Goal: Information Seeking & Learning: Learn about a topic

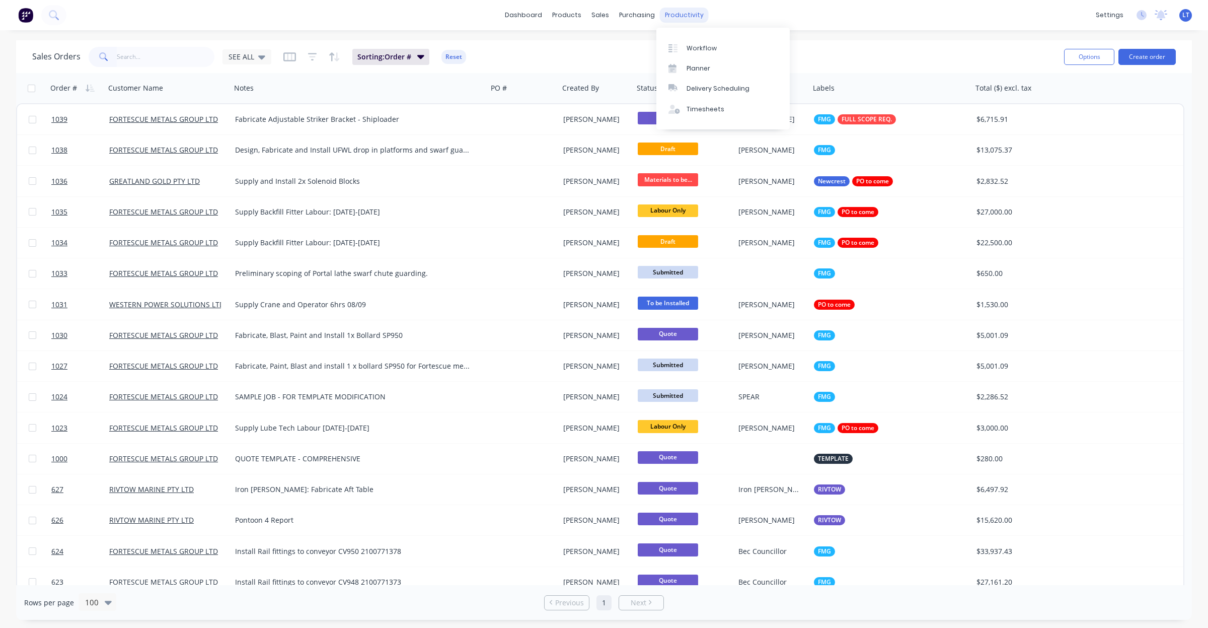
click at [683, 14] on div "productivity" at bounding box center [684, 15] width 49 height 15
click at [706, 115] on link "Timesheets" at bounding box center [722, 109] width 133 height 20
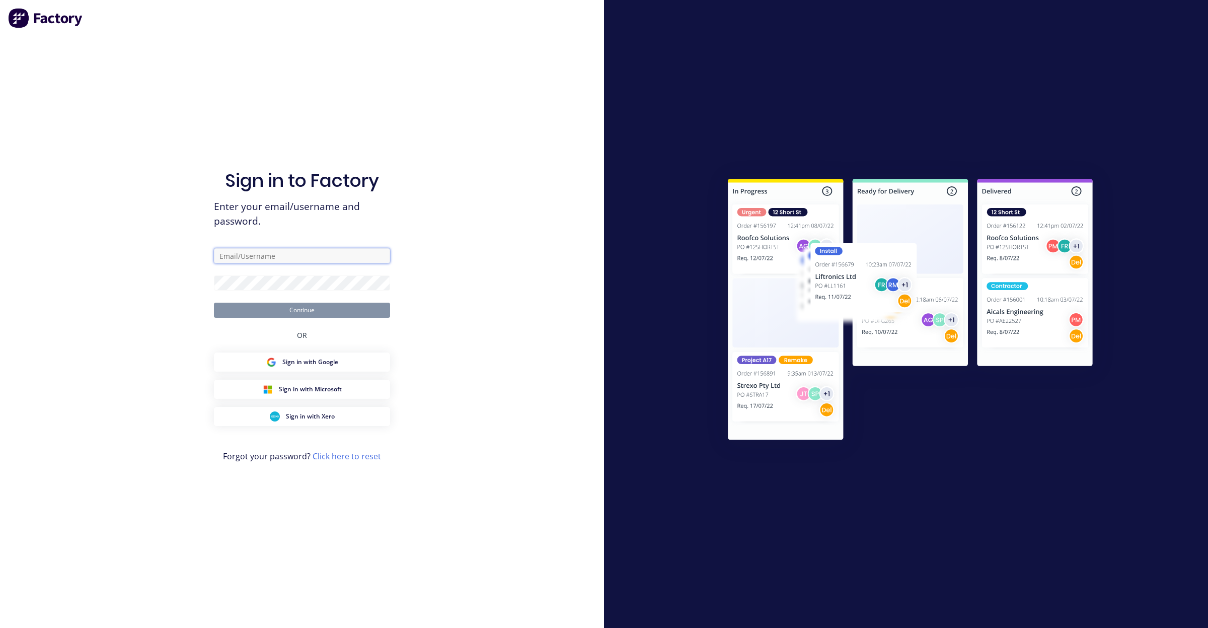
type input "office@madson.com.au"
click at [323, 305] on button "Continue" at bounding box center [302, 309] width 176 height 15
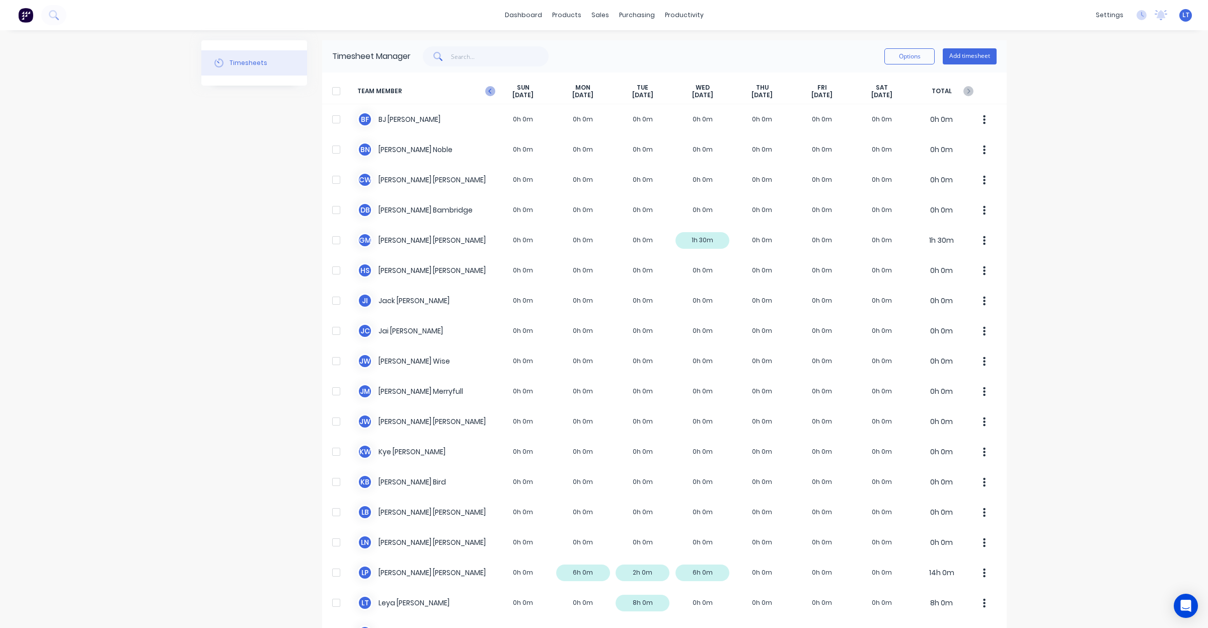
click at [485, 91] on icon "button" at bounding box center [490, 91] width 10 height 10
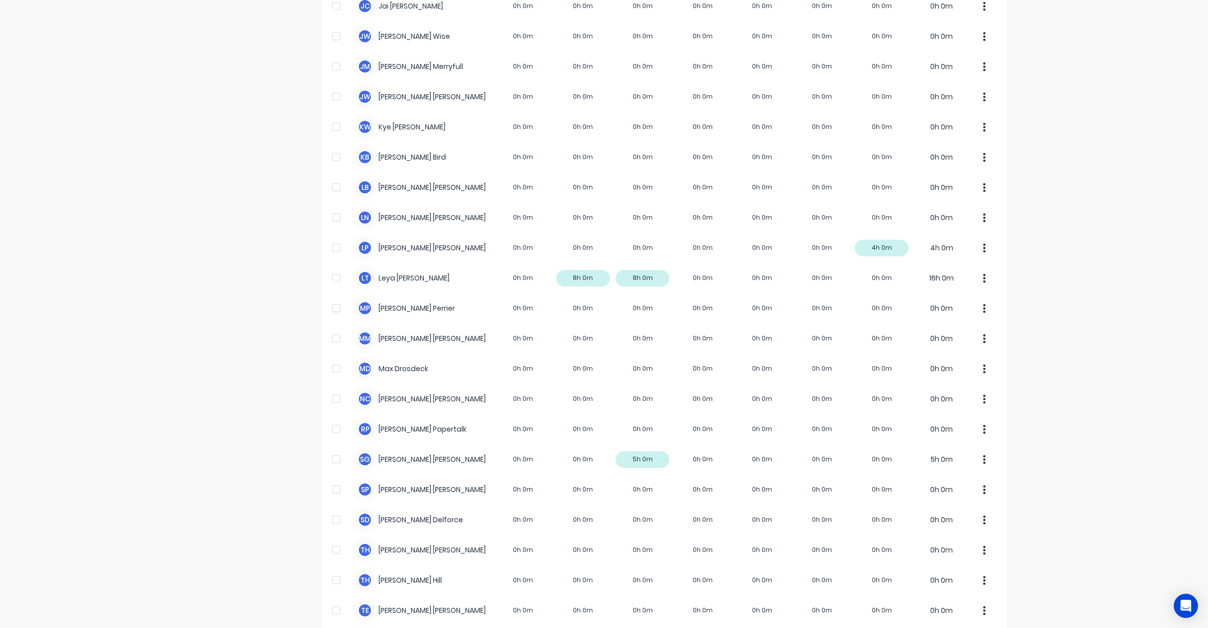
scroll to position [399, 0]
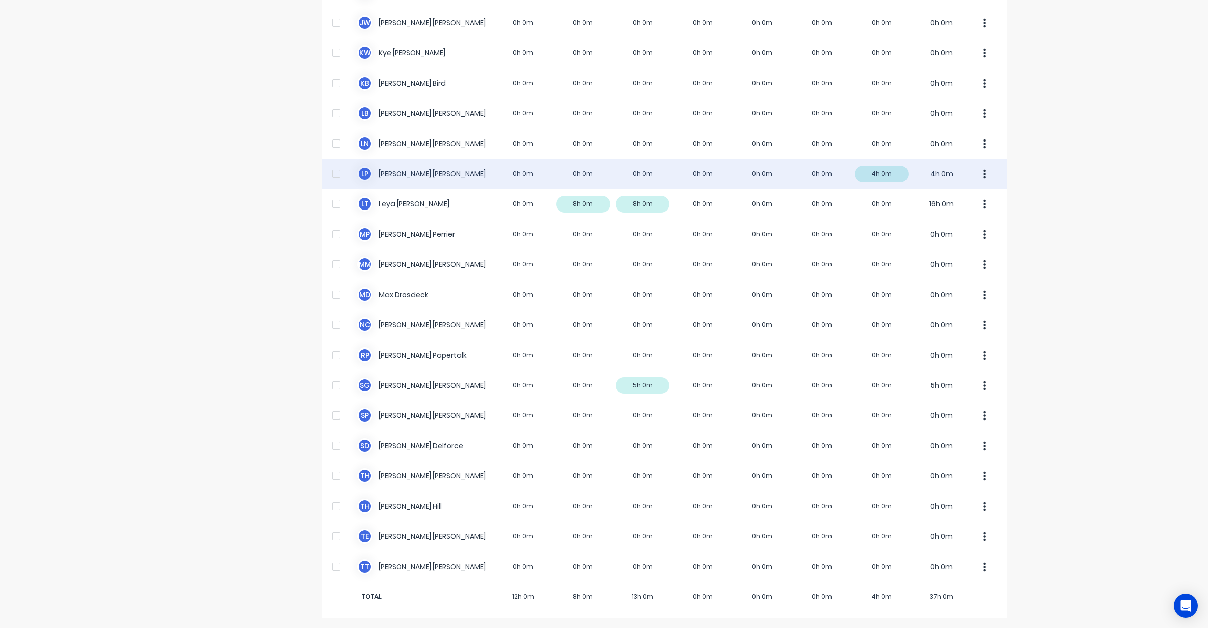
click at [974, 178] on button "button" at bounding box center [984, 174] width 21 height 20
click at [328, 170] on div at bounding box center [336, 174] width 20 height 20
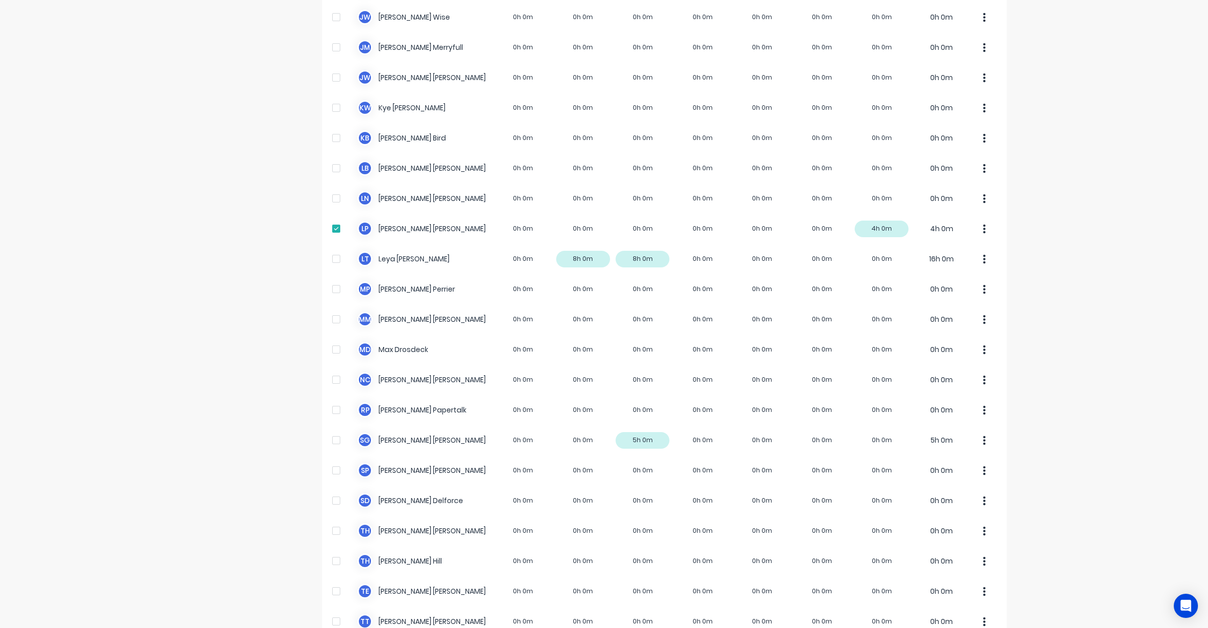
scroll to position [0, 0]
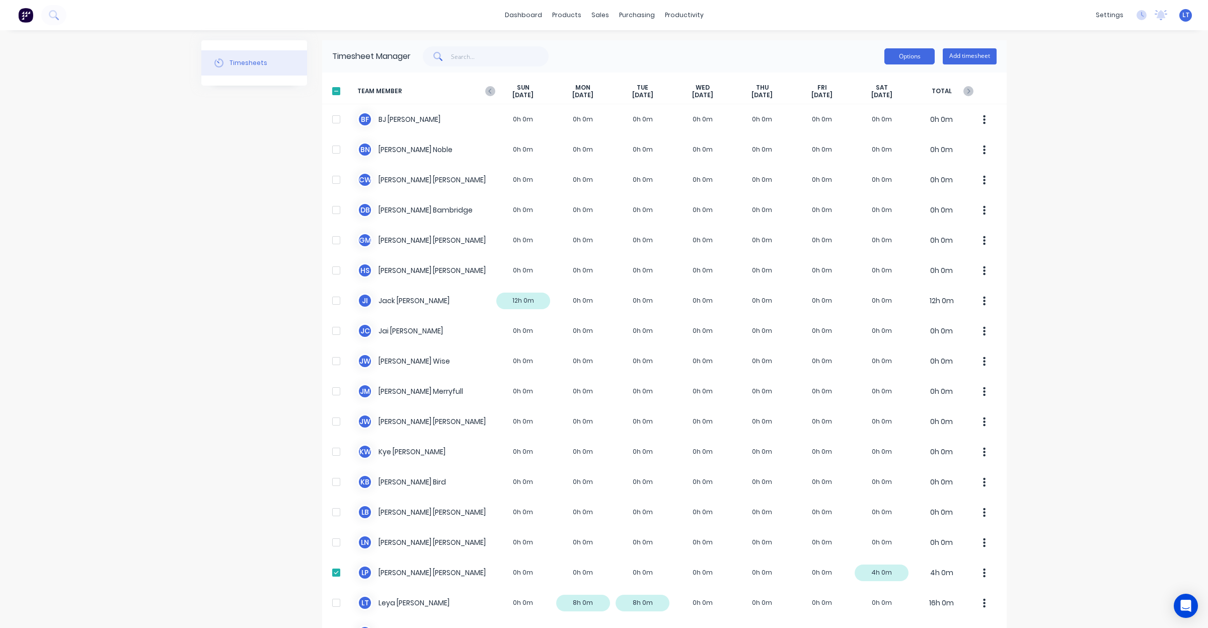
click at [917, 57] on button "Options" at bounding box center [909, 56] width 50 height 16
click at [892, 124] on div "Download" at bounding box center [886, 122] width 77 height 15
click at [967, 86] on icon "button" at bounding box center [968, 91] width 10 height 10
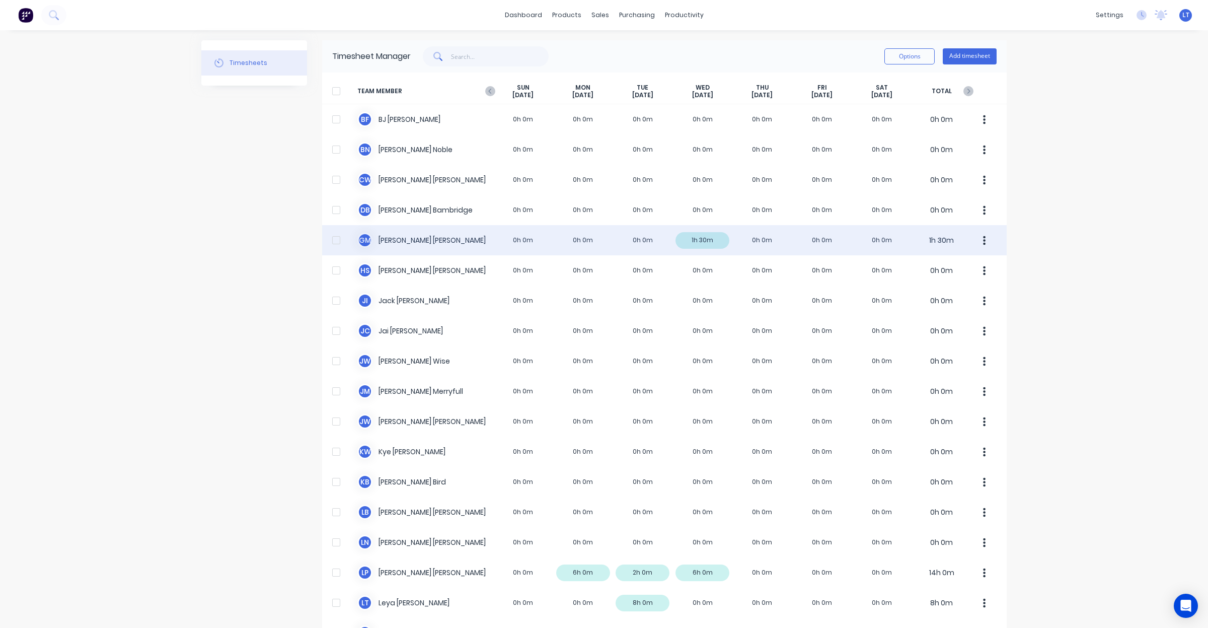
click at [329, 240] on div at bounding box center [336, 240] width 20 height 20
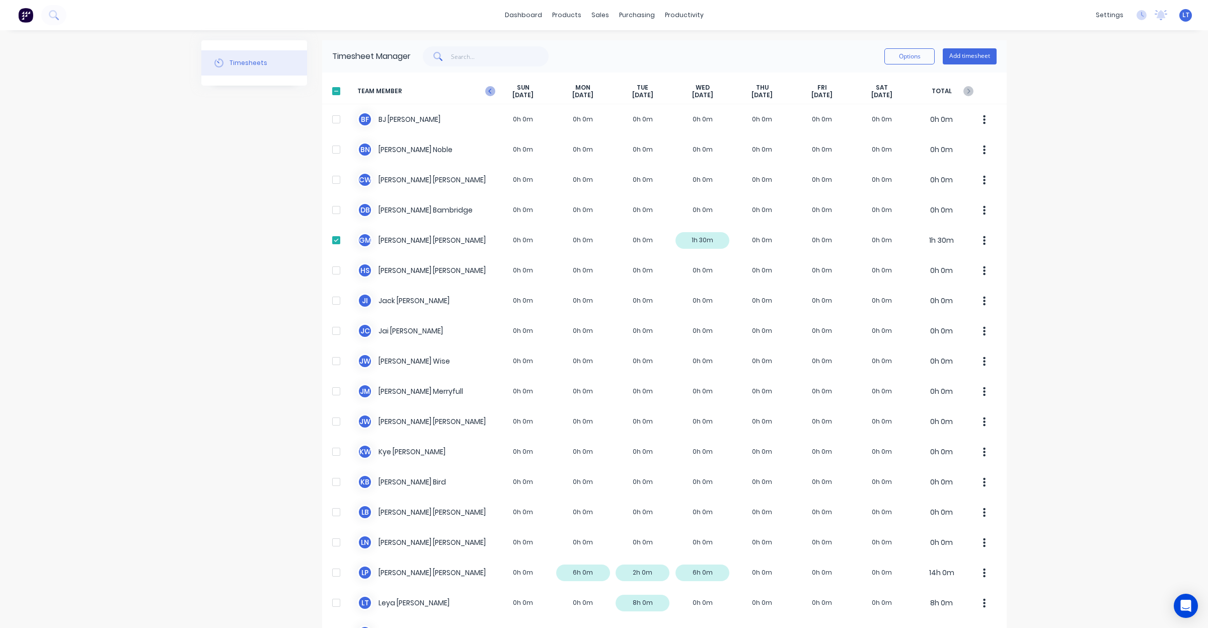
click at [488, 91] on icon "button" at bounding box center [489, 91] width 3 height 5
click at [967, 90] on icon "button" at bounding box center [968, 91] width 3 height 5
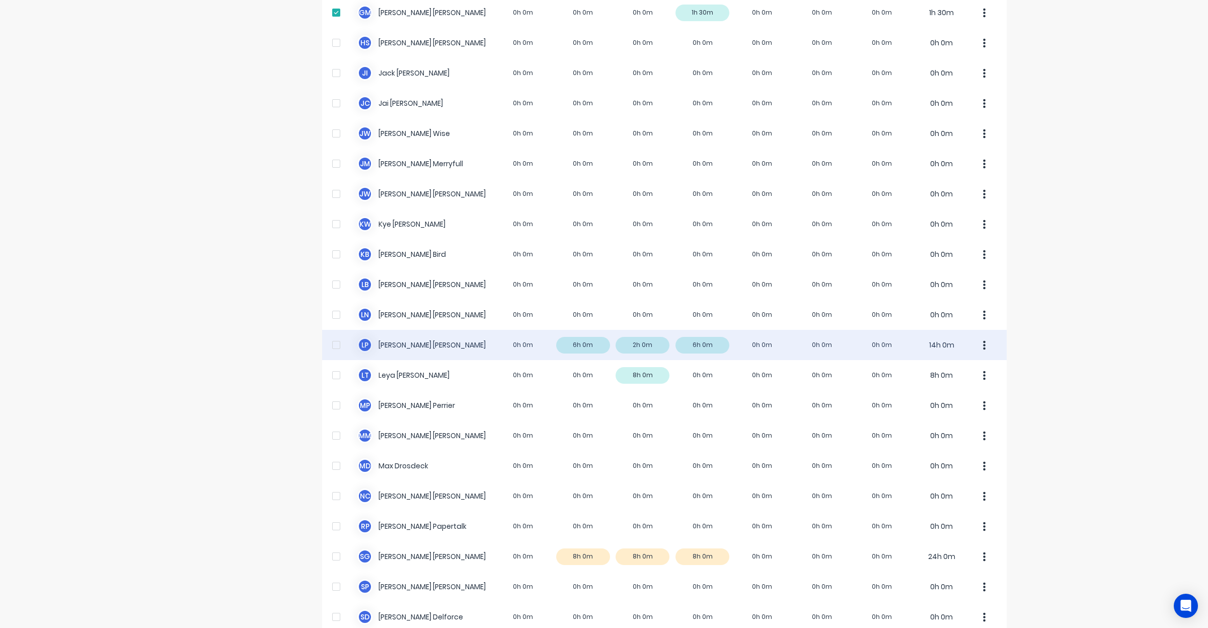
scroll to position [230, 0]
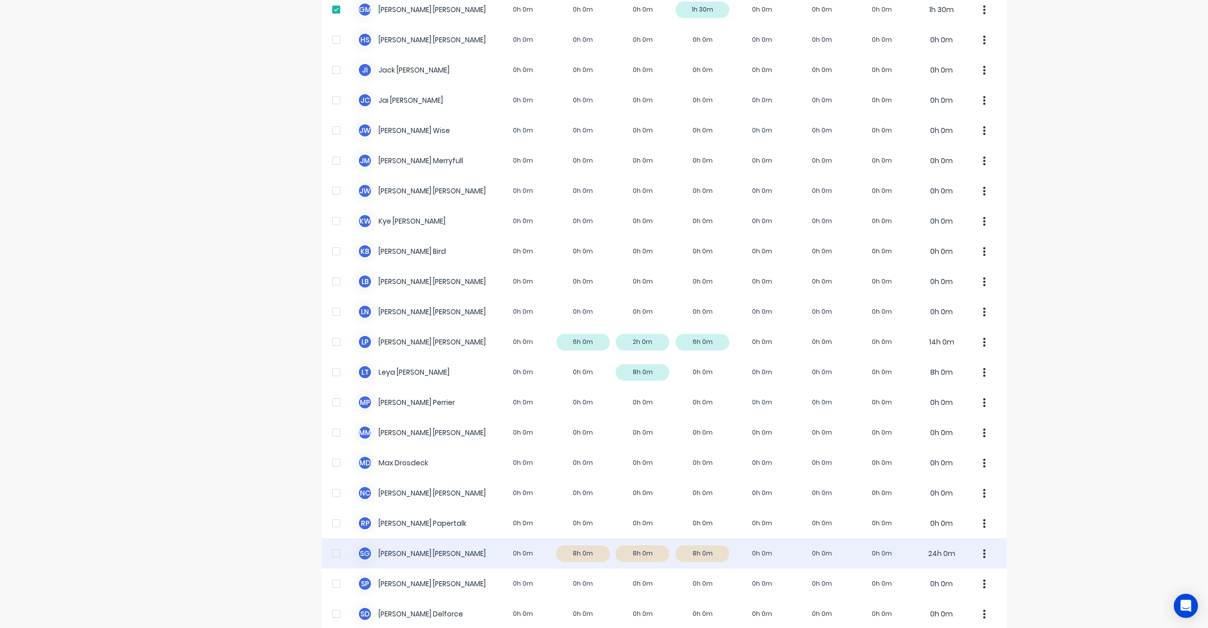
click at [981, 555] on button "button" at bounding box center [984, 553] width 21 height 20
click at [968, 577] on div "Approve" at bounding box center [945, 581] width 77 height 15
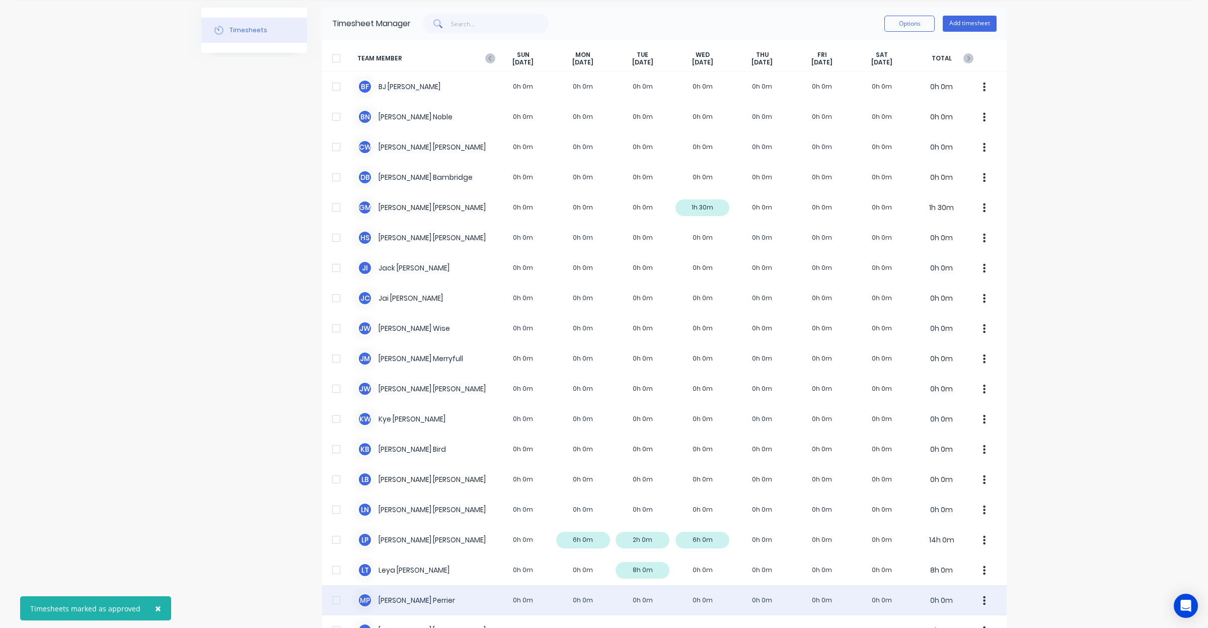
scroll to position [0, 0]
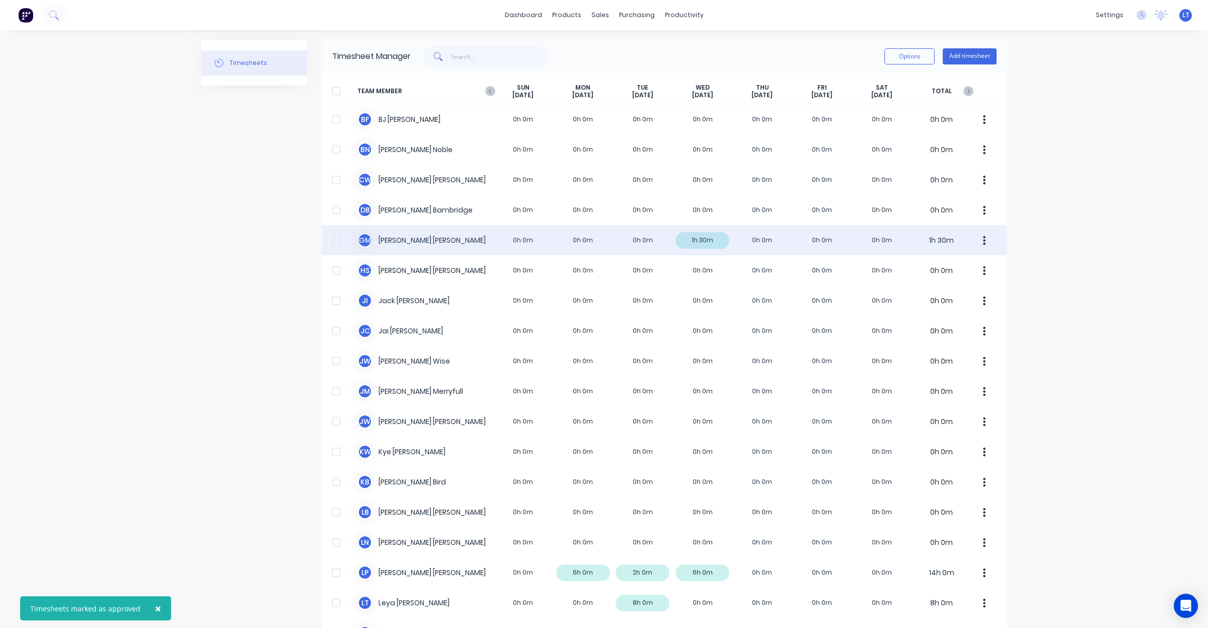
click at [332, 240] on div at bounding box center [336, 240] width 20 height 20
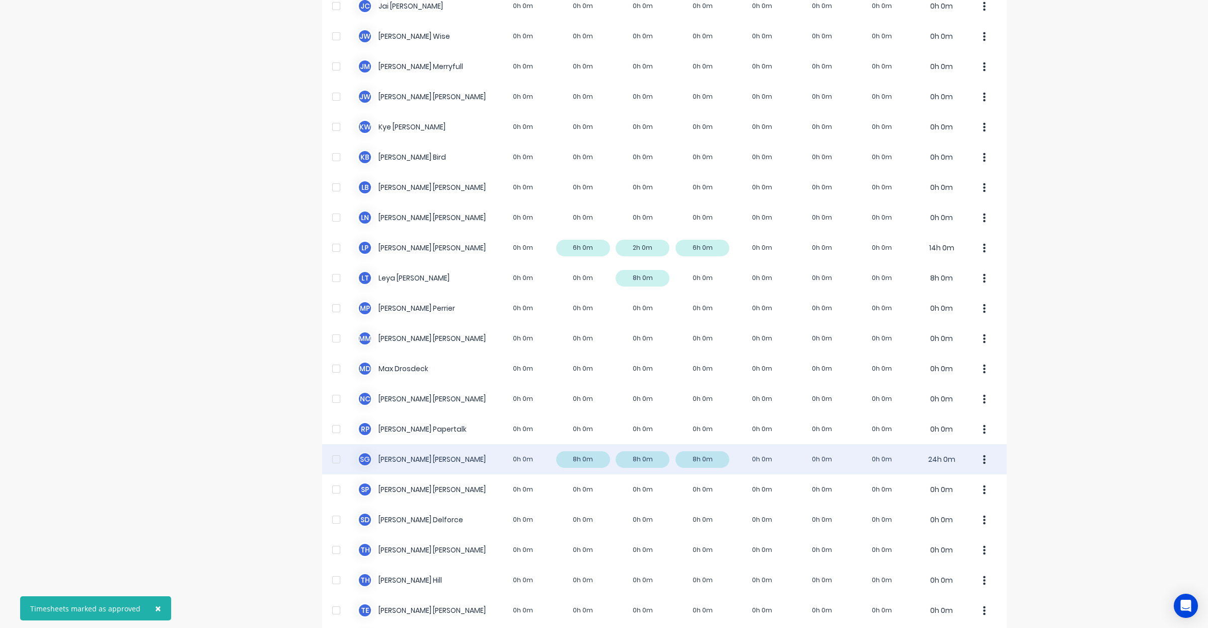
scroll to position [335, 0]
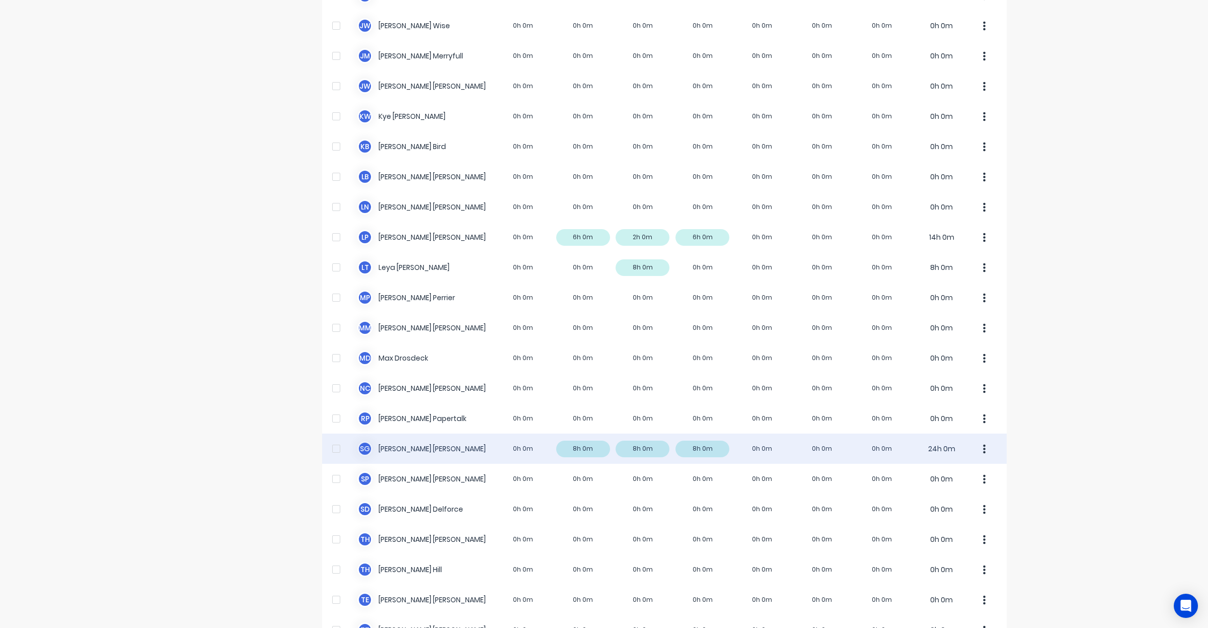
click at [333, 446] on div at bounding box center [336, 448] width 20 height 20
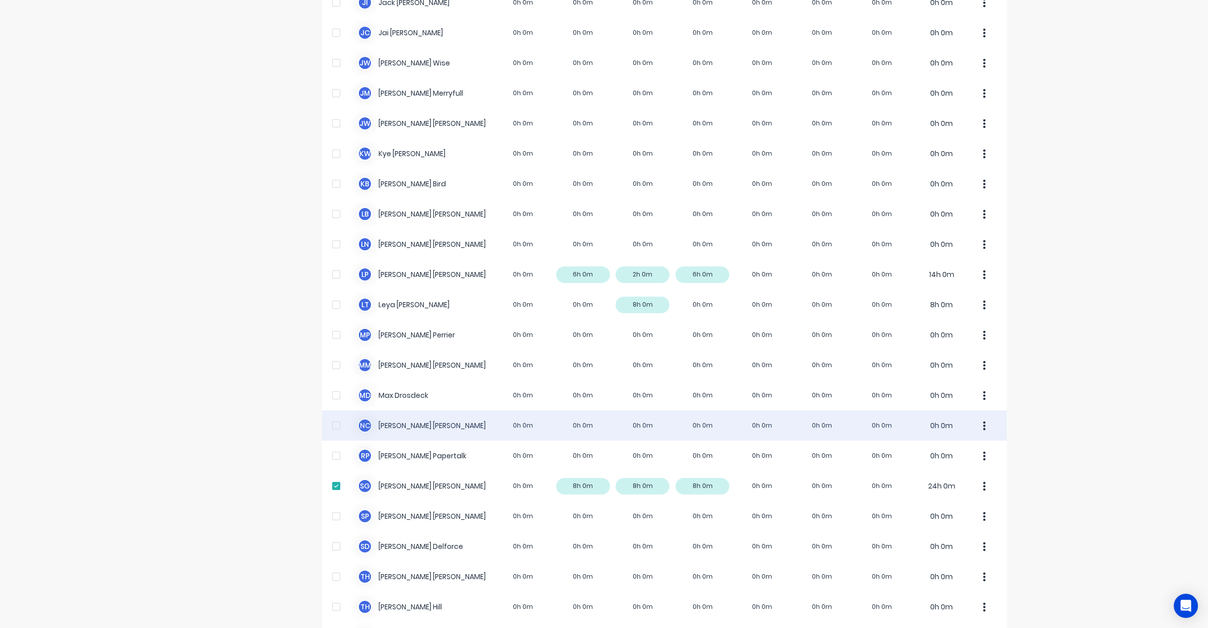
scroll to position [399, 0]
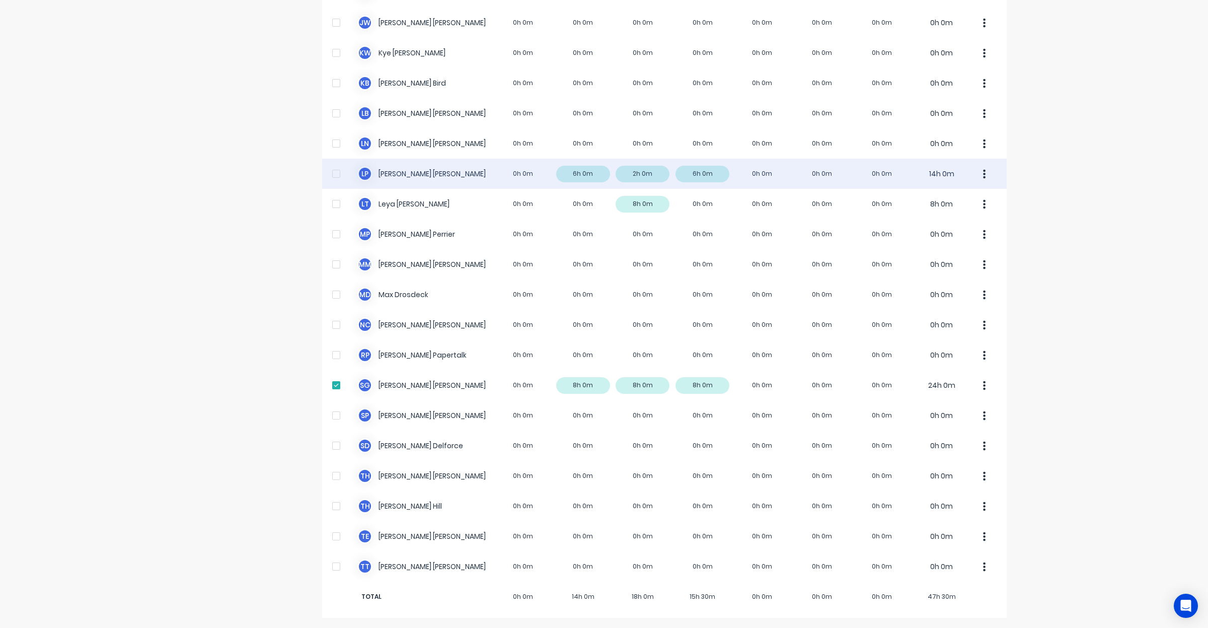
click at [330, 174] on div at bounding box center [336, 174] width 20 height 20
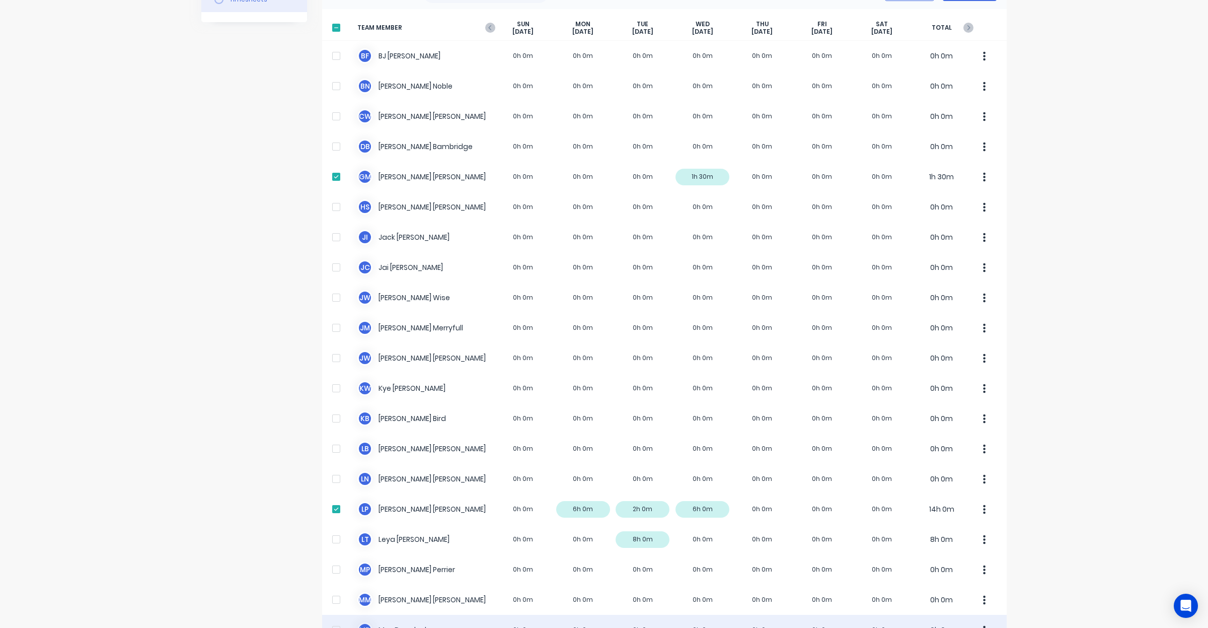
scroll to position [42, 0]
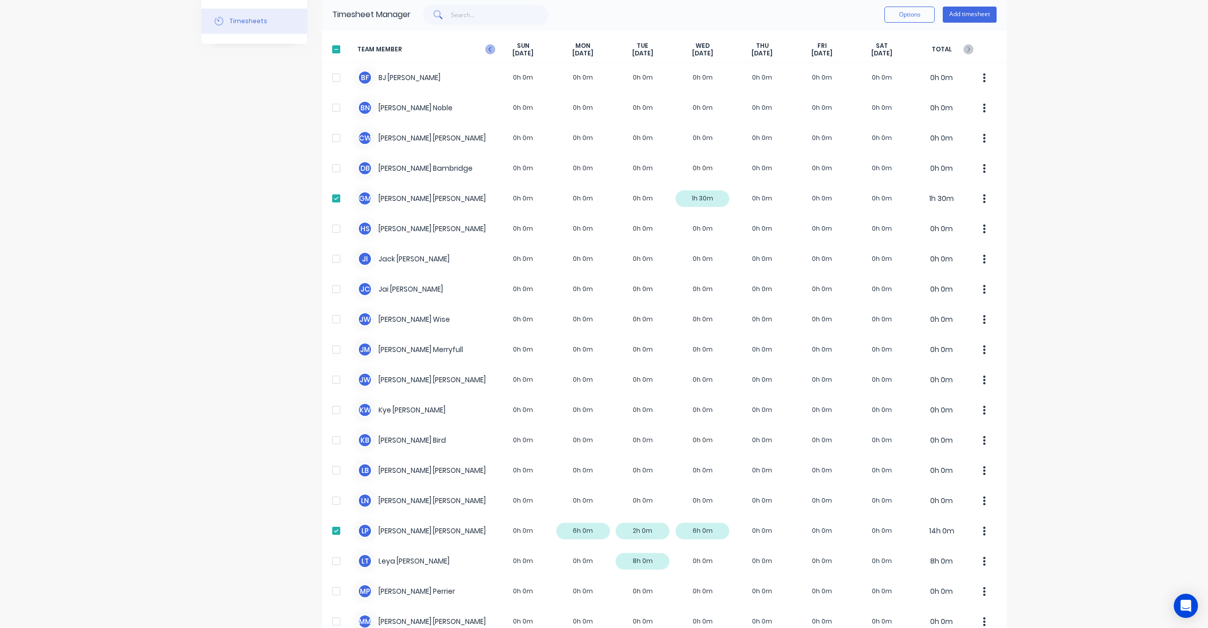
click at [486, 51] on icon "button" at bounding box center [490, 49] width 10 height 10
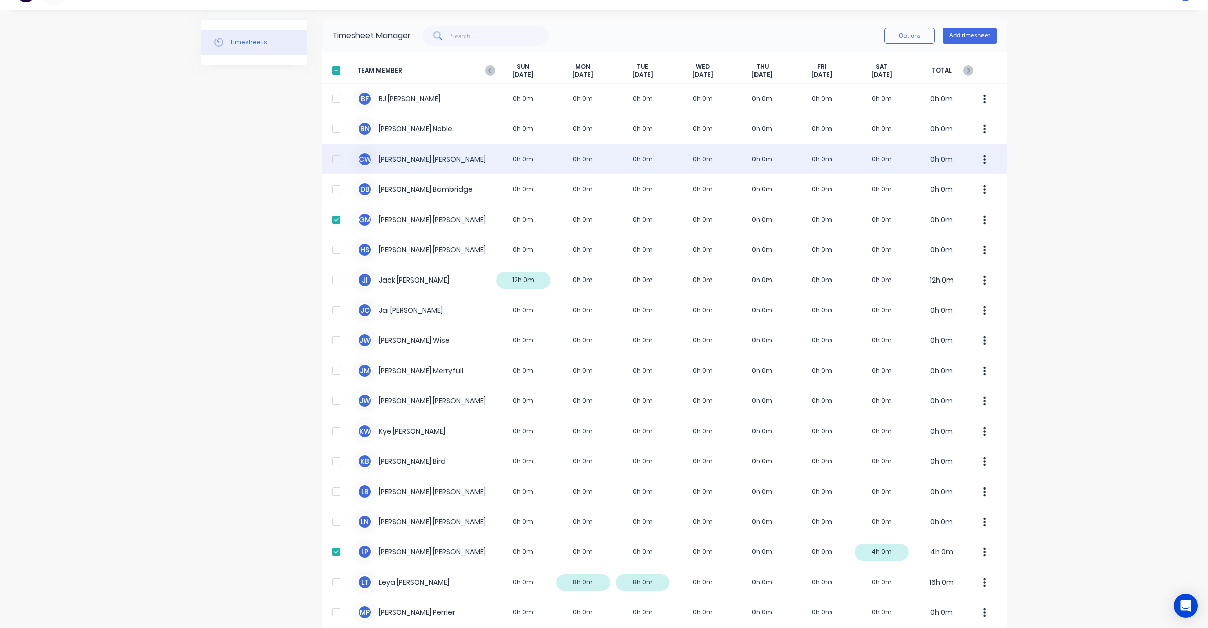
scroll to position [0, 0]
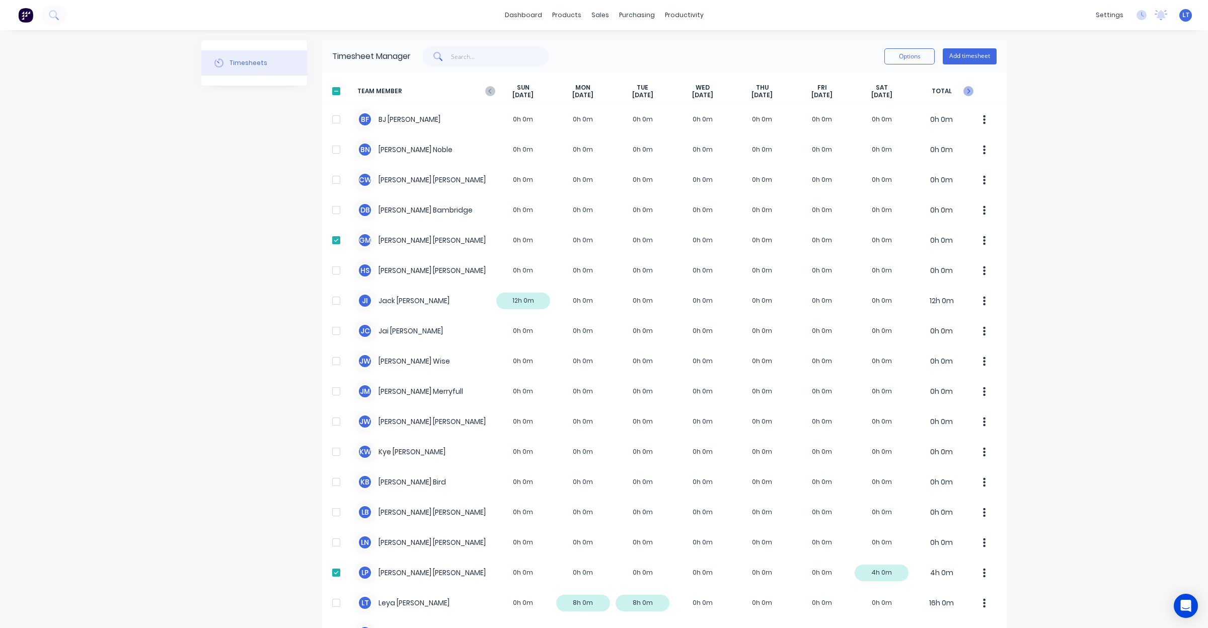
click at [967, 94] on icon "button" at bounding box center [968, 91] width 10 height 10
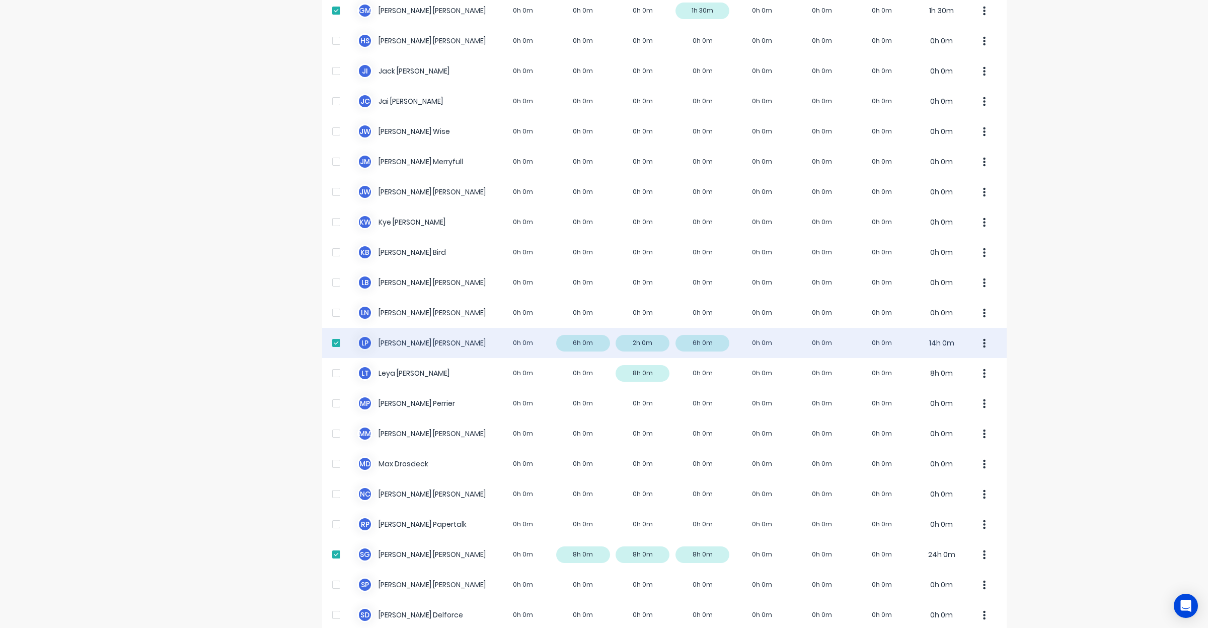
scroll to position [252, 0]
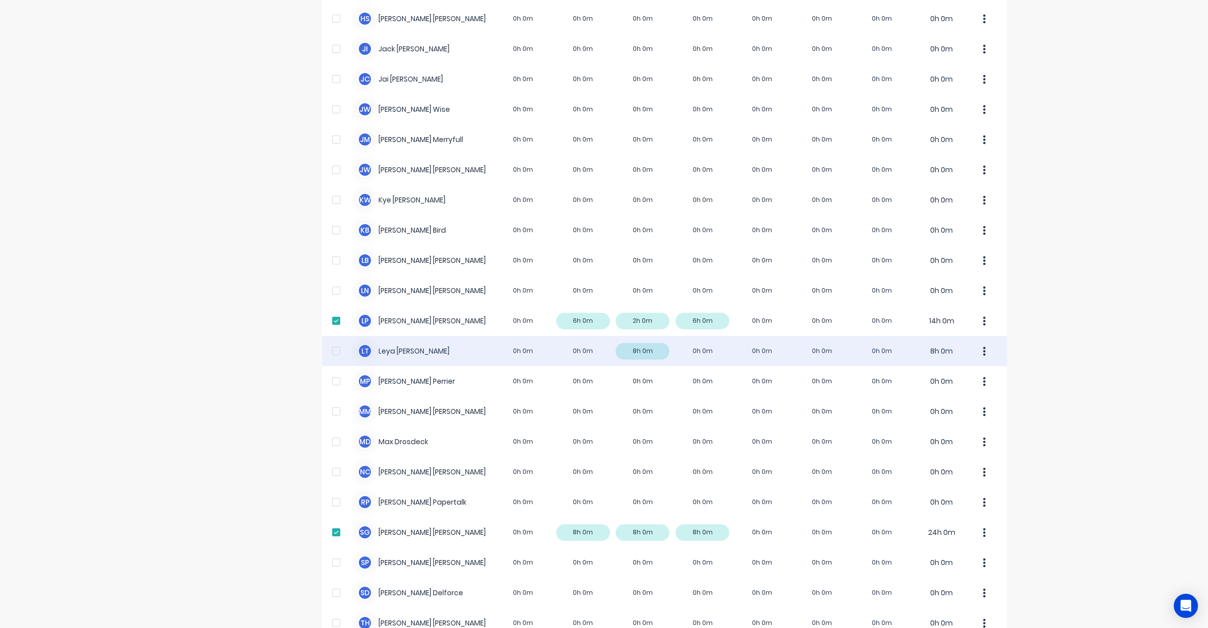
click at [331, 350] on div at bounding box center [336, 351] width 20 height 20
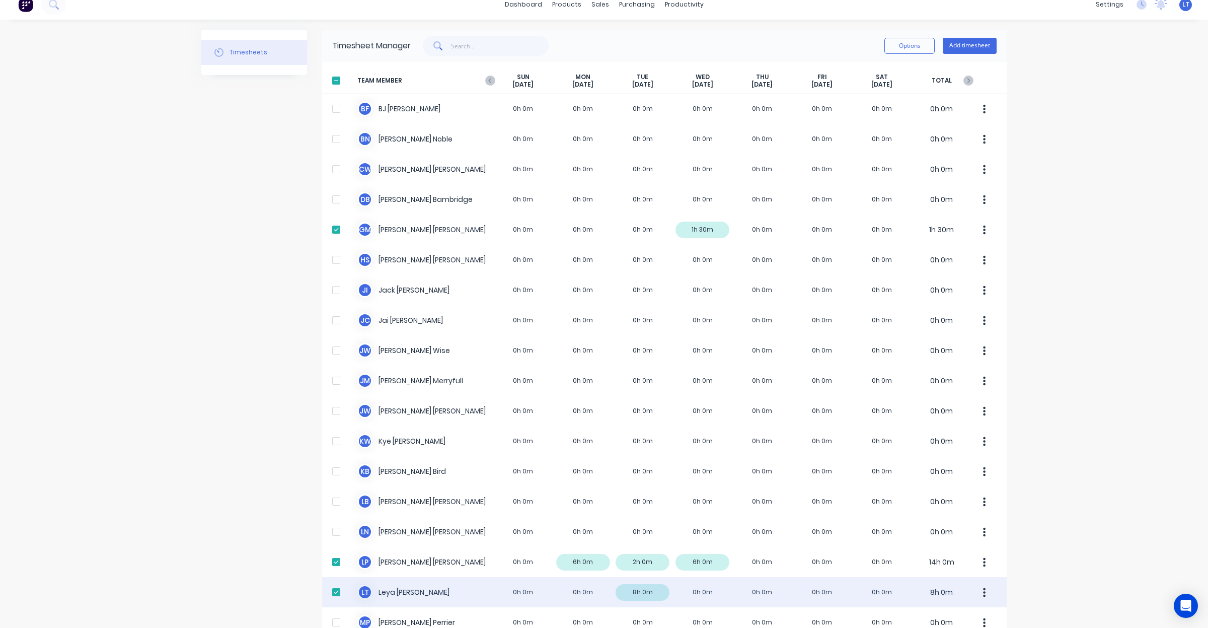
scroll to position [0, 0]
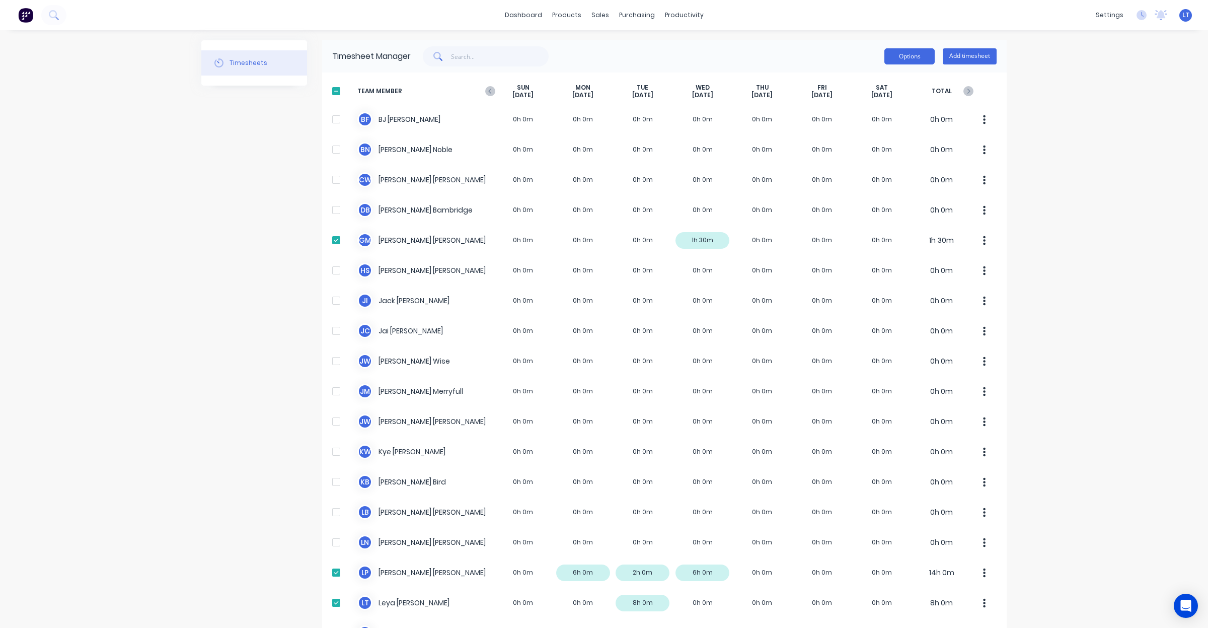
click at [894, 53] on button "Options" at bounding box center [909, 56] width 50 height 16
click at [869, 117] on div "Download" at bounding box center [886, 122] width 77 height 15
click at [899, 51] on button "Options" at bounding box center [909, 56] width 50 height 16
click at [1095, 145] on div "dashboard products sales purchasing productivity dashboard products Product Cat…" at bounding box center [604, 314] width 1208 height 628
click at [335, 96] on div at bounding box center [336, 91] width 20 height 20
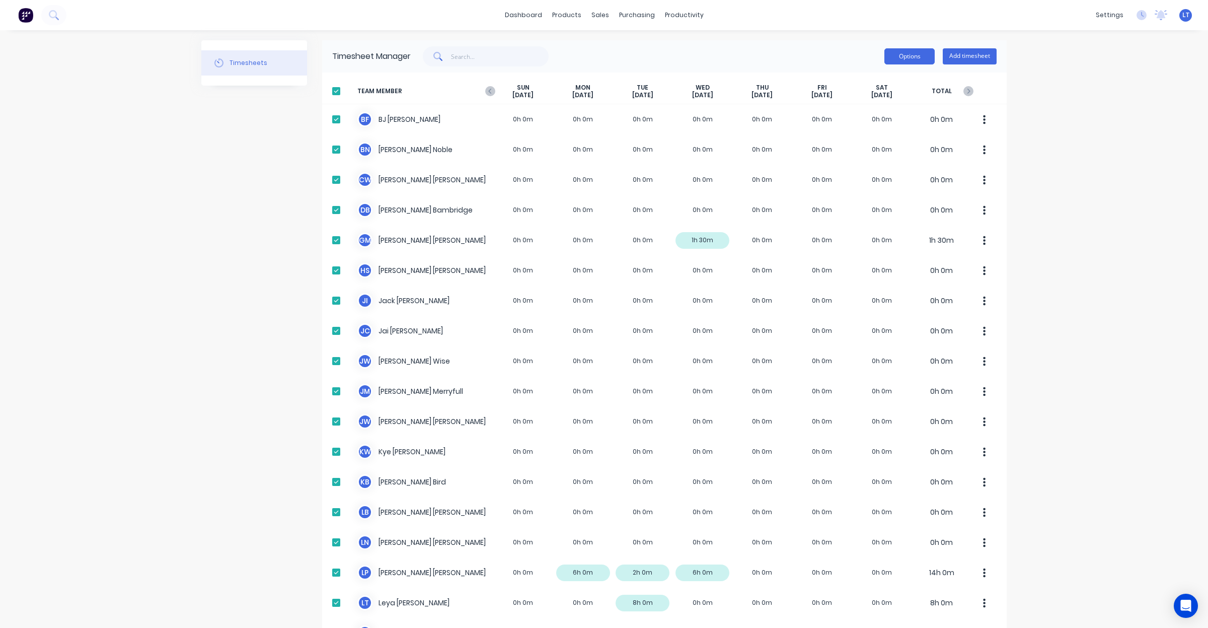
click at [895, 57] on button "Options" at bounding box center [909, 56] width 50 height 16
click at [871, 123] on div "Download" at bounding box center [886, 122] width 77 height 15
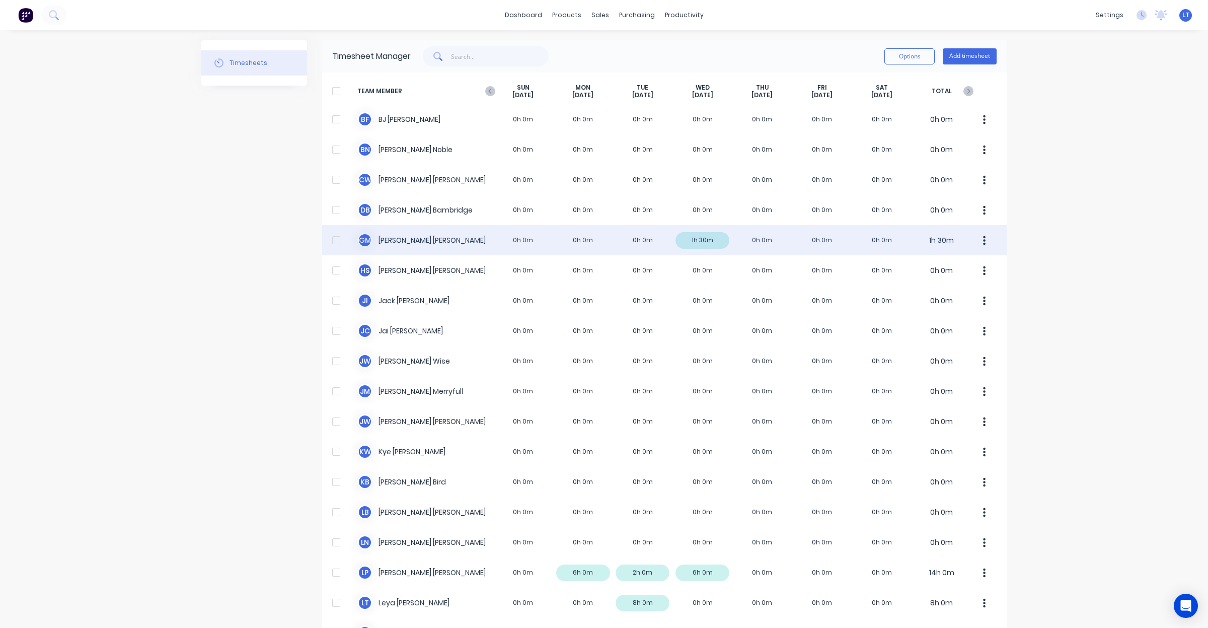
click at [326, 240] on div at bounding box center [336, 240] width 20 height 20
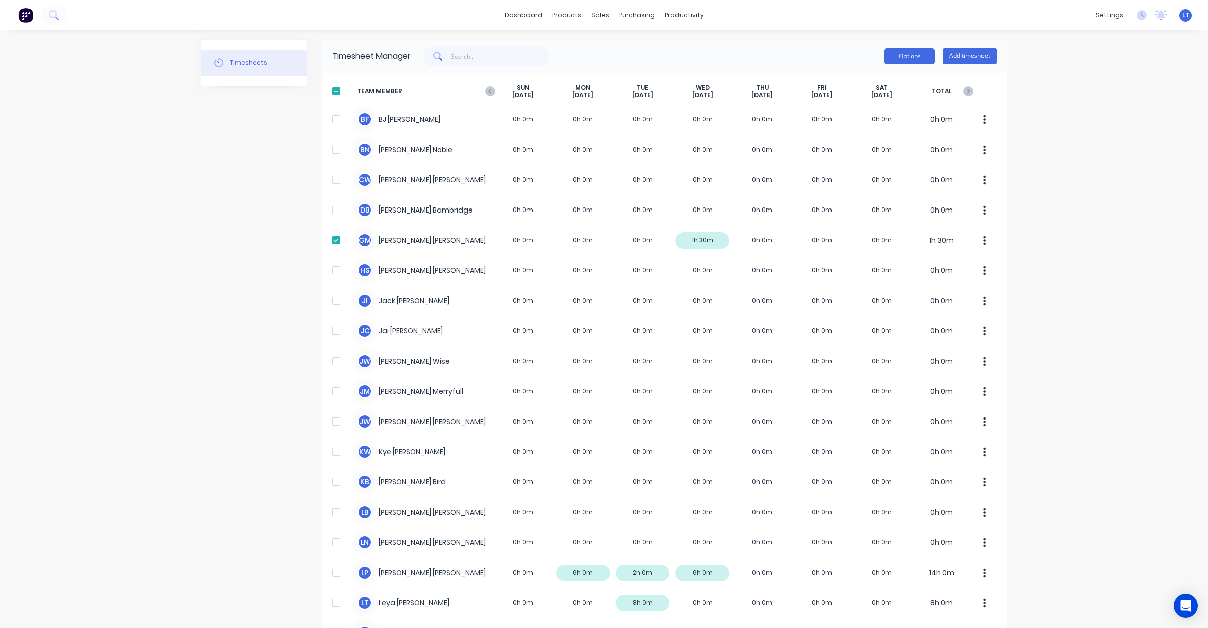
click at [901, 56] on button "Options" at bounding box center [909, 56] width 50 height 16
click at [890, 125] on div "Download" at bounding box center [886, 122] width 77 height 15
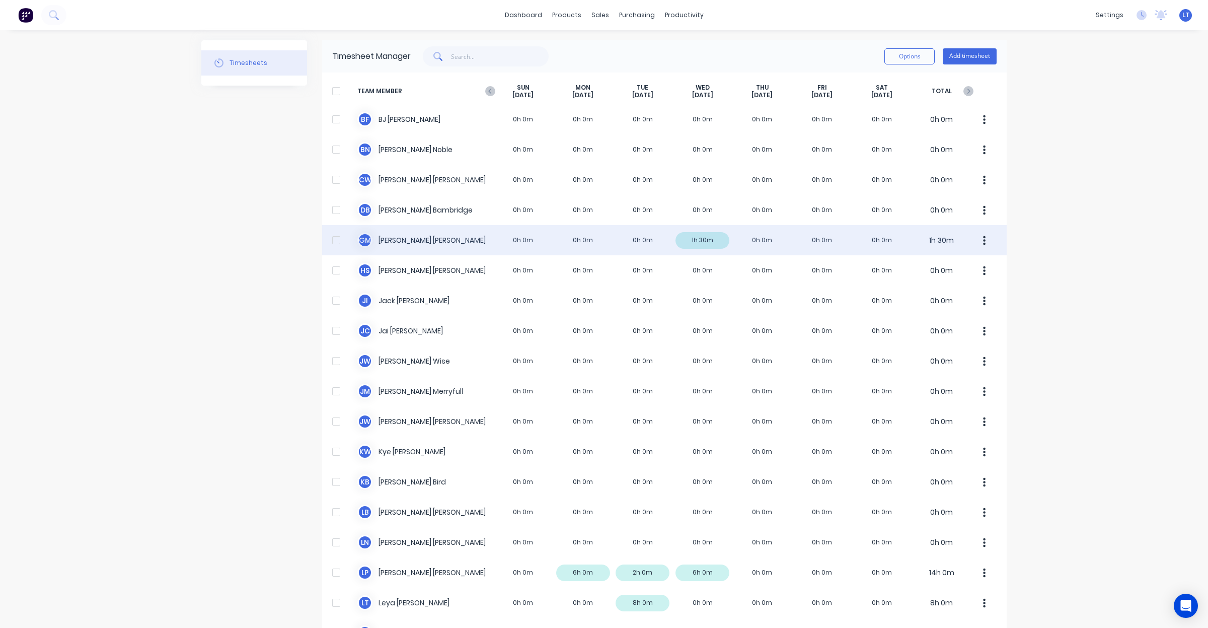
click at [333, 237] on div at bounding box center [336, 240] width 20 height 20
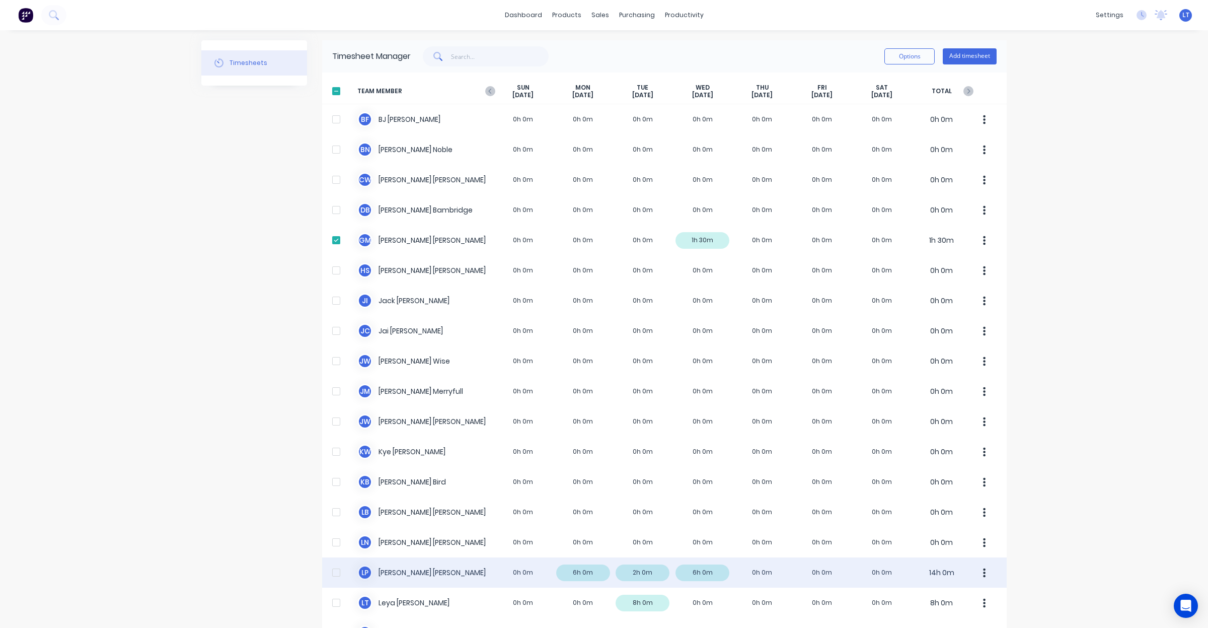
click at [331, 569] on div at bounding box center [336, 572] width 20 height 20
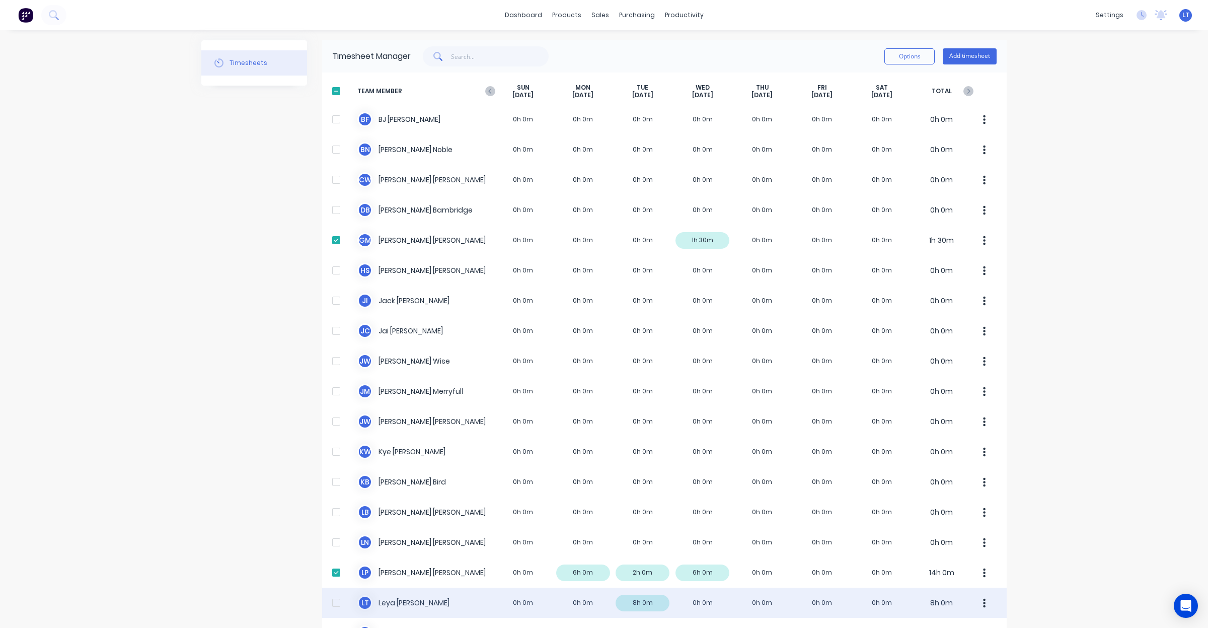
click at [334, 599] on div at bounding box center [336, 602] width 20 height 20
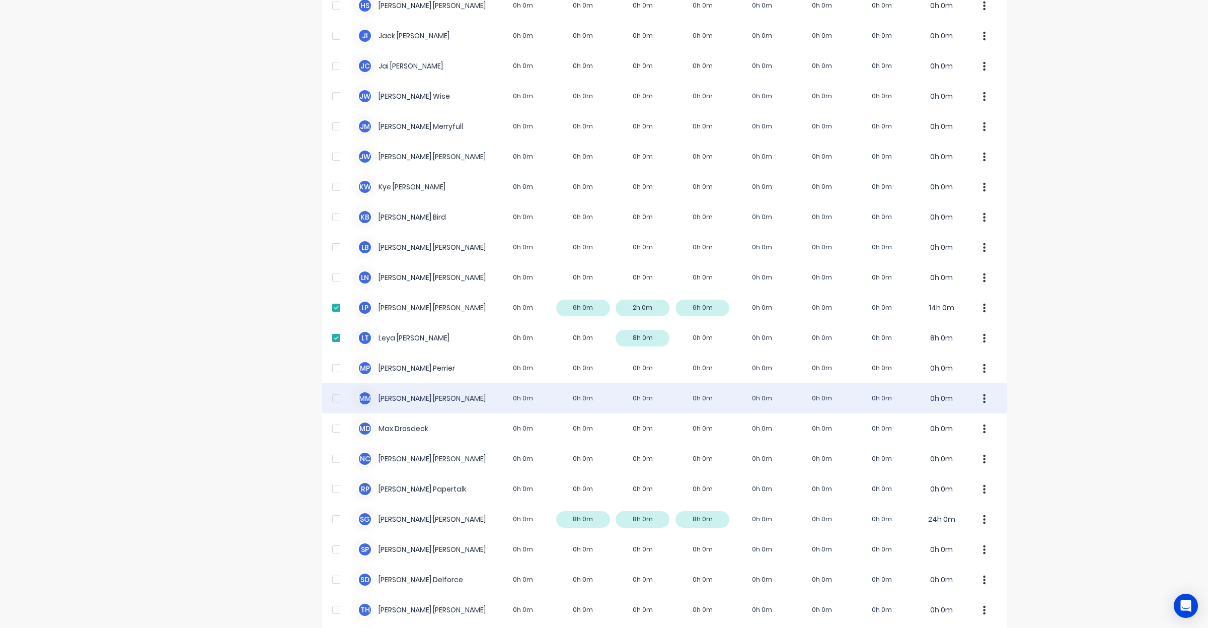
scroll to position [315, 0]
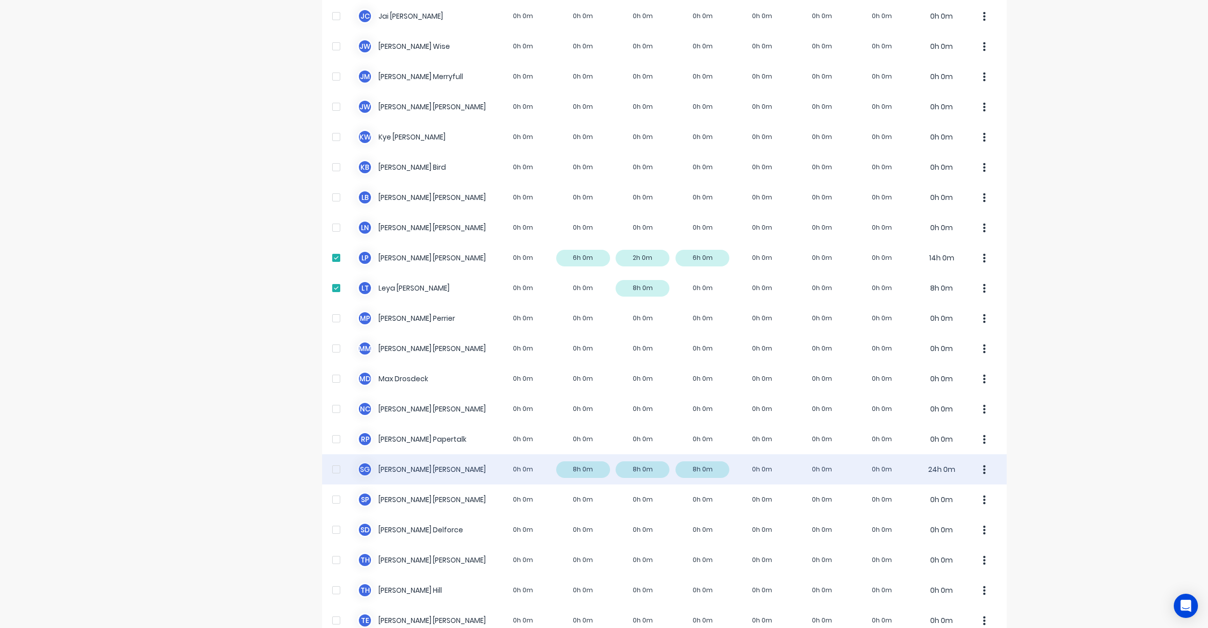
click at [330, 465] on div at bounding box center [336, 469] width 20 height 20
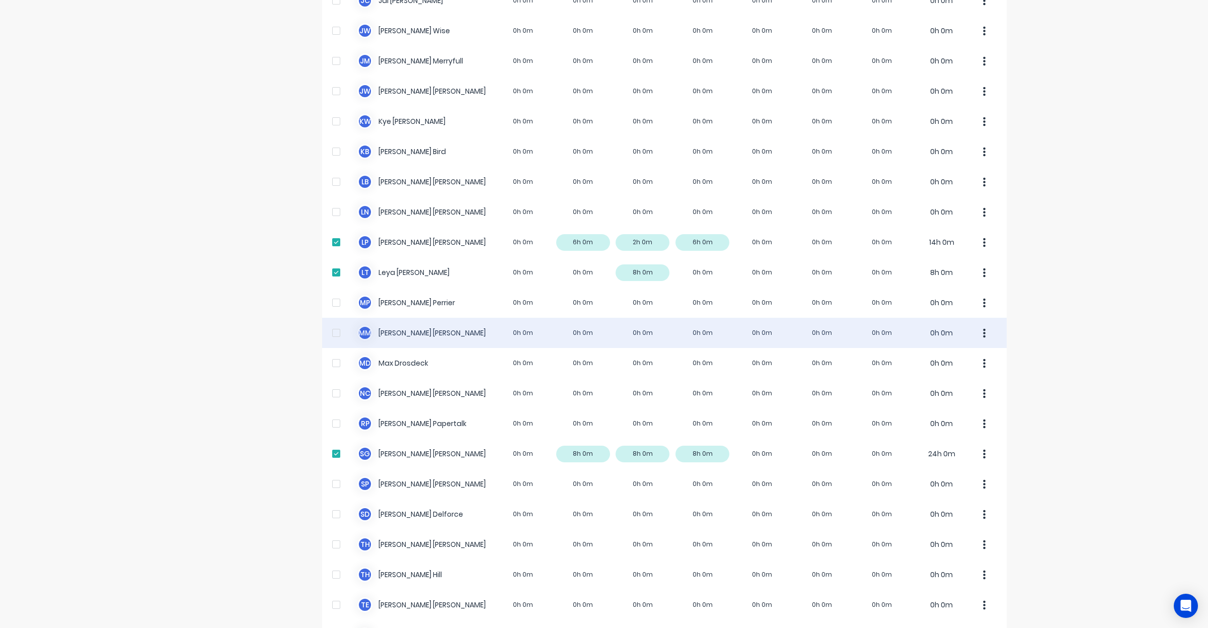
scroll to position [335, 0]
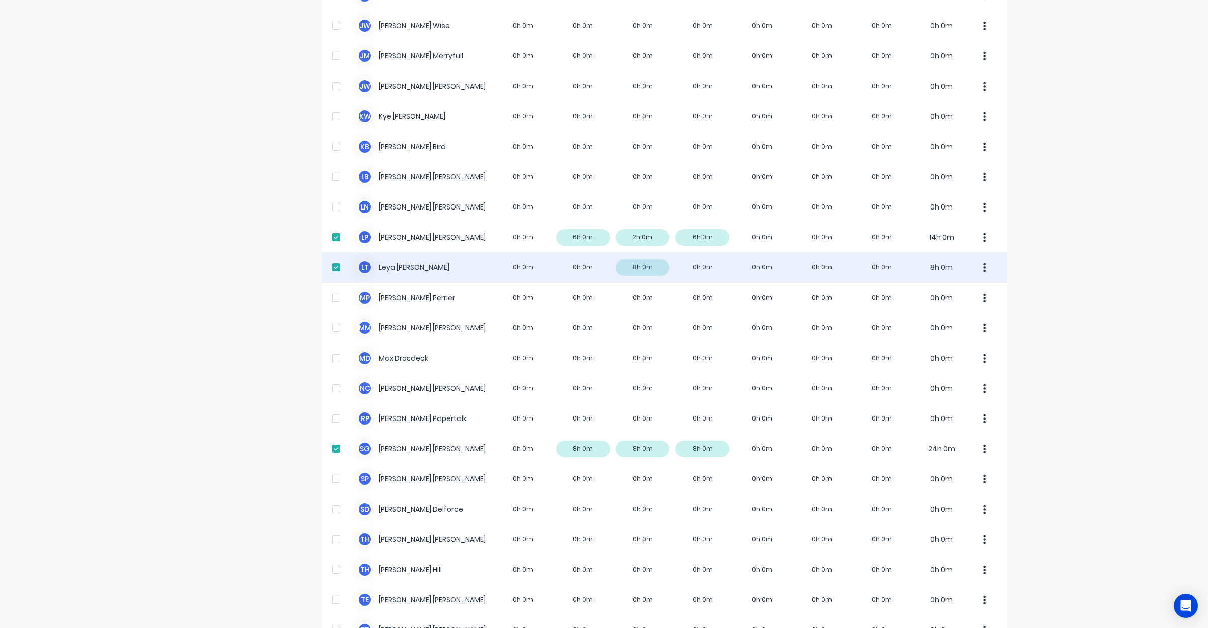
click at [331, 268] on div at bounding box center [336, 267] width 20 height 20
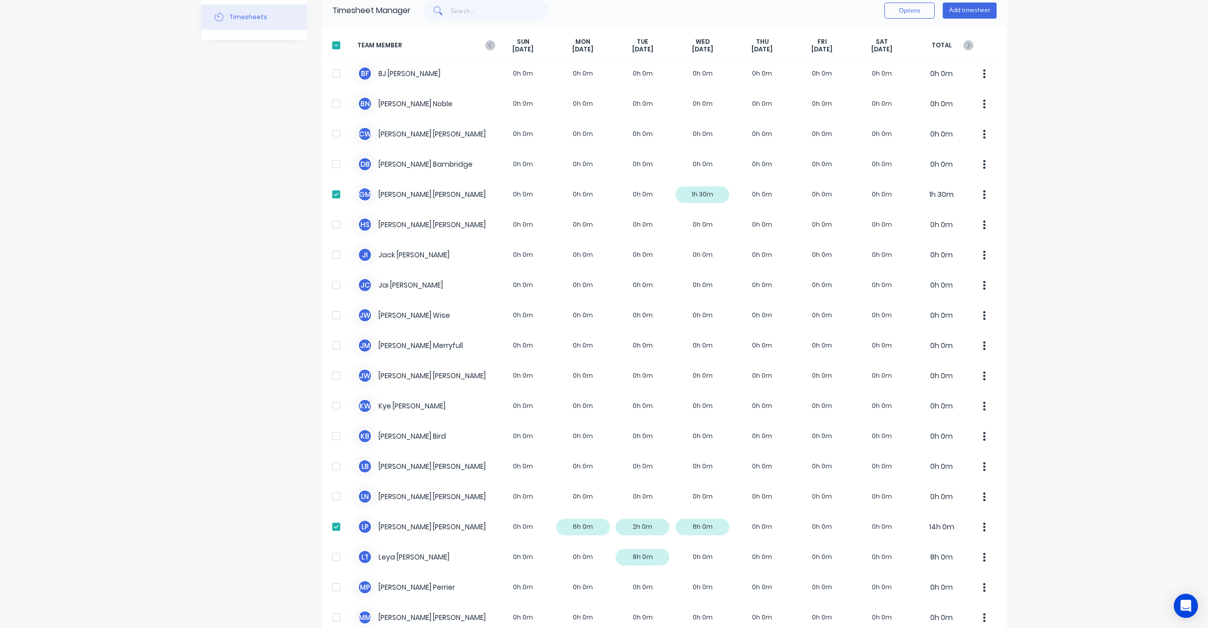
scroll to position [42, 0]
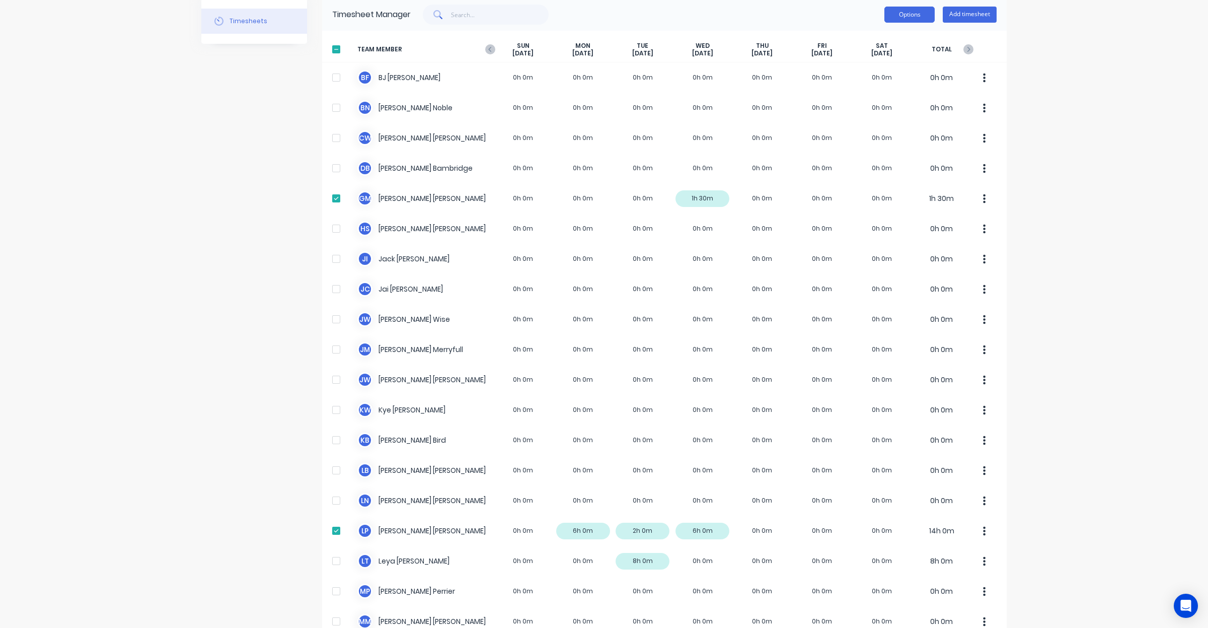
click at [901, 14] on button "Options" at bounding box center [909, 15] width 50 height 16
click at [863, 99] on div "Export" at bounding box center [886, 101] width 77 height 15
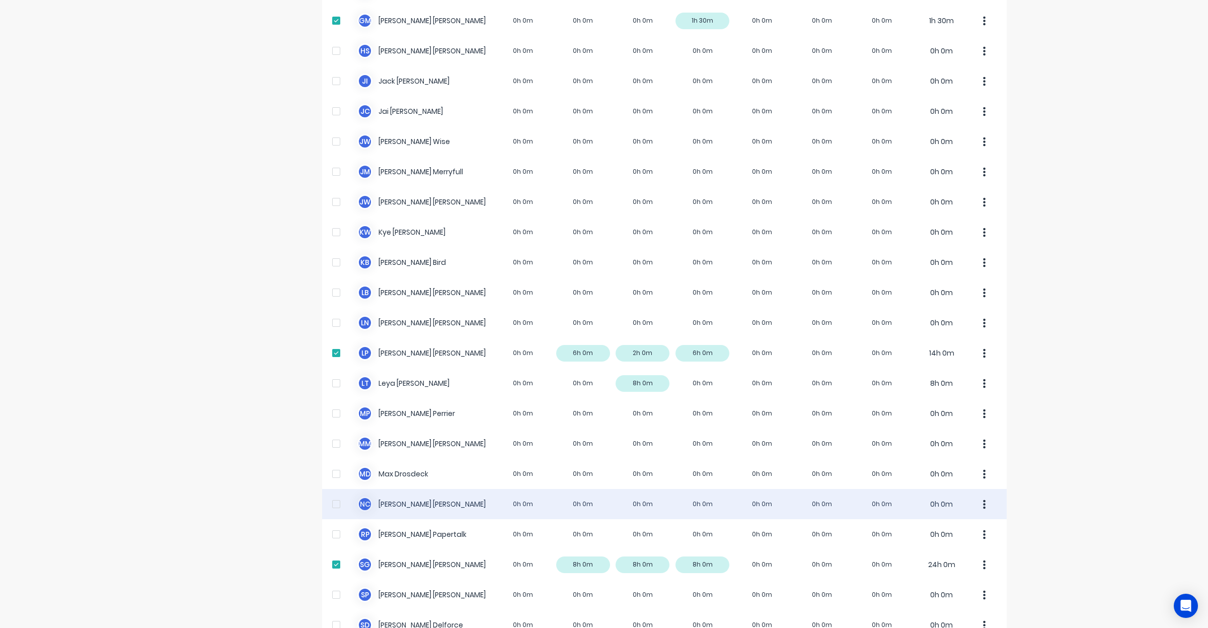
scroll to position [0, 0]
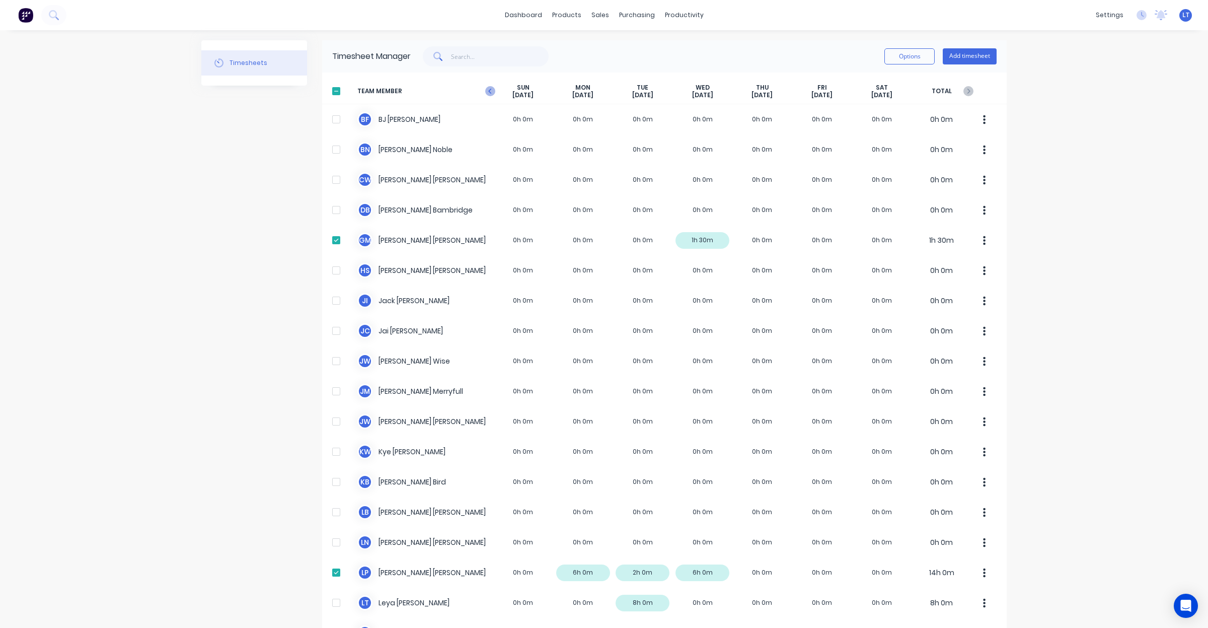
click at [487, 92] on icon "button" at bounding box center [490, 91] width 10 height 10
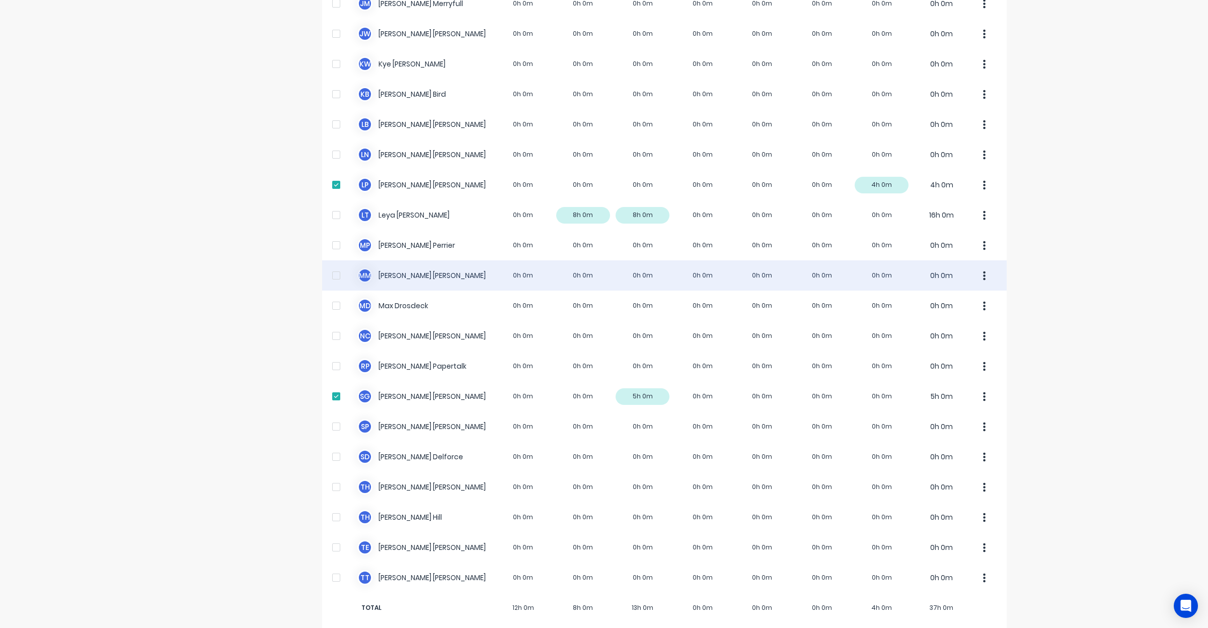
scroll to position [399, 0]
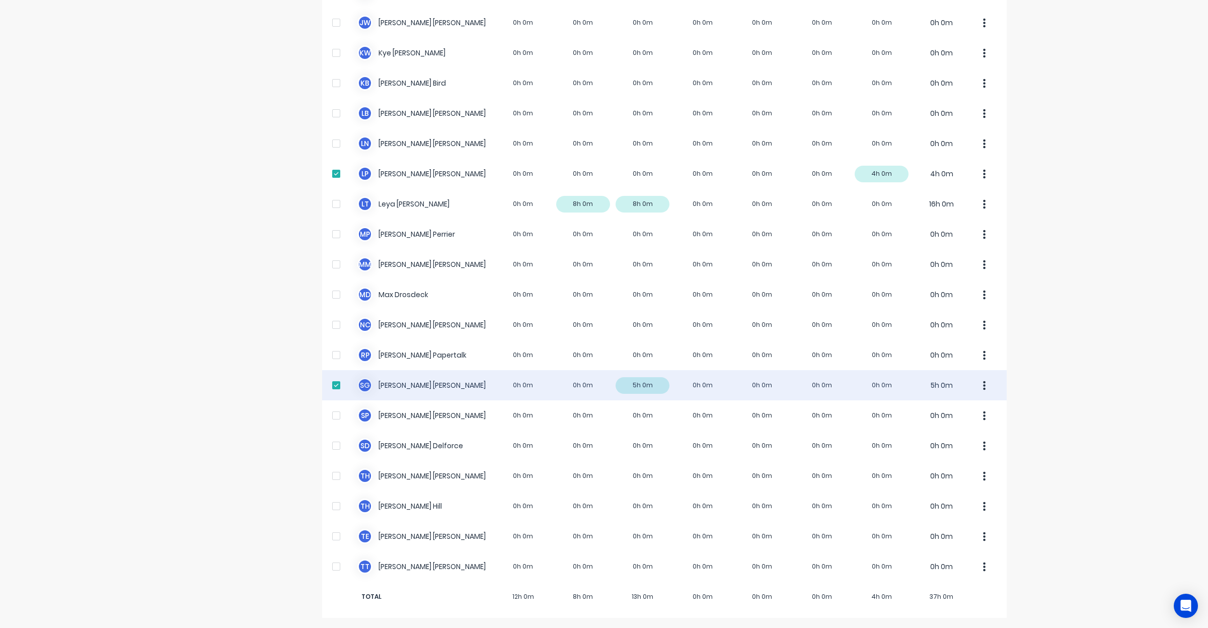
click at [328, 385] on div at bounding box center [336, 385] width 20 height 20
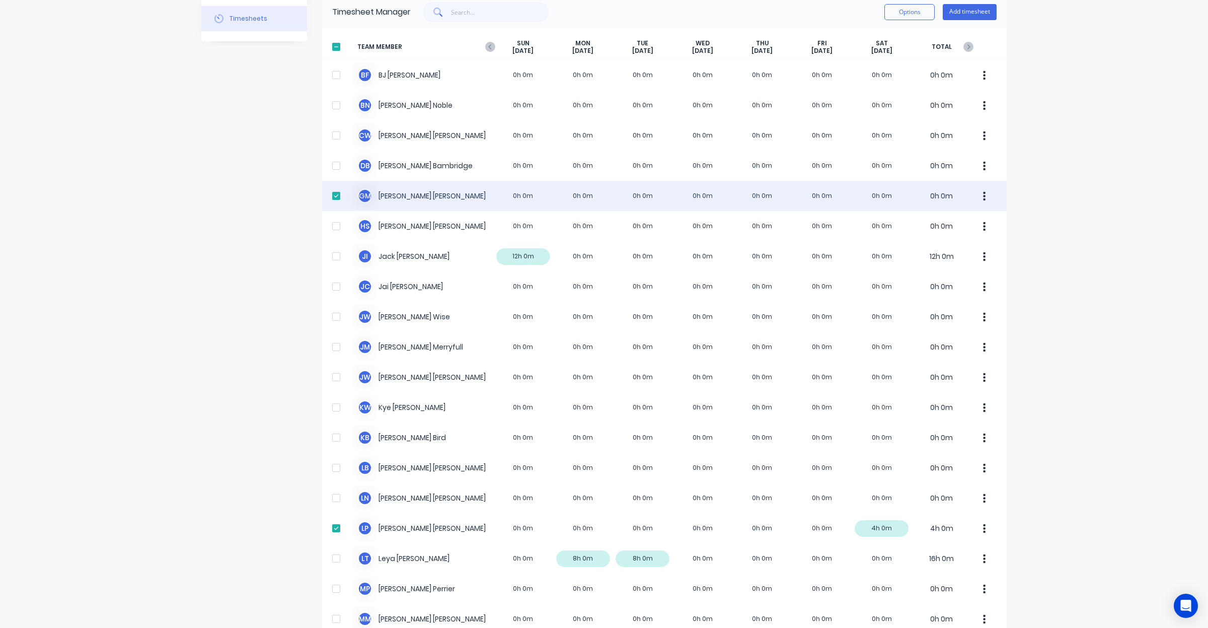
scroll to position [0, 0]
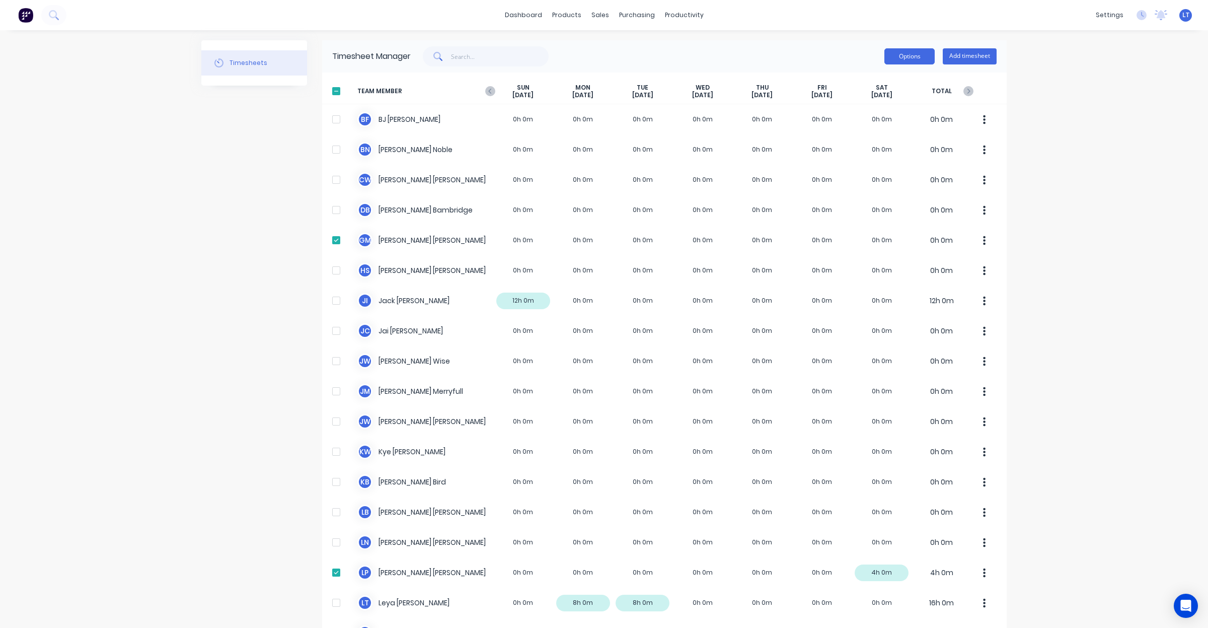
click at [916, 53] on button "Options" at bounding box center [909, 56] width 50 height 16
click at [887, 139] on div "Export" at bounding box center [886, 142] width 77 height 15
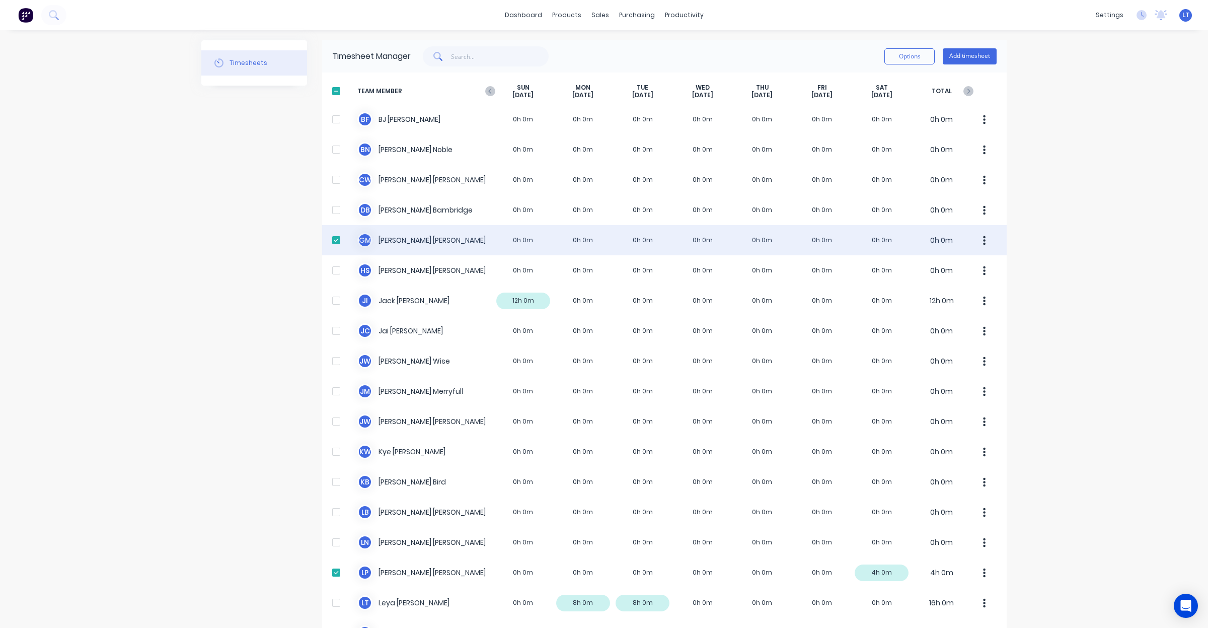
click at [326, 242] on div at bounding box center [336, 240] width 20 height 20
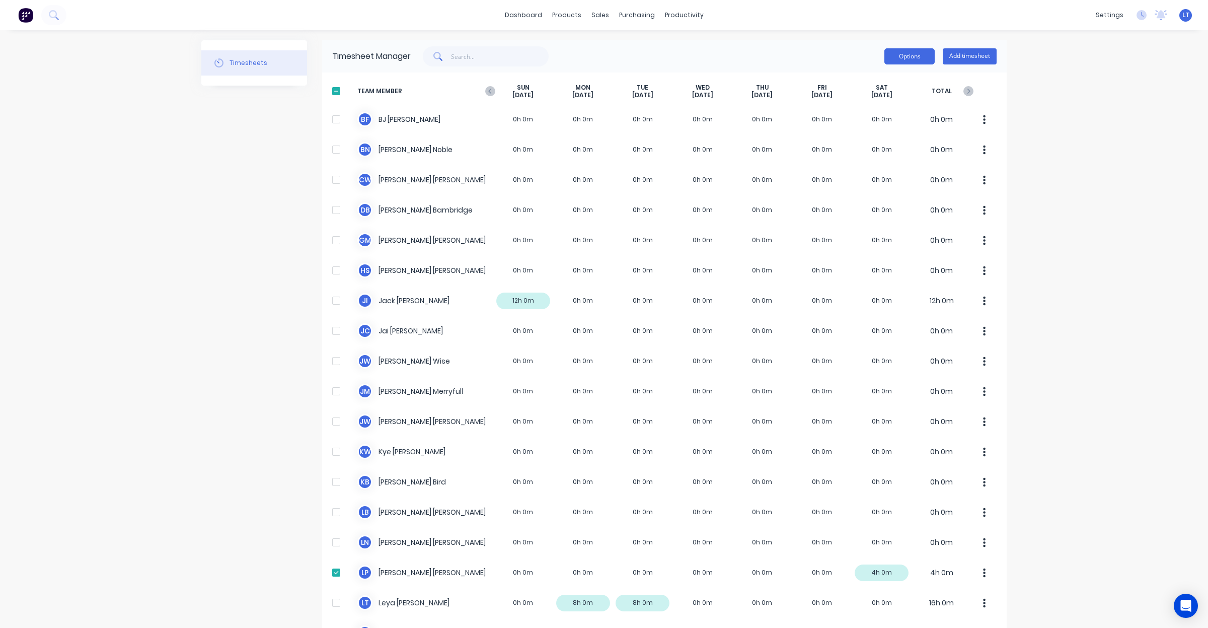
click at [920, 63] on button "Options" at bounding box center [909, 56] width 50 height 16
click at [908, 137] on div "Export" at bounding box center [886, 142] width 77 height 15
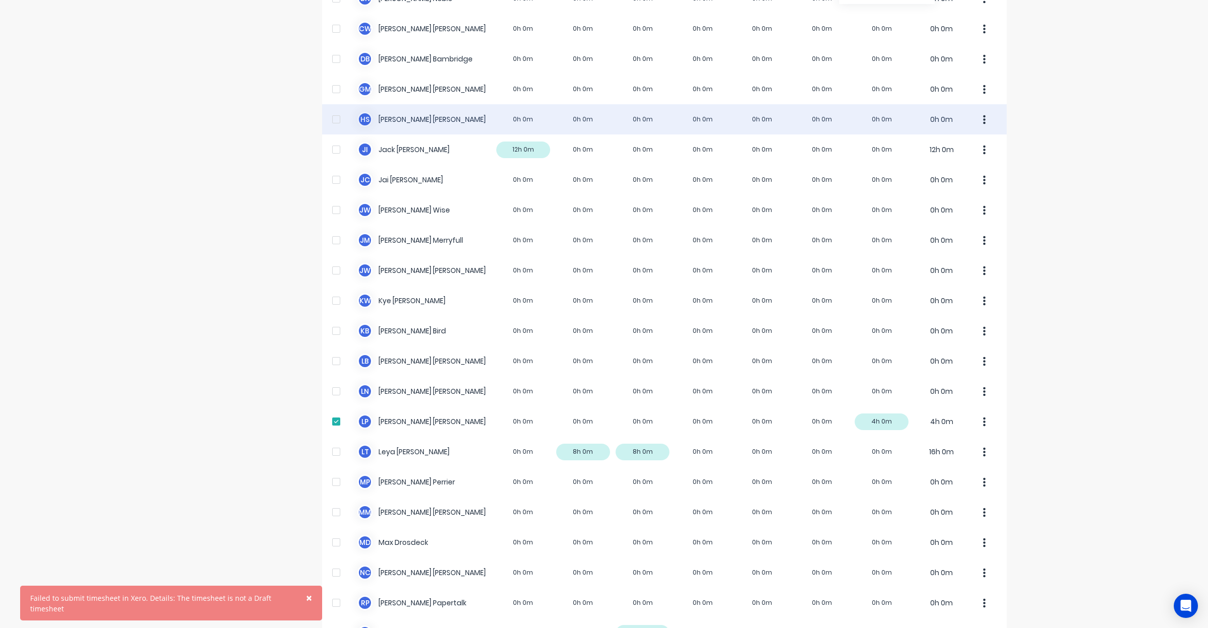
scroll to position [168, 0]
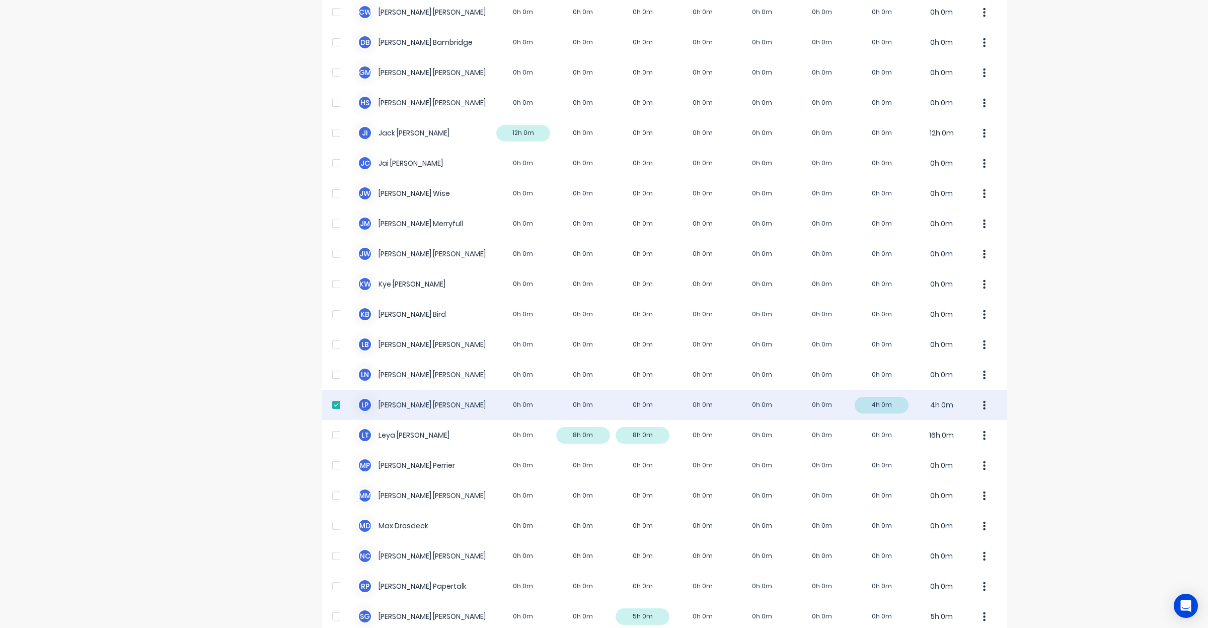
click at [981, 409] on button "button" at bounding box center [984, 405] width 21 height 20
click at [972, 431] on div "Approve" at bounding box center [945, 432] width 77 height 15
click at [333, 404] on div at bounding box center [336, 405] width 20 height 20
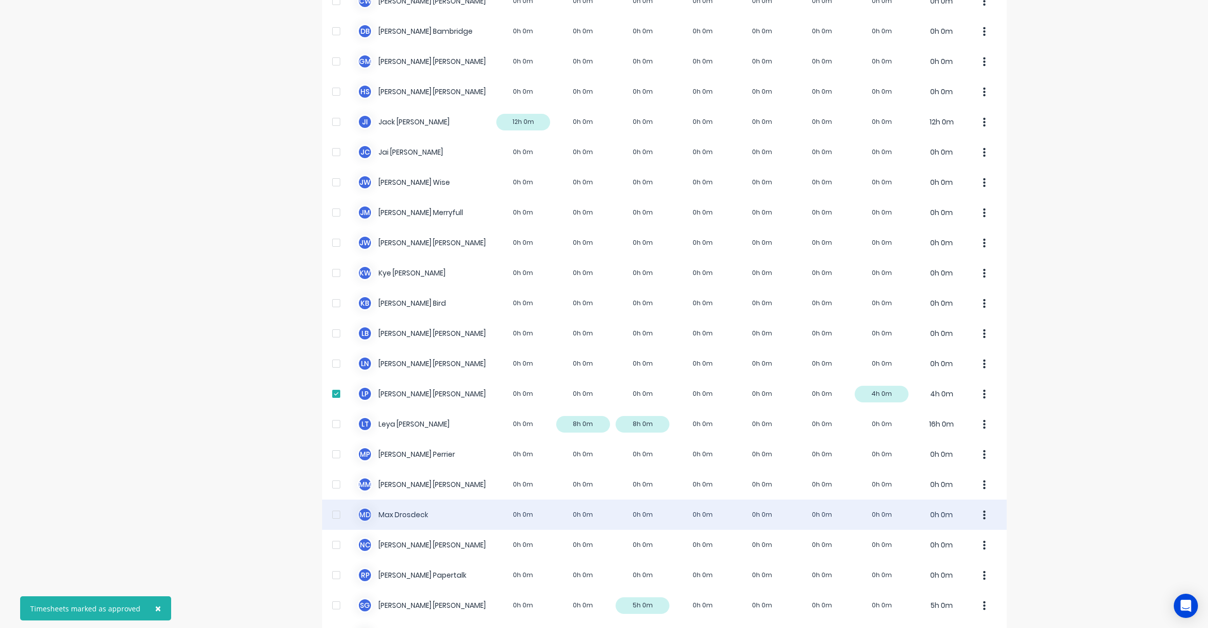
scroll to position [0, 0]
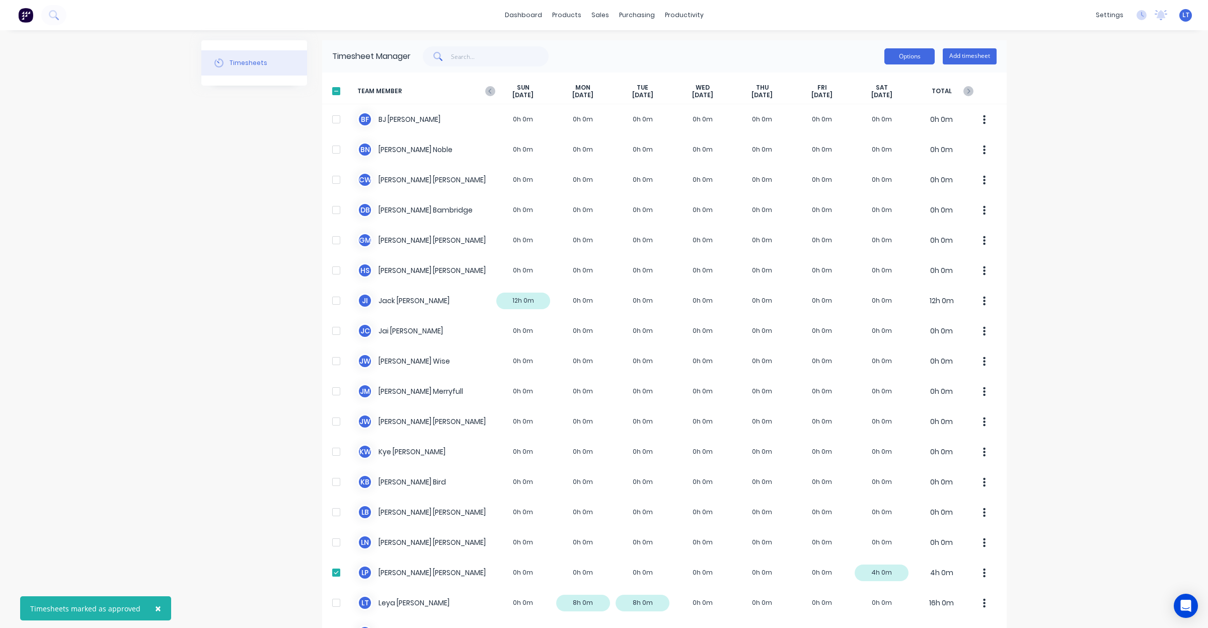
click at [926, 53] on button "Options" at bounding box center [909, 56] width 50 height 16
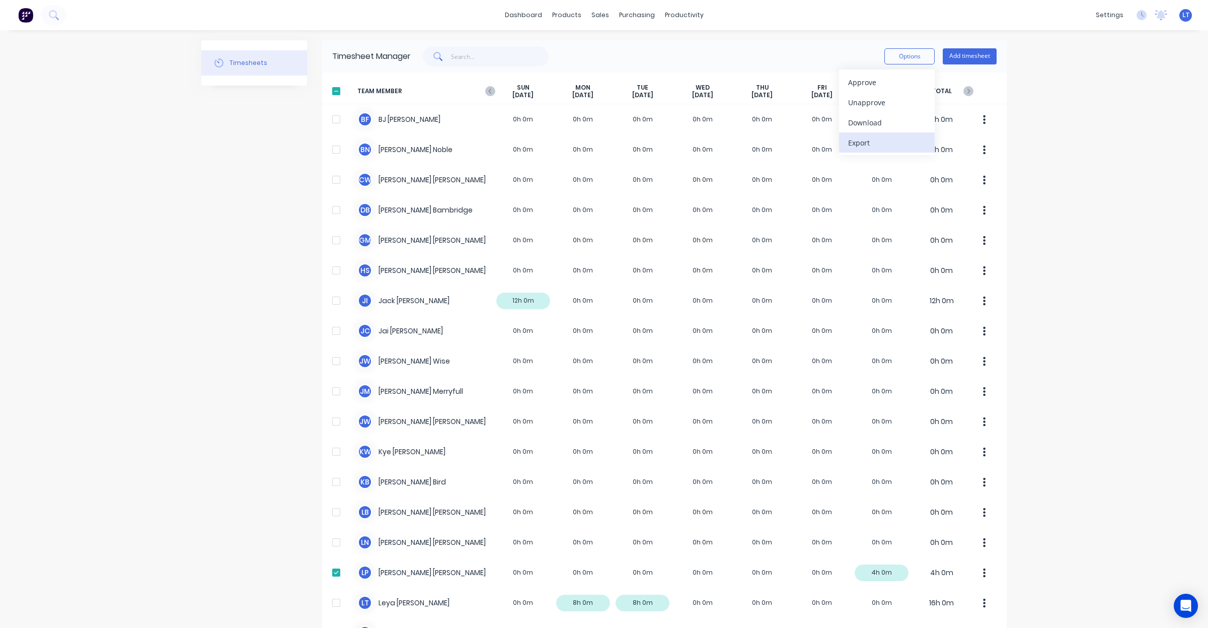
click at [902, 135] on div "Export" at bounding box center [886, 142] width 77 height 15
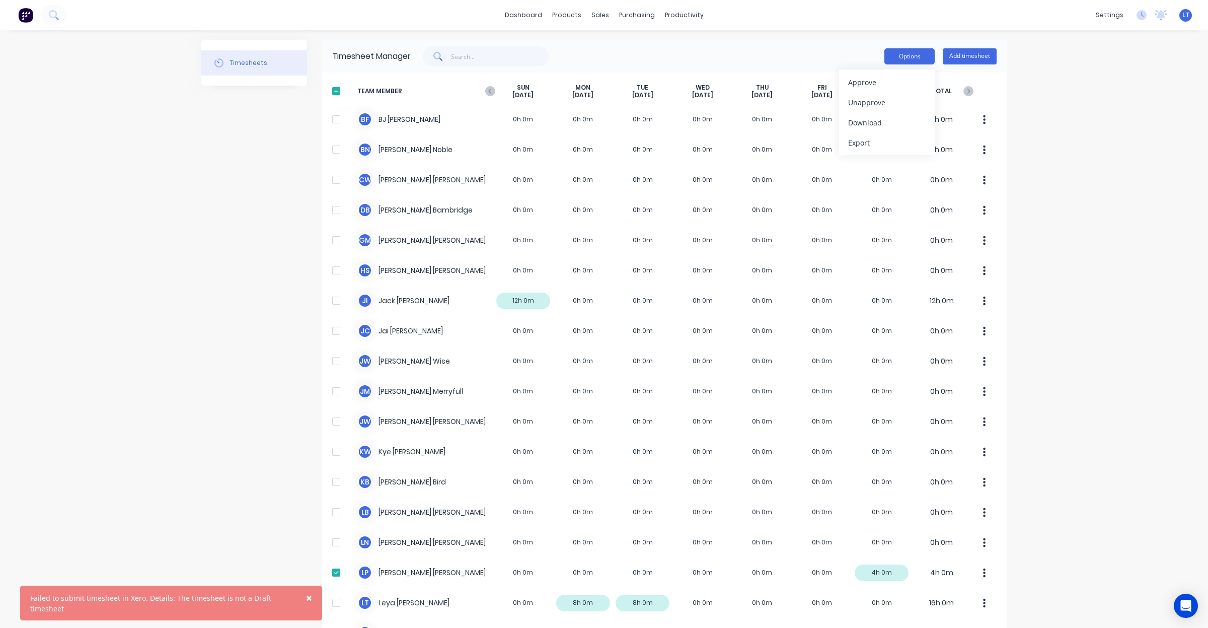
click at [892, 54] on button "Options" at bounding box center [909, 56] width 50 height 16
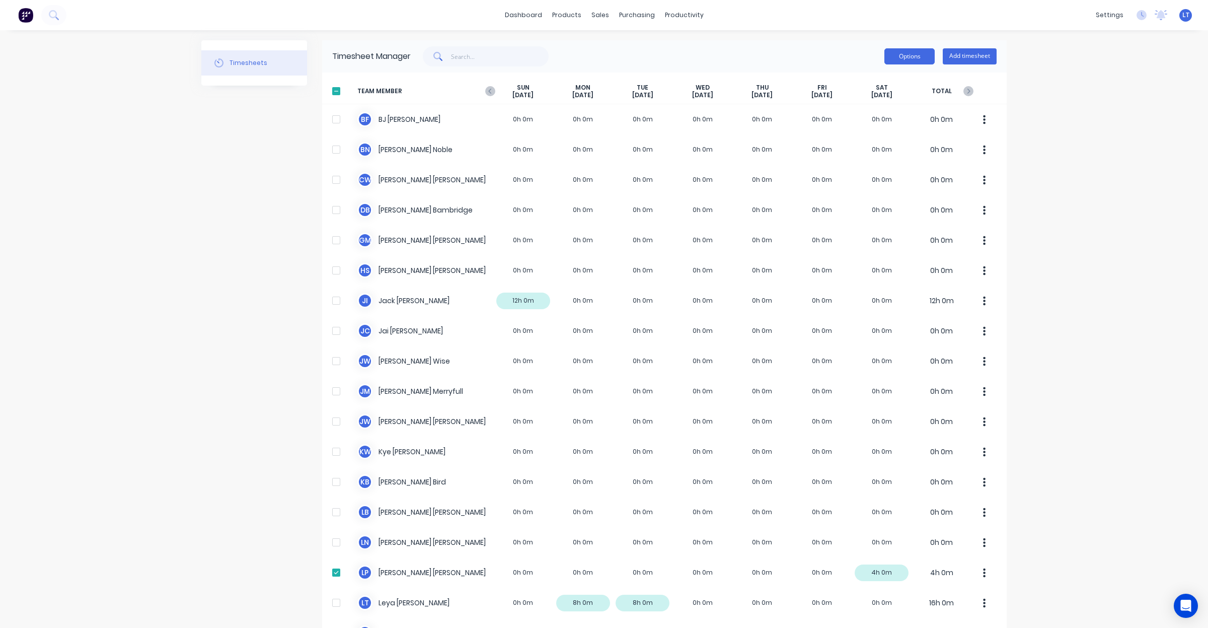
click at [922, 59] on button "Options" at bounding box center [909, 56] width 50 height 16
click at [886, 143] on div "Export" at bounding box center [886, 142] width 77 height 15
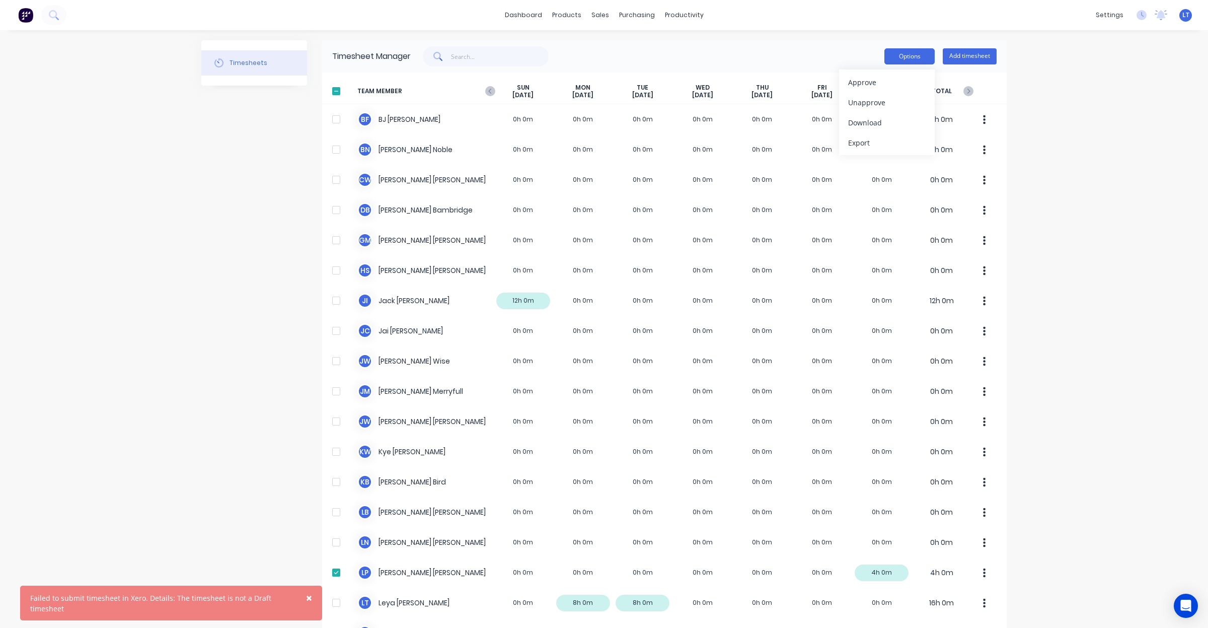
click at [911, 58] on button "Options" at bounding box center [909, 56] width 50 height 16
click at [904, 61] on button "Options" at bounding box center [909, 56] width 50 height 16
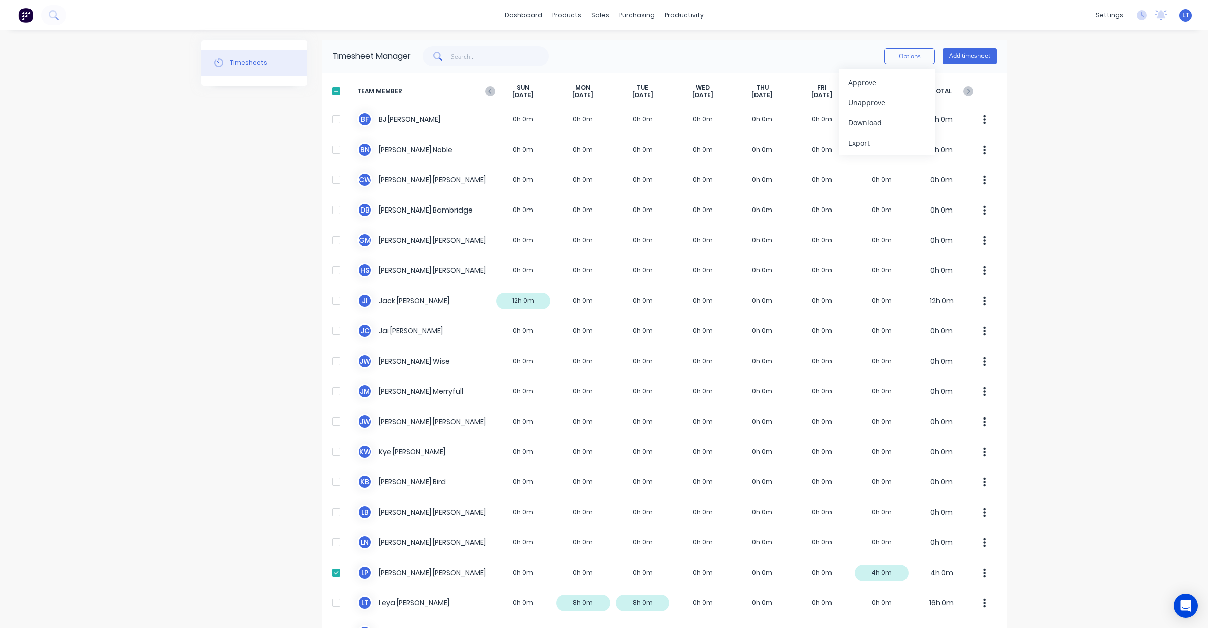
click at [1017, 544] on div "dashboard products sales purchasing productivity dashboard products Product Cat…" at bounding box center [604, 314] width 1208 height 628
drag, startPoint x: 1076, startPoint y: 246, endPoint x: 1147, endPoint y: 182, distance: 95.9
click at [1056, 206] on div "dashboard products sales purchasing productivity dashboard products Product Cat…" at bounding box center [604, 314] width 1208 height 628
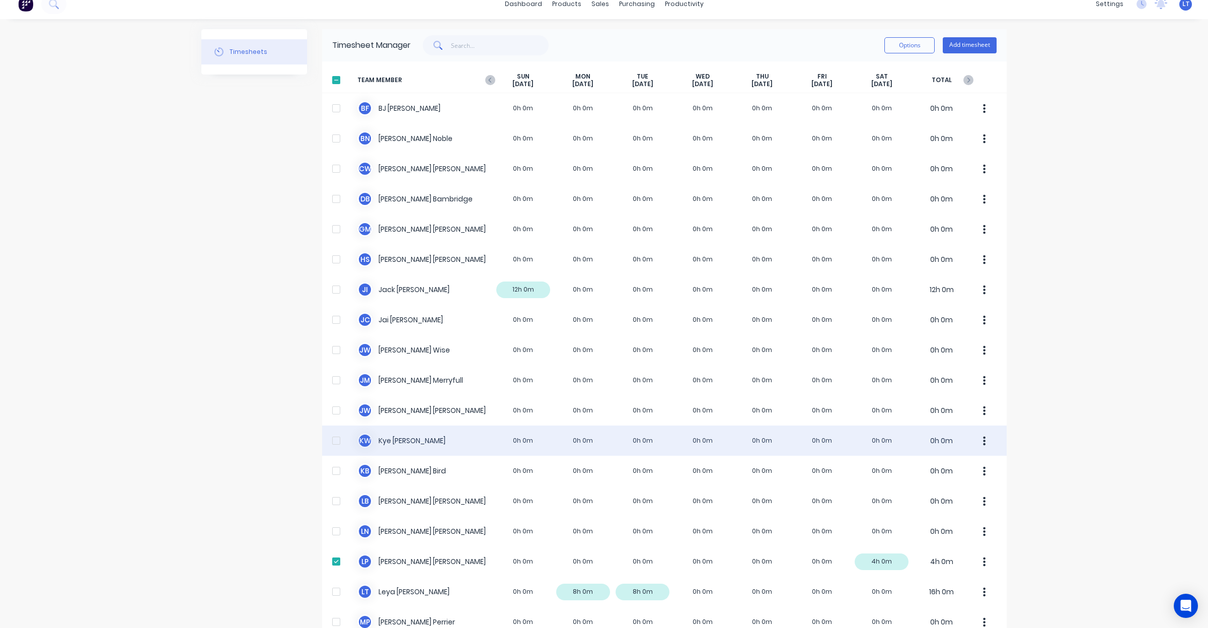
scroll to position [21, 0]
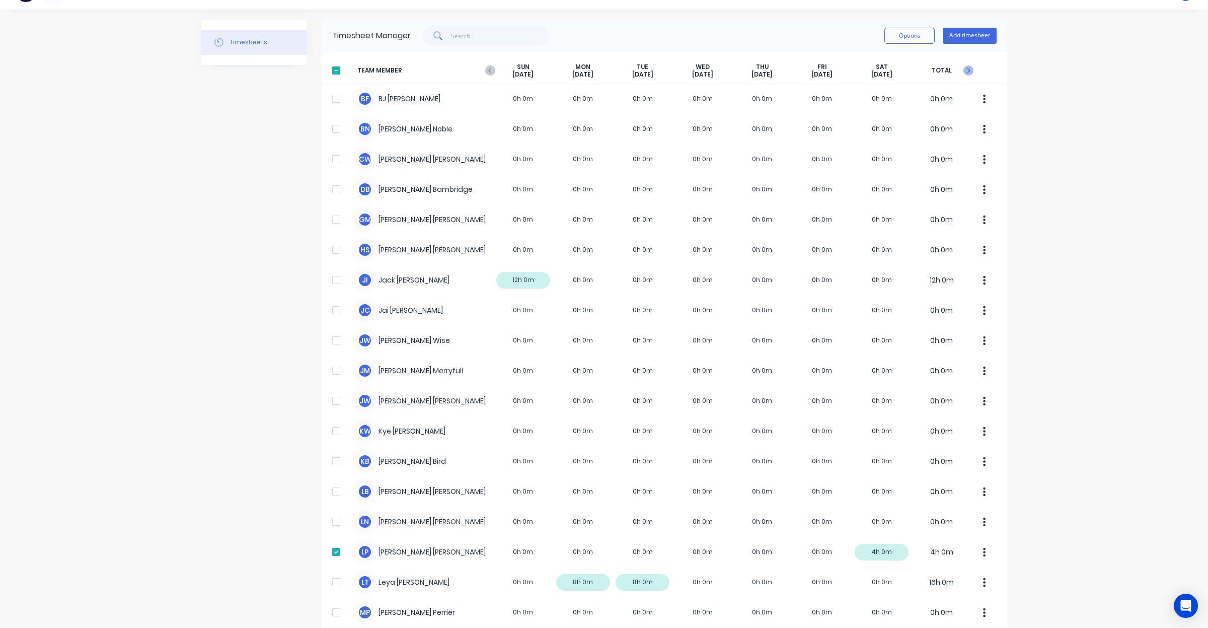
click at [963, 68] on icon "button" at bounding box center [968, 70] width 10 height 10
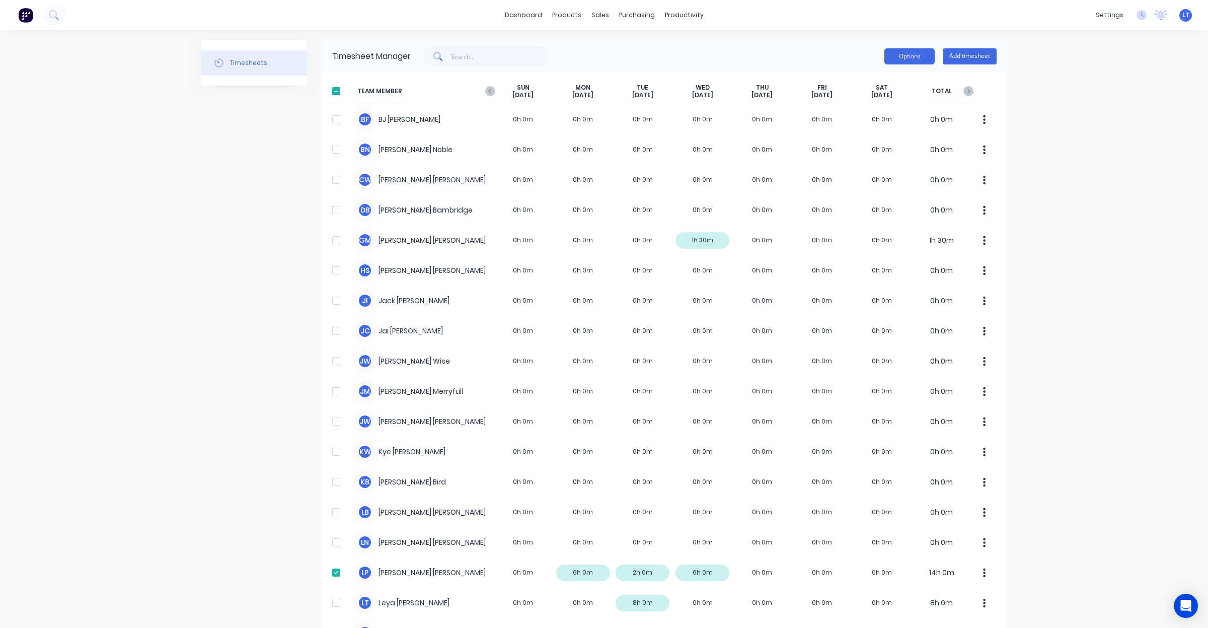
click at [912, 60] on button "Options" at bounding box center [909, 56] width 50 height 16
click at [880, 140] on div "Export" at bounding box center [886, 142] width 77 height 15
click at [487, 59] on input "text" at bounding box center [500, 56] width 98 height 20
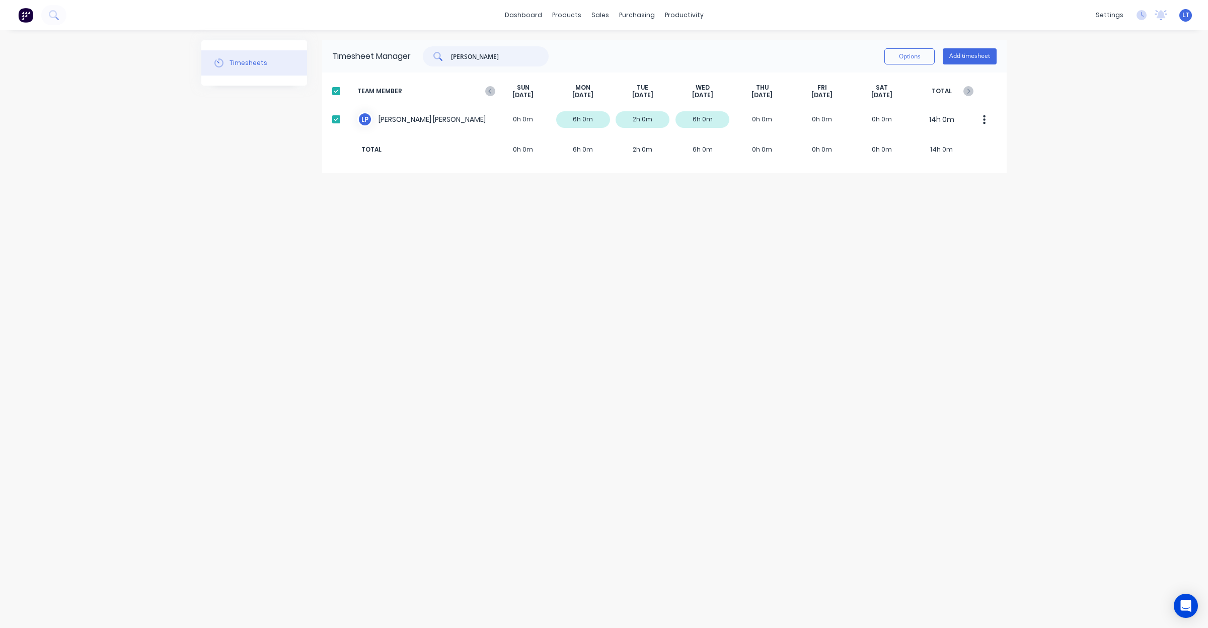
drag, startPoint x: 514, startPoint y: 59, endPoint x: 380, endPoint y: 58, distance: 133.9
click at [380, 58] on div "Timesheet Manager leigh Options Add timesheet" at bounding box center [664, 56] width 684 height 32
type input "gav"
drag, startPoint x: 869, startPoint y: 247, endPoint x: 1058, endPoint y: 53, distance: 270.8
click at [801, 233] on div "Timesheets Timesheet Manager gav Options Add timesheet TEAM MEMBER SUN Aug 31st…" at bounding box center [603, 328] width 805 height 577
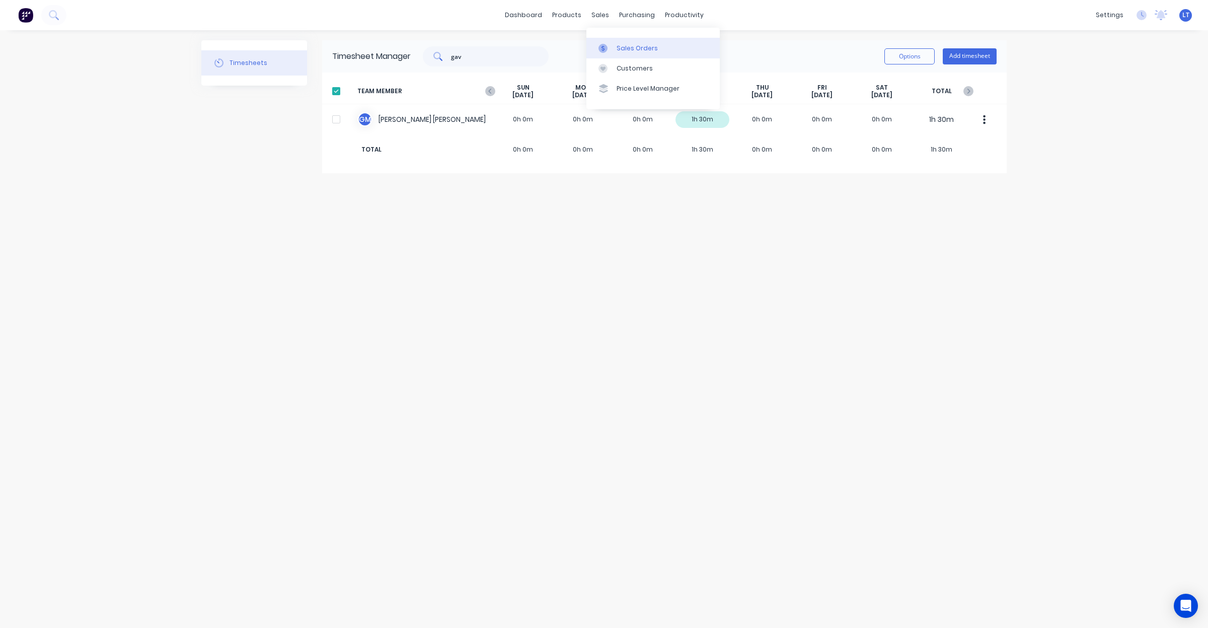
click at [610, 44] on div at bounding box center [605, 48] width 15 height 9
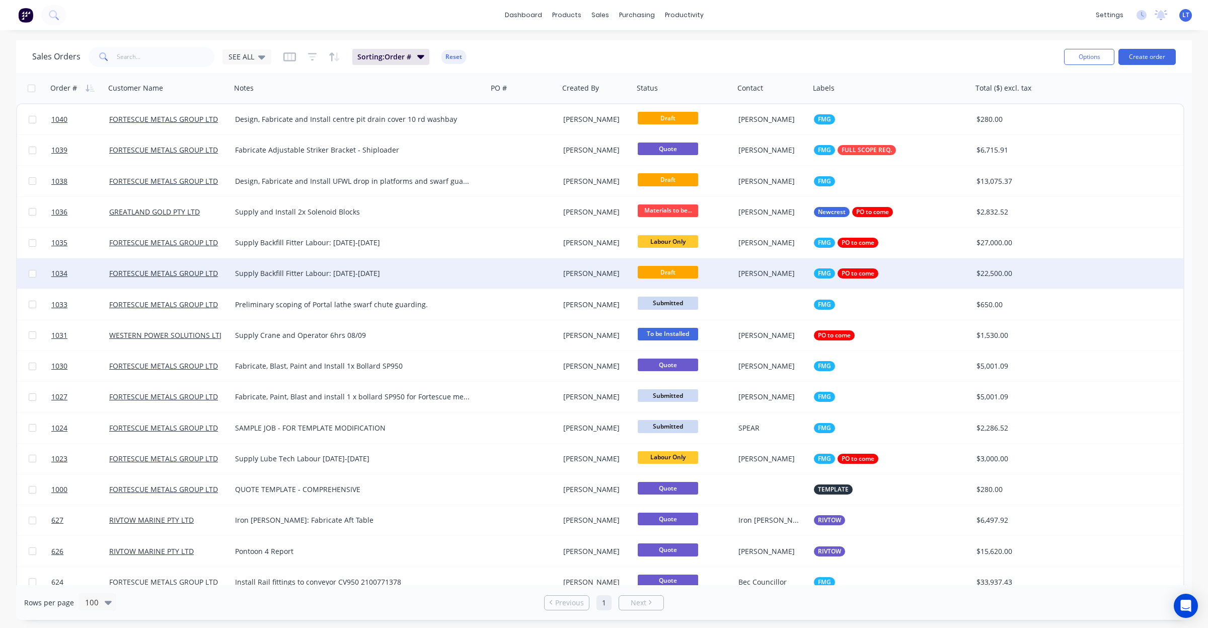
click at [574, 273] on div "[PERSON_NAME]" at bounding box center [594, 273] width 63 height 10
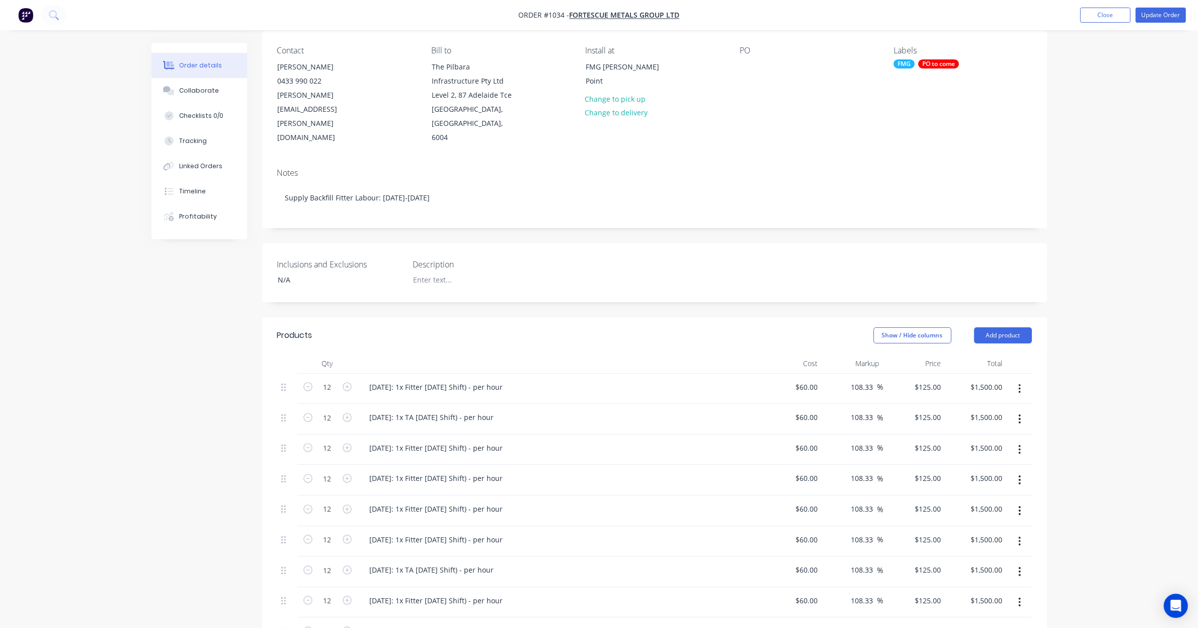
scroll to position [105, 0]
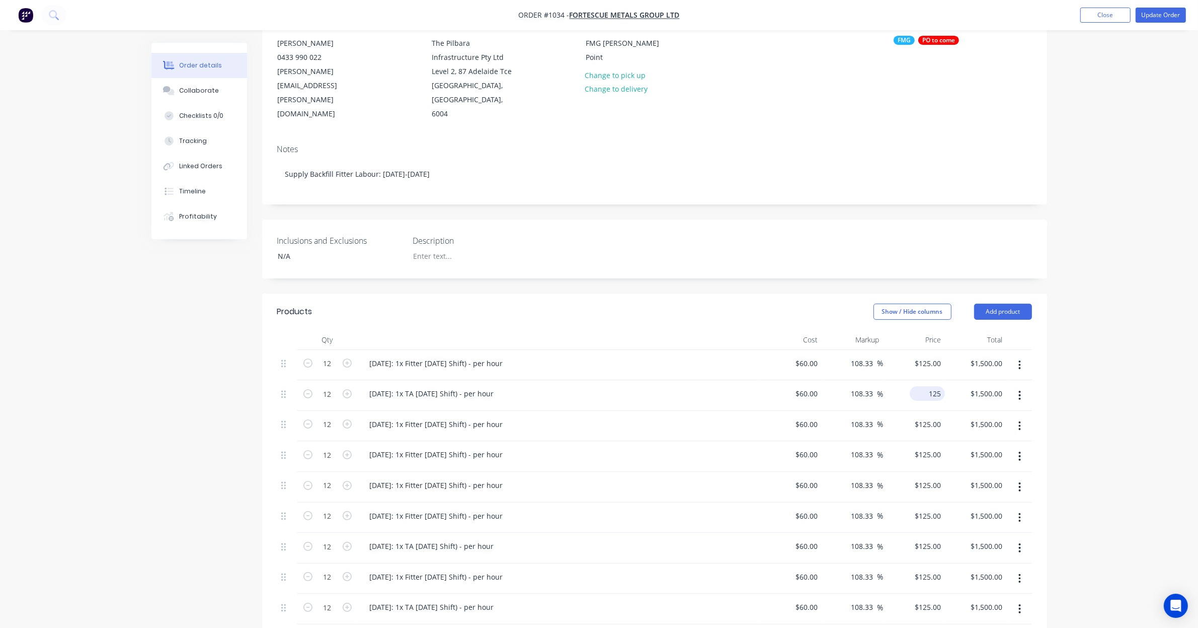
click at [929, 386] on input "125" at bounding box center [929, 393] width 31 height 15
type input "115"
type input "91.67"
type input "$115.00"
type input "$1,380.00"
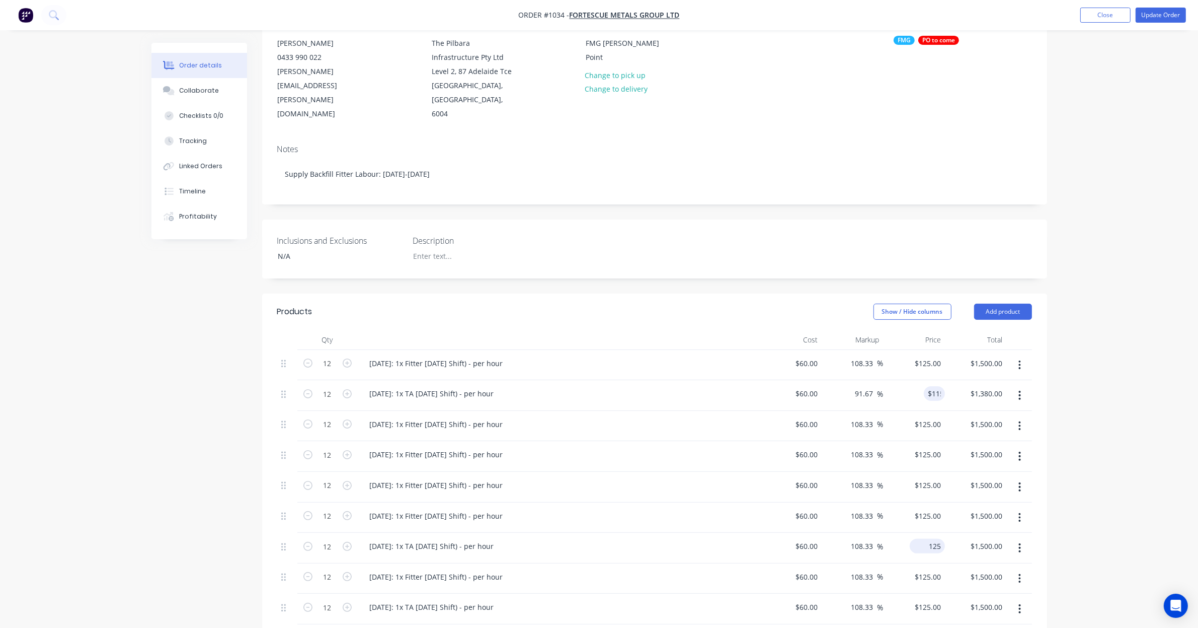
click at [932, 538] on input "125" at bounding box center [929, 545] width 31 height 15
type input "115"
type input "91.67"
type input "$115.00"
type input "$1,380.00"
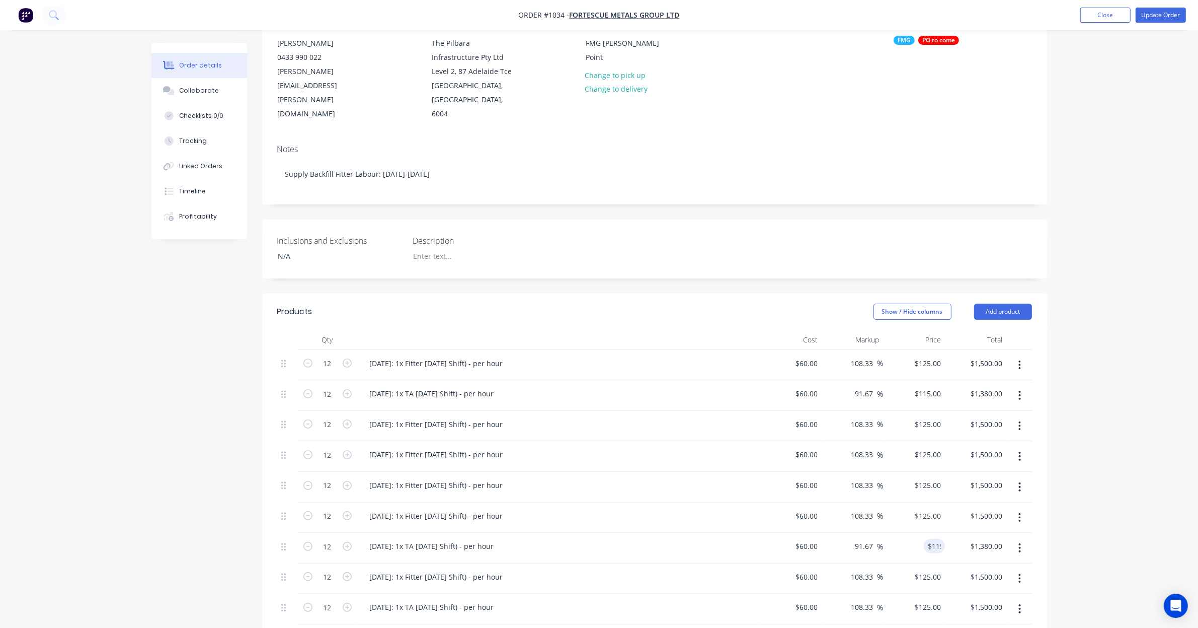
click at [1061, 520] on div "Order details Collaborate Checklists 0/0 Tracking Linked Orders Timeline Profit…" at bounding box center [599, 465] width 1198 height 1140
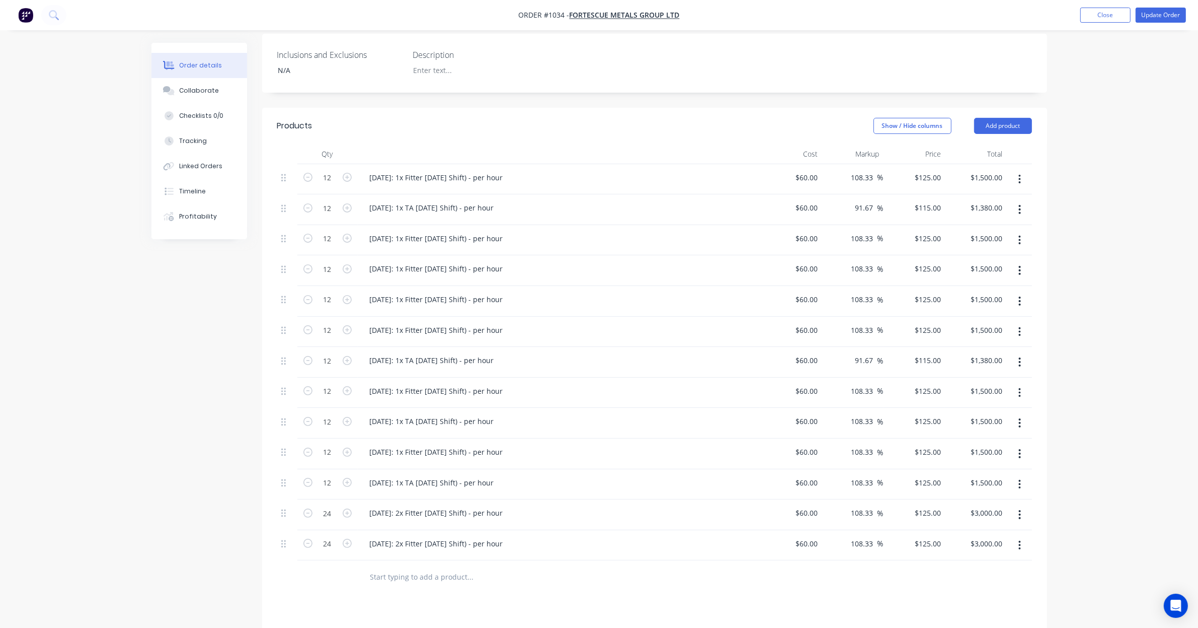
scroll to position [293, 0]
click at [931, 411] on input "125" at bounding box center [929, 418] width 31 height 15
type input "115"
type input "91.67"
type input "$115.00"
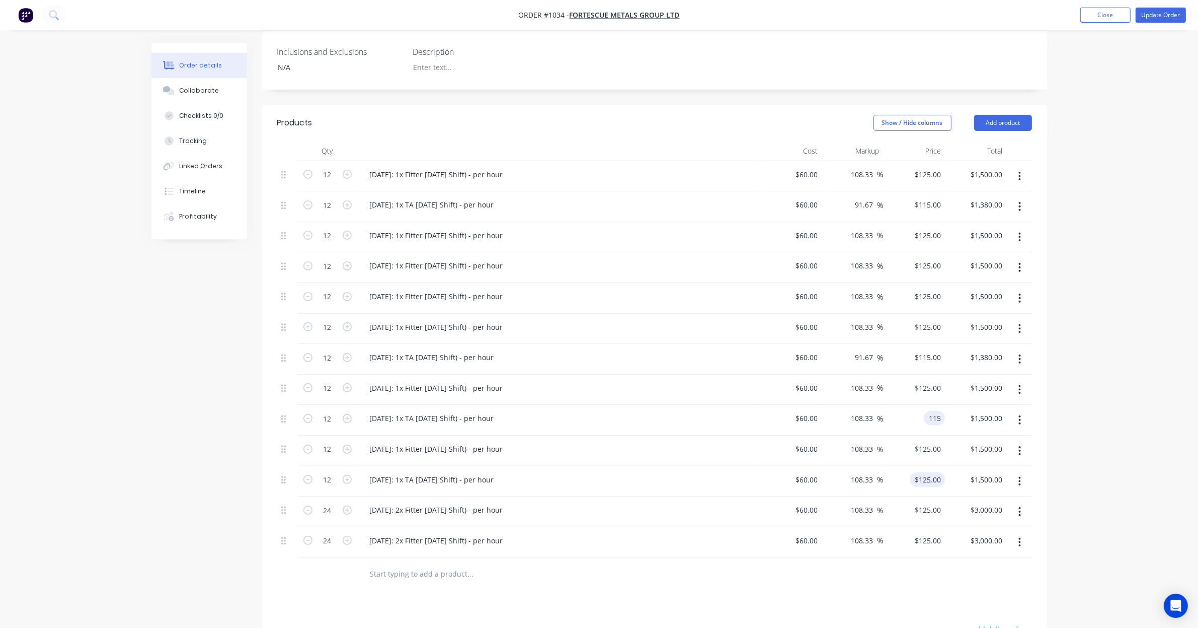
type input "$1,380.00"
click at [934, 472] on input "125" at bounding box center [929, 479] width 31 height 15
type input "115"
type input "91.67"
type input "$115.00"
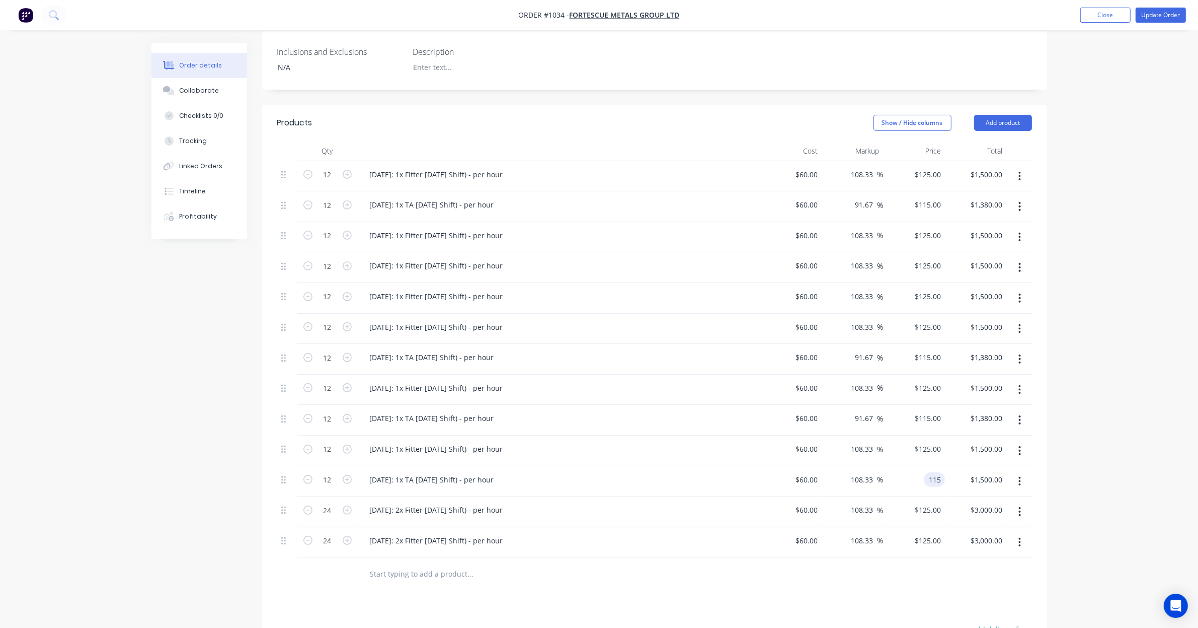
type input "$1,380.00"
click at [1067, 456] on div "Order details Collaborate Checklists 0/0 Tracking Linked Orders Timeline Profit…" at bounding box center [599, 277] width 1198 height 1140
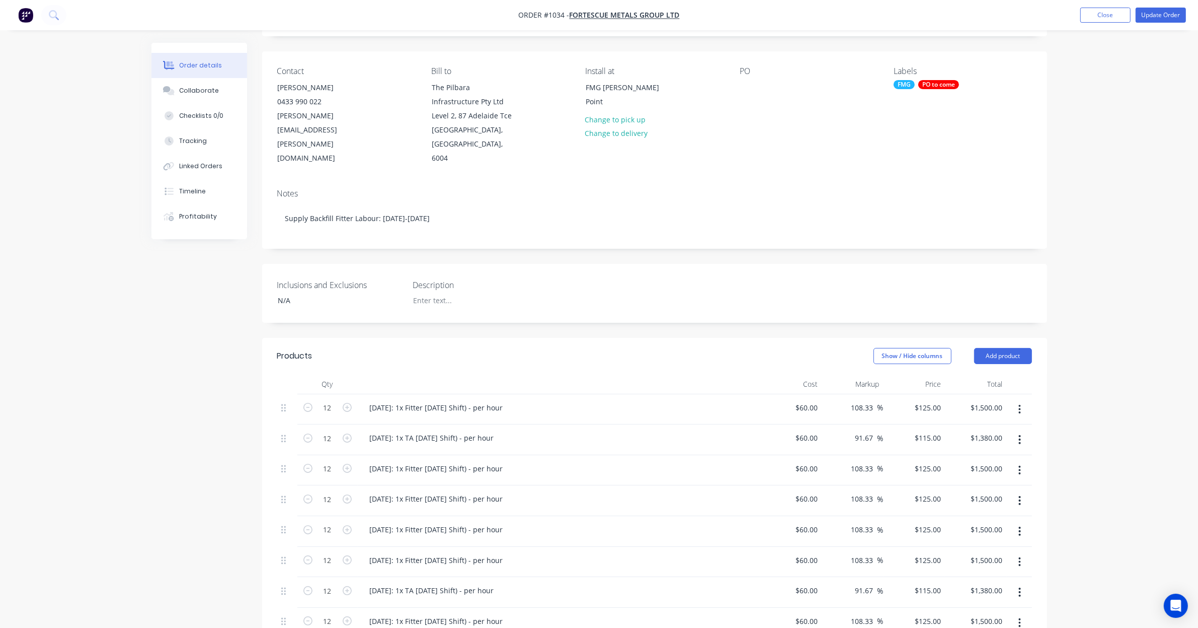
scroll to position [33, 0]
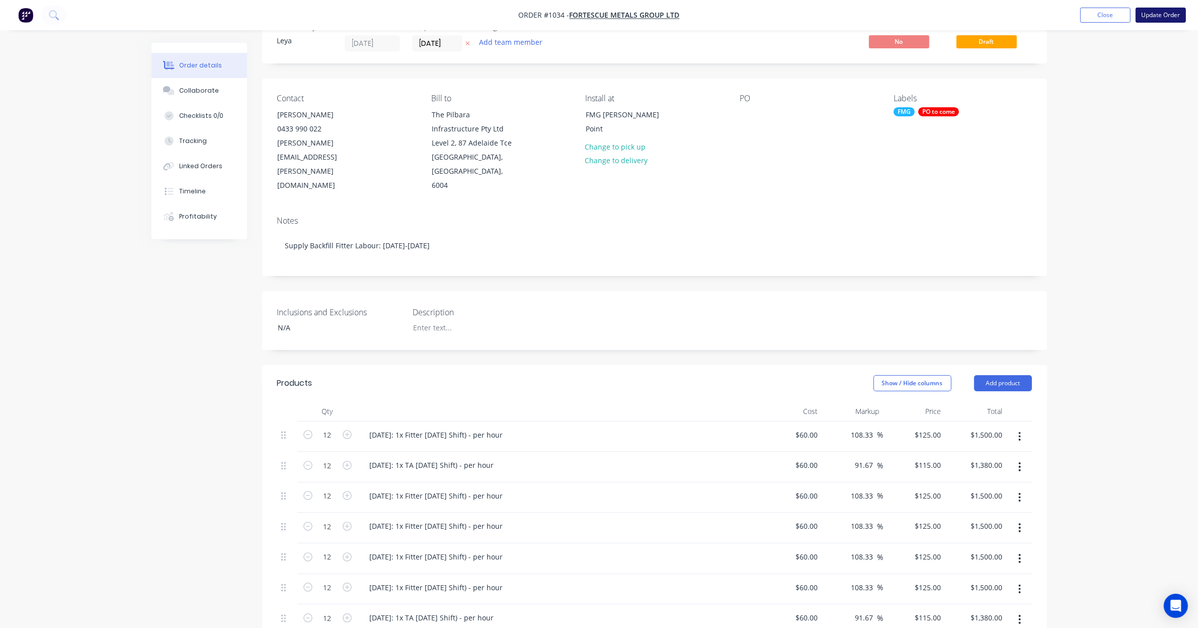
click at [1150, 16] on button "Update Order" at bounding box center [1161, 15] width 50 height 15
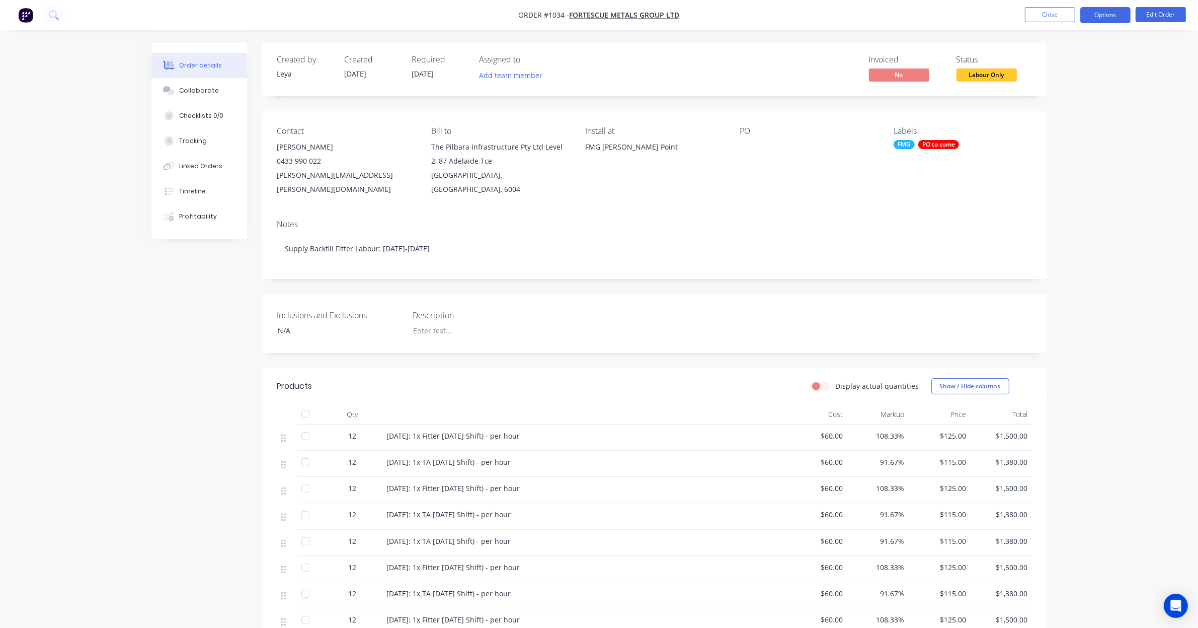
click at [1110, 17] on button "Options" at bounding box center [1105, 15] width 50 height 16
click at [1078, 265] on div "Convert to Quote" at bounding box center [1075, 262] width 93 height 15
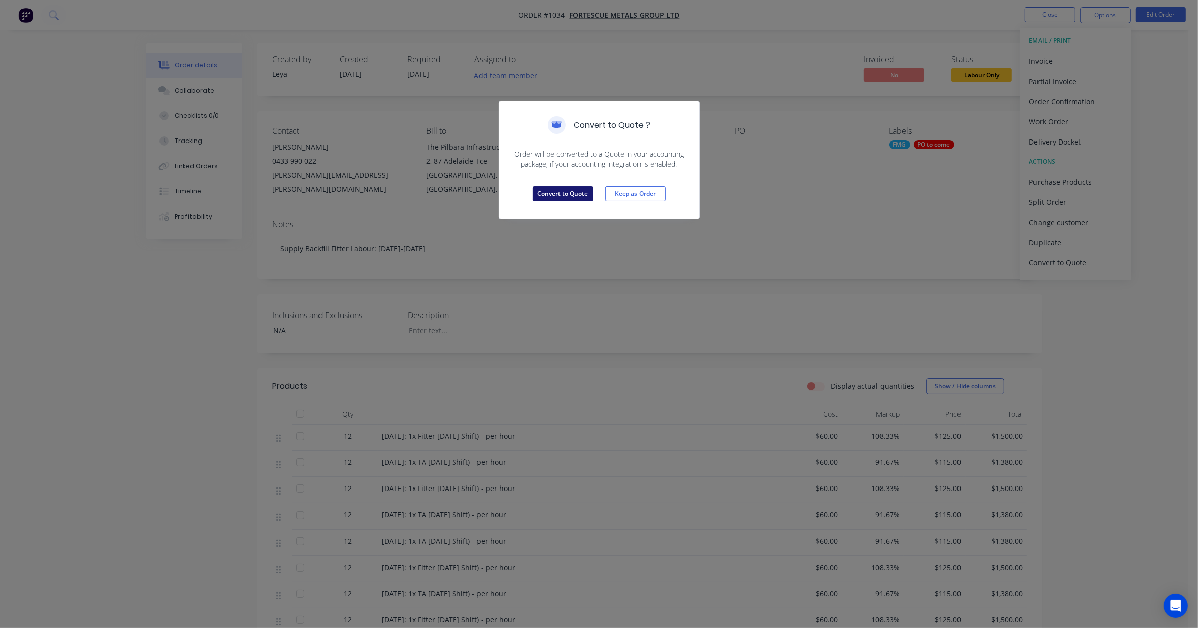
click at [573, 199] on button "Convert to Quote" at bounding box center [563, 193] width 60 height 15
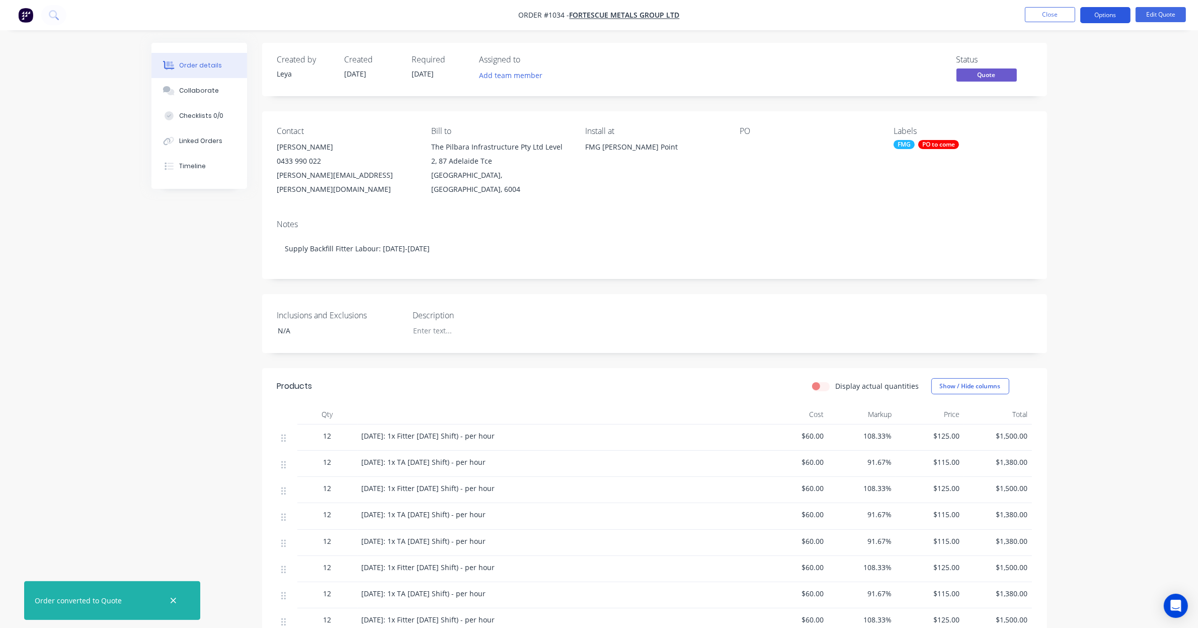
click at [1088, 15] on button "Options" at bounding box center [1105, 15] width 50 height 16
click at [1083, 56] on div "Quote" at bounding box center [1075, 61] width 93 height 15
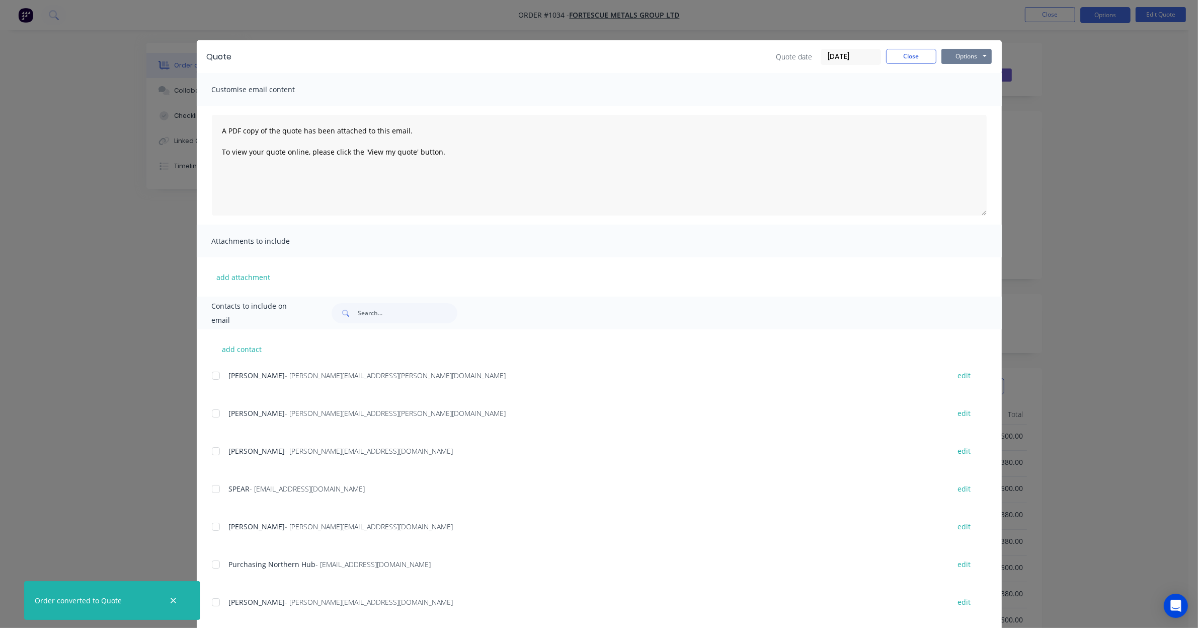
click at [964, 61] on button "Options" at bounding box center [967, 56] width 50 height 15
click at [965, 89] on button "Print" at bounding box center [974, 91] width 64 height 17
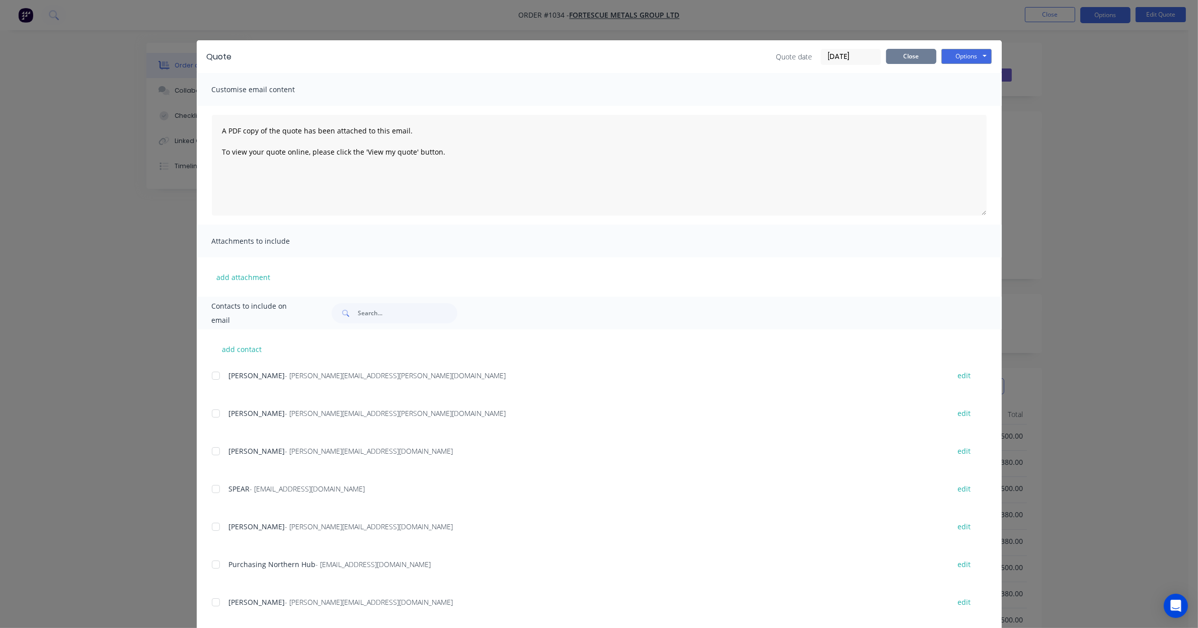
click at [893, 55] on button "Close" at bounding box center [911, 56] width 50 height 15
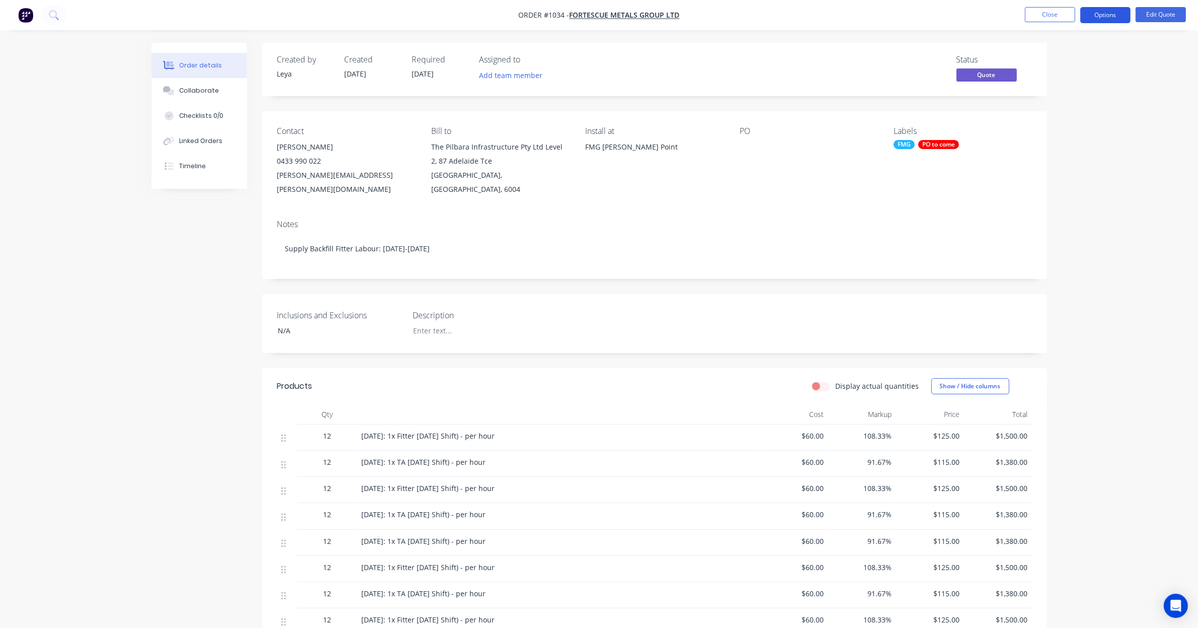
click at [1114, 11] on button "Options" at bounding box center [1105, 15] width 50 height 16
click at [1080, 122] on div "Convert to Order" at bounding box center [1075, 121] width 93 height 15
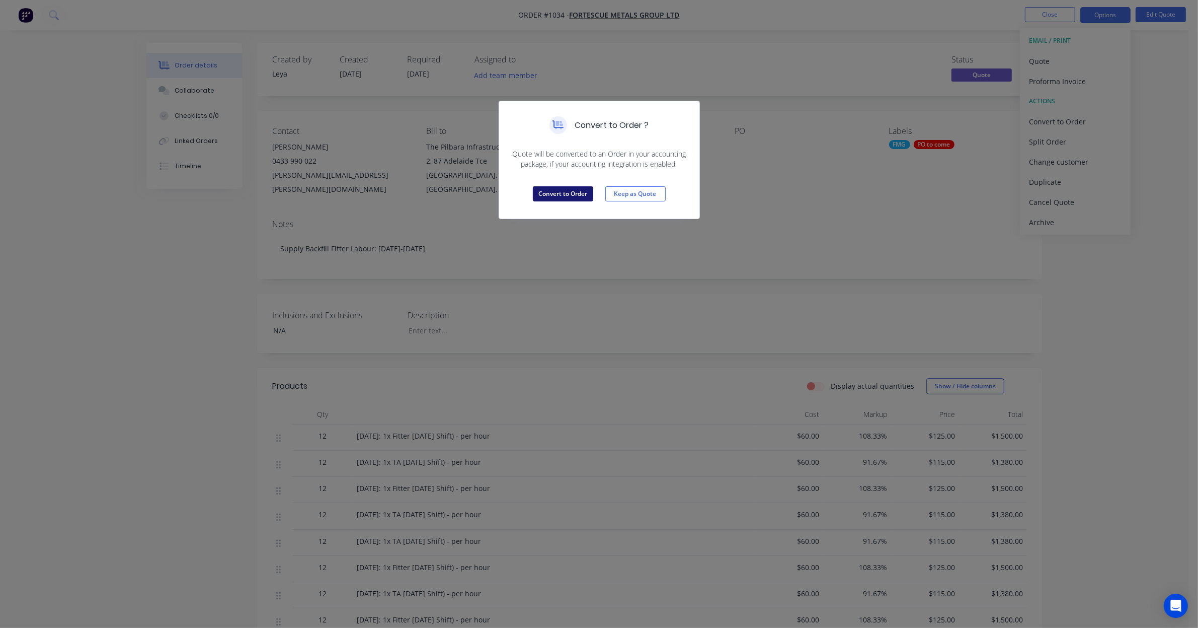
click at [564, 196] on button "Convert to Order" at bounding box center [563, 193] width 60 height 15
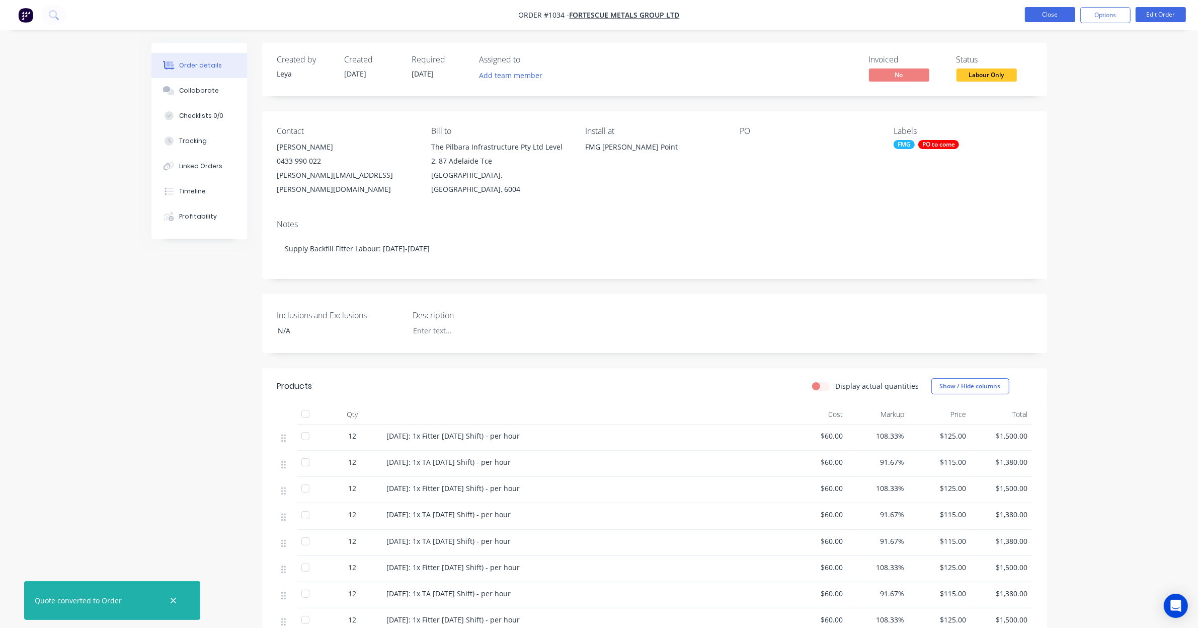
click at [1049, 13] on button "Close" at bounding box center [1050, 14] width 50 height 15
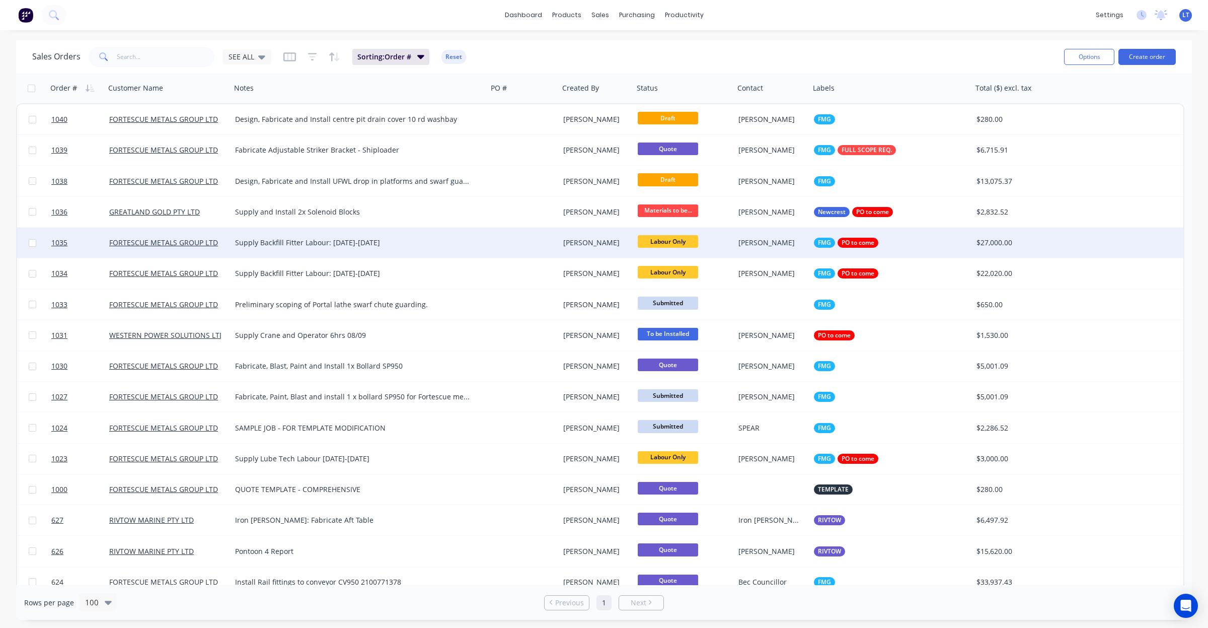
click at [592, 238] on div "[PERSON_NAME]" at bounding box center [594, 243] width 63 height 10
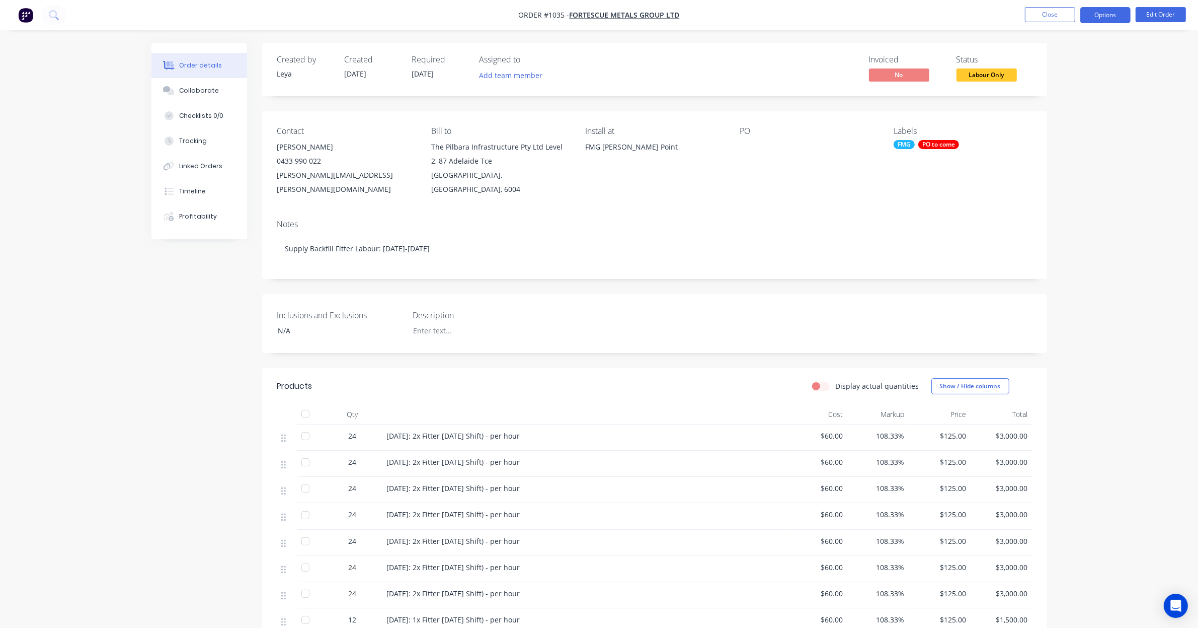
click at [1115, 20] on button "Options" at bounding box center [1105, 15] width 50 height 16
click at [1071, 262] on div "Convert to Quote" at bounding box center [1075, 262] width 93 height 15
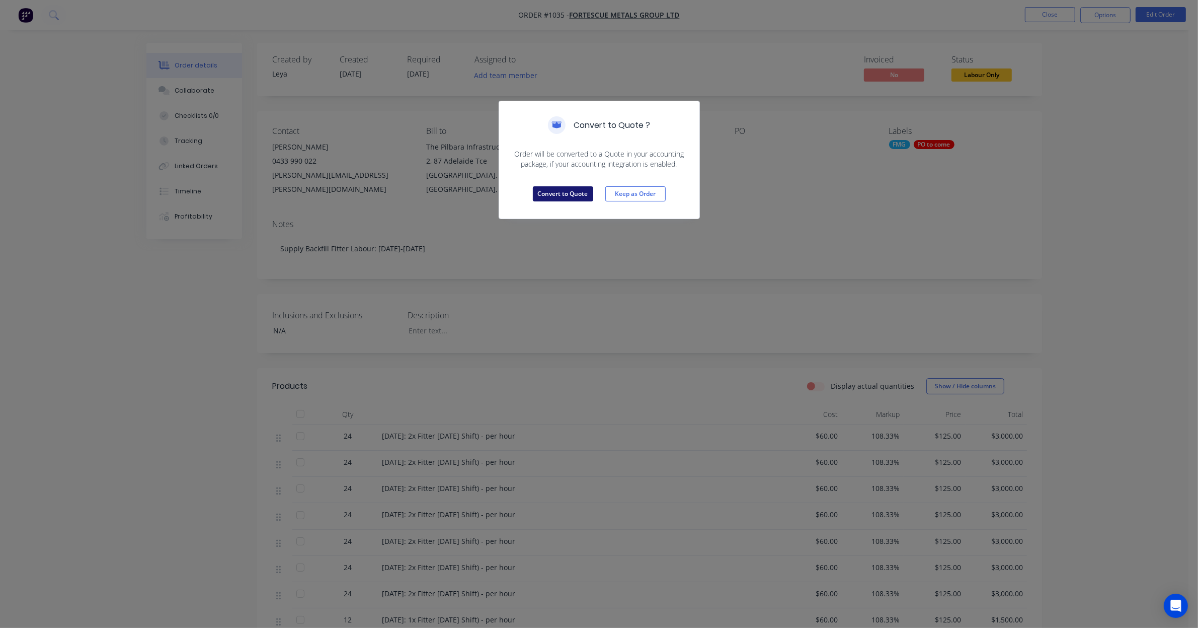
click at [568, 197] on button "Convert to Quote" at bounding box center [563, 193] width 60 height 15
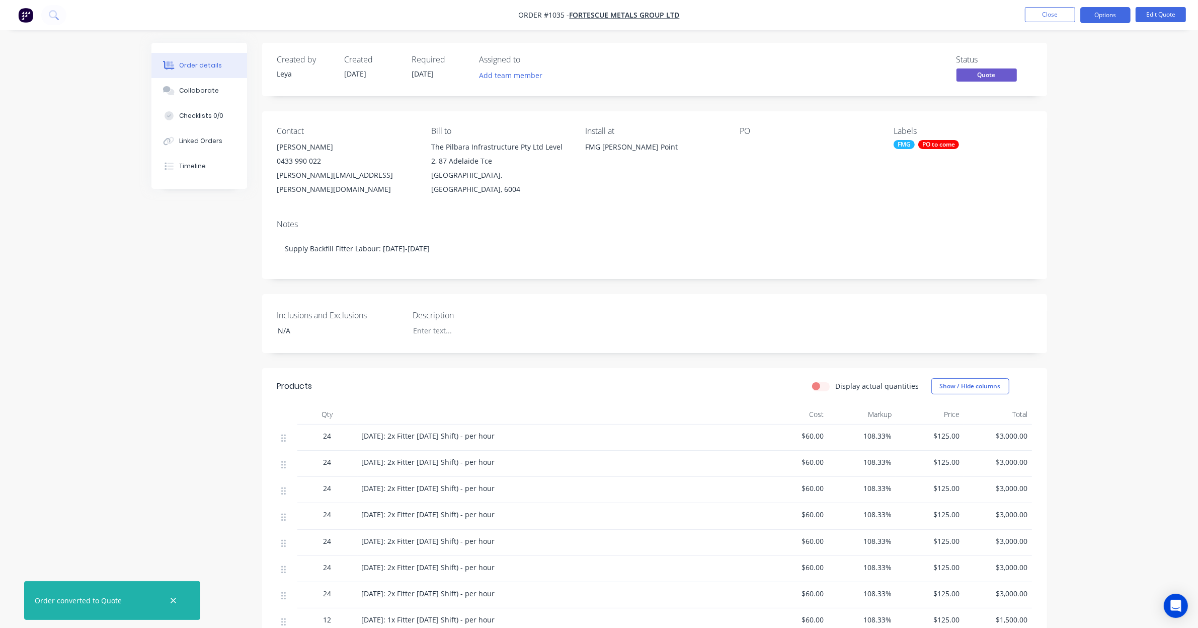
click at [636, 378] on div "Display actual quantities Show / Hide columns" at bounding box center [734, 386] width 594 height 16
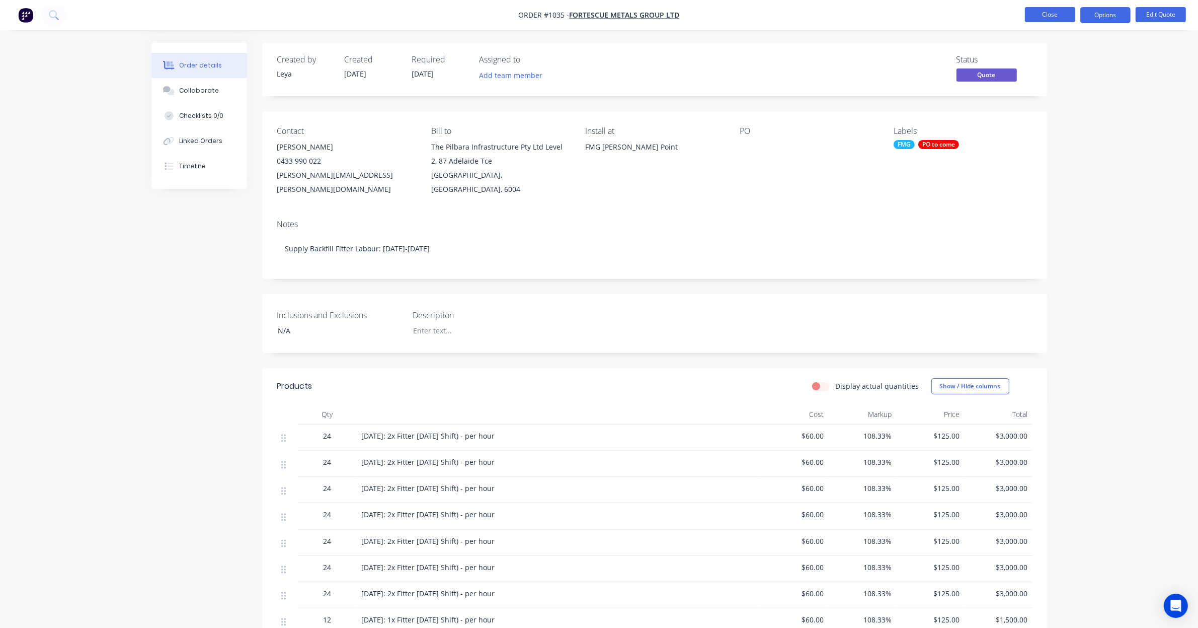
click at [1052, 13] on button "Close" at bounding box center [1050, 14] width 50 height 15
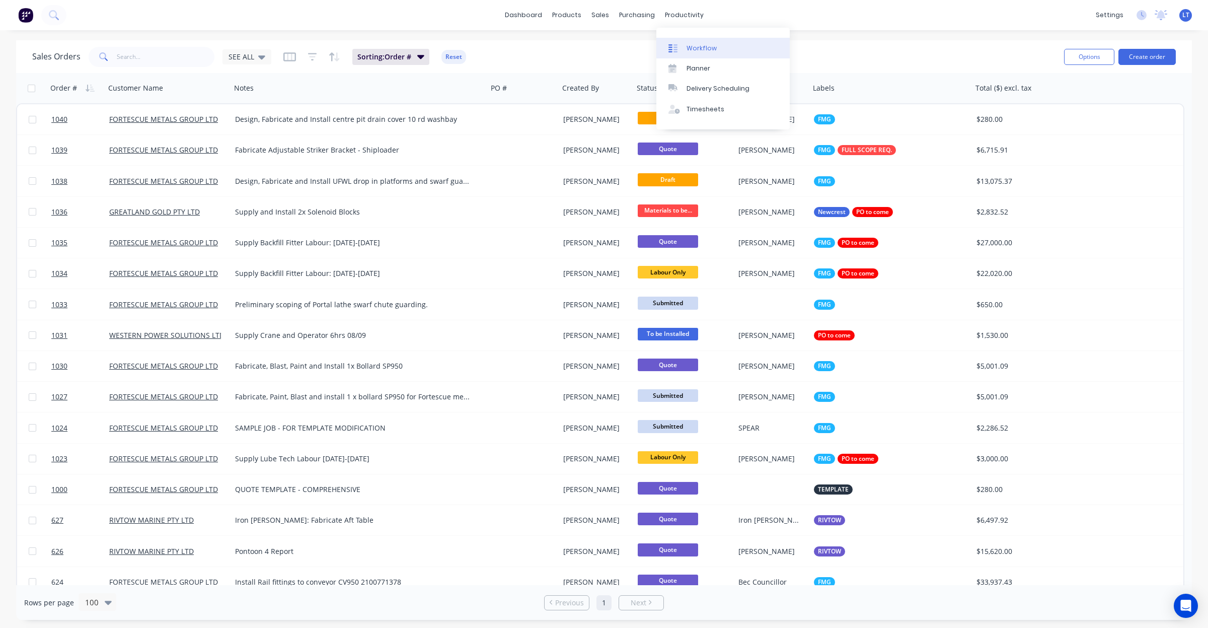
click at [704, 47] on div "Workflow" at bounding box center [701, 48] width 30 height 9
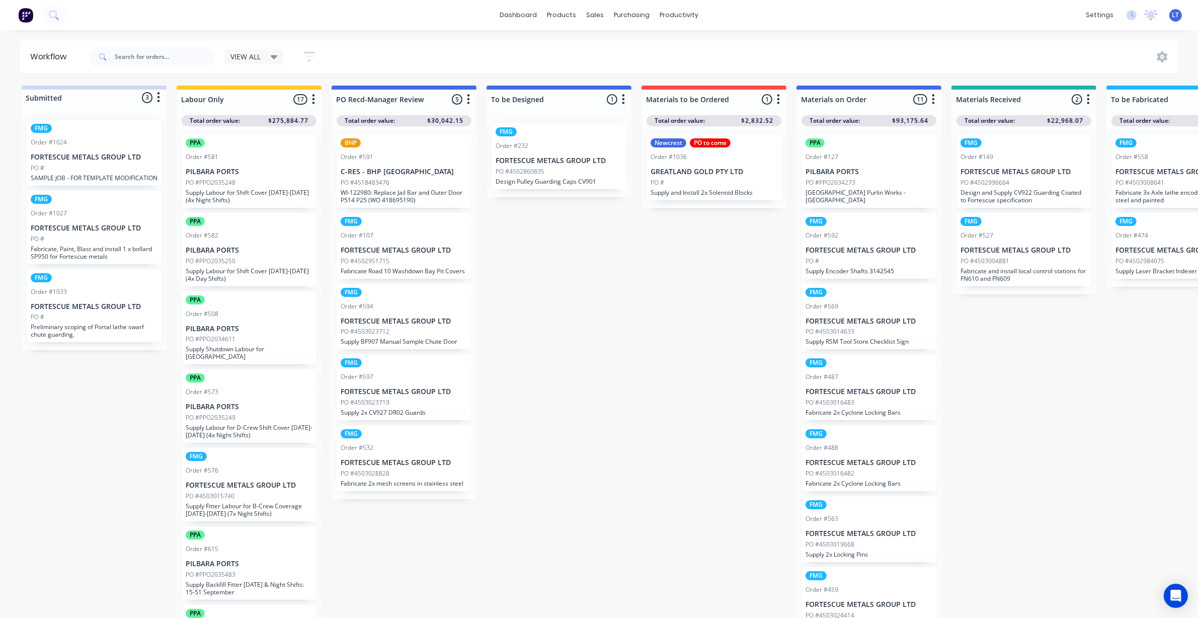
drag, startPoint x: 593, startPoint y: 295, endPoint x: 554, endPoint y: 280, distance: 42.1
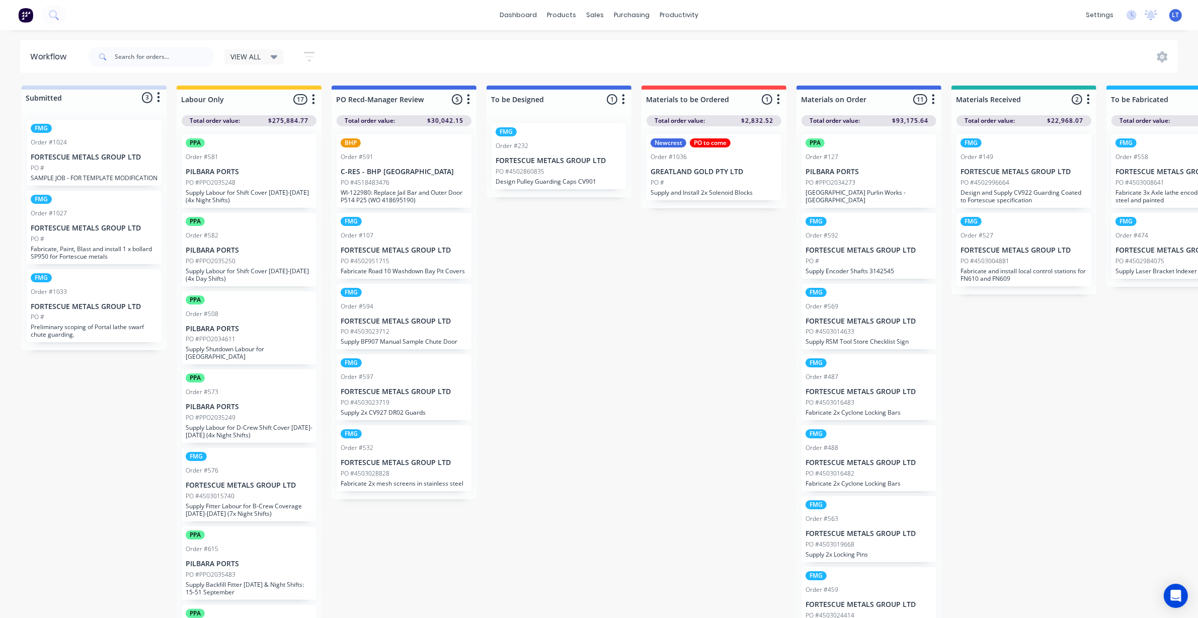
drag, startPoint x: 592, startPoint y: 288, endPoint x: 557, endPoint y: 260, distance: 44.4
drag, startPoint x: 557, startPoint y: 260, endPoint x: 538, endPoint y: 237, distance: 30.1
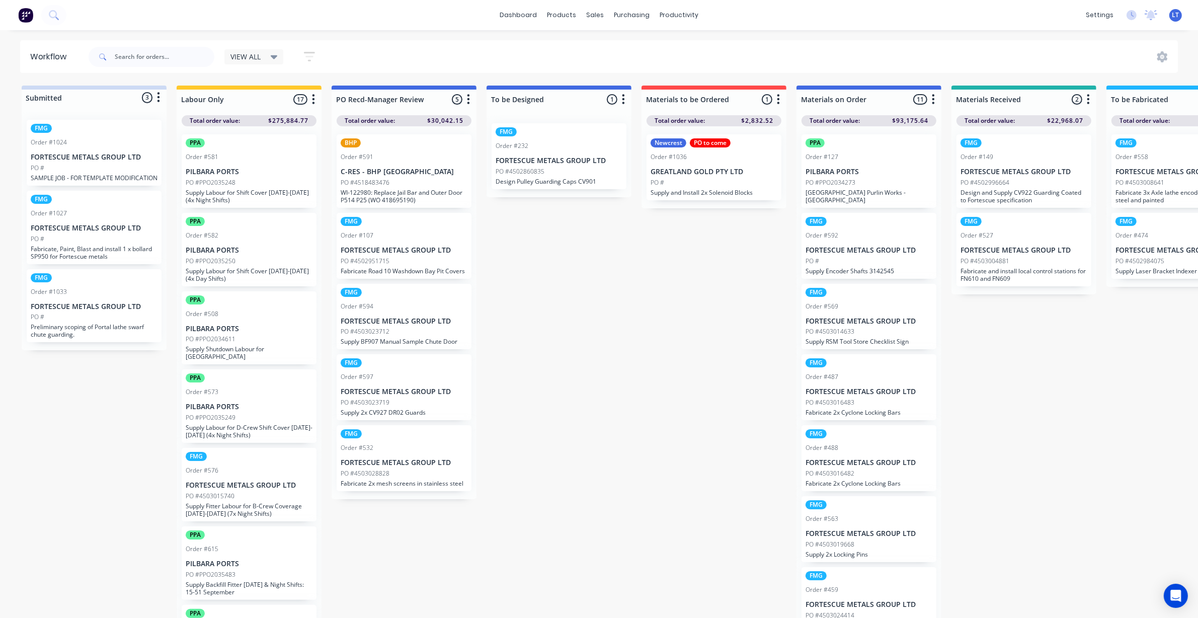
drag, startPoint x: 657, startPoint y: 335, endPoint x: 611, endPoint y: 319, distance: 48.2
drag, startPoint x: 628, startPoint y: 342, endPoint x: 591, endPoint y: 324, distance: 40.7
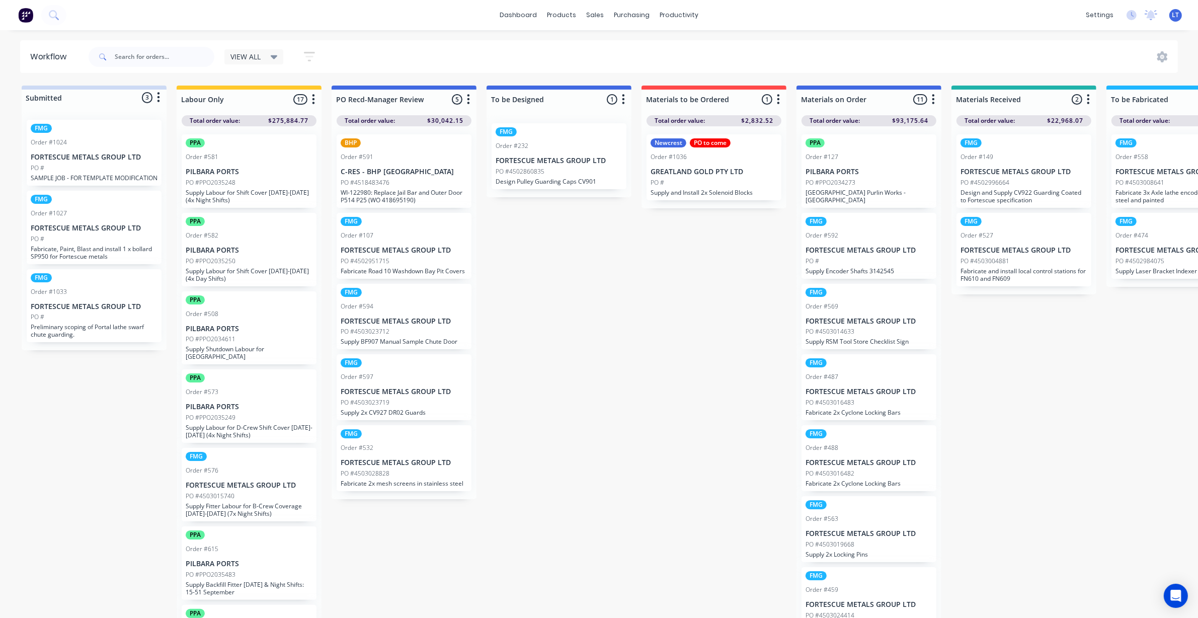
drag, startPoint x: 612, startPoint y: 253, endPoint x: 569, endPoint y: 250, distance: 43.3
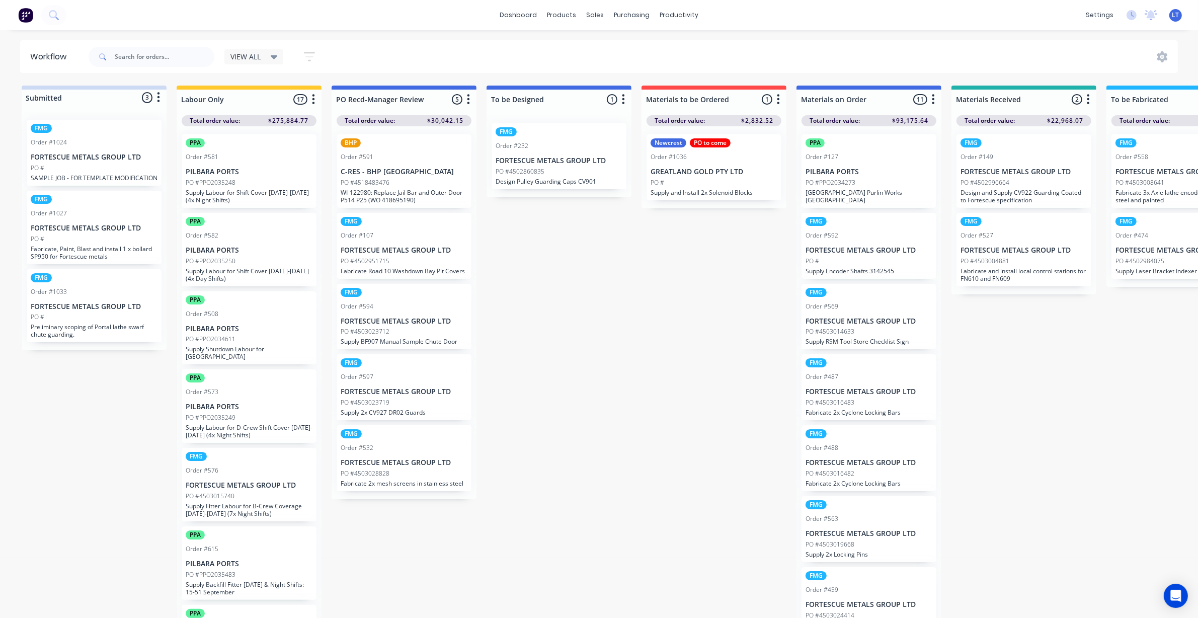
drag, startPoint x: 579, startPoint y: 274, endPoint x: 557, endPoint y: 263, distance: 25.0
drag, startPoint x: 599, startPoint y: 289, endPoint x: 565, endPoint y: 264, distance: 42.5
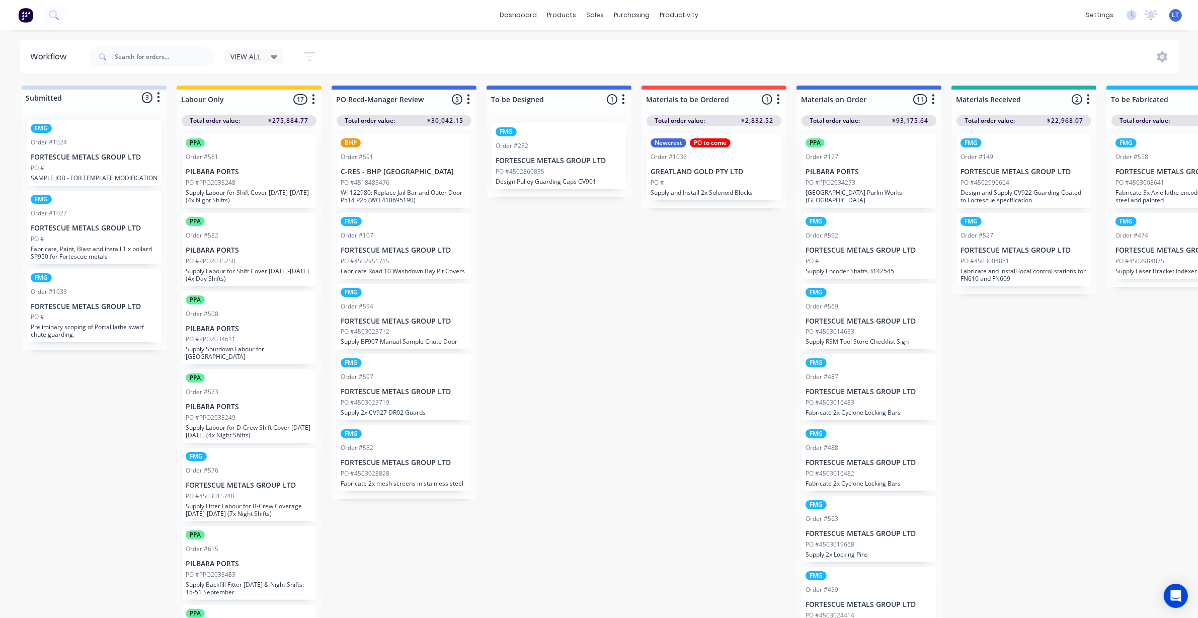
click at [52, 94] on div at bounding box center [94, 98] width 145 height 16
click at [160, 99] on icon "button" at bounding box center [158, 97] width 3 height 13
drag, startPoint x: 612, startPoint y: 262, endPoint x: 596, endPoint y: 257, distance: 16.4
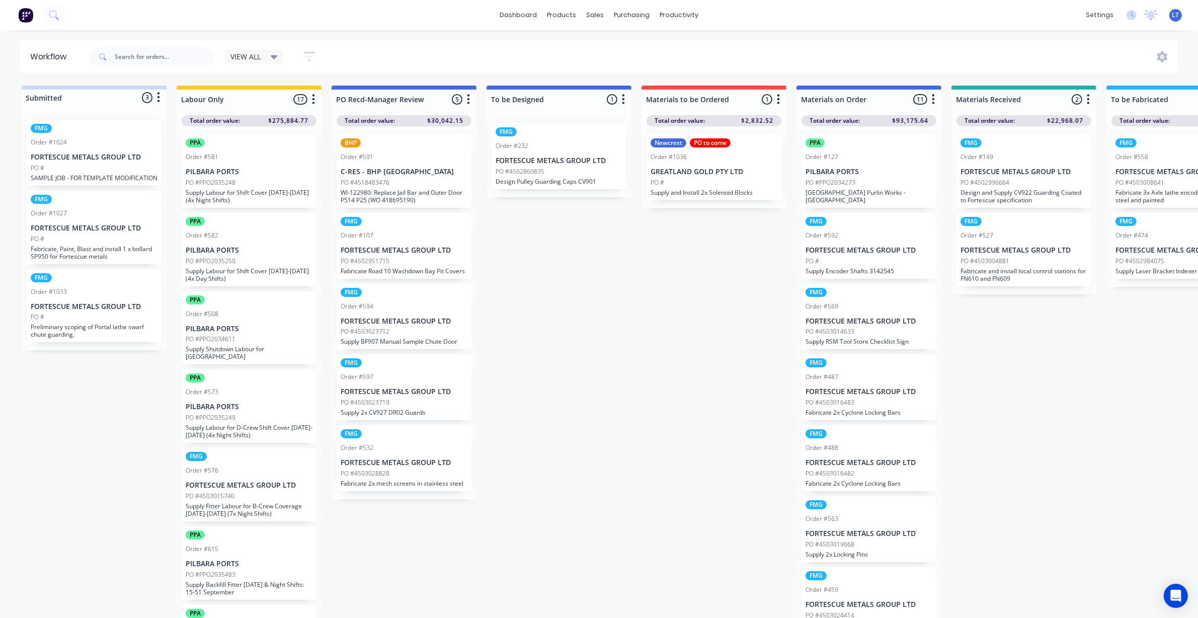
drag, startPoint x: 672, startPoint y: 355, endPoint x: 637, endPoint y: 342, distance: 38.0
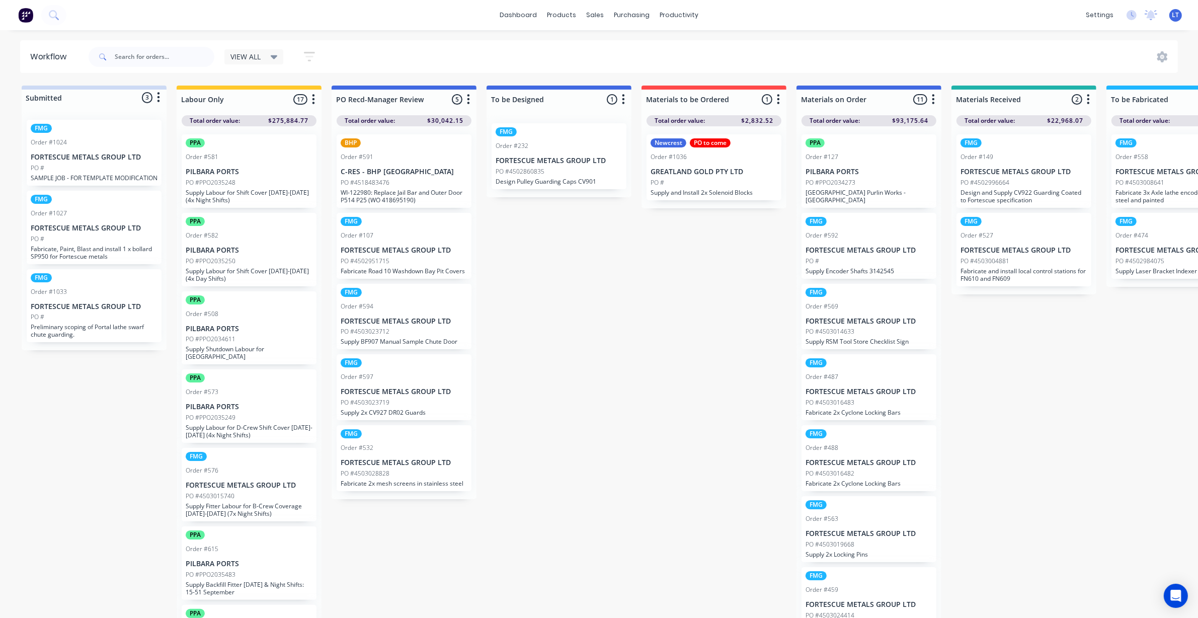
drag, startPoint x: 642, startPoint y: 347, endPoint x: 598, endPoint y: 324, distance: 49.8
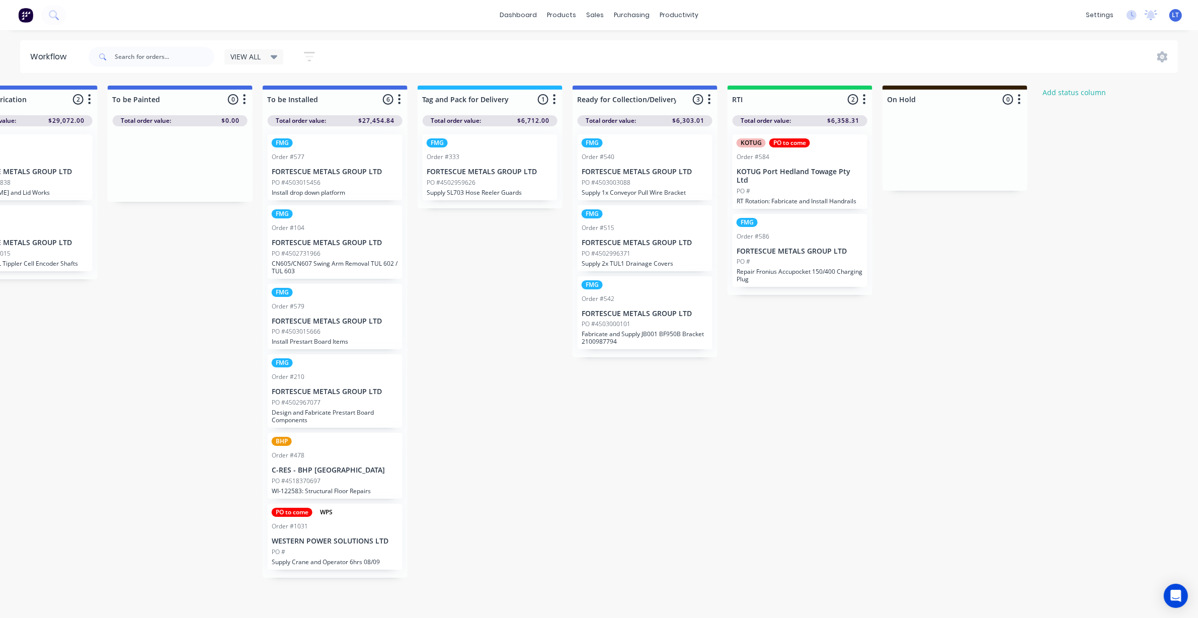
scroll to position [0, 1355]
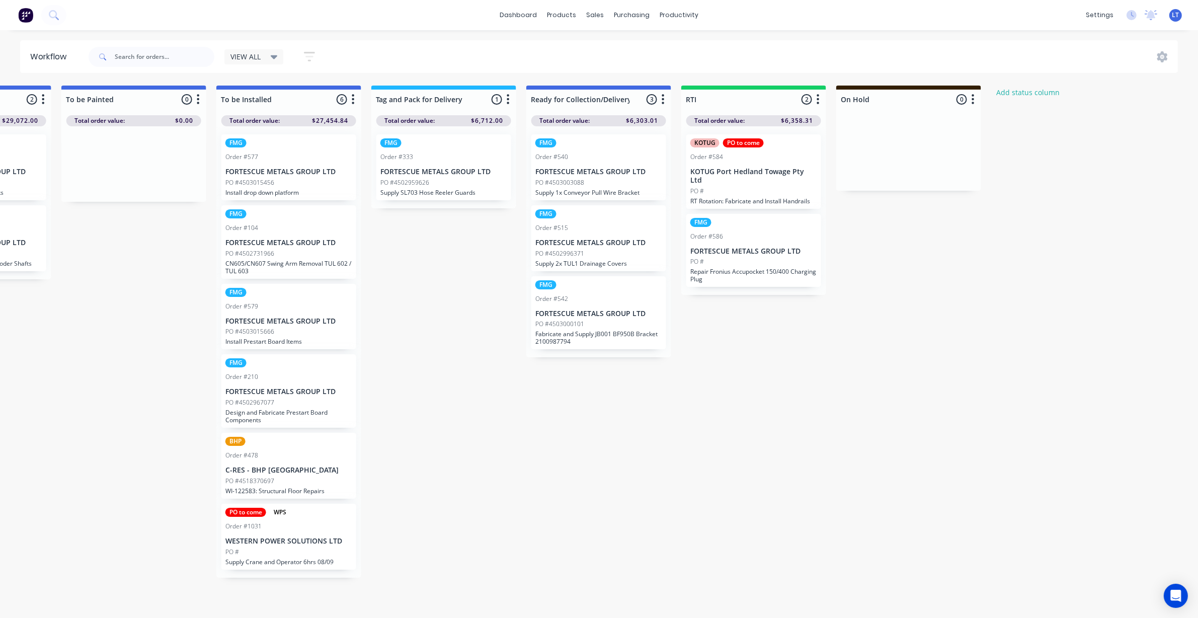
drag, startPoint x: 713, startPoint y: 487, endPoint x: 674, endPoint y: 539, distance: 65.1
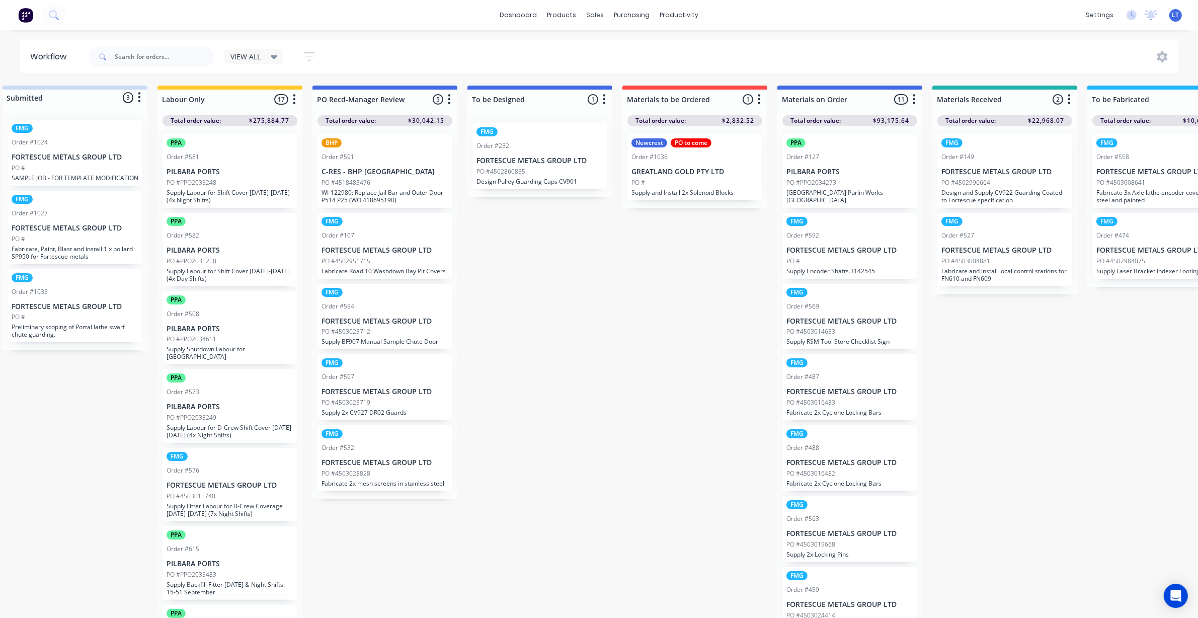
scroll to position [0, 0]
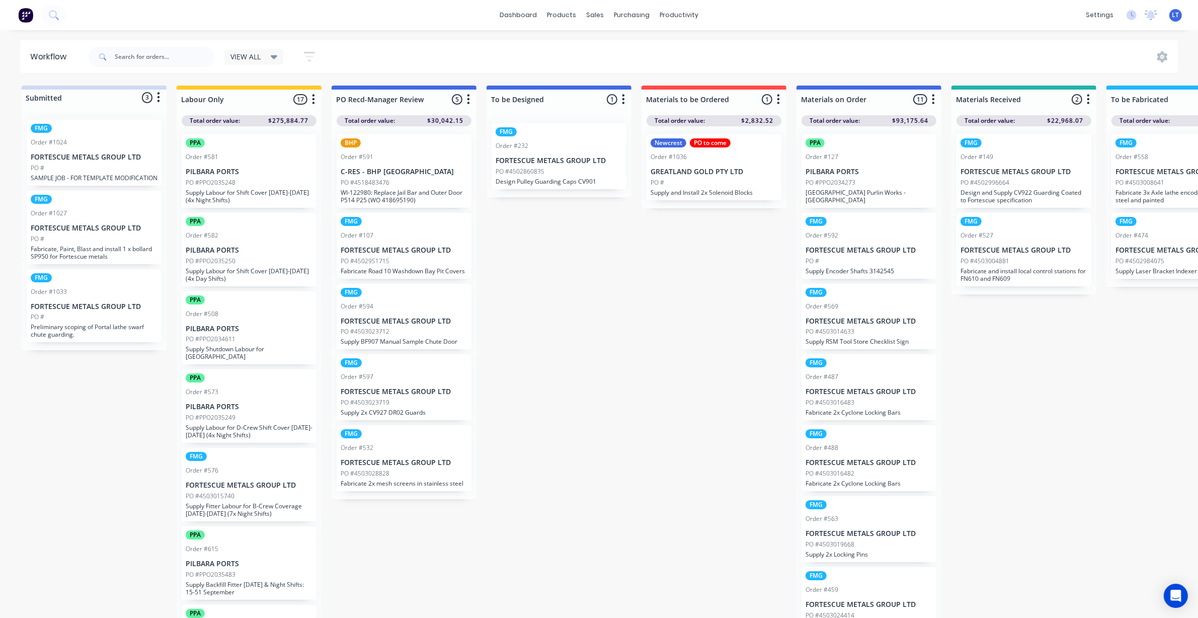
drag, startPoint x: 92, startPoint y: 470, endPoint x: 37, endPoint y: 453, distance: 57.6
click at [602, 49] on icon at bounding box center [598, 48] width 9 height 9
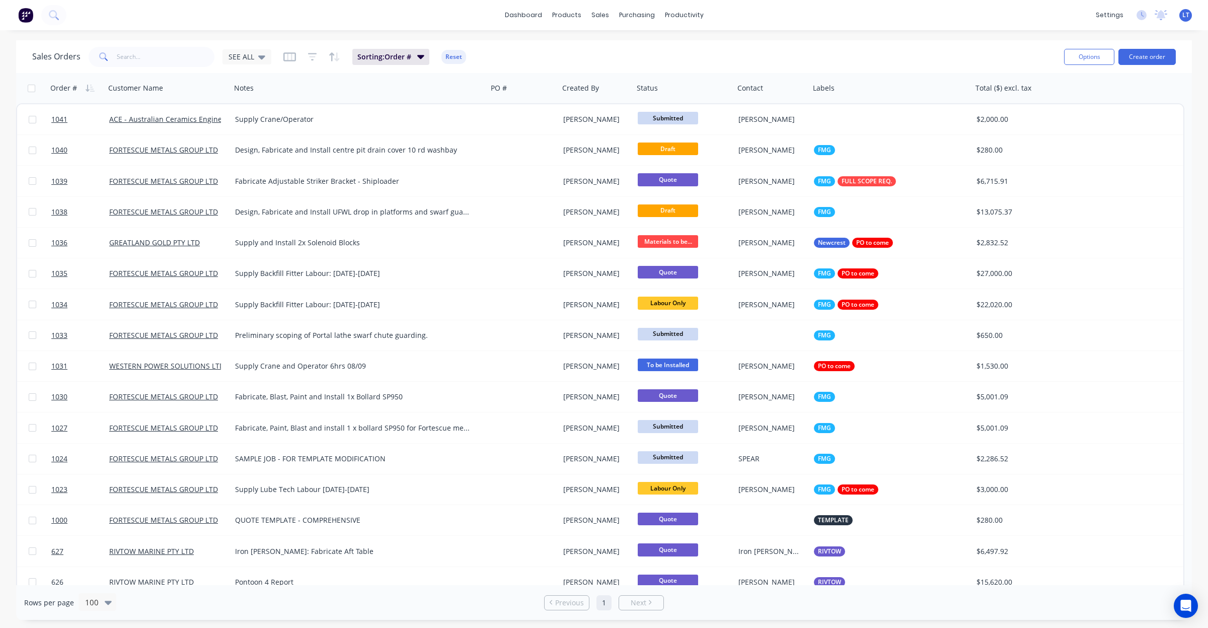
click at [249, 47] on div "Sales Orders SEE ALL" at bounding box center [151, 57] width 239 height 20
click at [248, 54] on span "SEE ALL" at bounding box center [241, 56] width 26 height 11
click at [260, 201] on button "Quotes" at bounding box center [283, 203] width 115 height 12
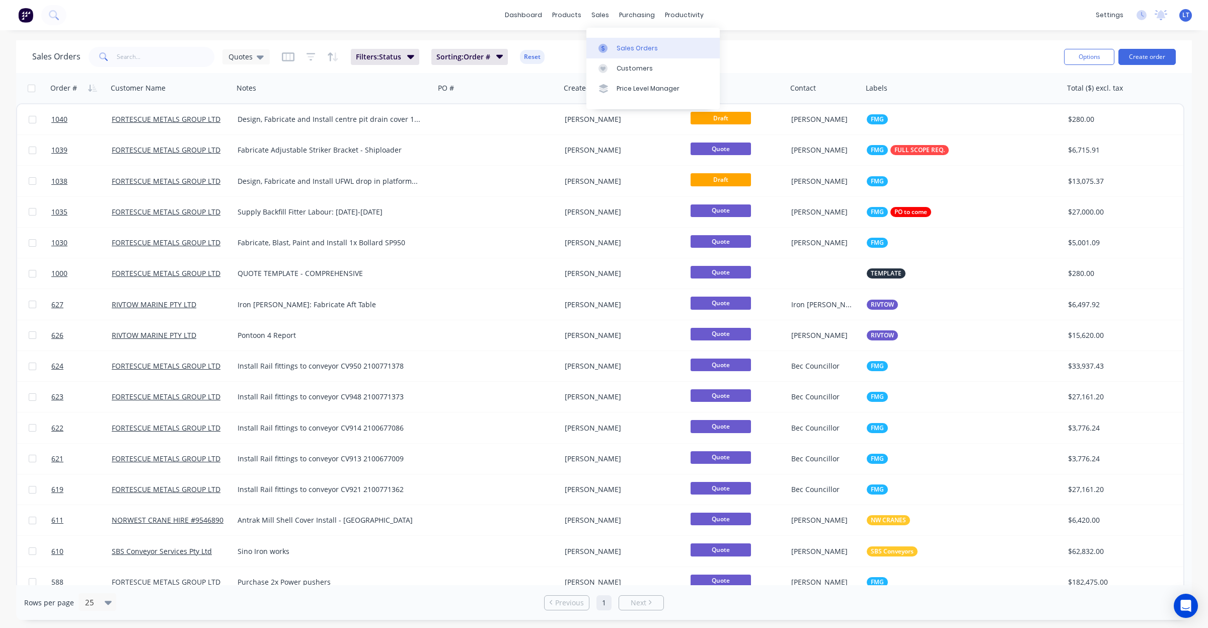
click at [612, 46] on div at bounding box center [605, 48] width 15 height 9
click at [709, 46] on div "Workflow" at bounding box center [701, 48] width 30 height 9
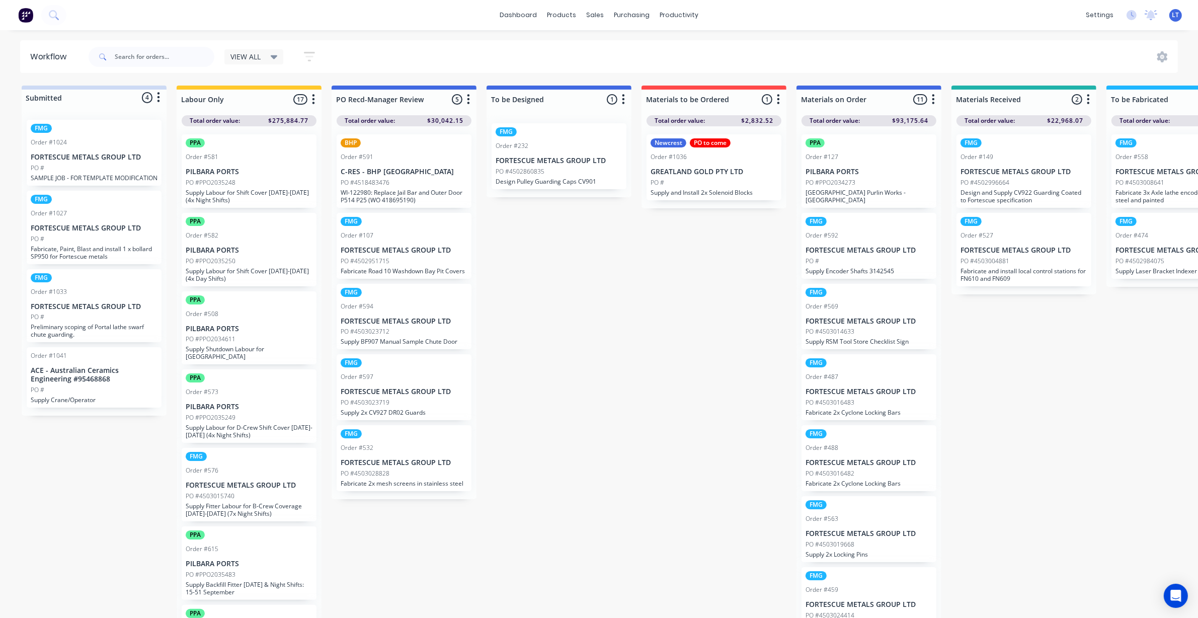
drag, startPoint x: 619, startPoint y: 282, endPoint x: 599, endPoint y: 249, distance: 38.1
drag, startPoint x: 599, startPoint y: 249, endPoint x: 578, endPoint y: 242, distance: 22.9
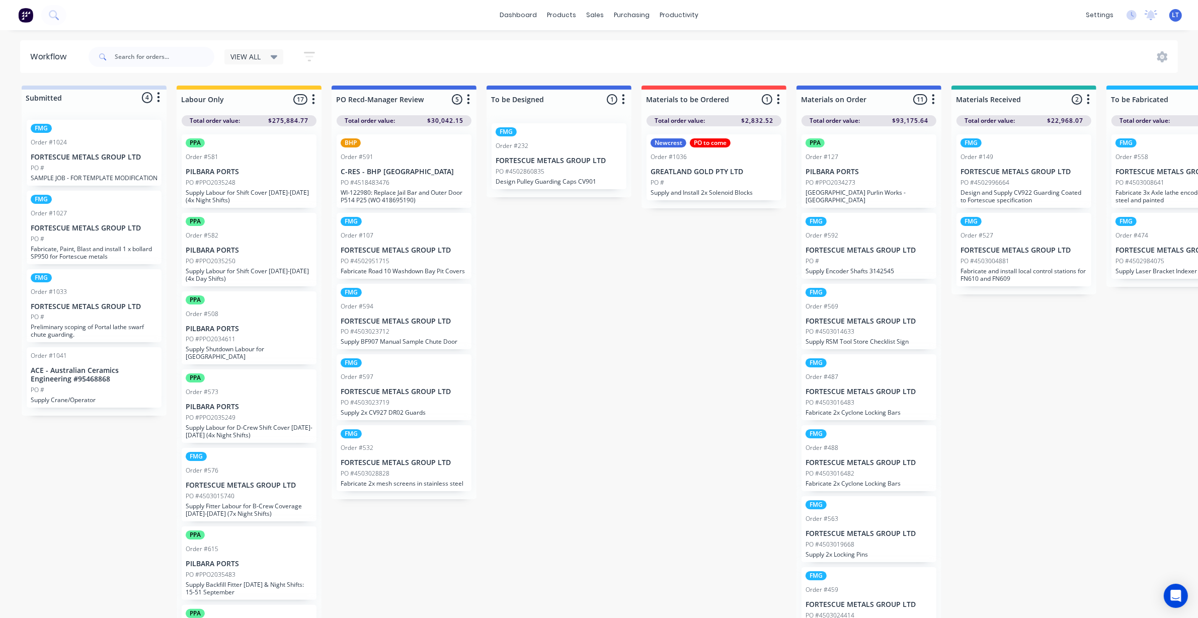
drag, startPoint x: 628, startPoint y: 270, endPoint x: 597, endPoint y: 263, distance: 31.5
drag, startPoint x: 624, startPoint y: 309, endPoint x: 595, endPoint y: 297, distance: 32.2
drag, startPoint x: 595, startPoint y: 297, endPoint x: 577, endPoint y: 284, distance: 22.1
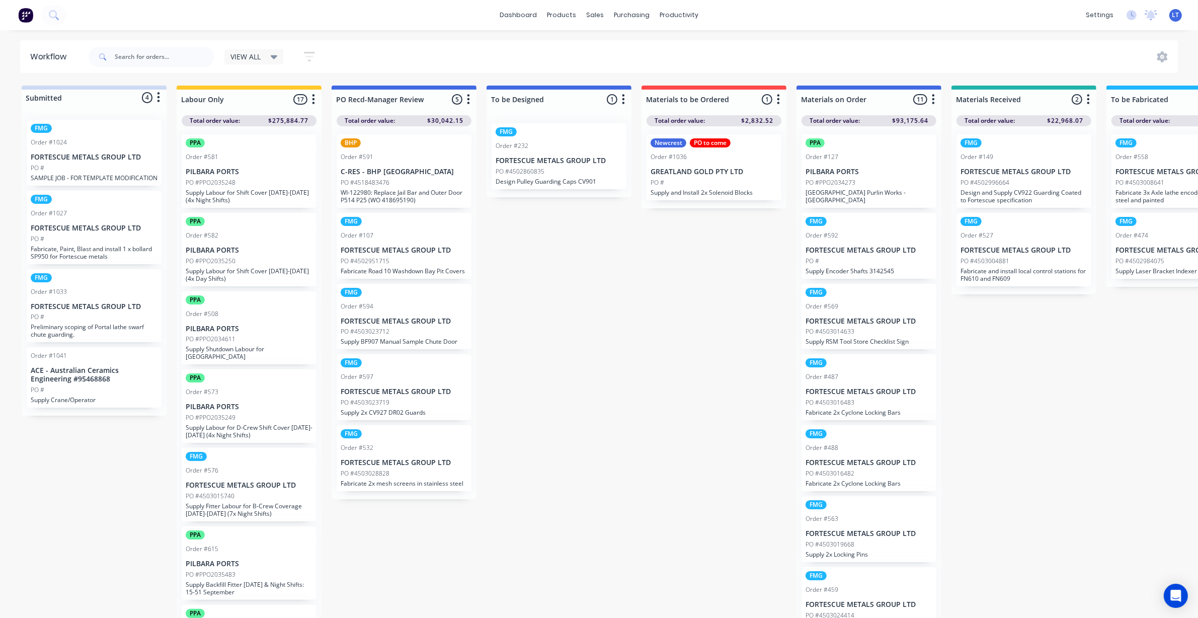
drag, startPoint x: 598, startPoint y: 282, endPoint x: 581, endPoint y: 275, distance: 18.2
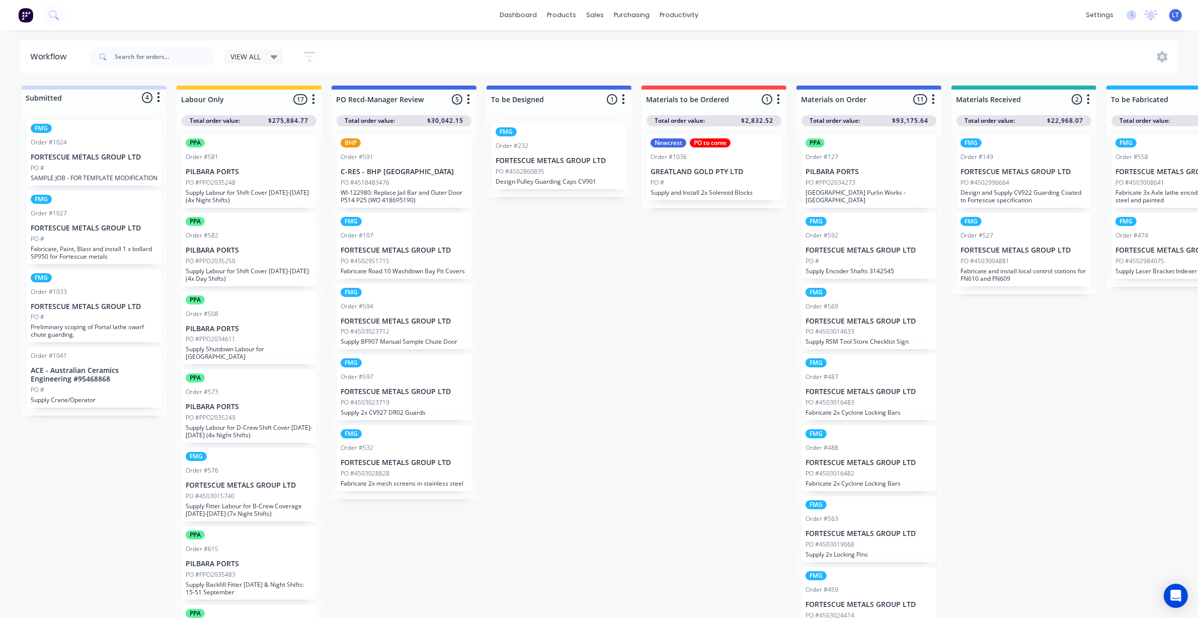
drag, startPoint x: 573, startPoint y: 257, endPoint x: 561, endPoint y: 243, distance: 18.6
click at [613, 47] on div "Sales Orders" at bounding box center [632, 48] width 41 height 9
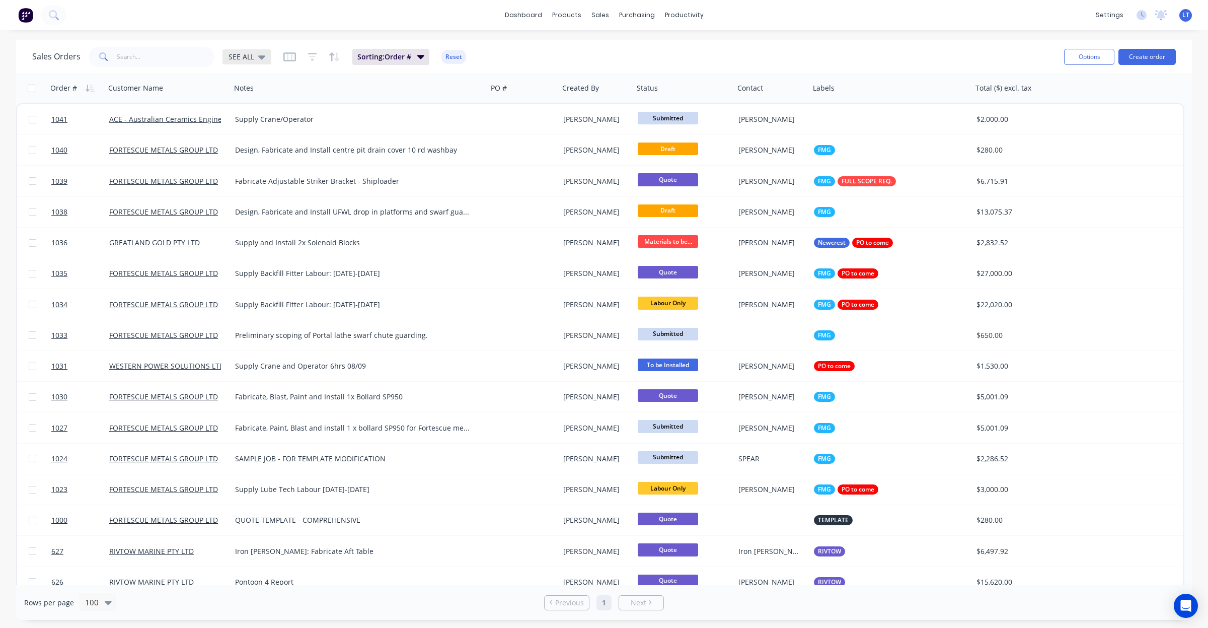
click at [248, 56] on span "SEE ALL" at bounding box center [241, 56] width 26 height 11
click at [271, 200] on button "Quotes" at bounding box center [283, 203] width 115 height 12
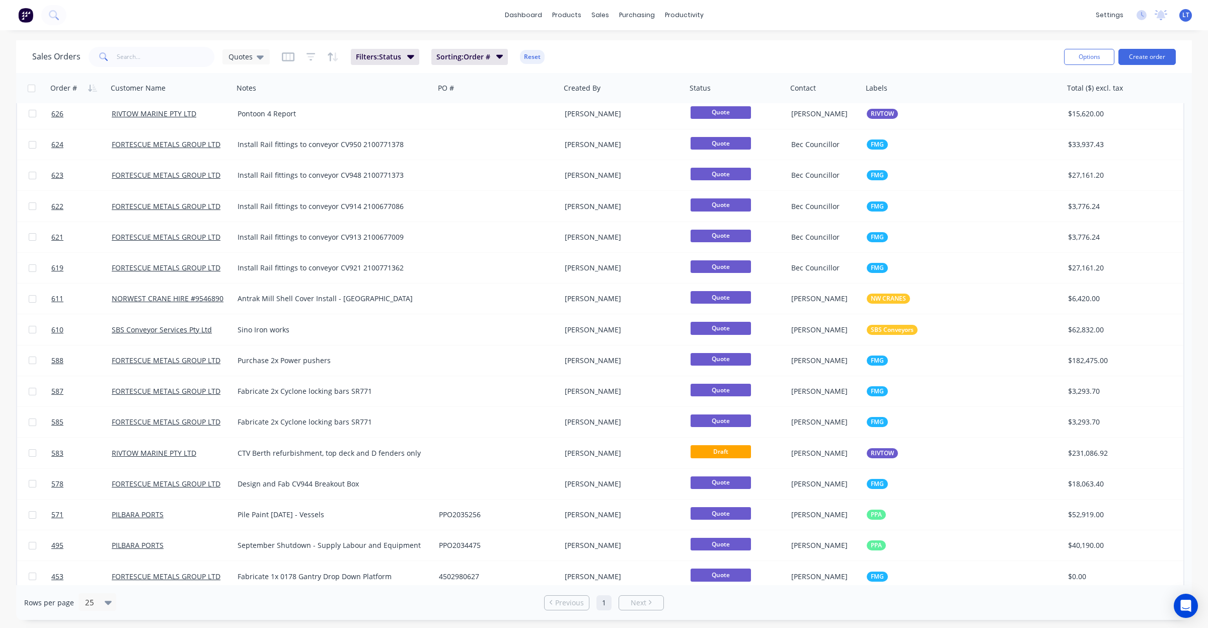
scroll to position [258, 0]
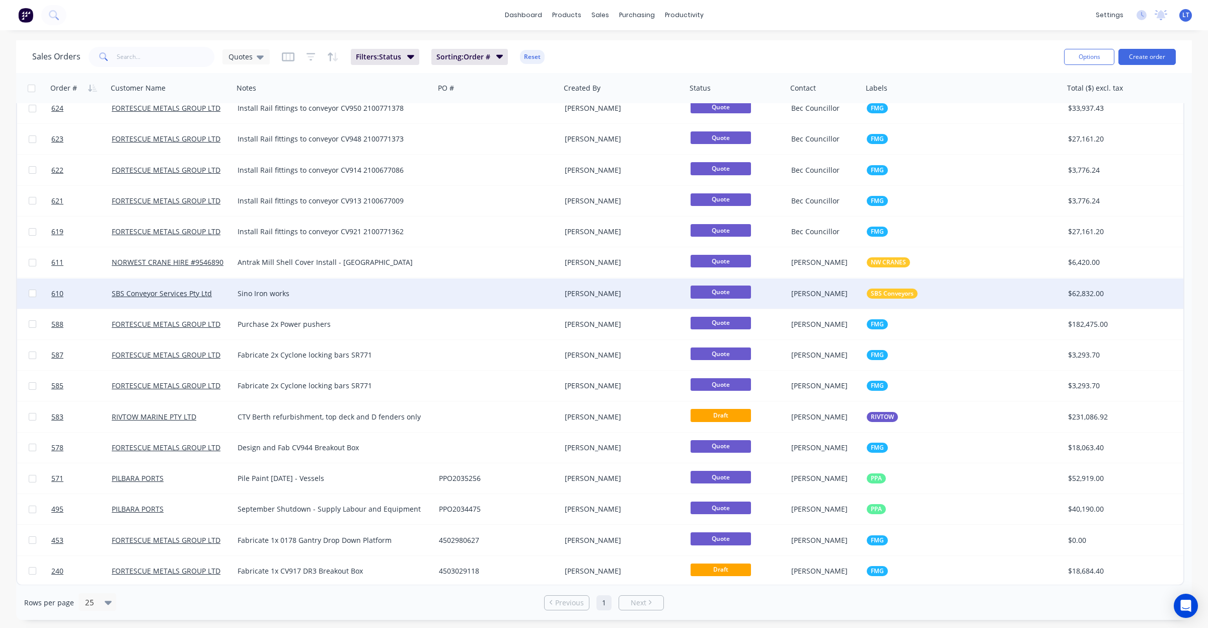
click at [27, 291] on div at bounding box center [32, 293] width 30 height 30
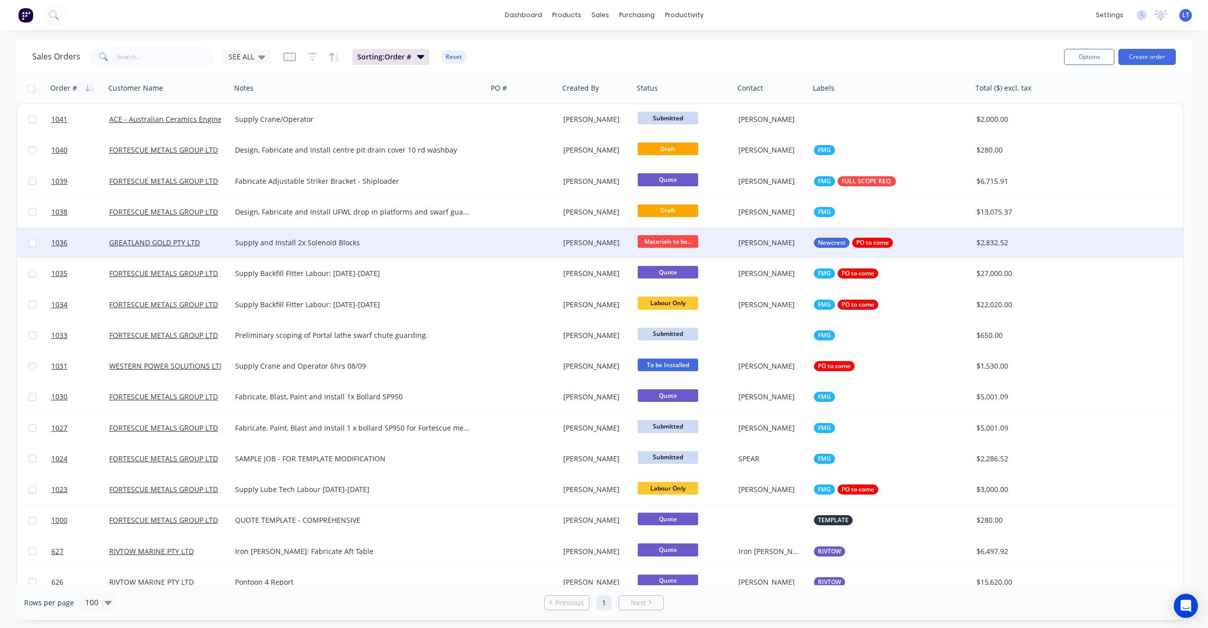
click at [33, 242] on input "checkbox" at bounding box center [33, 243] width 8 height 8
checkbox input "true"
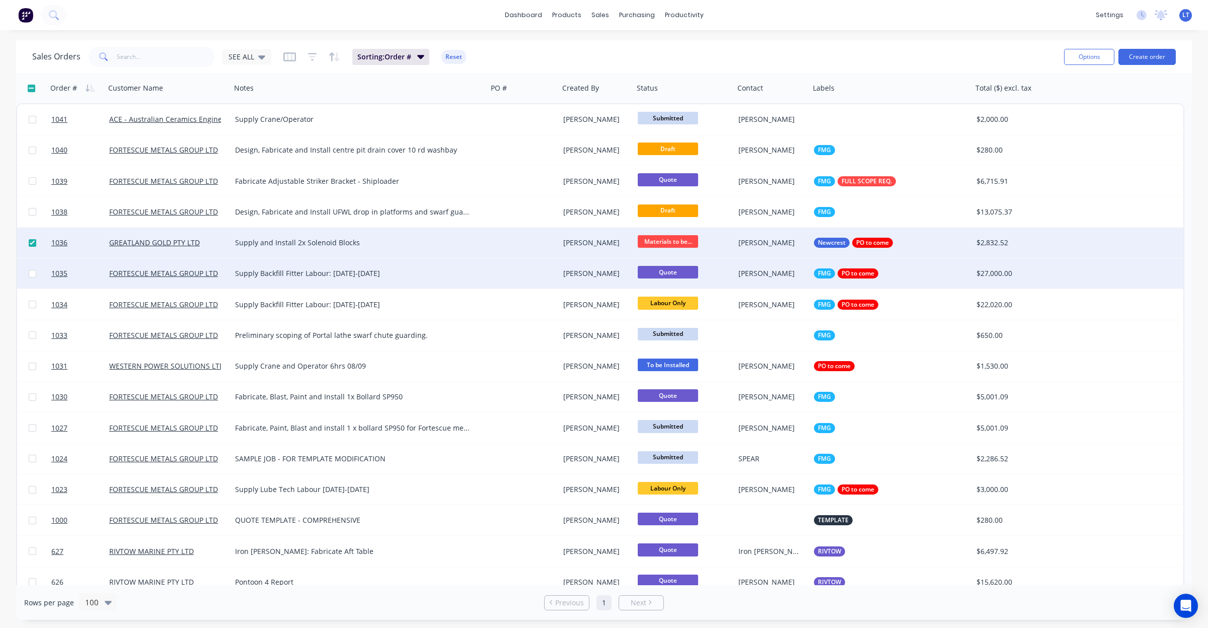
click at [31, 273] on input "checkbox" at bounding box center [33, 274] width 8 height 8
checkbox input "true"
click at [31, 240] on input "checkbox" at bounding box center [33, 243] width 8 height 8
checkbox input "false"
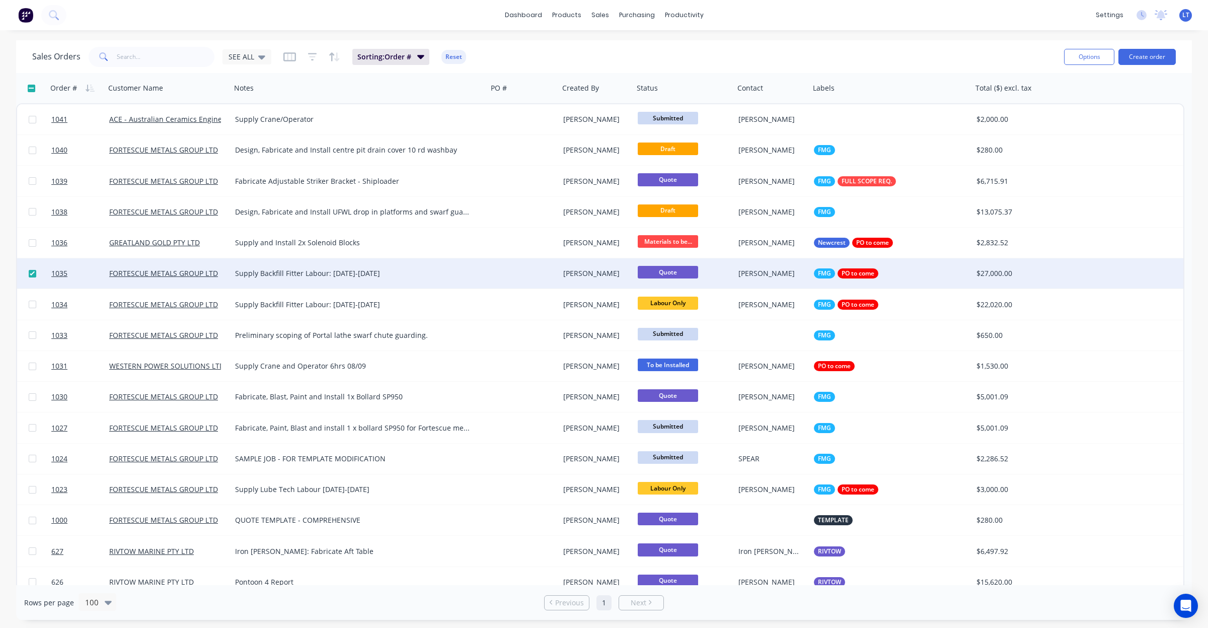
click at [1082, 68] on div "Options Create order" at bounding box center [1118, 56] width 116 height 25
click at [1083, 59] on button "Options" at bounding box center [1089, 57] width 50 height 16
click at [1041, 78] on div "Change Status" at bounding box center [1058, 82] width 93 height 15
click at [1060, 182] on div "Labour Only" at bounding box center [1058, 178] width 93 height 15
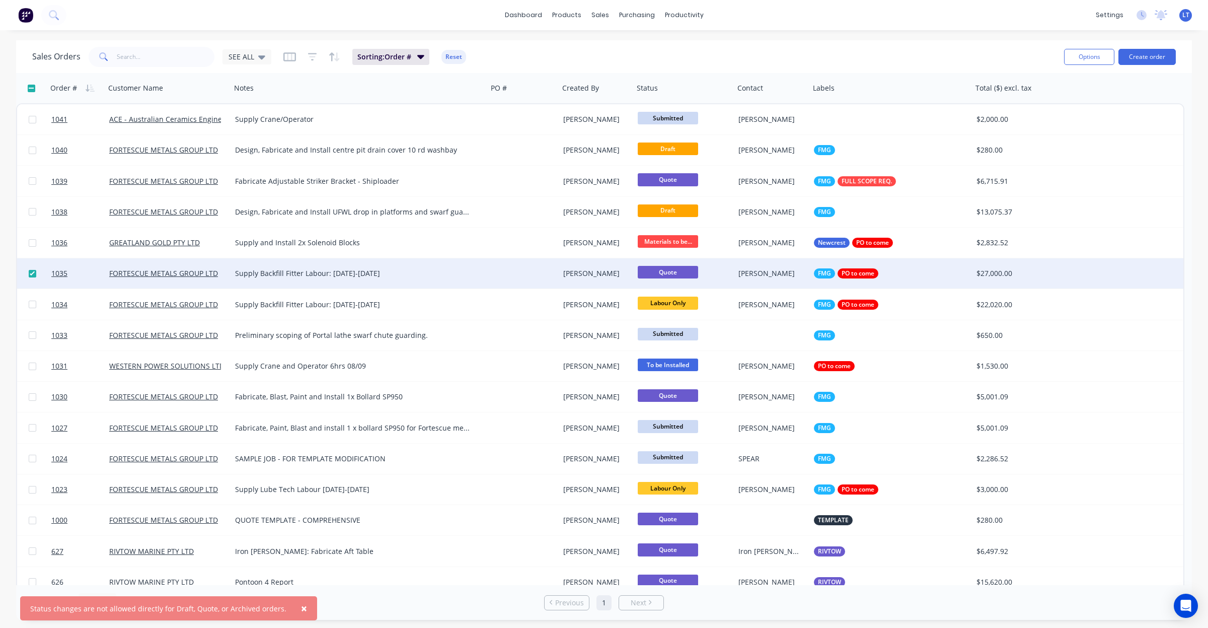
click at [577, 269] on div "[PERSON_NAME]" at bounding box center [594, 273] width 63 height 10
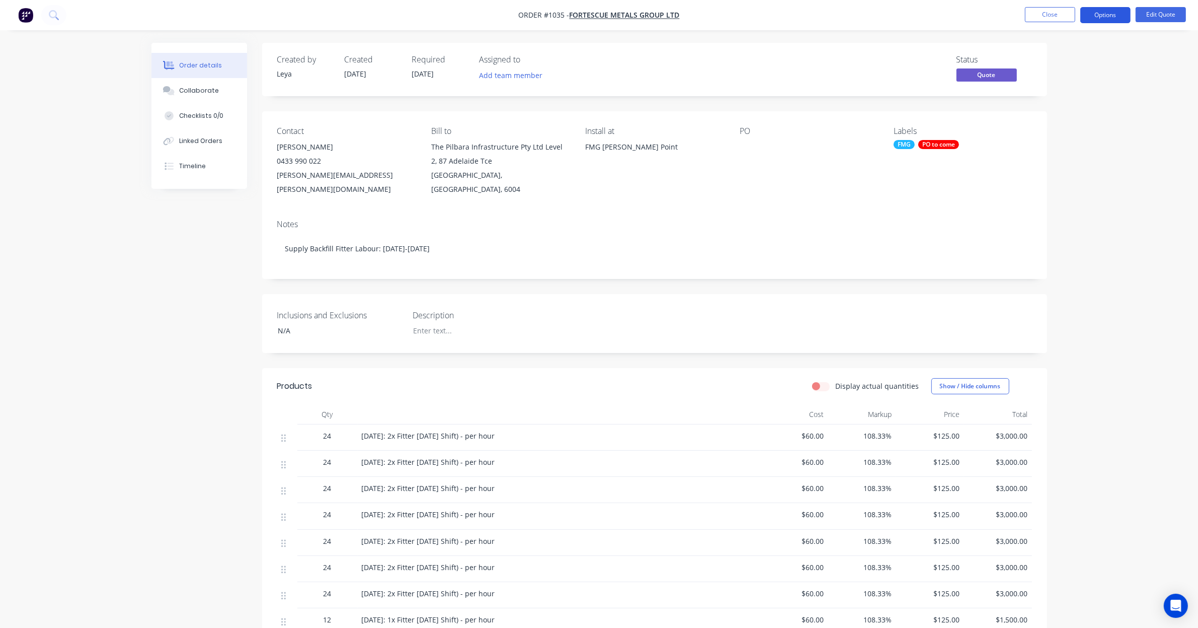
click at [1121, 16] on button "Options" at bounding box center [1105, 15] width 50 height 16
click at [1083, 115] on div "Convert to Order" at bounding box center [1075, 121] width 93 height 15
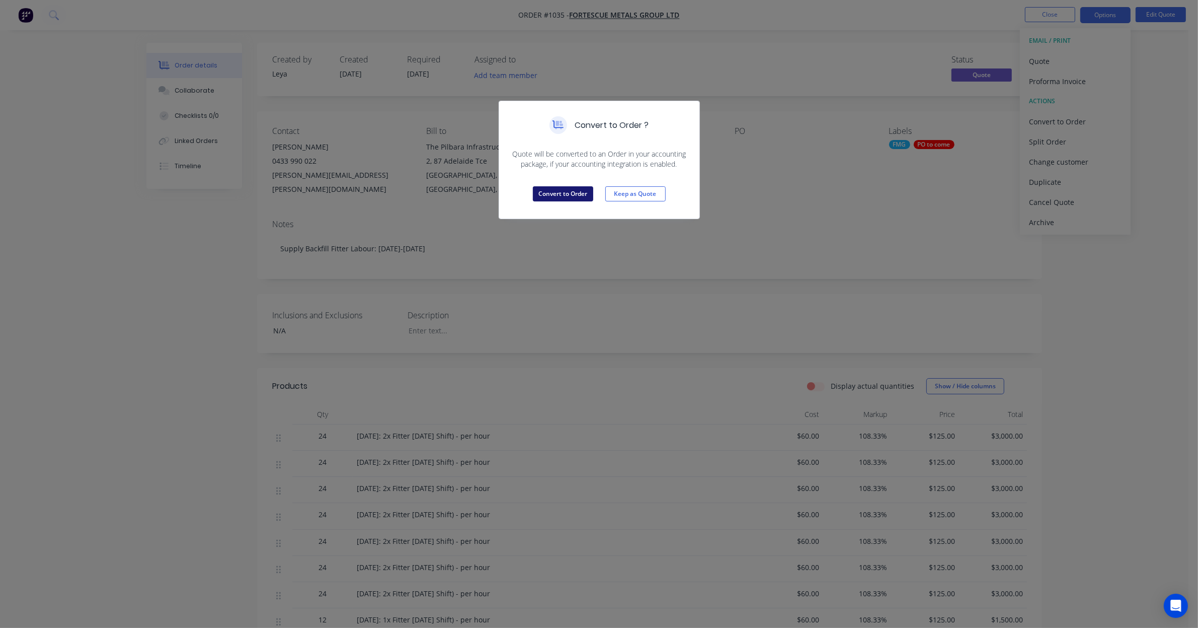
click at [569, 196] on button "Convert to Order" at bounding box center [563, 193] width 60 height 15
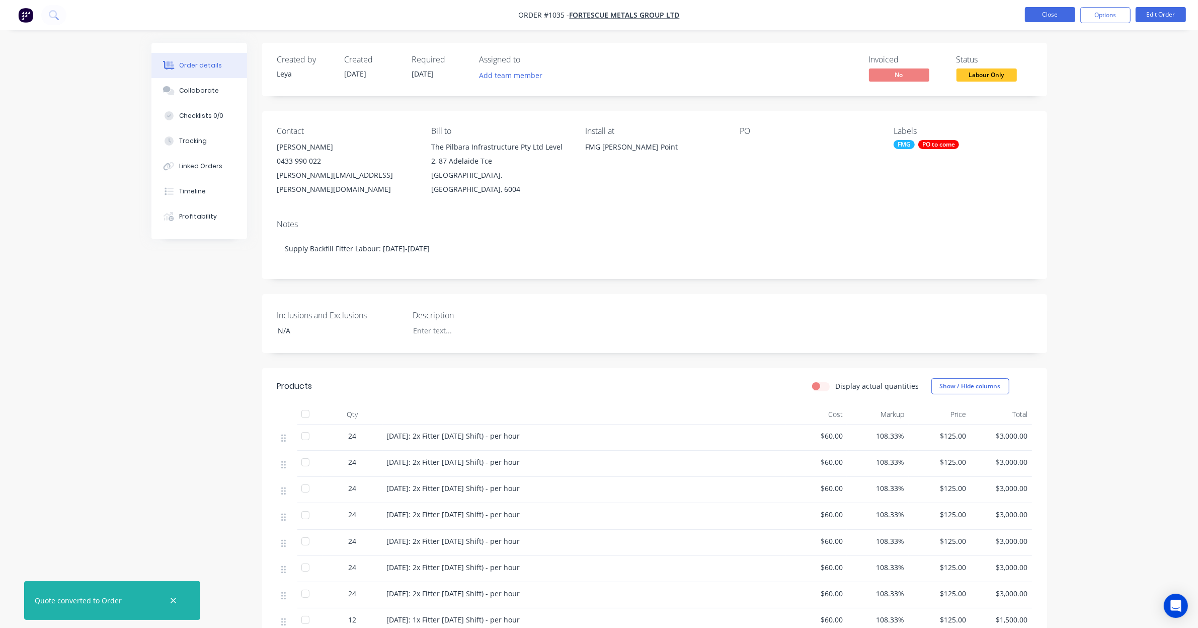
click at [1040, 22] on button "Close" at bounding box center [1050, 14] width 50 height 15
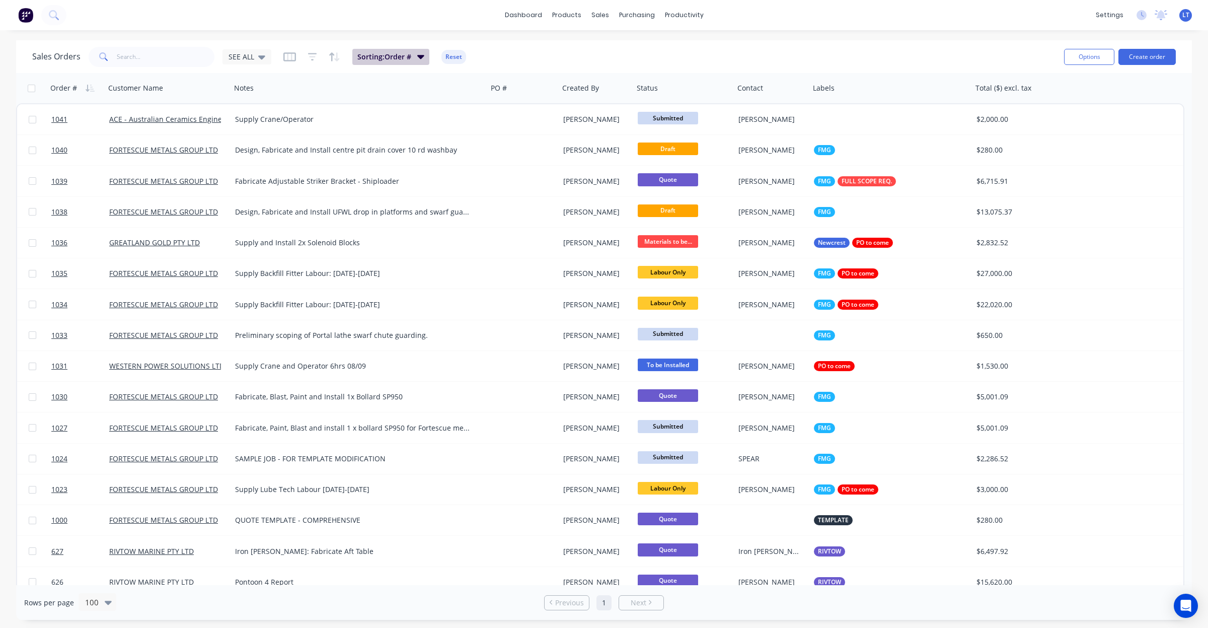
click at [387, 55] on span "Sorting: Order #" at bounding box center [384, 57] width 54 height 10
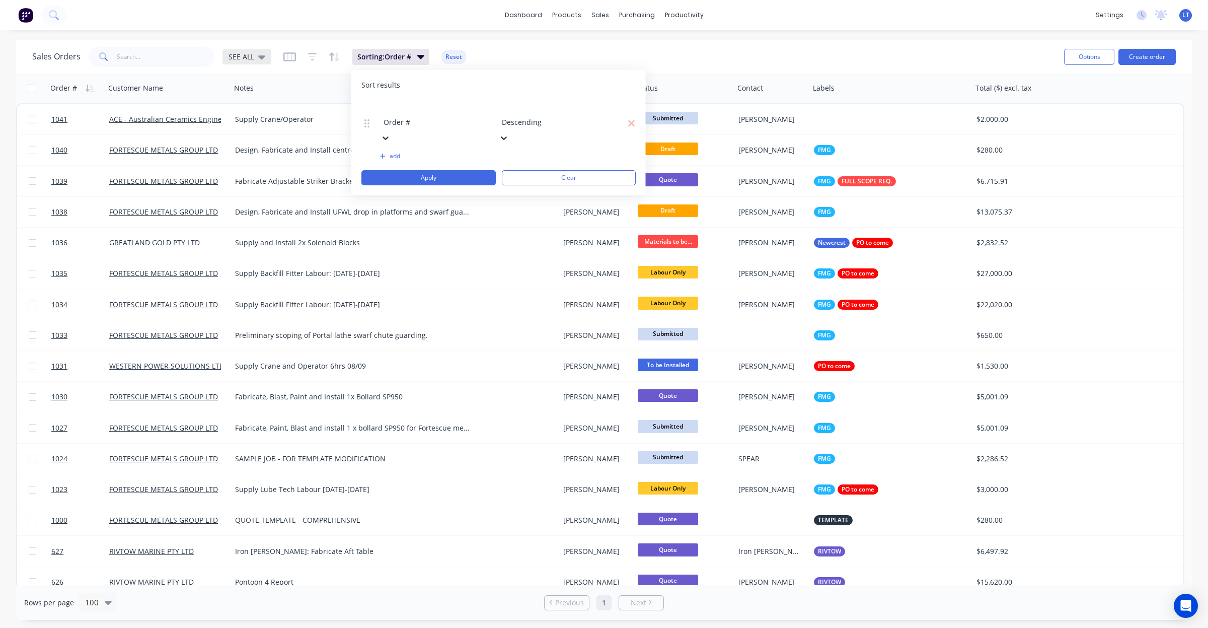
click at [232, 52] on span "SEE ALL" at bounding box center [241, 56] width 26 height 11
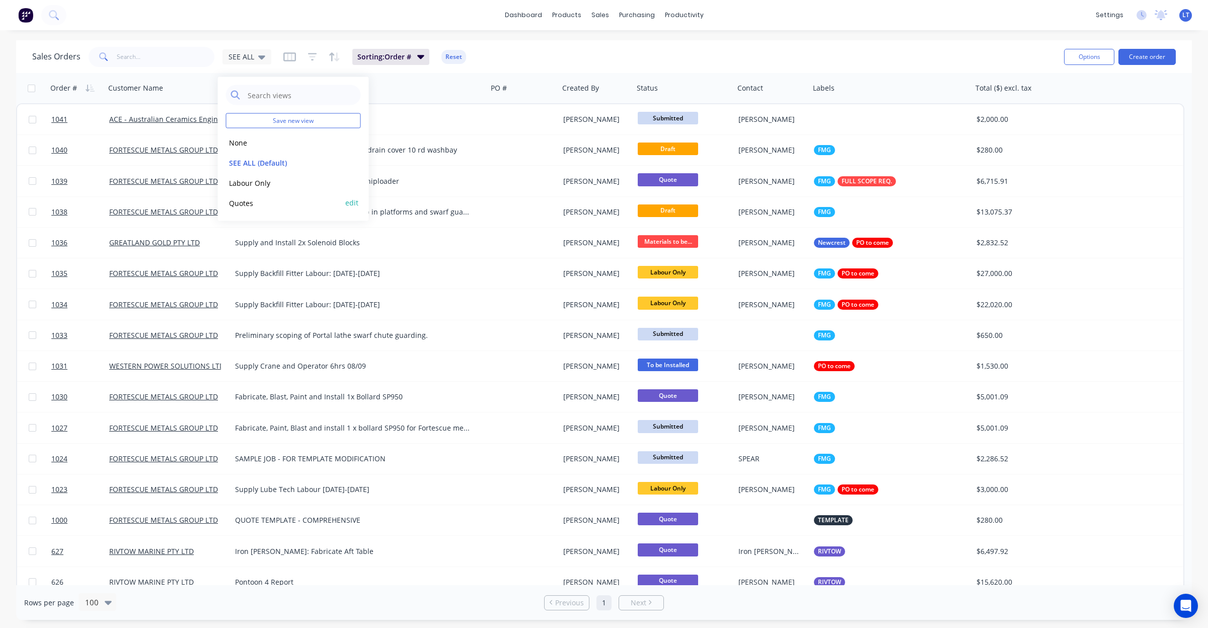
click at [273, 197] on button "Quotes" at bounding box center [283, 203] width 115 height 12
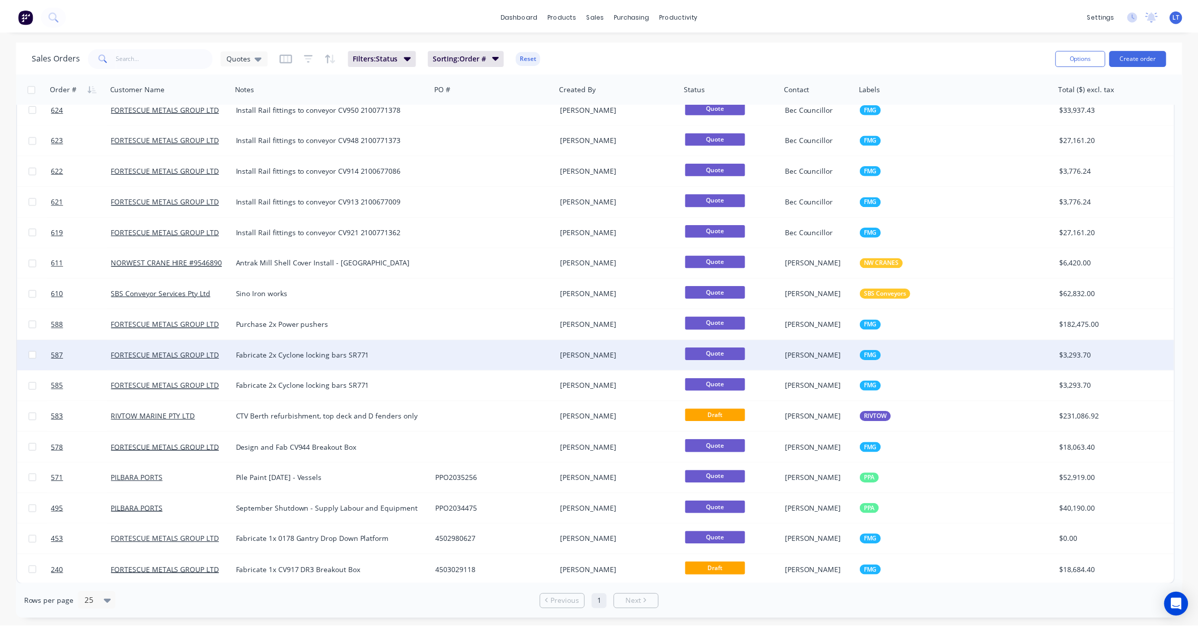
scroll to position [227, 0]
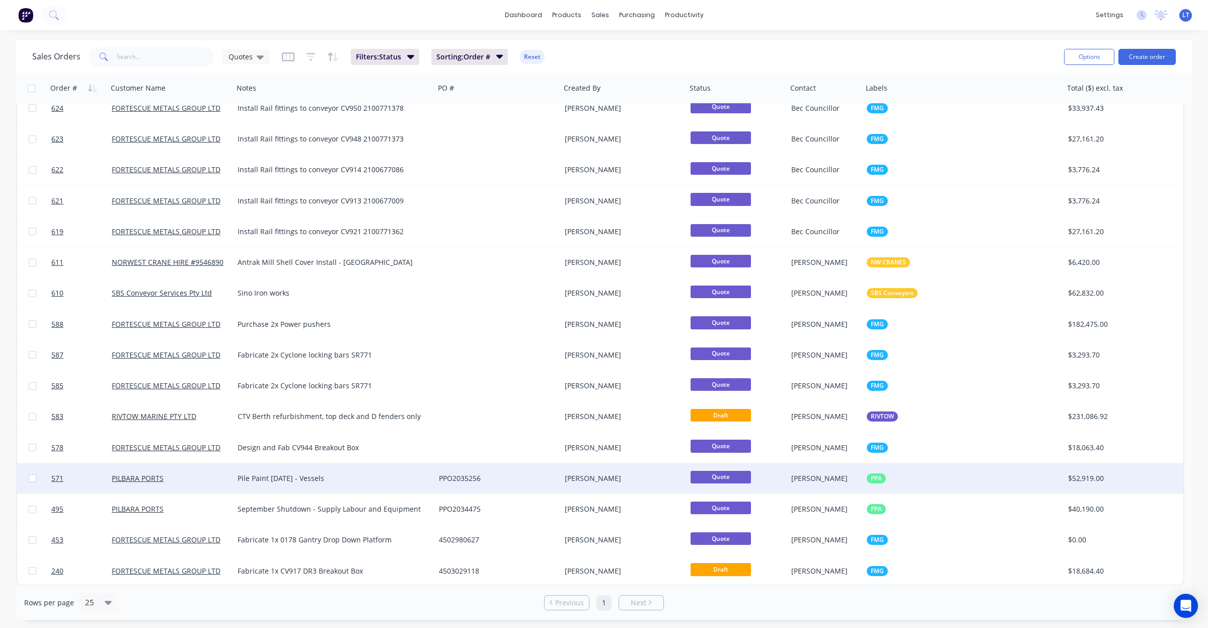
click at [539, 474] on div "PPO2035256" at bounding box center [495, 478] width 112 height 10
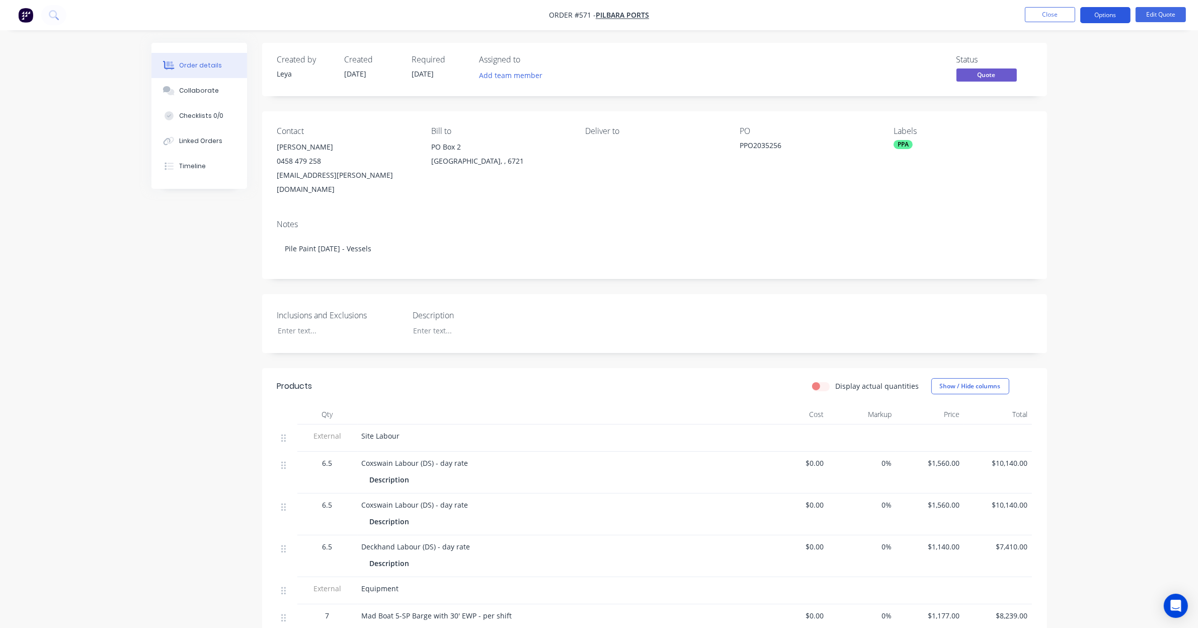
click at [1124, 14] on button "Options" at bounding box center [1105, 15] width 50 height 16
click at [1106, 122] on div "Convert to Order" at bounding box center [1075, 121] width 93 height 15
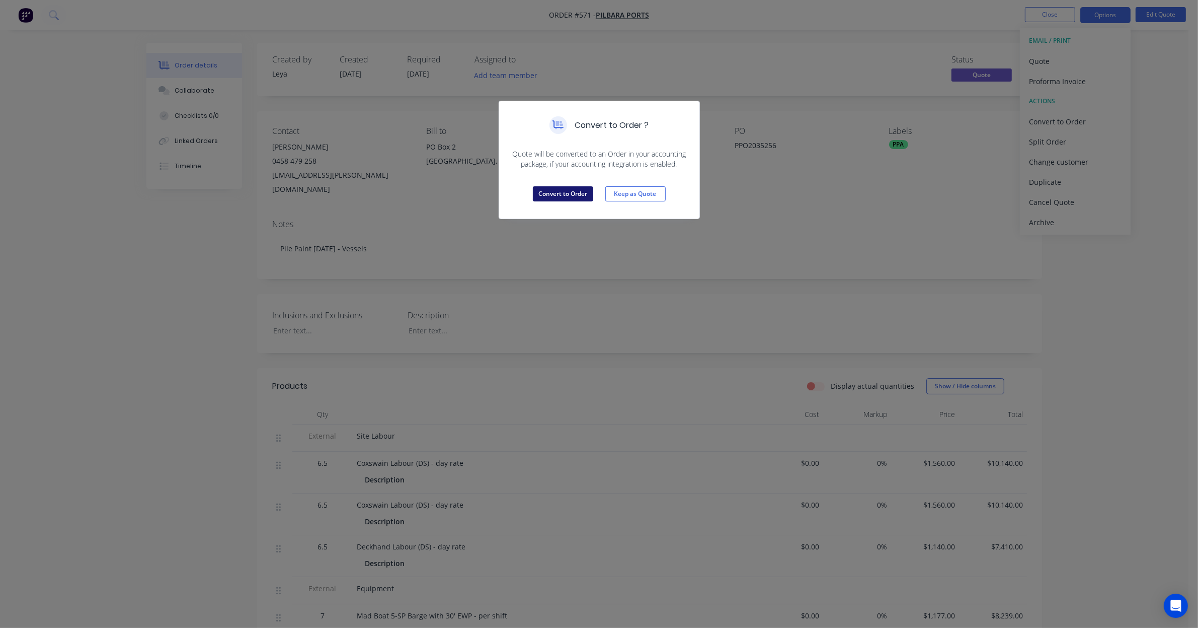
click at [560, 191] on button "Convert to Order" at bounding box center [563, 193] width 60 height 15
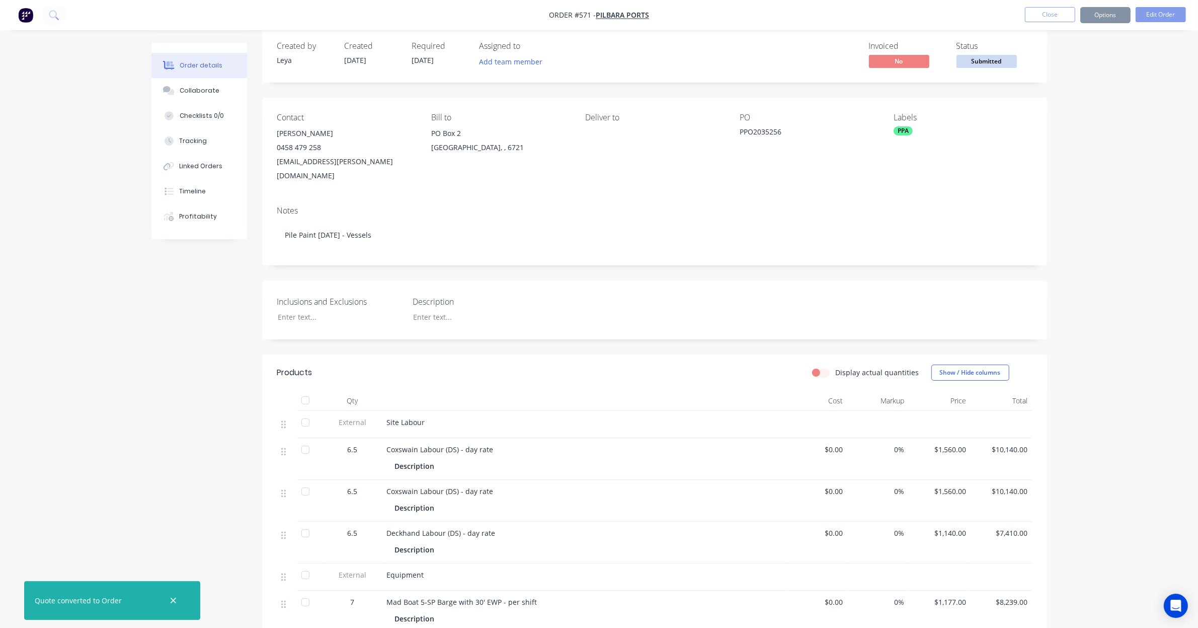
scroll to position [21, 0]
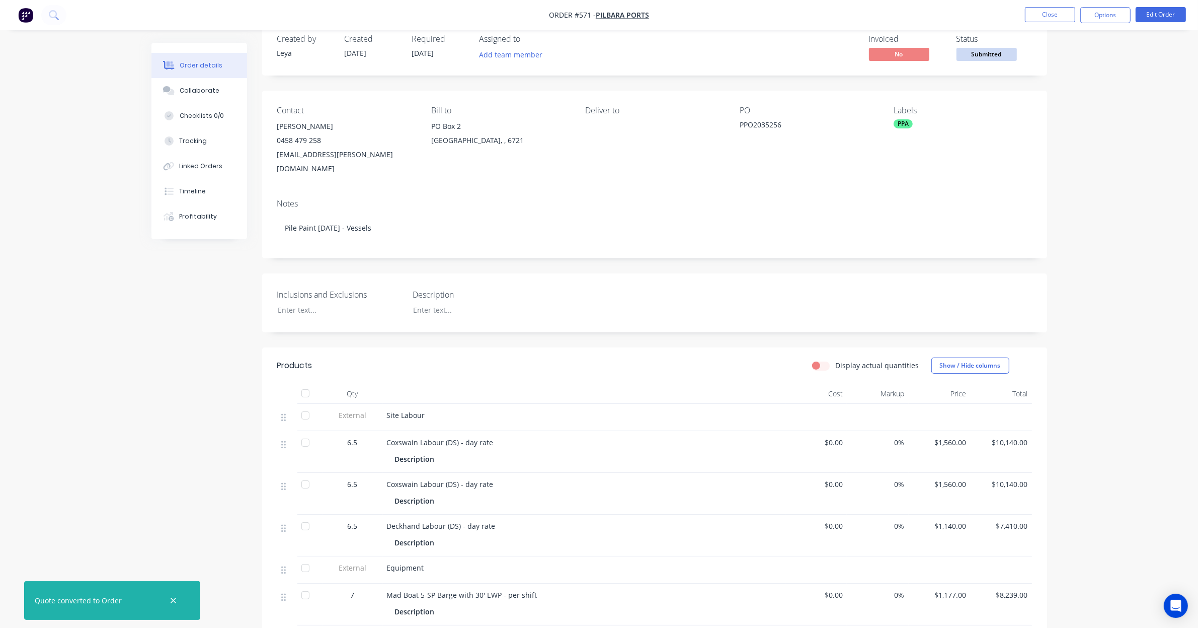
click at [964, 48] on span "Submitted" at bounding box center [987, 54] width 60 height 13
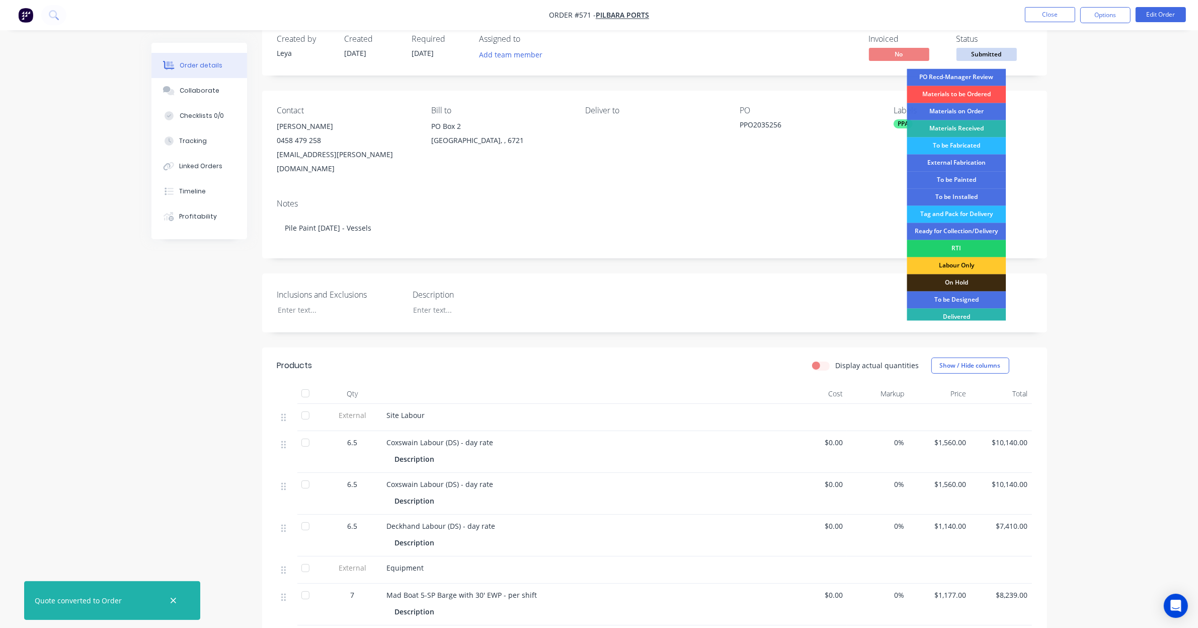
click at [959, 272] on div "Labour Only" at bounding box center [956, 265] width 99 height 17
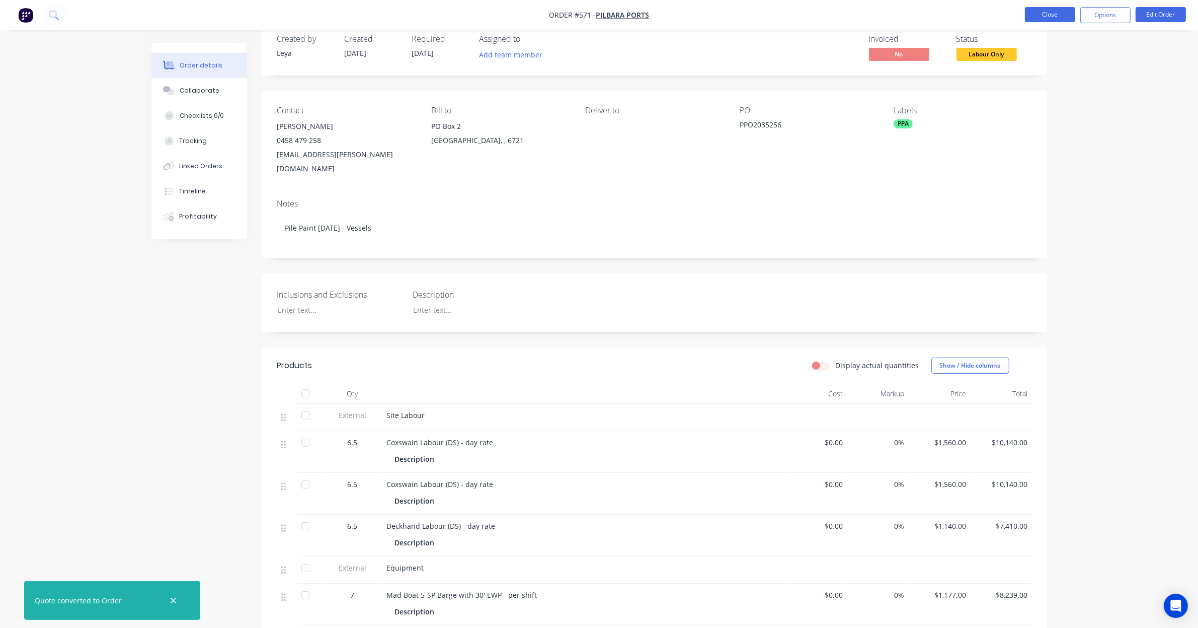
click at [1043, 18] on button "Close" at bounding box center [1050, 14] width 50 height 15
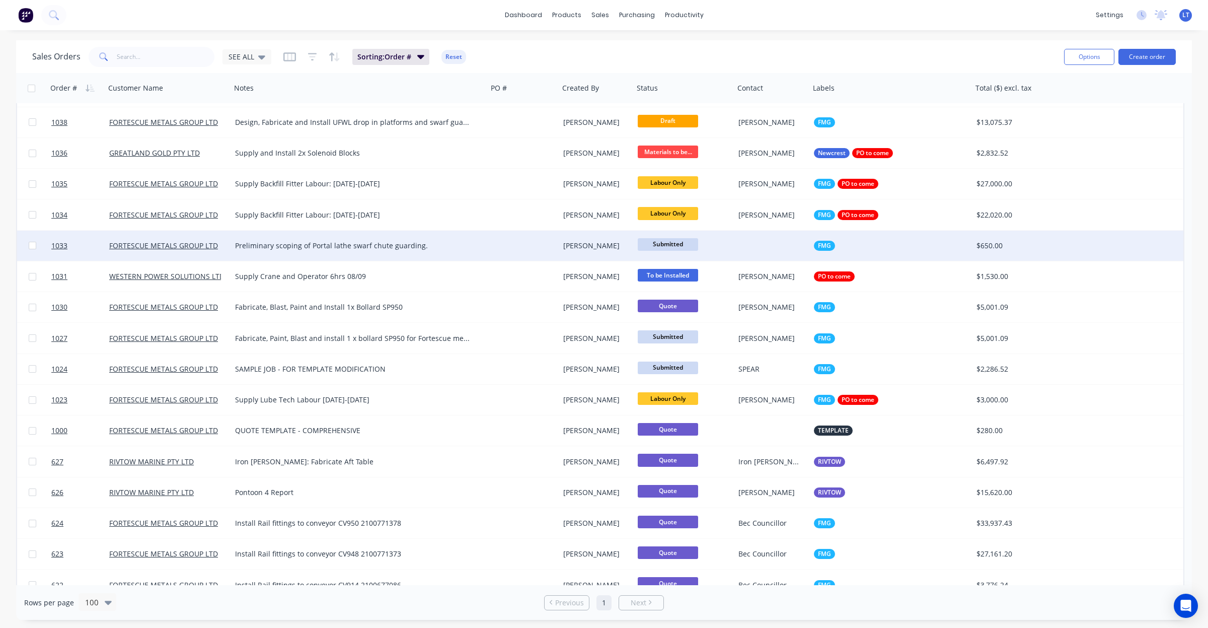
scroll to position [105, 0]
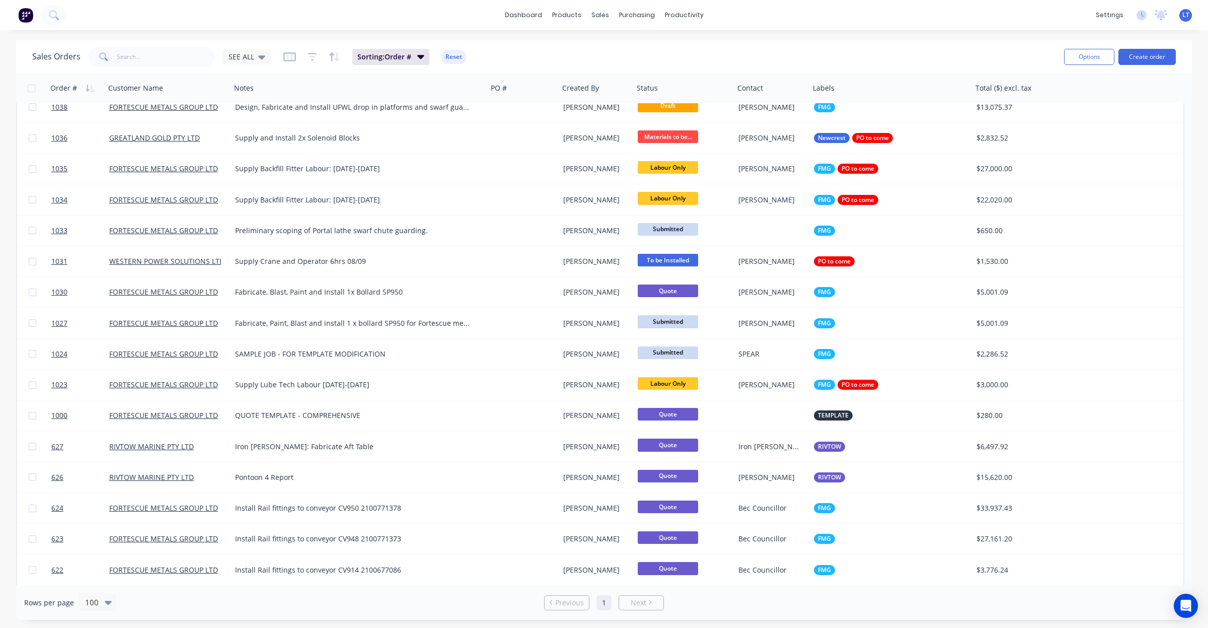
click at [260, 64] on div "Sales Orders SEE ALL" at bounding box center [151, 57] width 239 height 20
click at [258, 59] on icon at bounding box center [261, 56] width 7 height 11
click at [260, 197] on button "Quotes" at bounding box center [283, 203] width 115 height 12
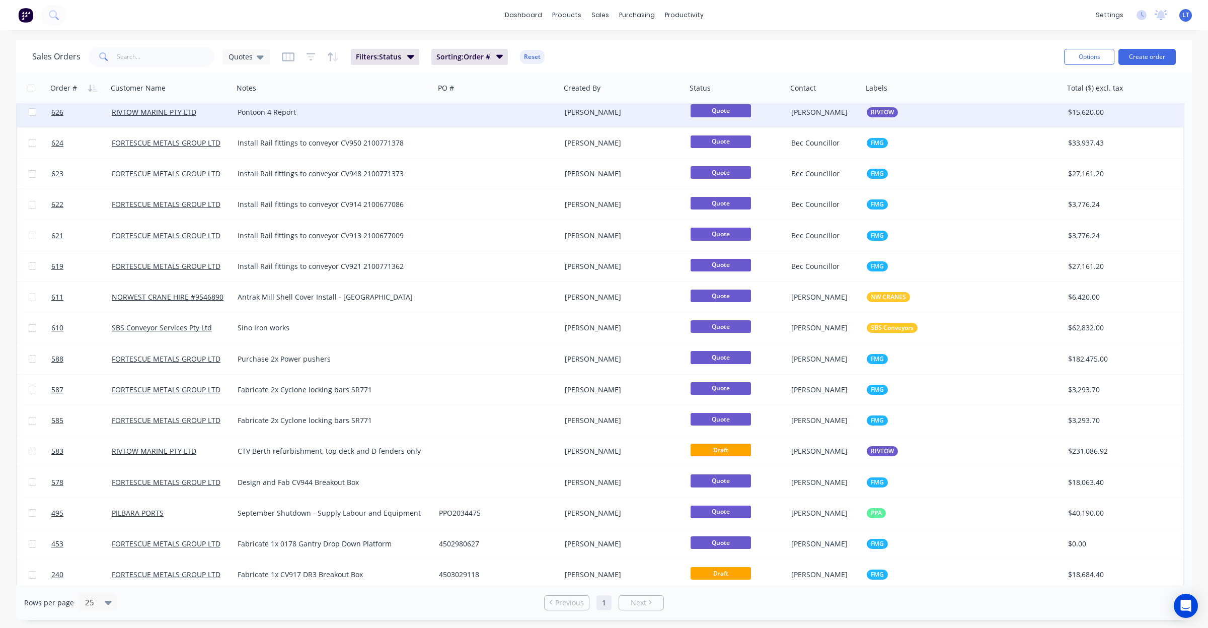
scroll to position [196, 0]
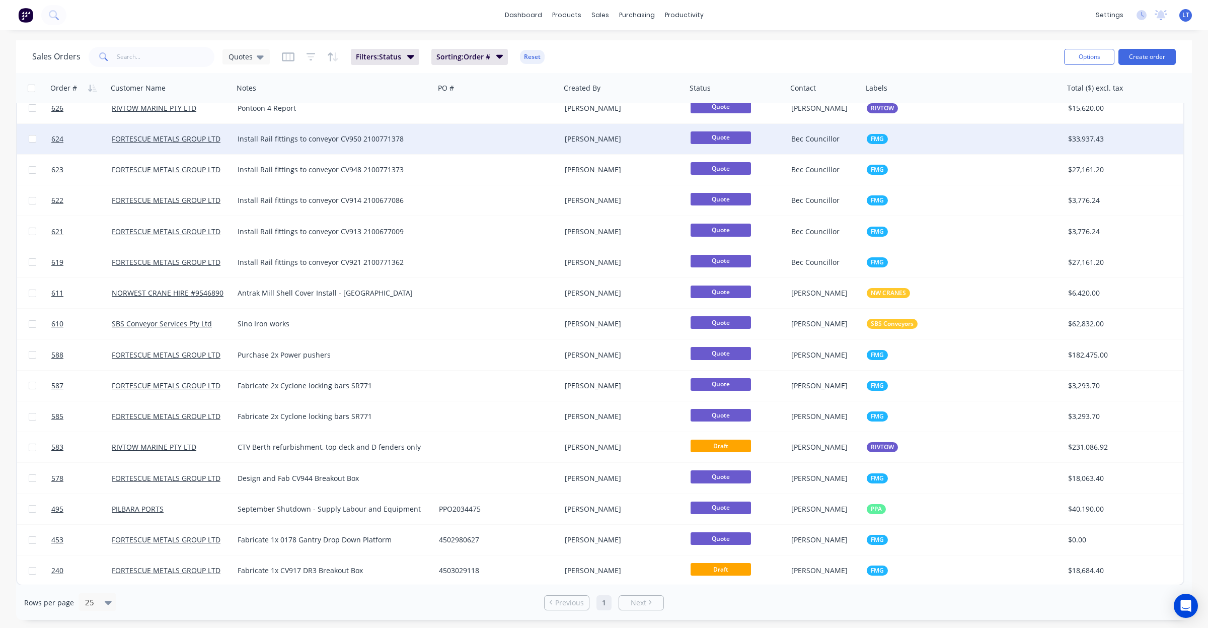
click at [559, 143] on div at bounding box center [498, 139] width 126 height 30
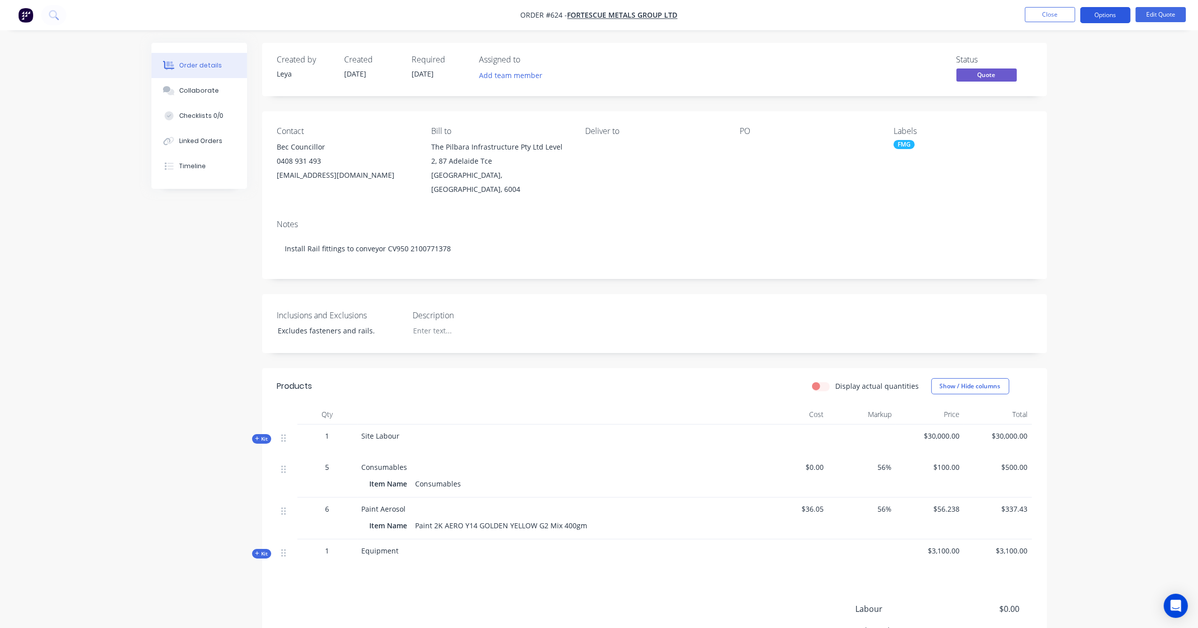
click at [1090, 16] on button "Options" at bounding box center [1105, 15] width 50 height 16
click at [1067, 119] on div "Convert to Order" at bounding box center [1075, 121] width 93 height 15
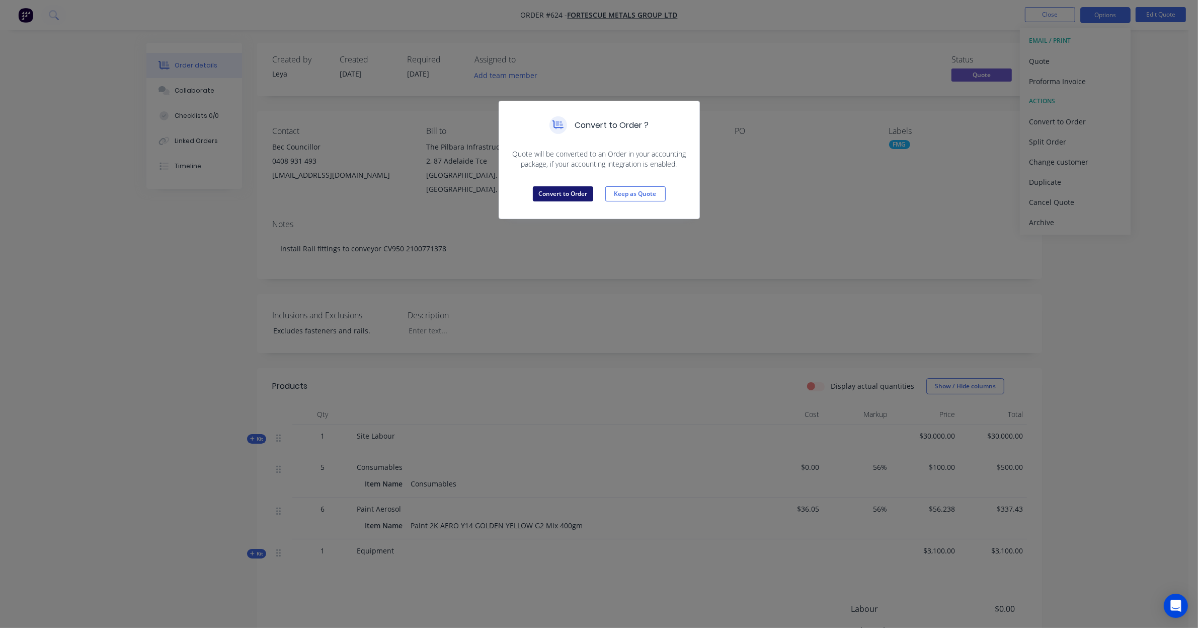
click at [570, 192] on button "Convert to Order" at bounding box center [563, 193] width 60 height 15
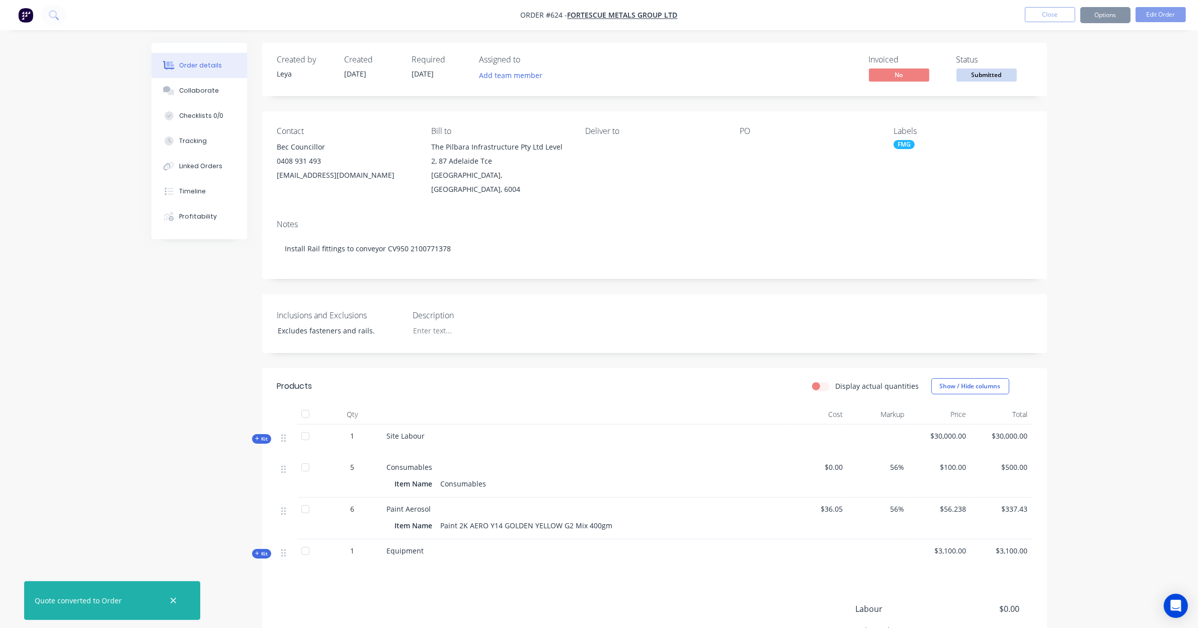
click at [1072, 21] on button "Close" at bounding box center [1050, 14] width 50 height 15
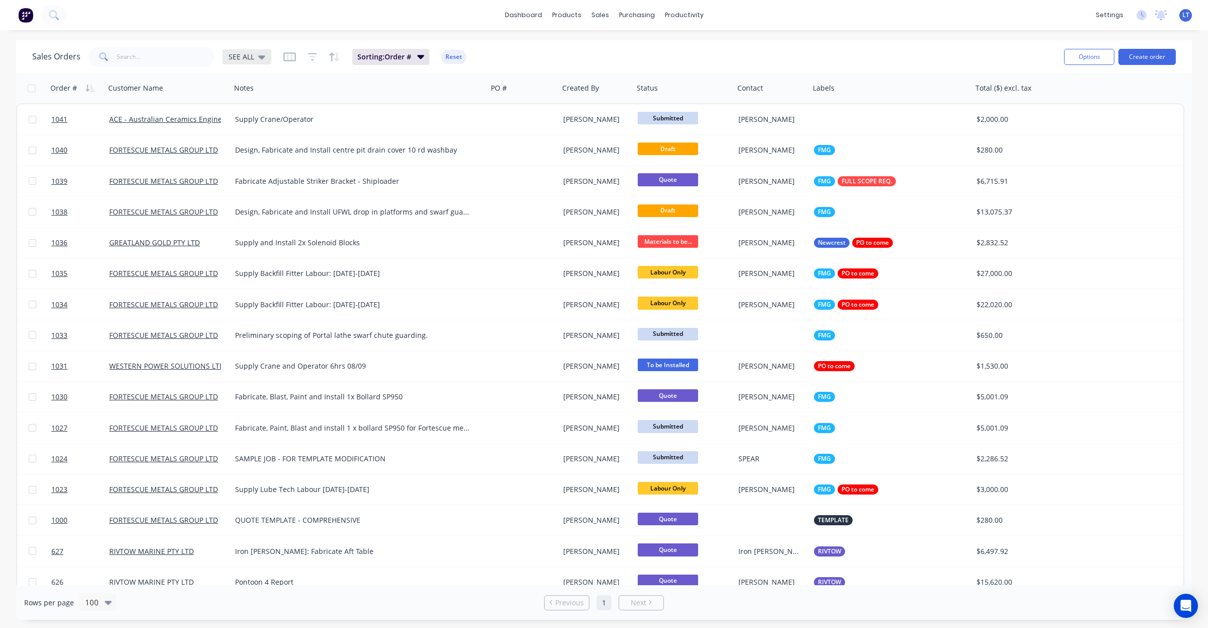
click at [250, 59] on span "SEE ALL" at bounding box center [241, 56] width 26 height 11
click at [272, 199] on button "Quotes" at bounding box center [283, 203] width 115 height 12
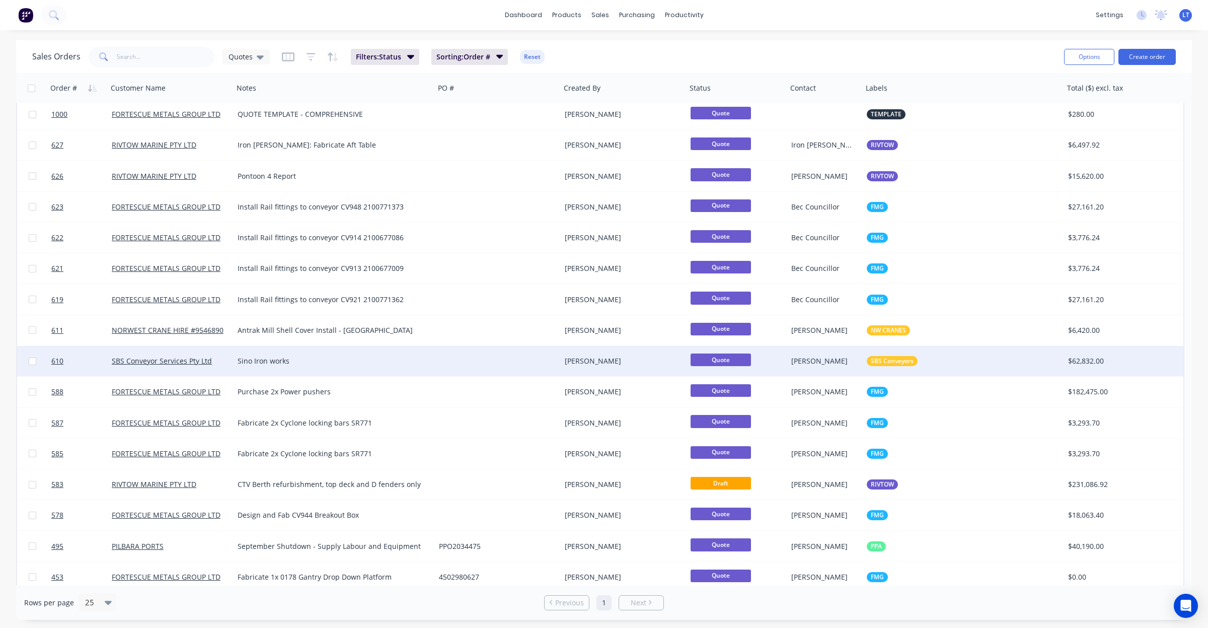
scroll to position [165, 0]
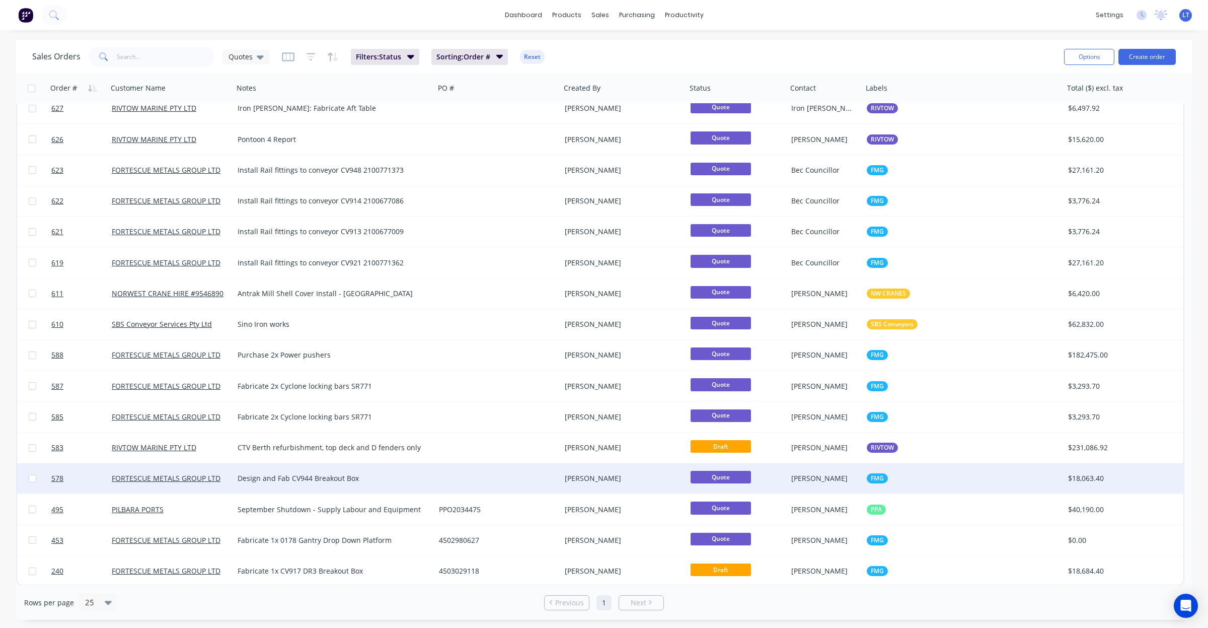
click at [657, 478] on div "[PERSON_NAME]" at bounding box center [621, 478] width 112 height 10
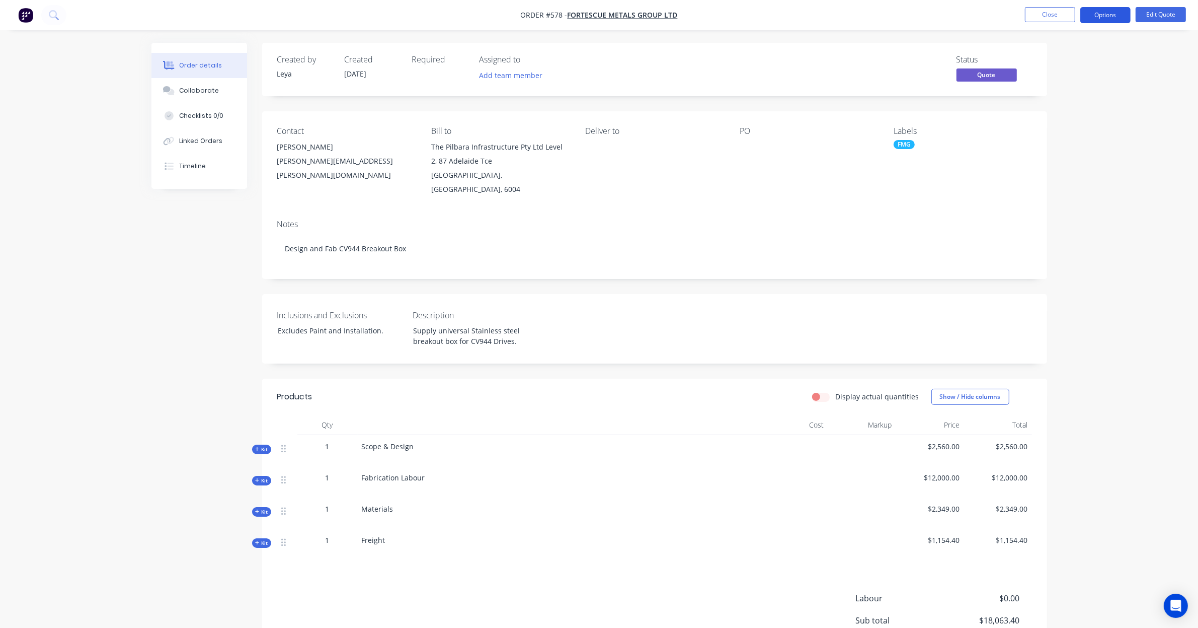
click at [1083, 17] on button "Options" at bounding box center [1105, 15] width 50 height 16
click at [1084, 112] on button "Convert to Order" at bounding box center [1075, 121] width 111 height 20
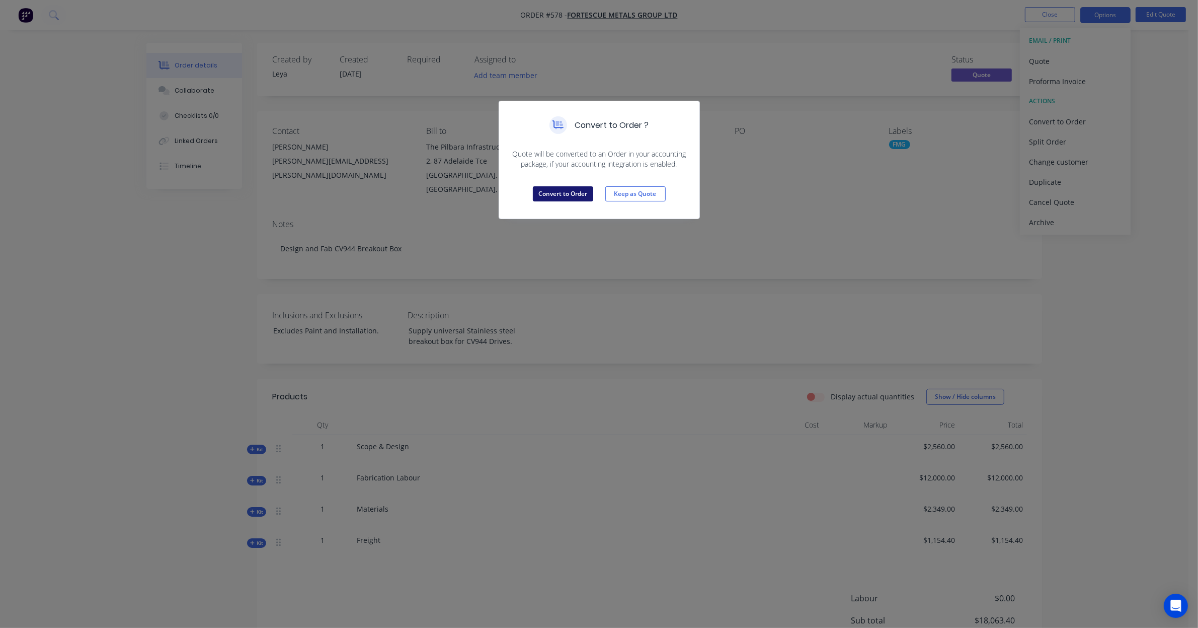
click at [562, 190] on button "Convert to Order" at bounding box center [563, 193] width 60 height 15
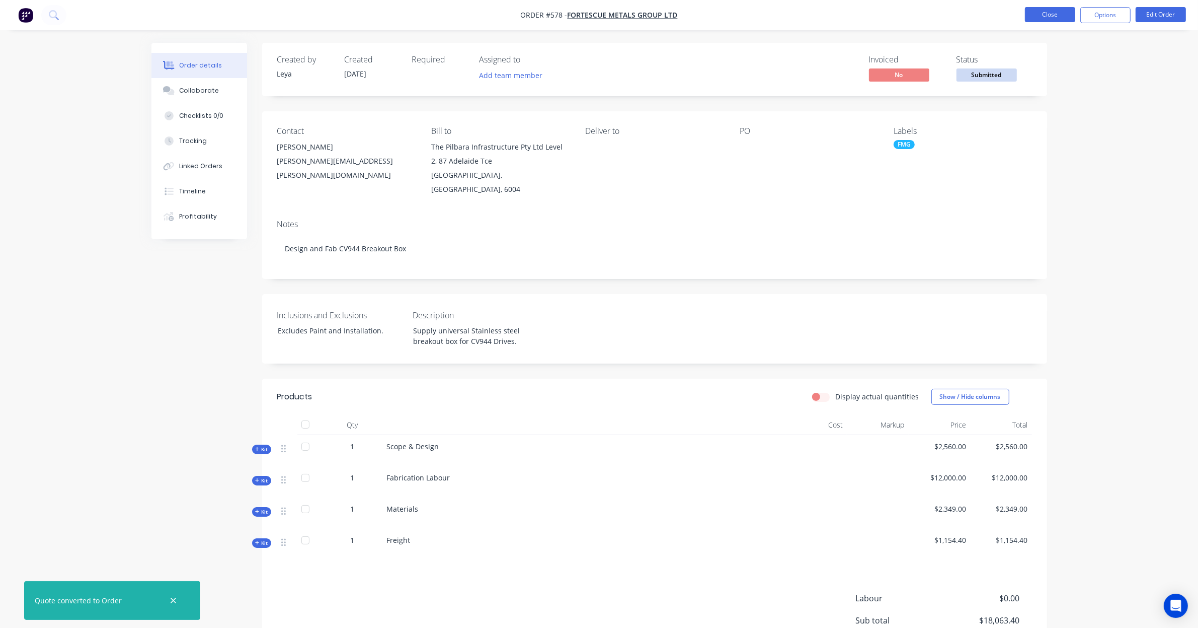
click at [1053, 16] on button "Close" at bounding box center [1050, 14] width 50 height 15
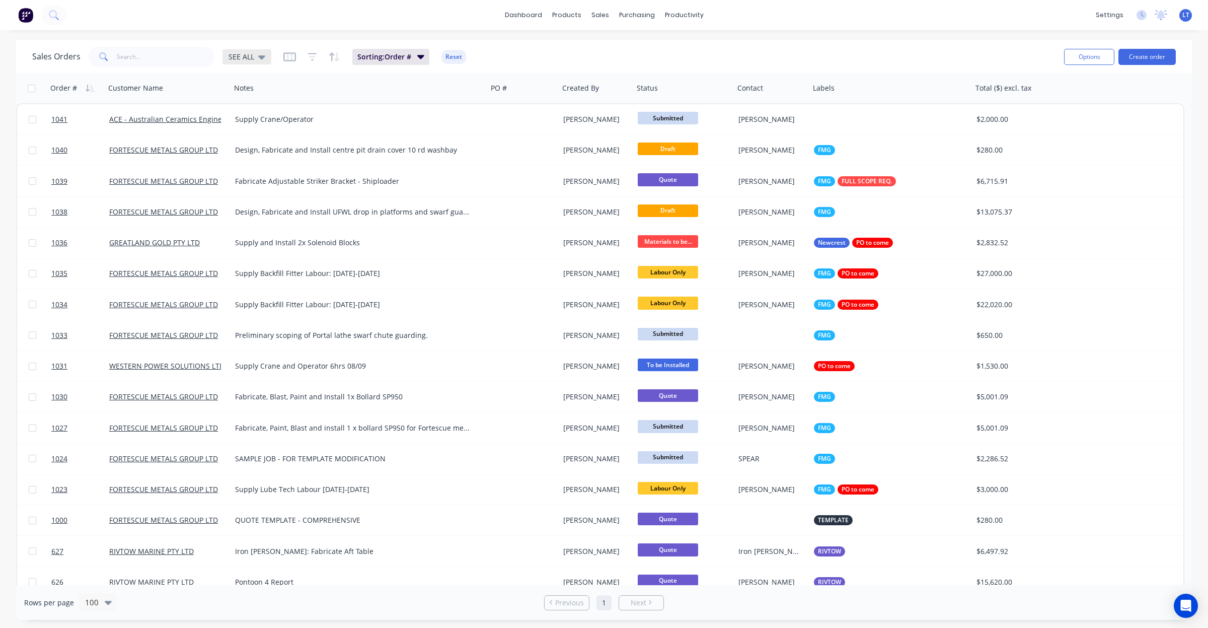
click at [249, 54] on span "SEE ALL" at bounding box center [241, 56] width 26 height 11
click at [270, 205] on button "Quotes" at bounding box center [283, 203] width 115 height 12
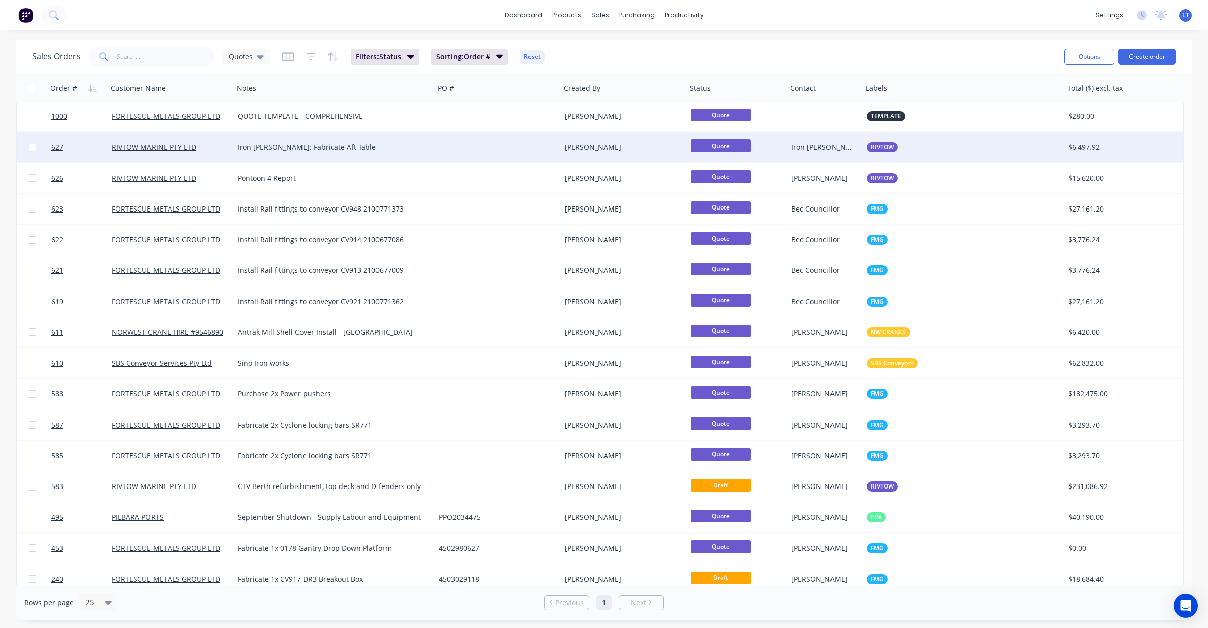
scroll to position [134, 0]
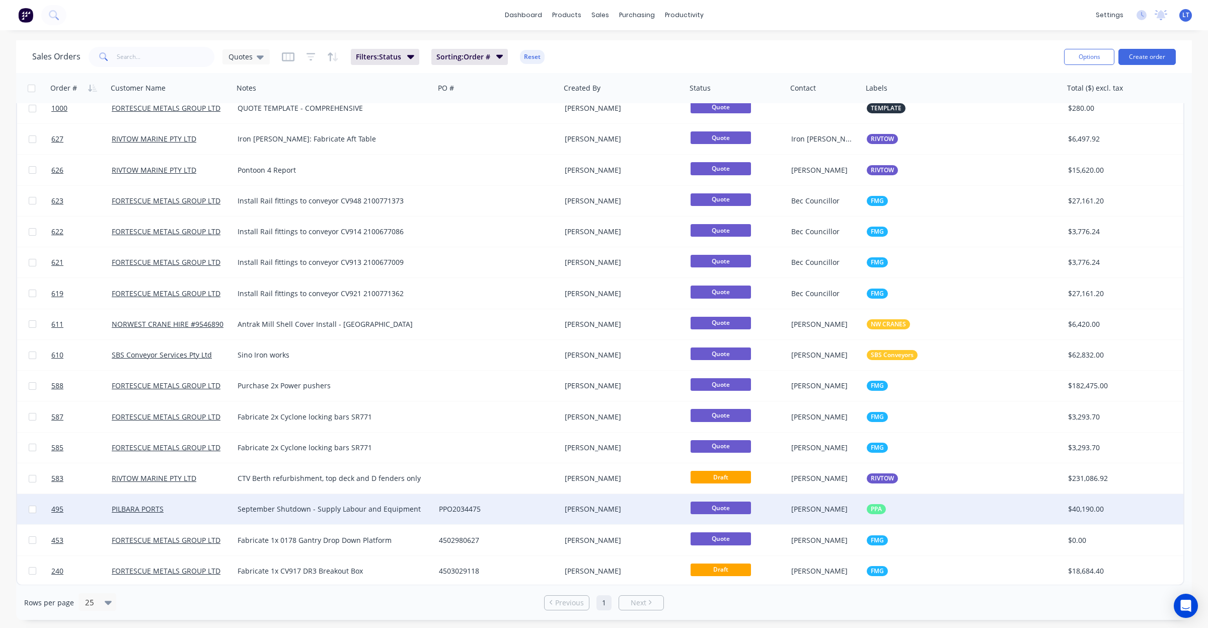
click at [641, 506] on div "[PERSON_NAME]" at bounding box center [621, 509] width 112 height 10
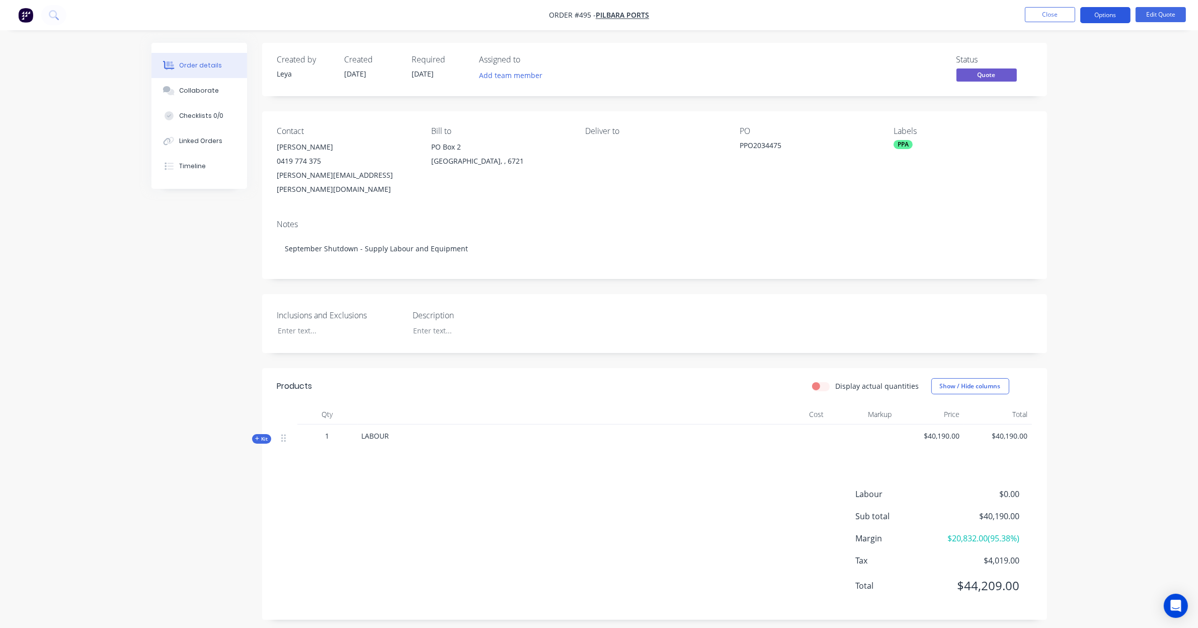
click at [1105, 16] on button "Options" at bounding box center [1105, 15] width 50 height 16
click at [1081, 127] on div "Convert to Order" at bounding box center [1075, 121] width 93 height 15
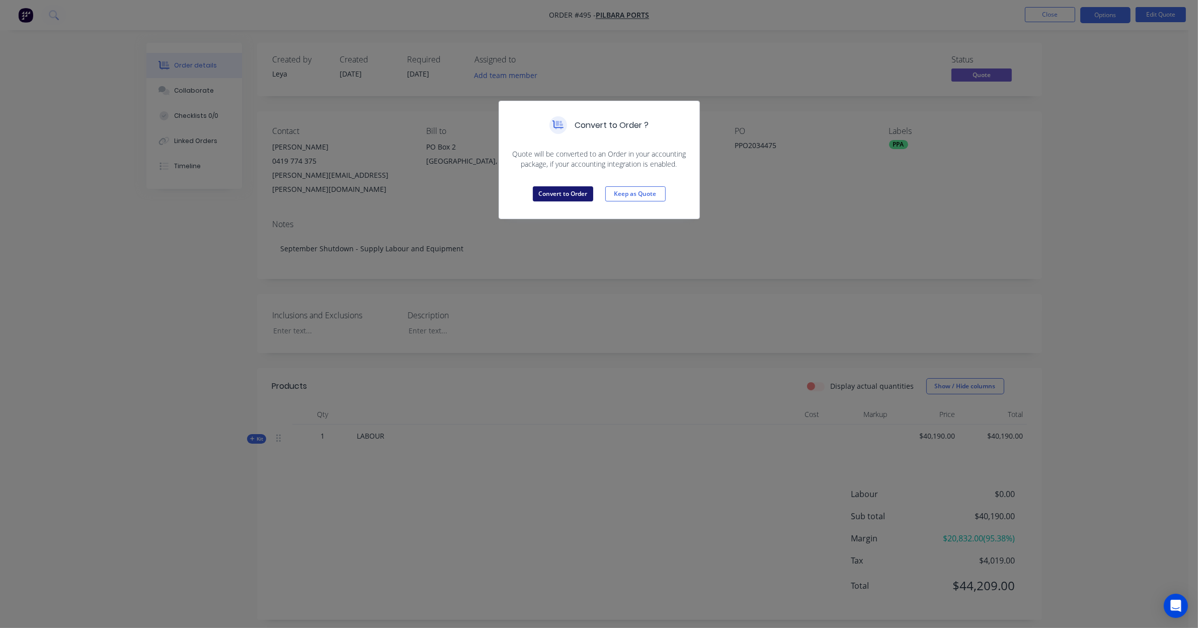
click at [580, 191] on button "Convert to Order" at bounding box center [563, 193] width 60 height 15
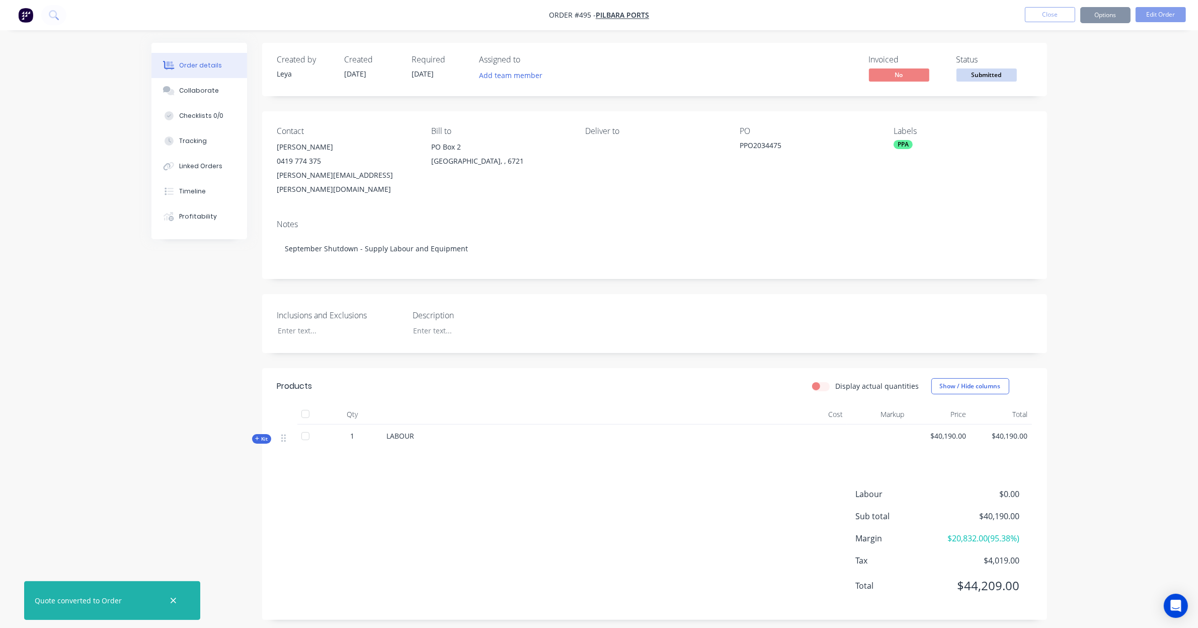
click at [978, 68] on div "Submitted" at bounding box center [986, 59] width 37 height 20
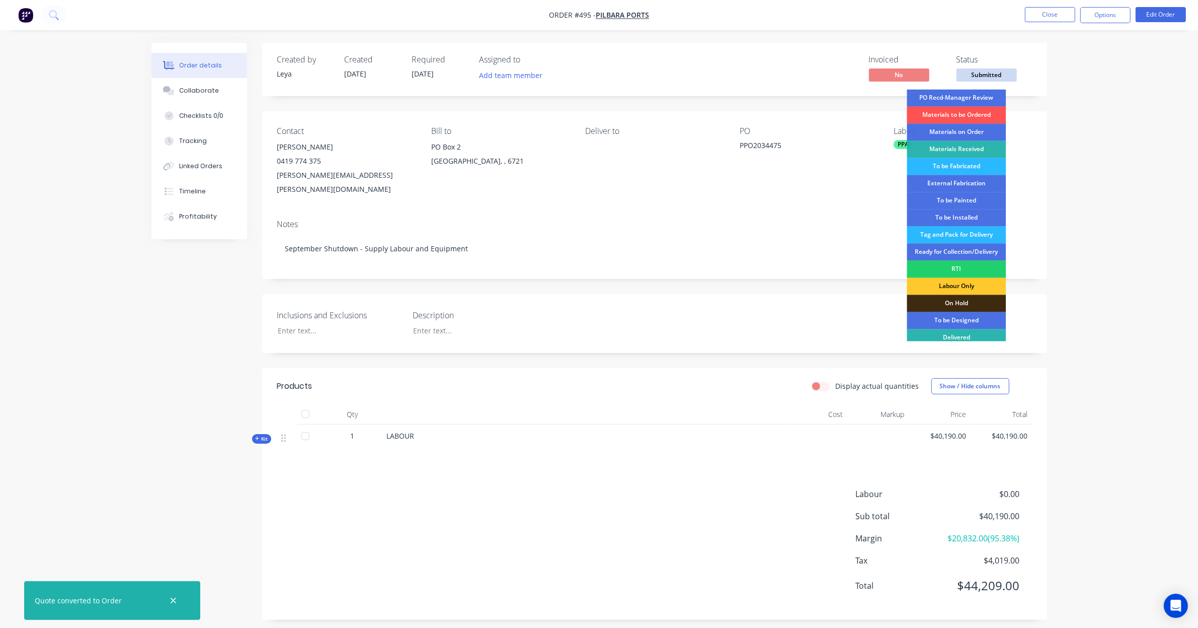
click at [970, 289] on div "Labour Only" at bounding box center [956, 286] width 99 height 17
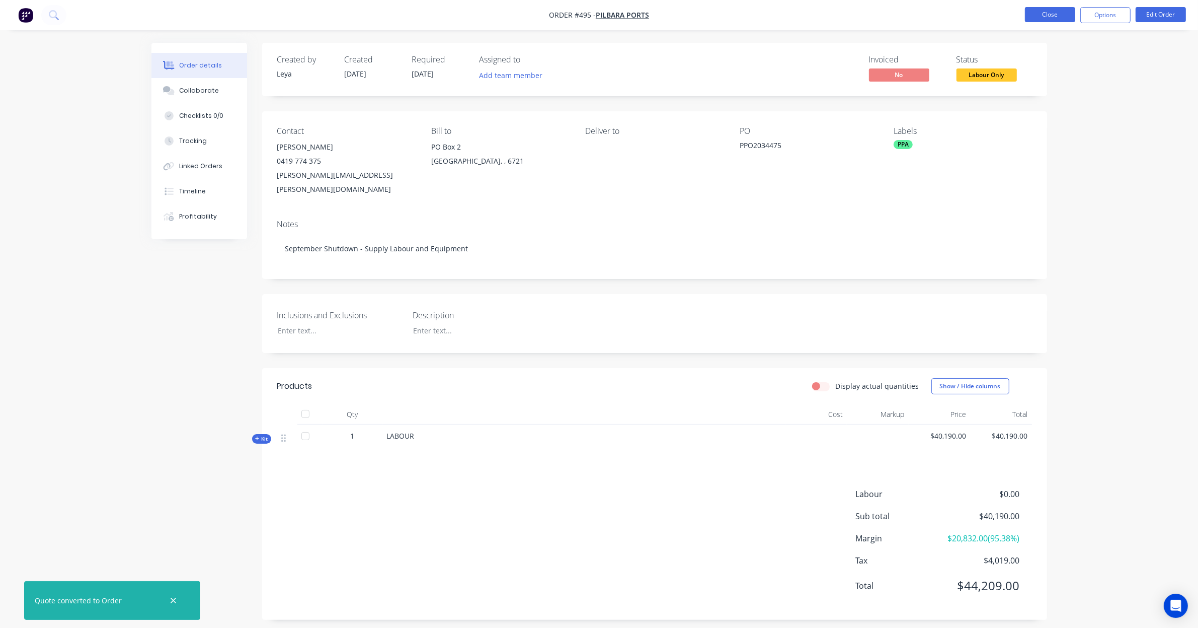
click at [1047, 16] on button "Close" at bounding box center [1050, 14] width 50 height 15
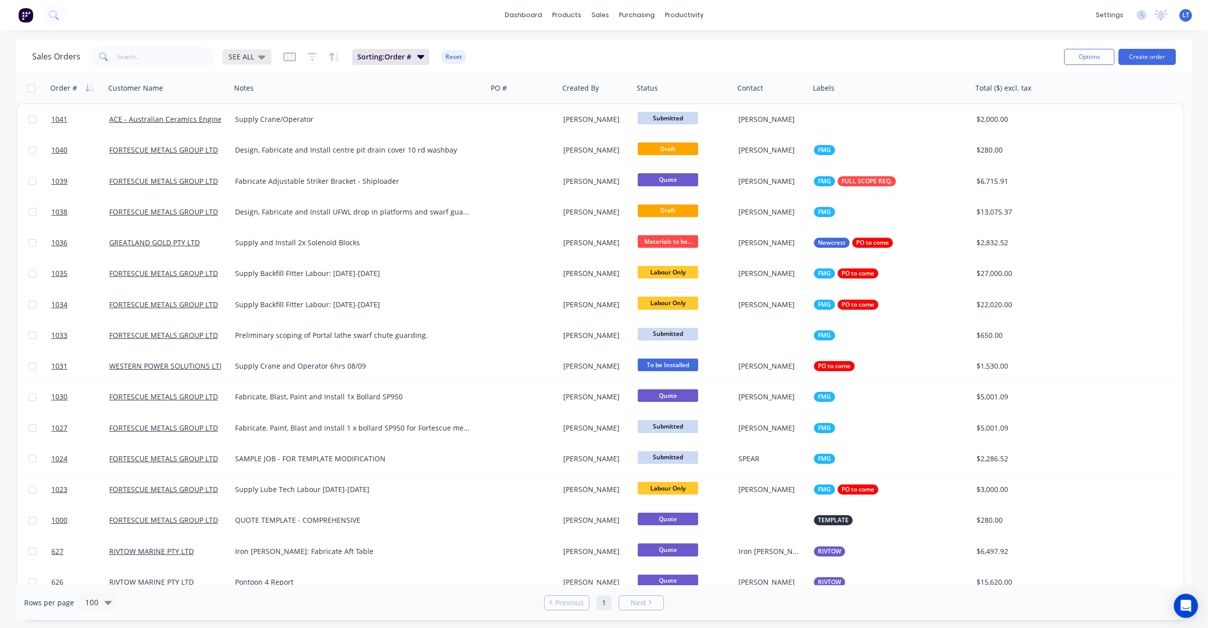
click at [258, 61] on div "SEE ALL" at bounding box center [246, 56] width 49 height 15
click at [257, 204] on button "Quotes" at bounding box center [283, 203] width 115 height 12
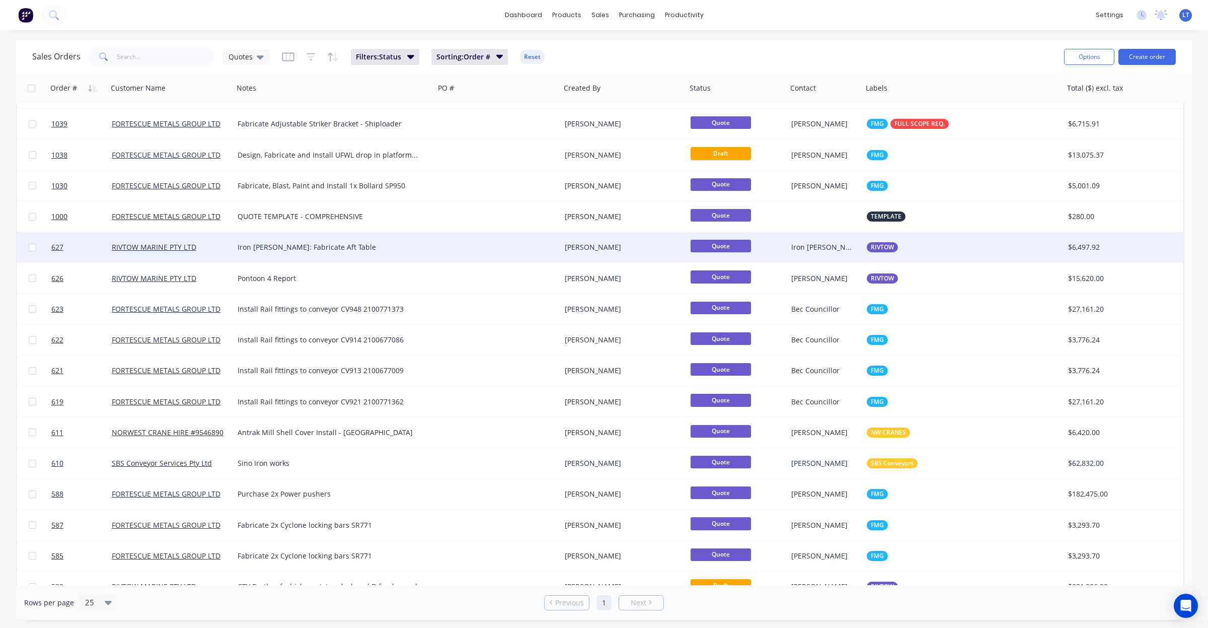
scroll to position [104, 0]
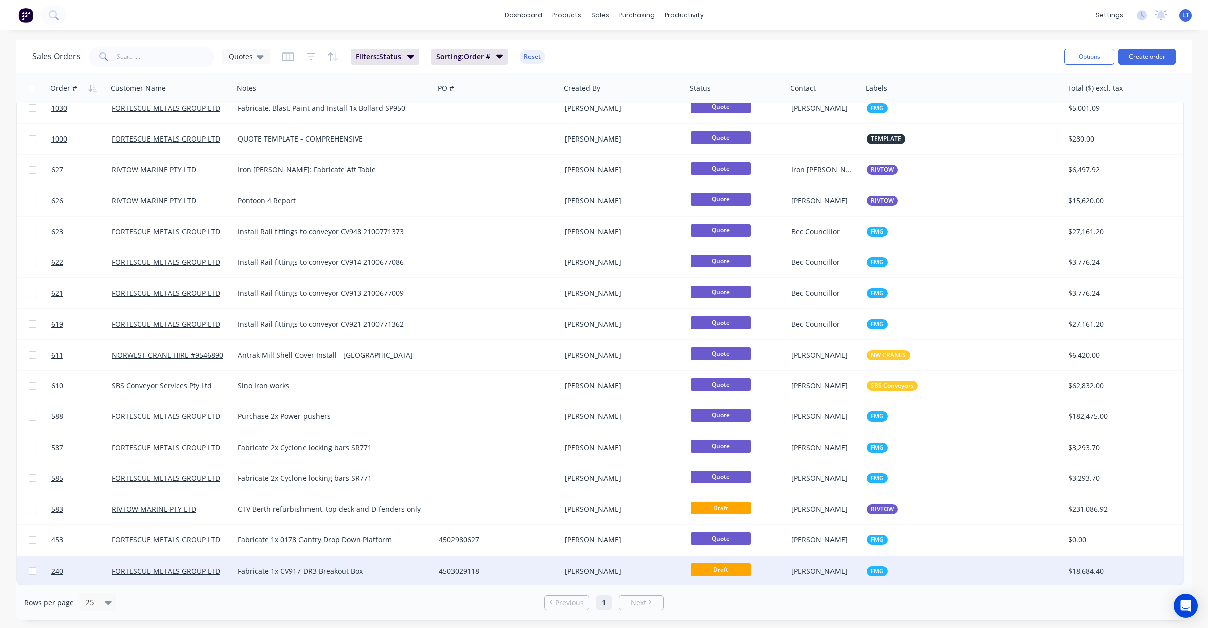
click at [678, 564] on div "[PERSON_NAME]" at bounding box center [624, 571] width 126 height 30
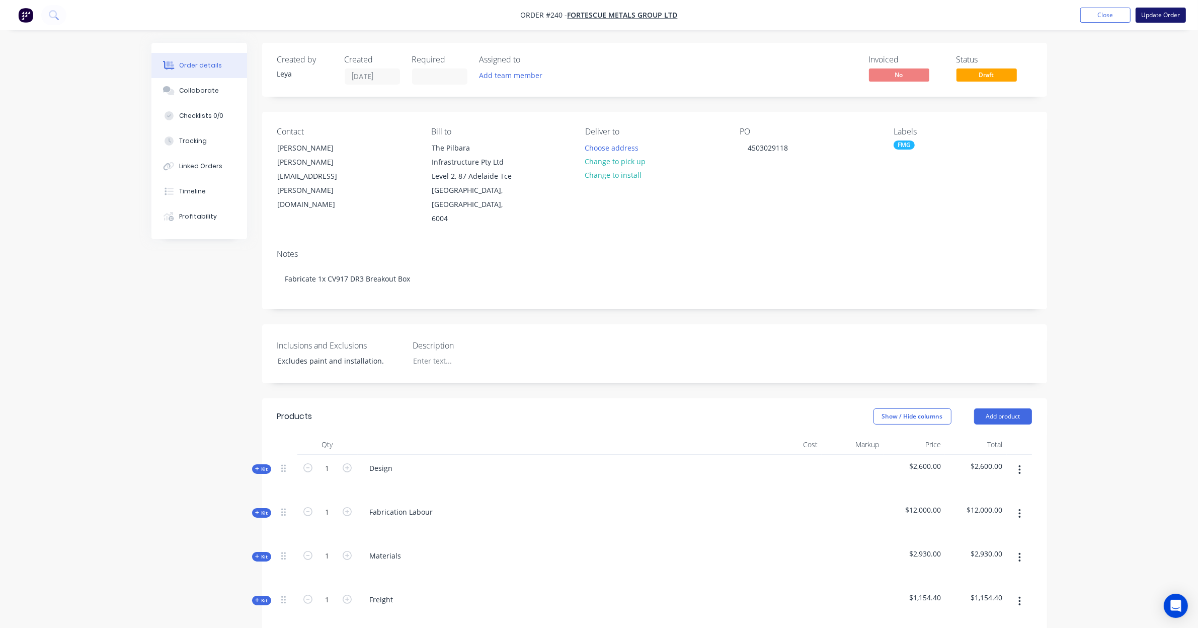
click at [1145, 15] on button "Update Order" at bounding box center [1161, 15] width 50 height 15
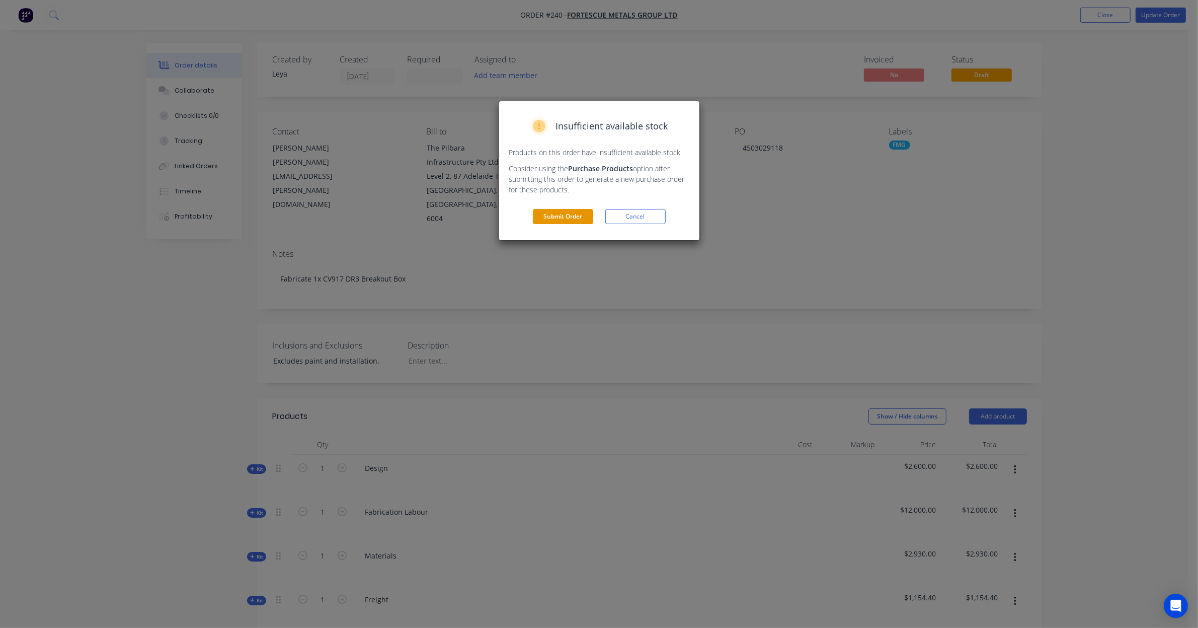
click at [556, 217] on button "Submit Order" at bounding box center [563, 216] width 60 height 15
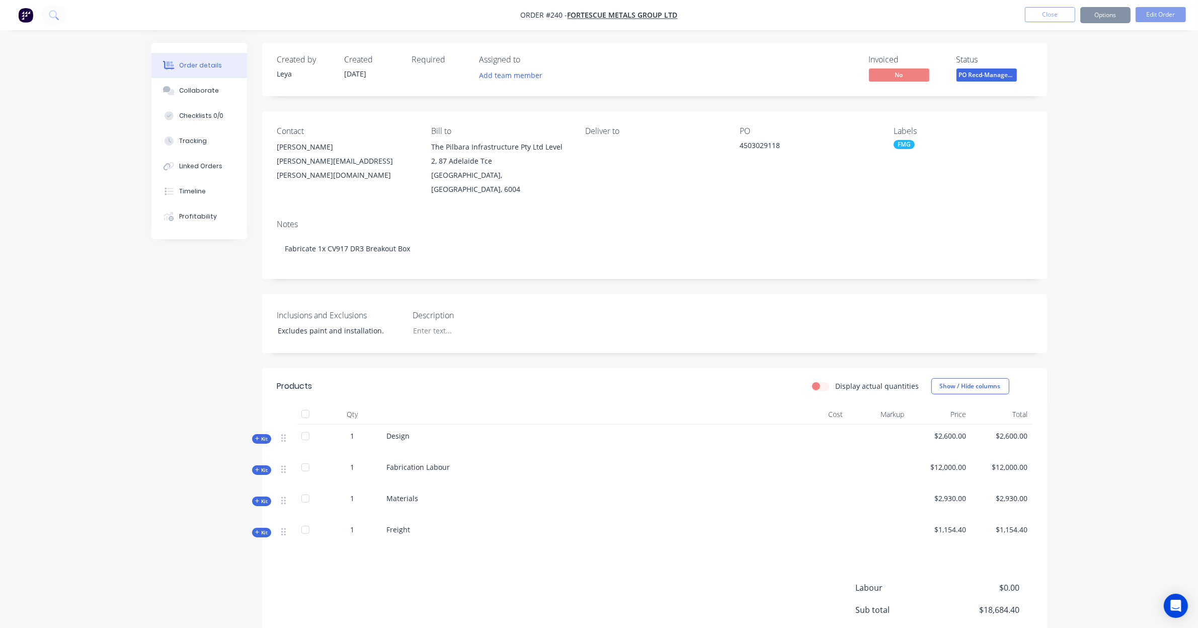
click at [1062, 14] on button "Close" at bounding box center [1050, 14] width 50 height 15
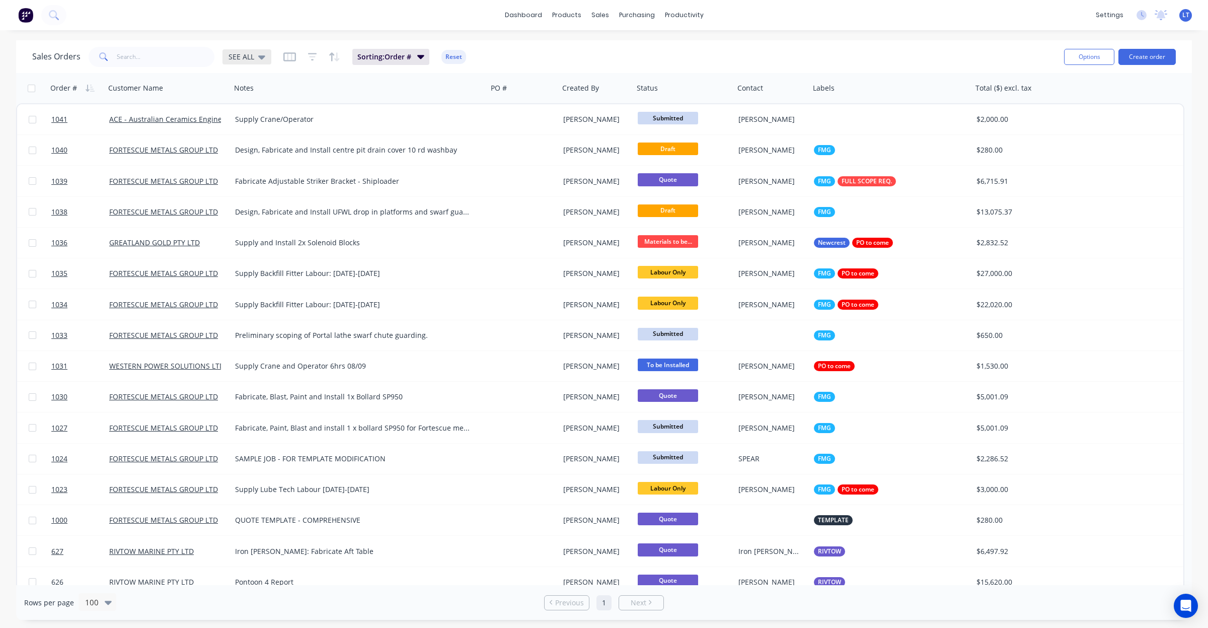
click at [248, 56] on span "SEE ALL" at bounding box center [241, 56] width 26 height 11
click at [259, 197] on button "Quotes" at bounding box center [283, 203] width 115 height 12
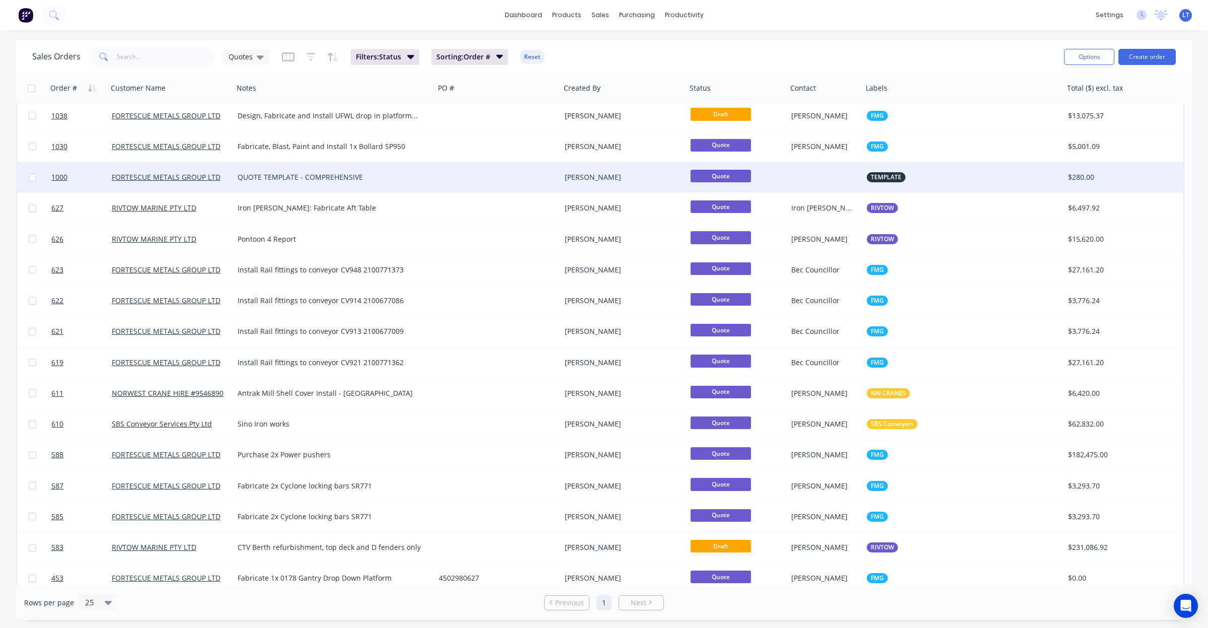
scroll to position [73, 0]
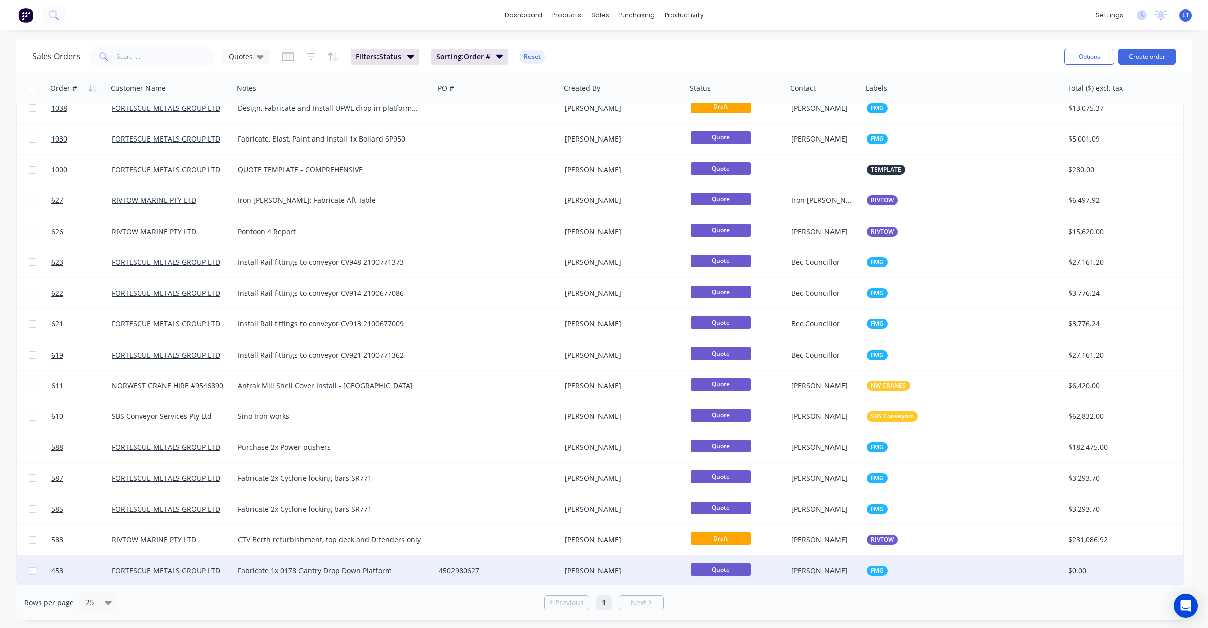
click at [620, 567] on div "[PERSON_NAME]" at bounding box center [621, 570] width 112 height 10
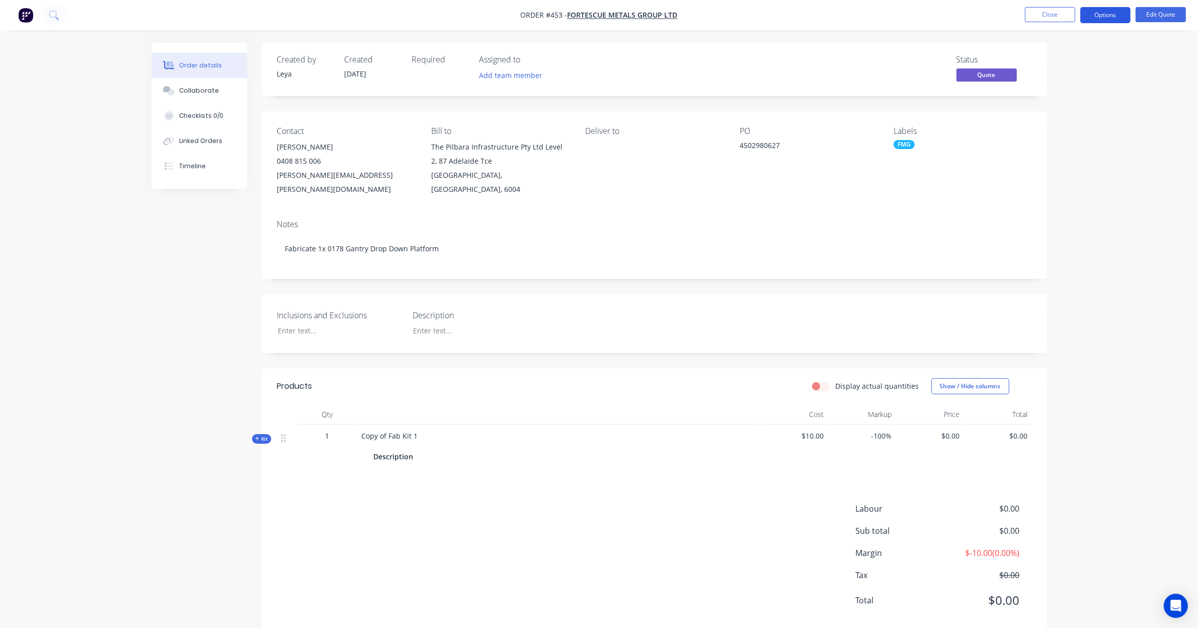
click at [1106, 11] on button "Options" at bounding box center [1105, 15] width 50 height 16
click at [1081, 124] on div "Convert to Order" at bounding box center [1075, 121] width 93 height 15
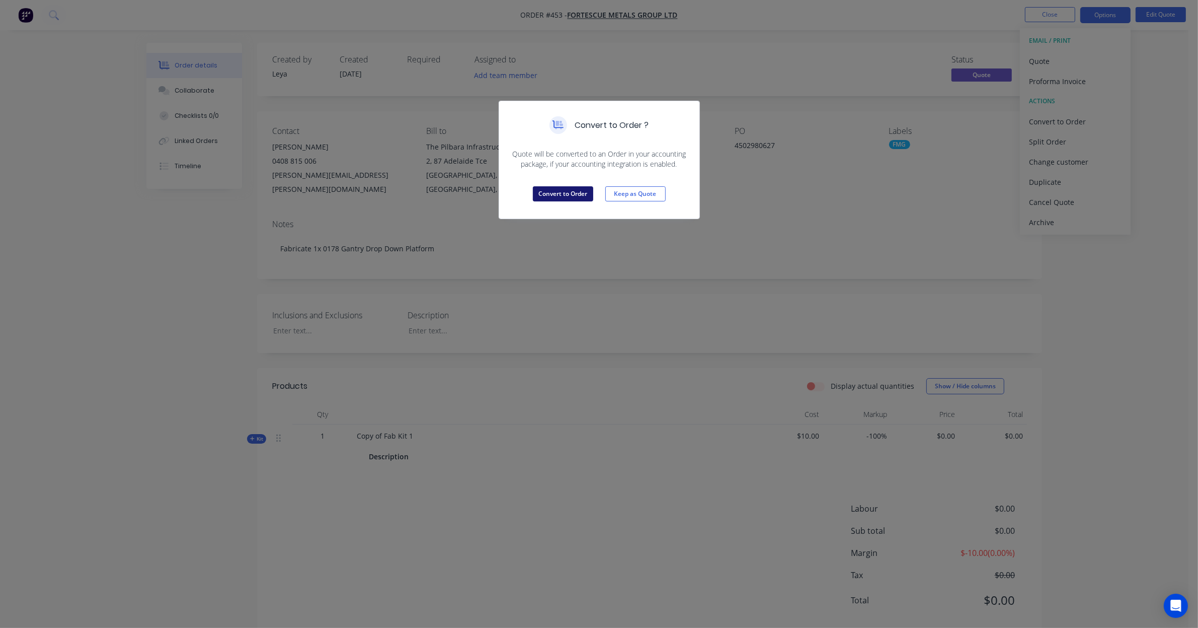
click at [585, 199] on button "Convert to Order" at bounding box center [563, 193] width 60 height 15
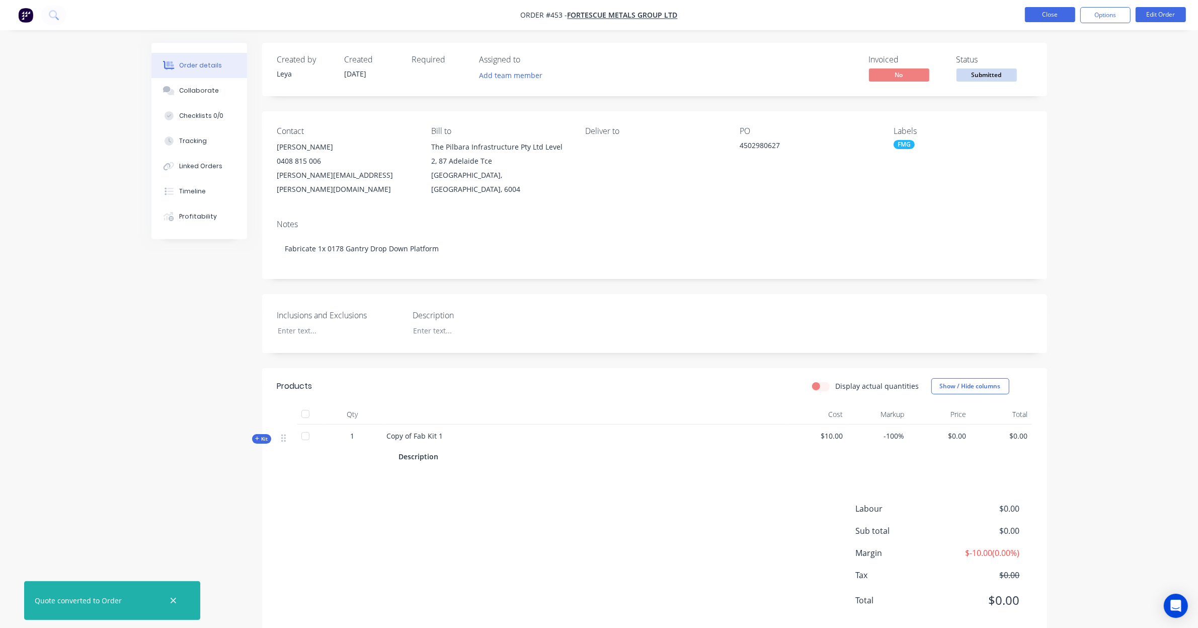
click at [1048, 21] on button "Close" at bounding box center [1050, 14] width 50 height 15
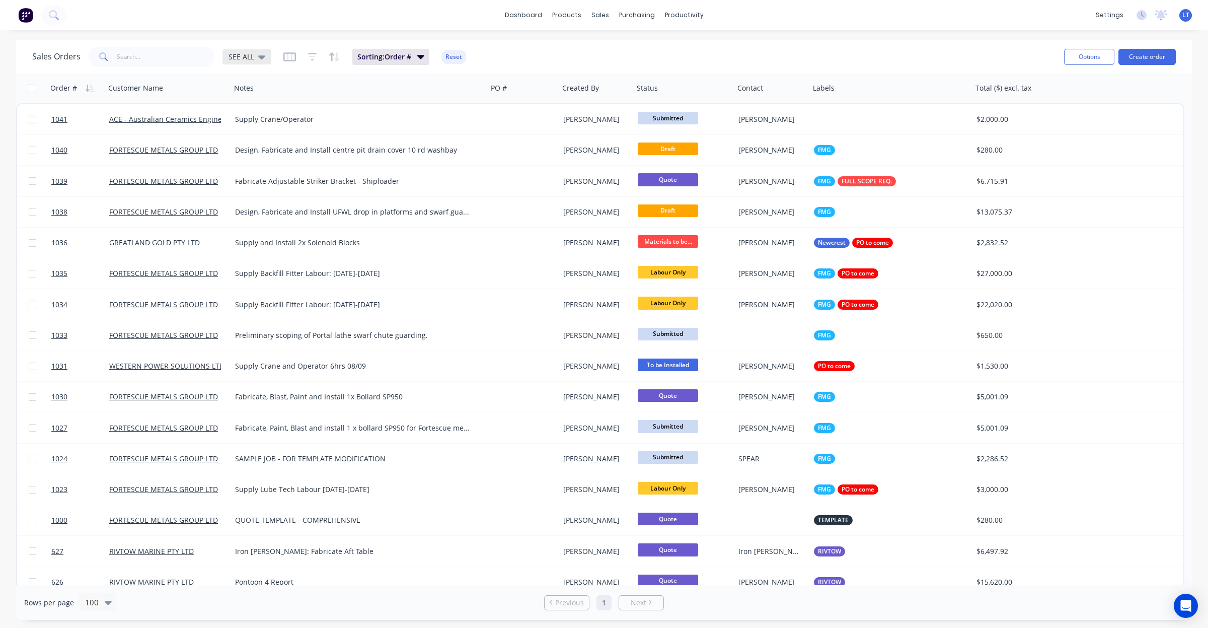
click at [253, 57] on div "SEE ALL" at bounding box center [246, 56] width 37 height 9
click at [265, 197] on button "Quotes" at bounding box center [283, 203] width 115 height 12
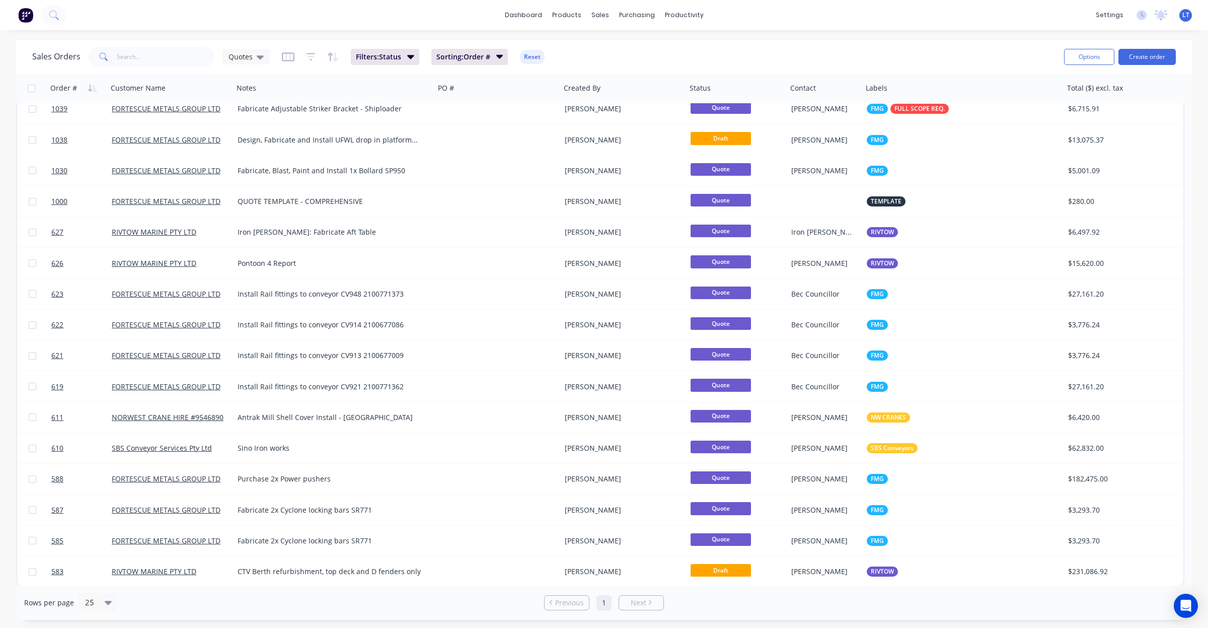
scroll to position [42, 0]
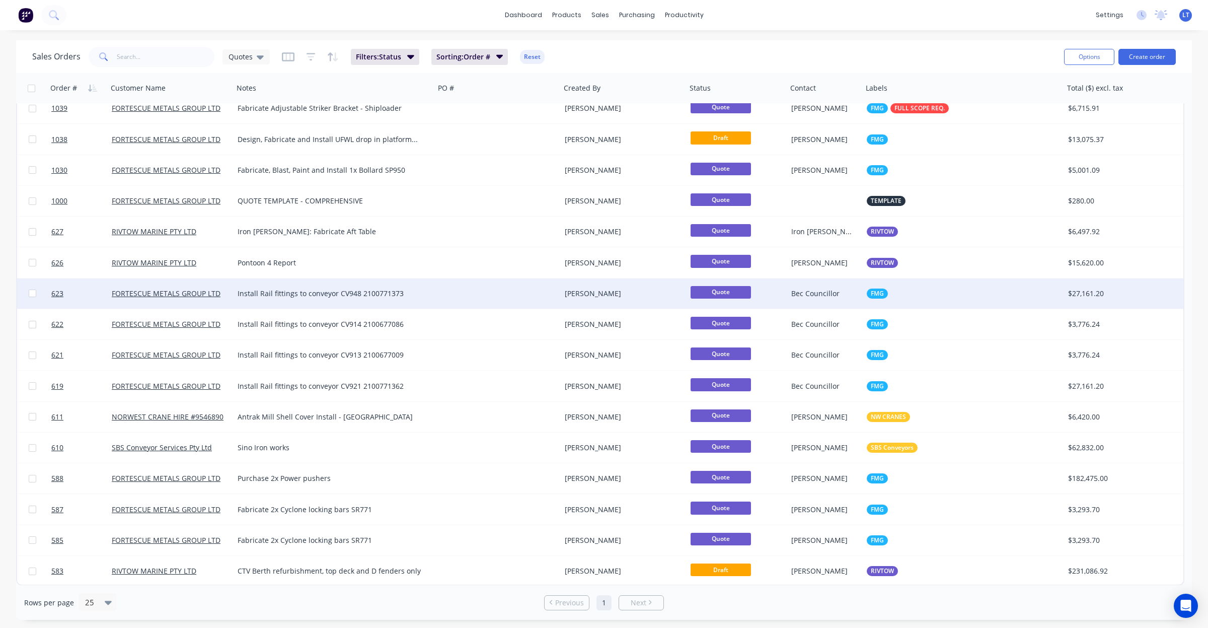
click at [674, 290] on div "[PERSON_NAME]" at bounding box center [621, 293] width 112 height 10
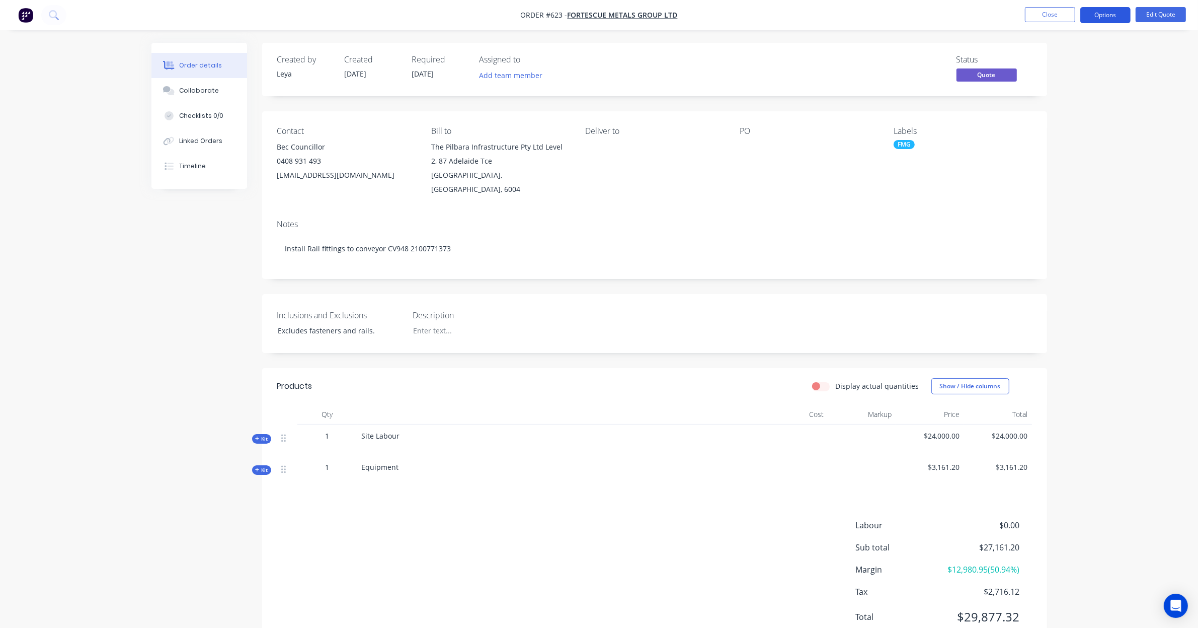
click at [1093, 16] on button "Options" at bounding box center [1105, 15] width 50 height 16
click at [1072, 121] on div "Convert to Order" at bounding box center [1075, 121] width 93 height 15
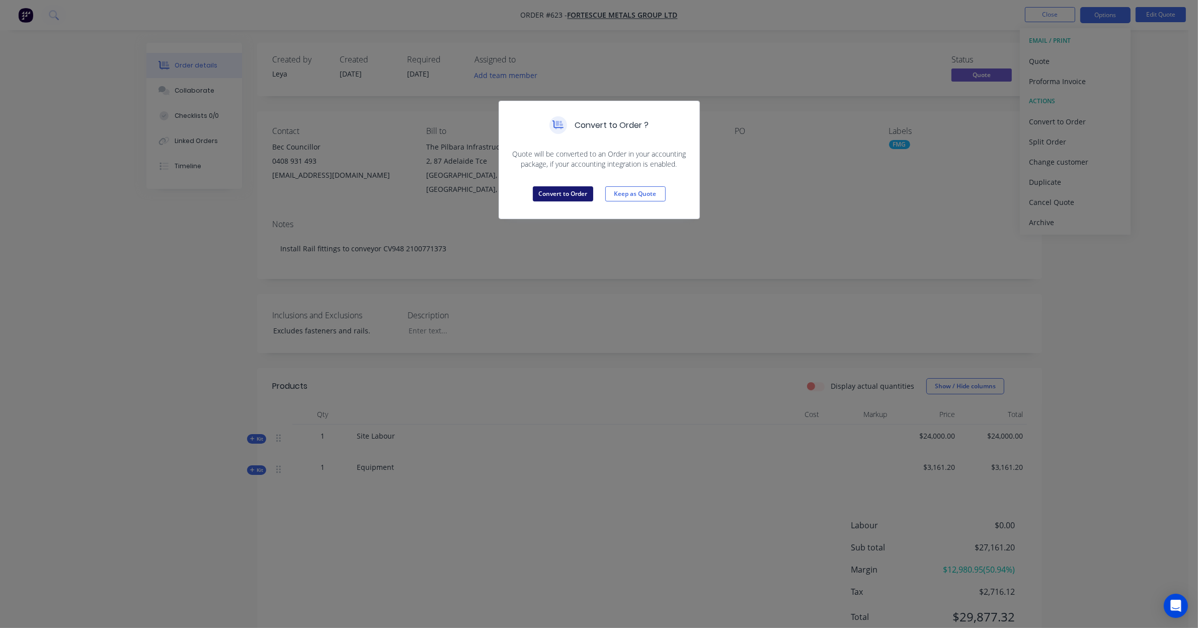
click at [572, 192] on button "Convert to Order" at bounding box center [563, 193] width 60 height 15
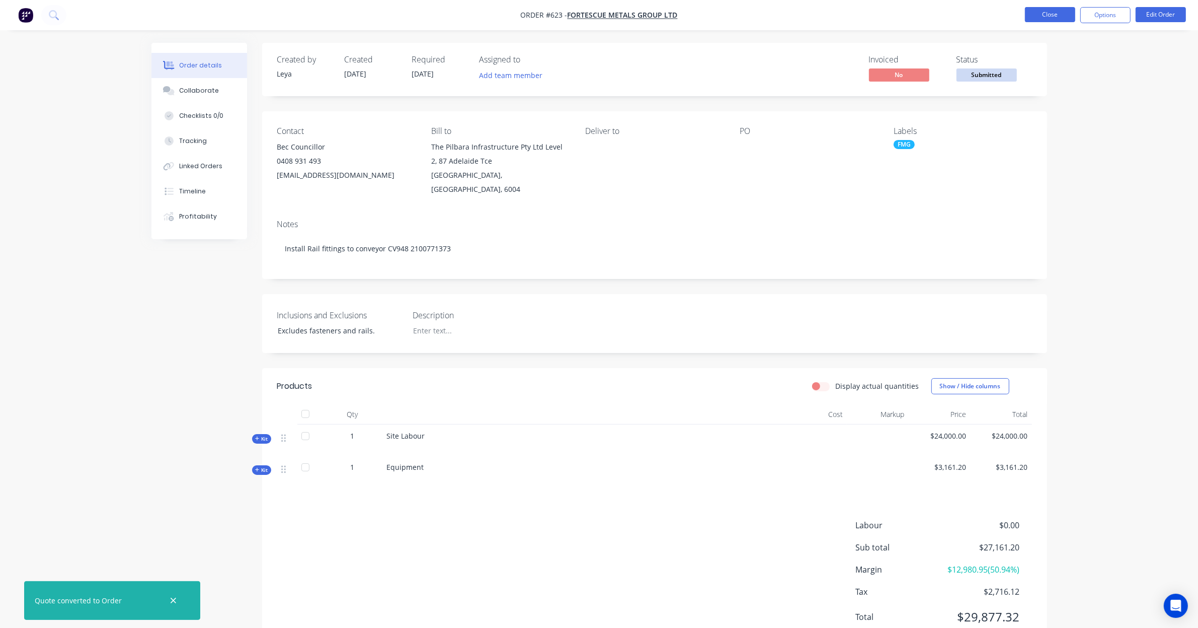
click at [1053, 17] on button "Close" at bounding box center [1050, 14] width 50 height 15
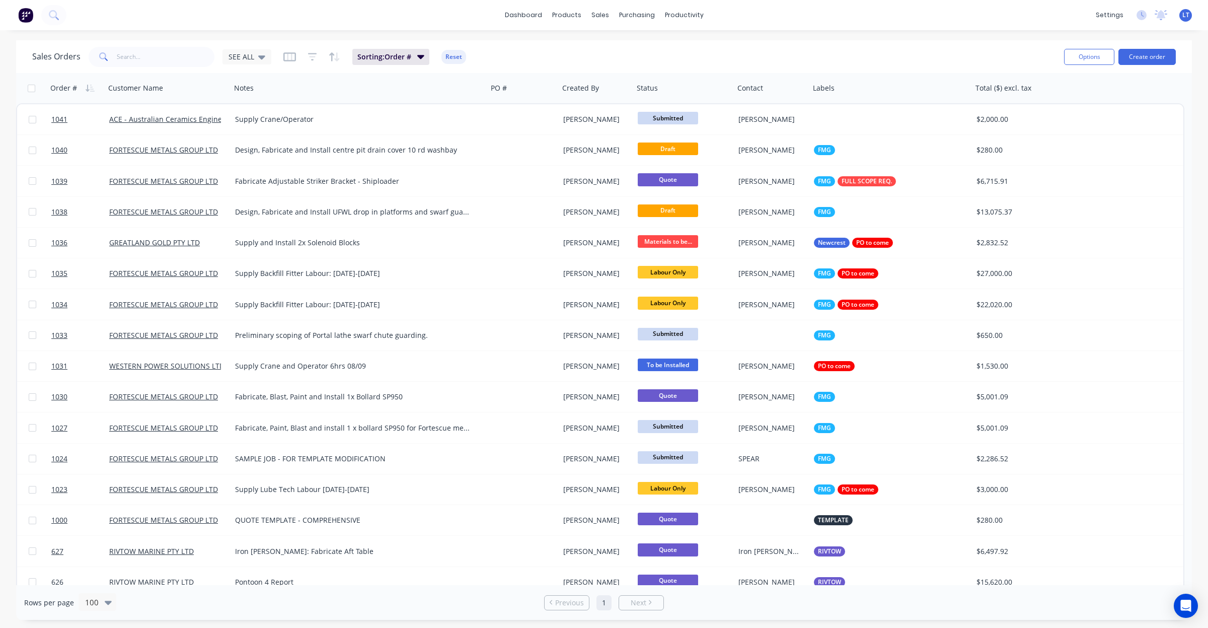
click at [235, 66] on div "Sales Orders SEE ALL Sorting: Order # Reset" at bounding box center [544, 56] width 1024 height 25
click at [243, 63] on div "SEE ALL" at bounding box center [246, 56] width 49 height 15
click at [260, 196] on div "Quotes edit" at bounding box center [293, 203] width 135 height 20
click at [234, 199] on button "Quotes" at bounding box center [283, 203] width 115 height 12
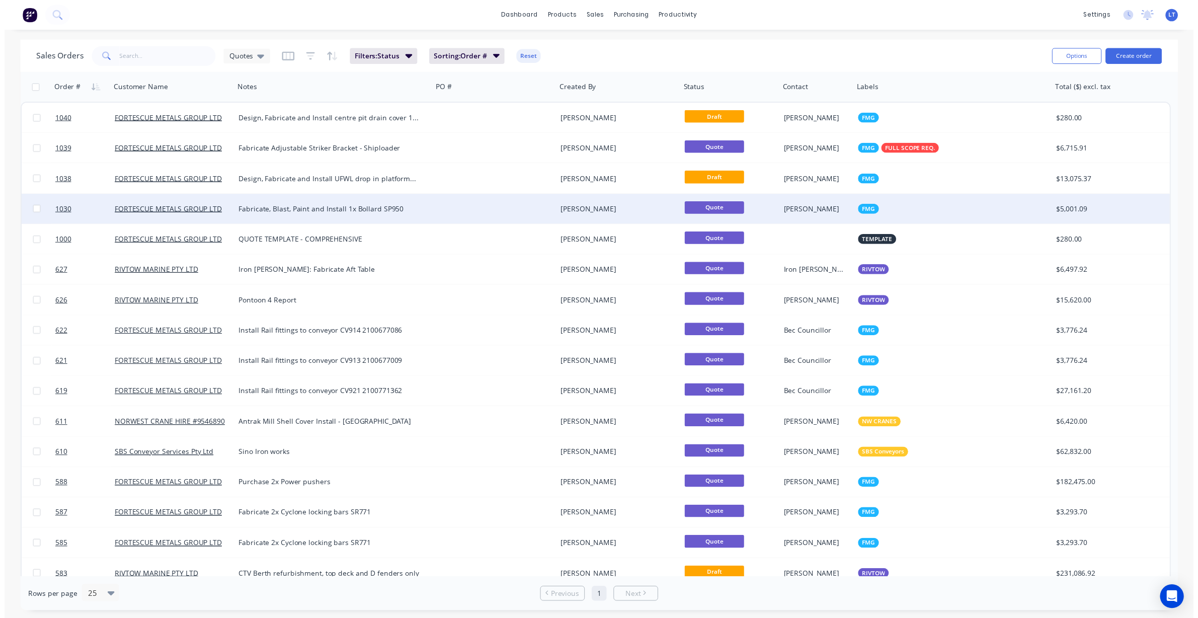
scroll to position [11, 0]
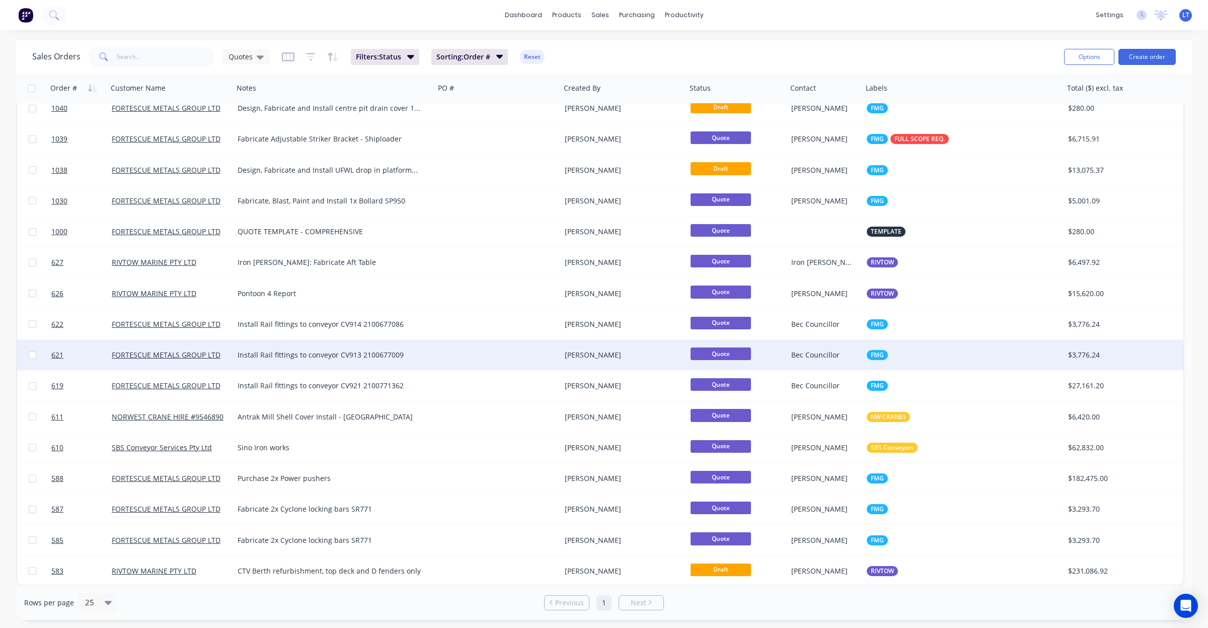
click at [496, 351] on div at bounding box center [498, 355] width 126 height 30
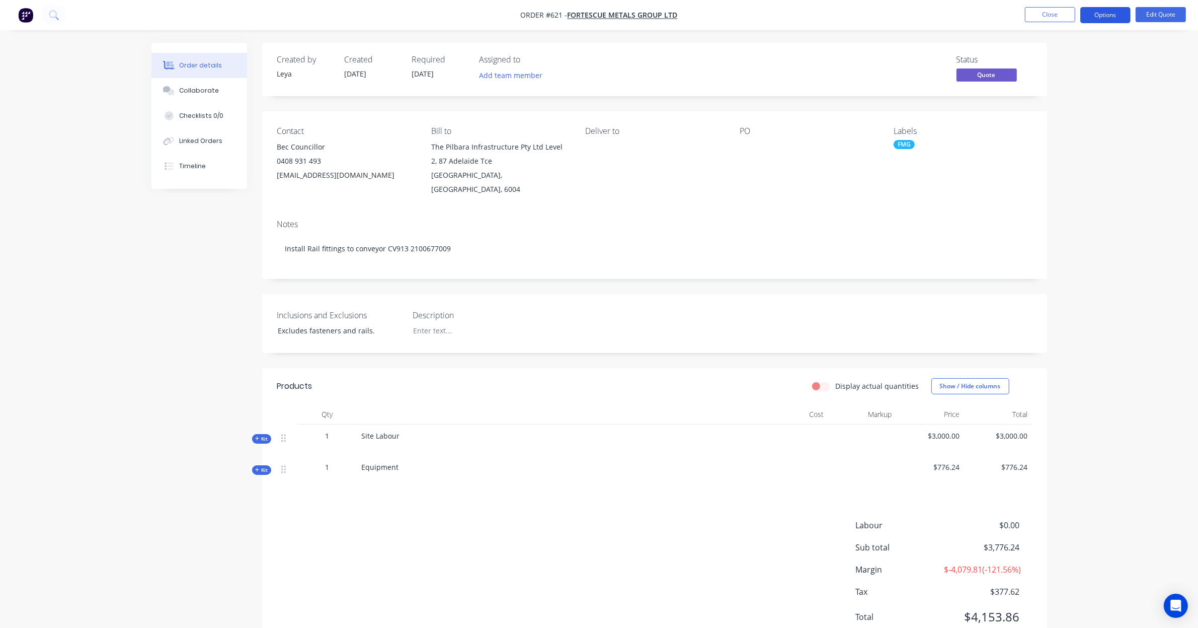
click at [1114, 18] on button "Options" at bounding box center [1105, 15] width 50 height 16
click at [1098, 124] on div "Convert to Order" at bounding box center [1075, 121] width 93 height 15
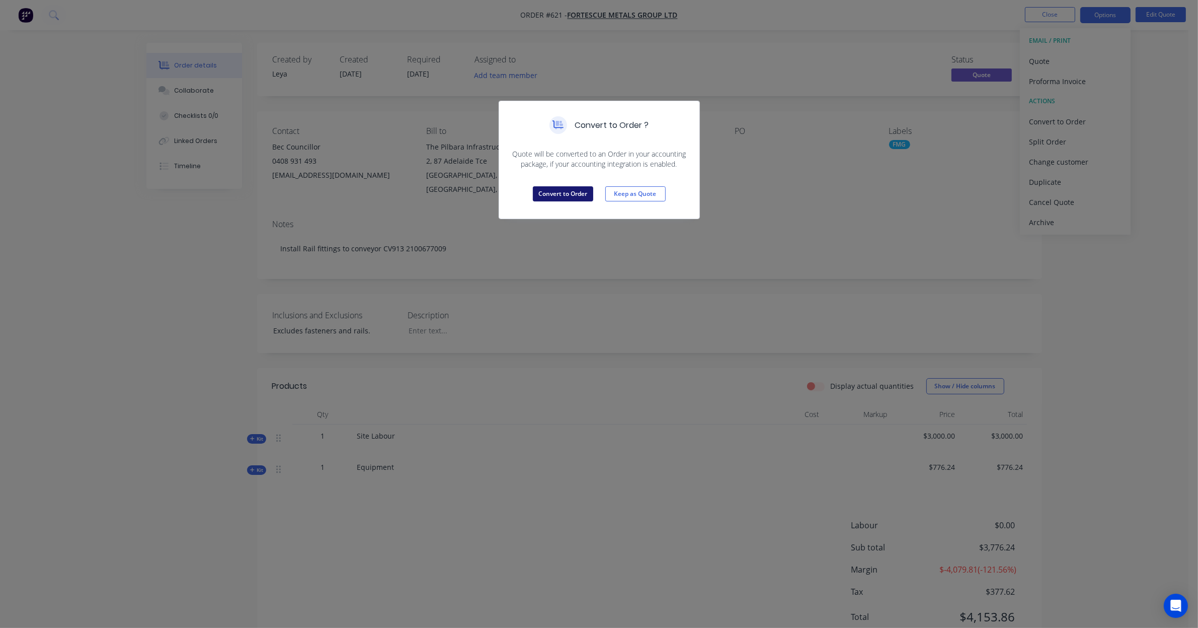
click at [553, 194] on button "Convert to Order" at bounding box center [563, 193] width 60 height 15
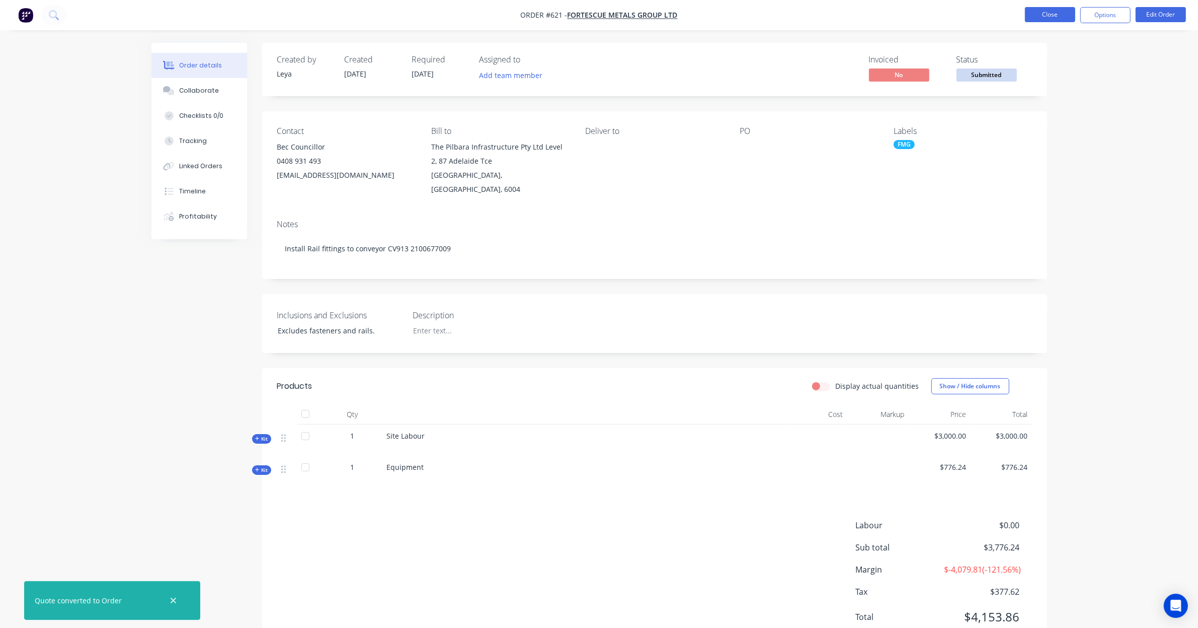
click at [1045, 12] on button "Close" at bounding box center [1050, 14] width 50 height 15
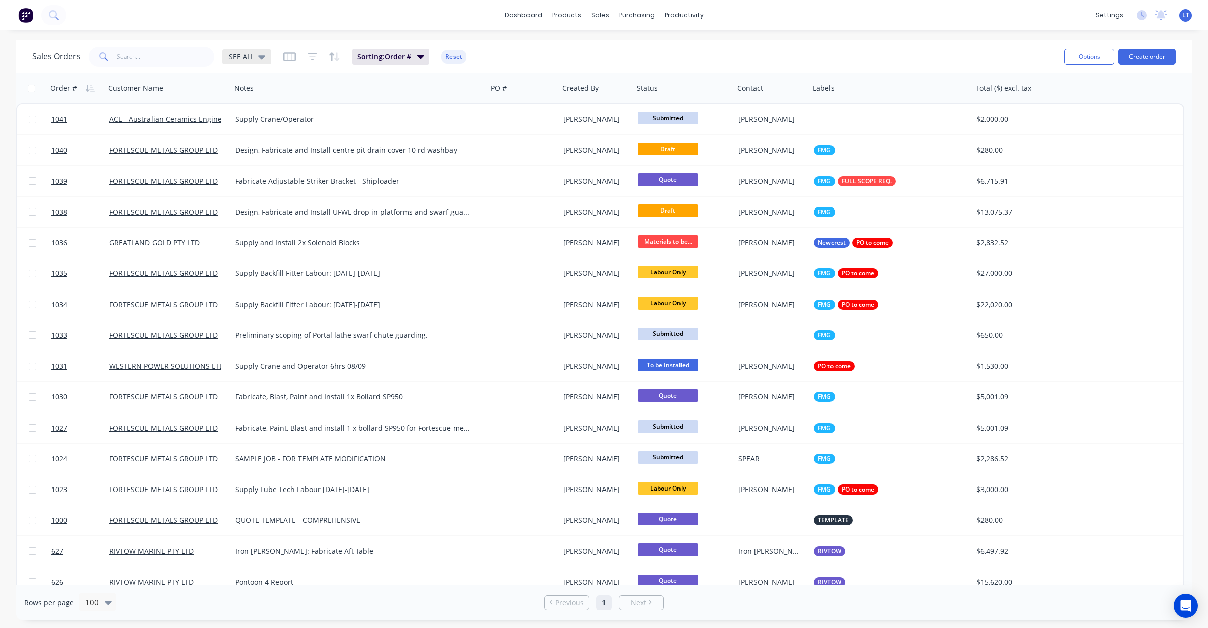
click at [260, 54] on icon at bounding box center [261, 56] width 7 height 11
click at [254, 201] on button "Quotes" at bounding box center [283, 203] width 115 height 12
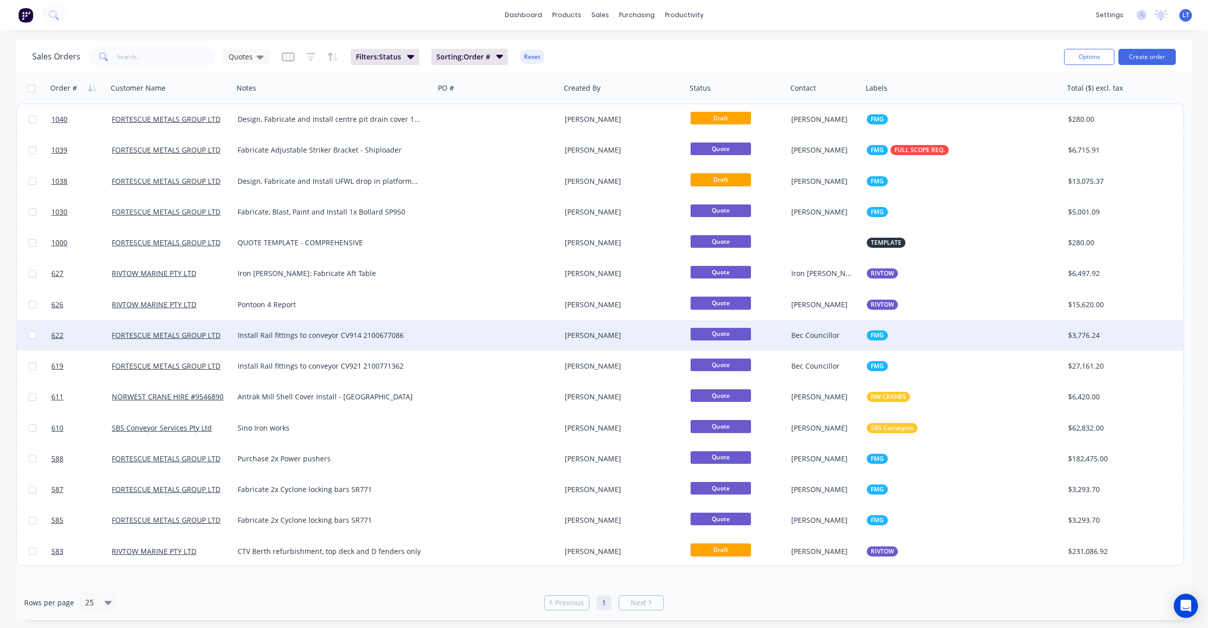
click at [485, 331] on div at bounding box center [498, 335] width 126 height 30
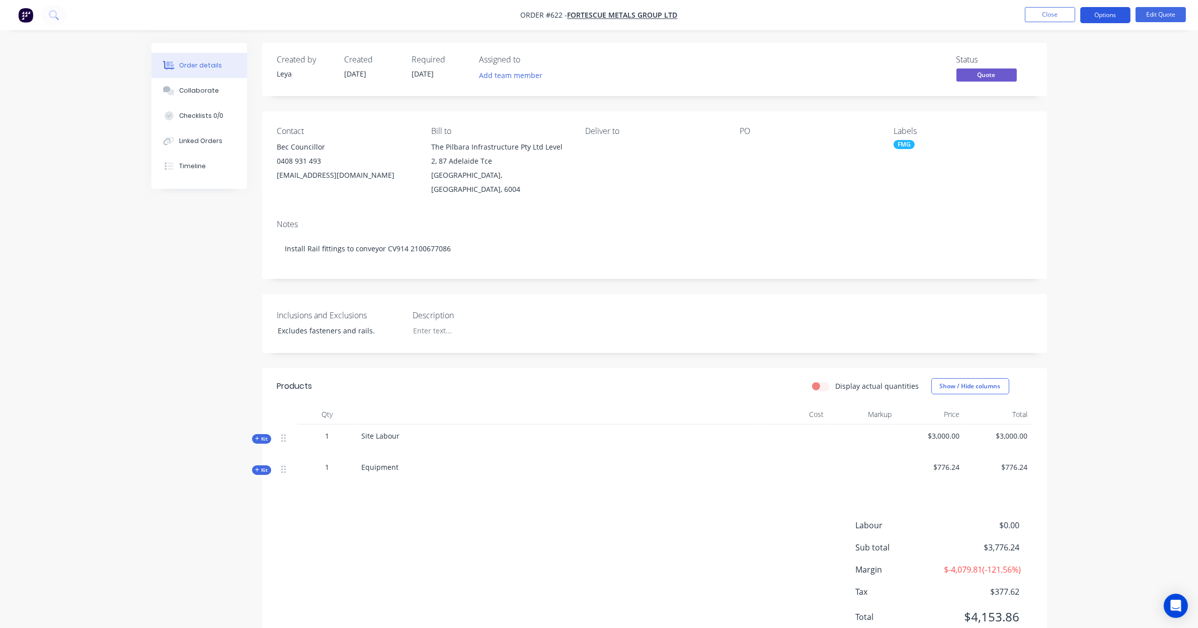
click at [1106, 12] on button "Options" at bounding box center [1105, 15] width 50 height 16
click at [1083, 119] on div "Convert to Order" at bounding box center [1075, 121] width 93 height 15
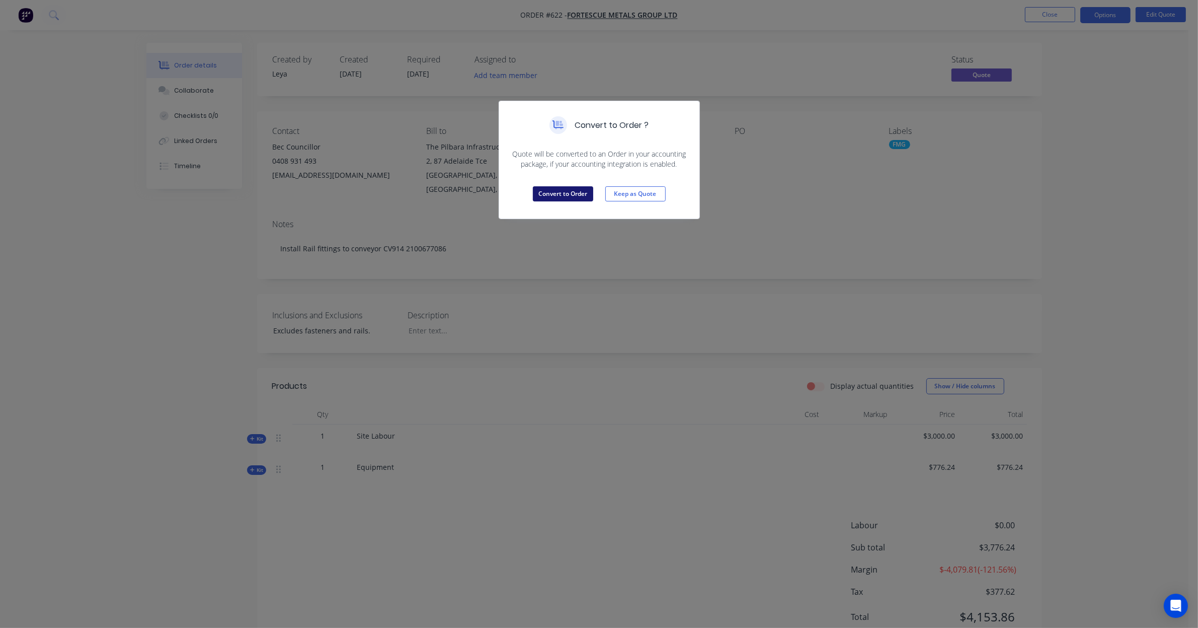
click at [543, 188] on button "Convert to Order" at bounding box center [563, 193] width 60 height 15
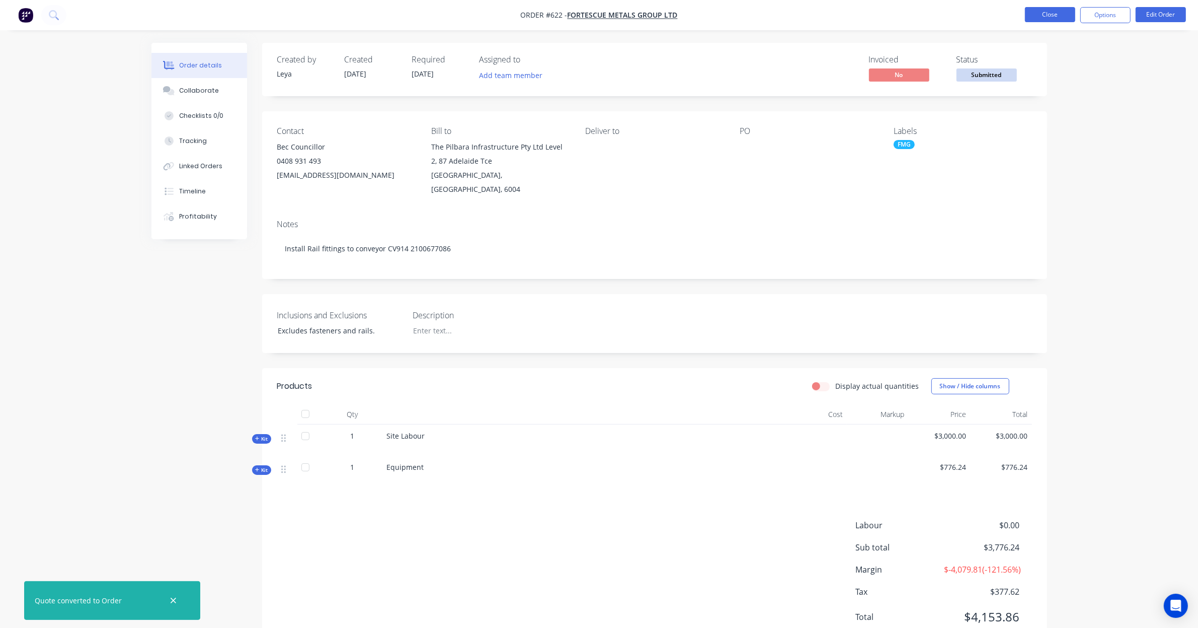
click at [1063, 15] on button "Close" at bounding box center [1050, 14] width 50 height 15
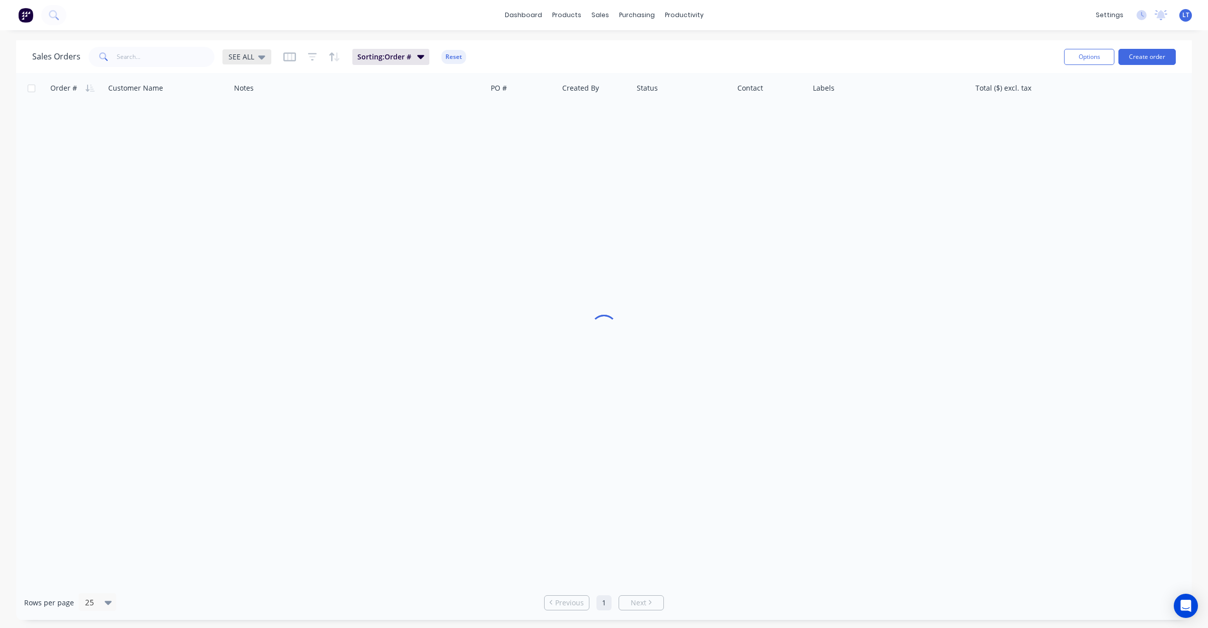
click at [258, 57] on icon at bounding box center [261, 56] width 7 height 11
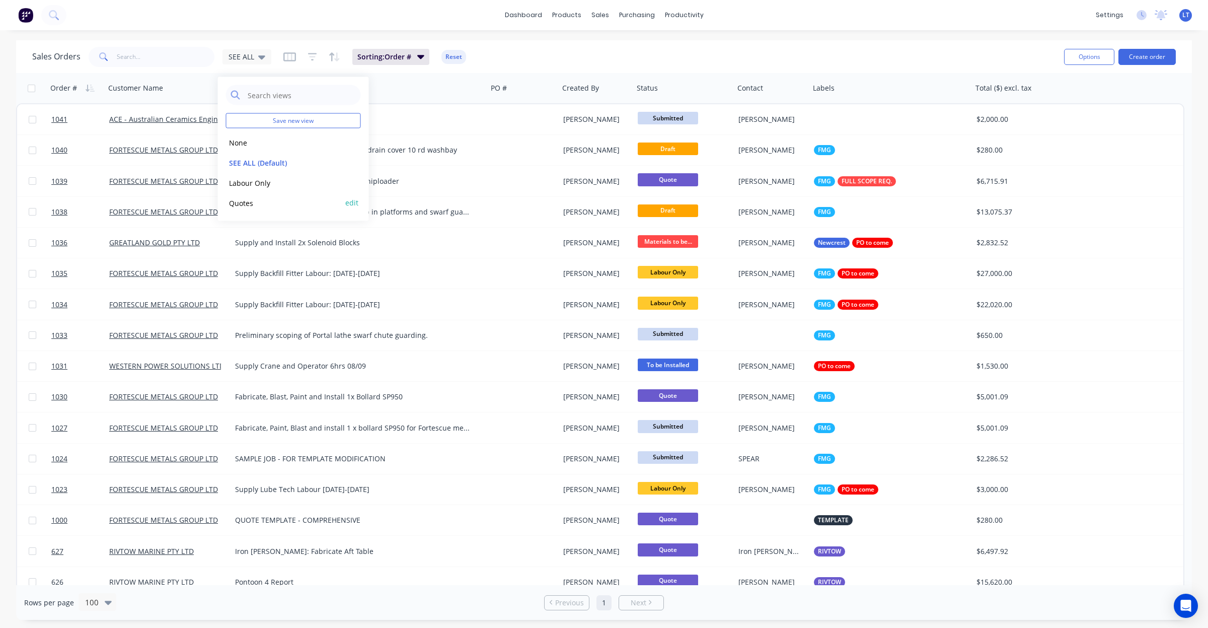
click at [257, 199] on button "Quotes" at bounding box center [283, 203] width 115 height 12
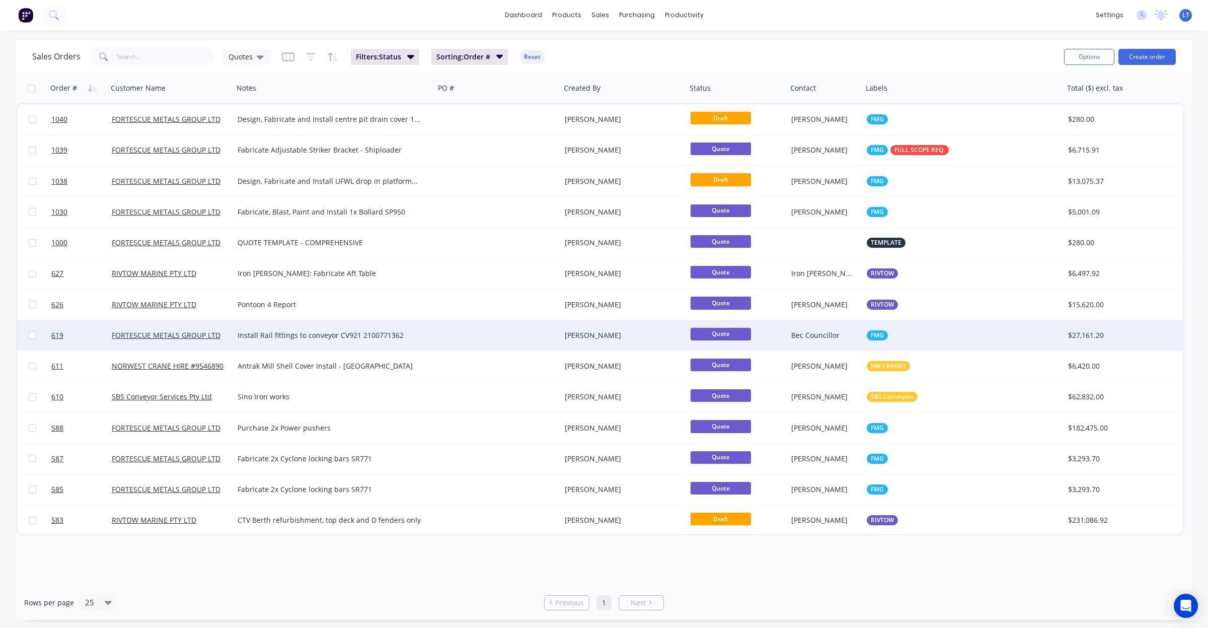
click at [487, 330] on div at bounding box center [498, 335] width 126 height 30
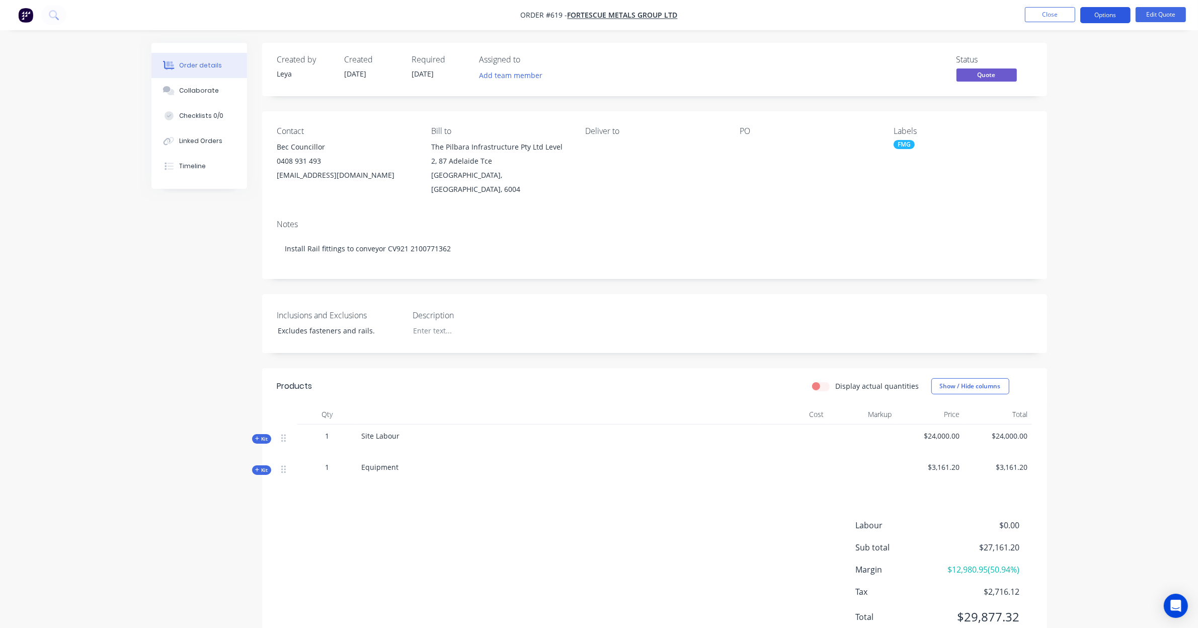
click at [1101, 22] on button "Options" at bounding box center [1105, 15] width 50 height 16
click at [1073, 119] on div "Convert to Order" at bounding box center [1075, 121] width 93 height 15
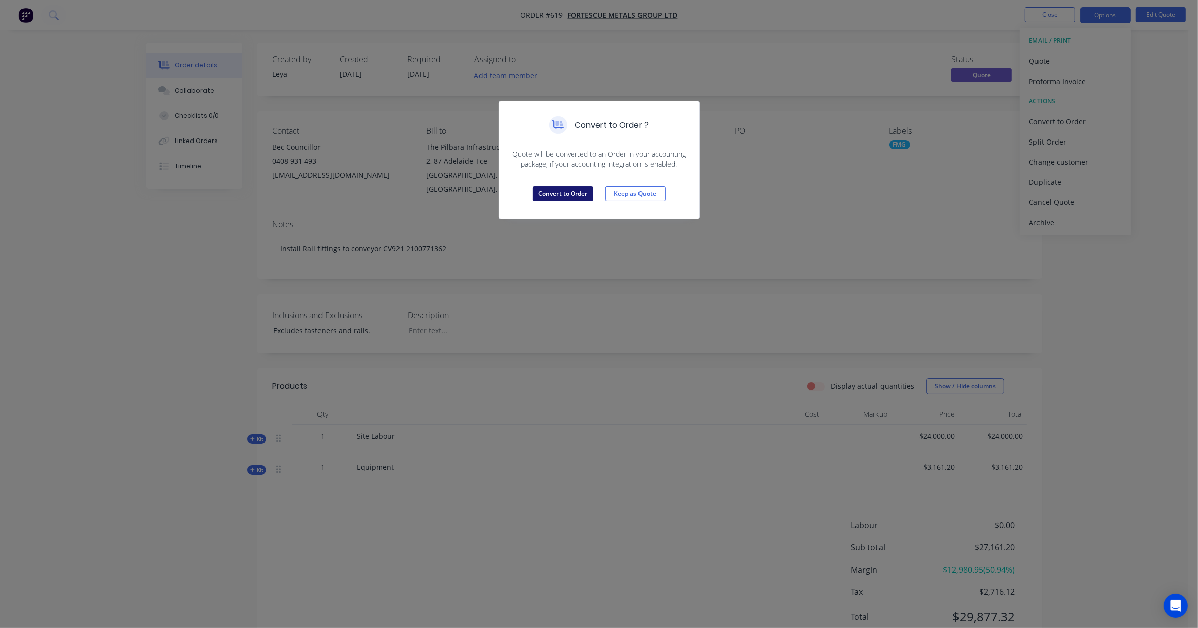
click at [554, 195] on button "Convert to Order" at bounding box center [563, 193] width 60 height 15
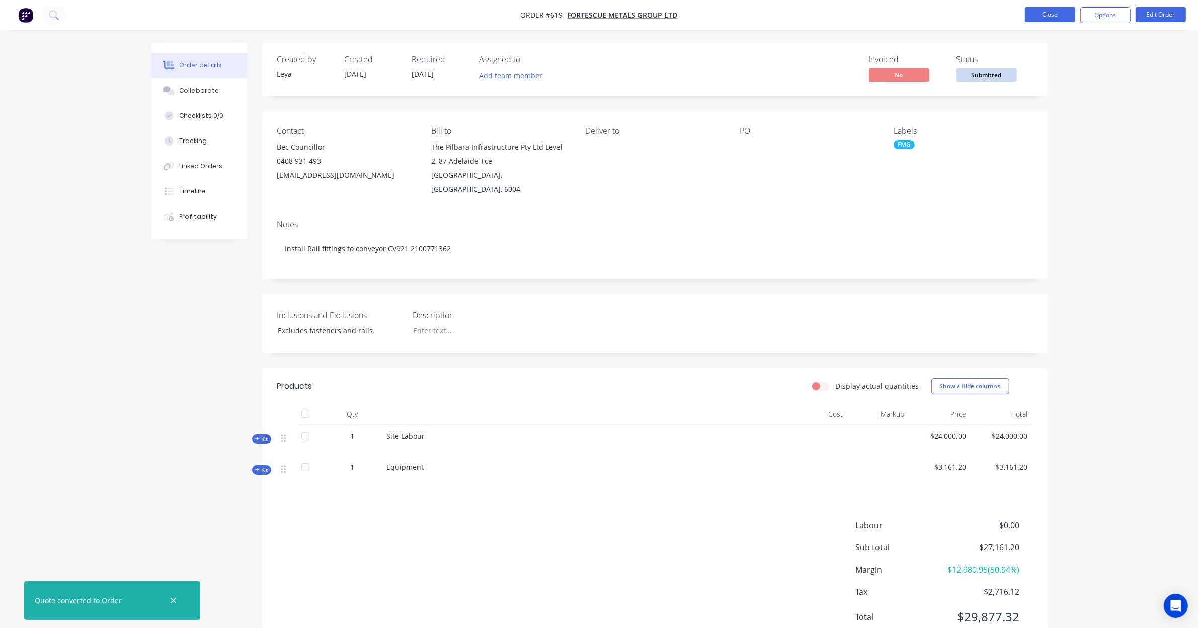
click at [1040, 17] on button "Close" at bounding box center [1050, 14] width 50 height 15
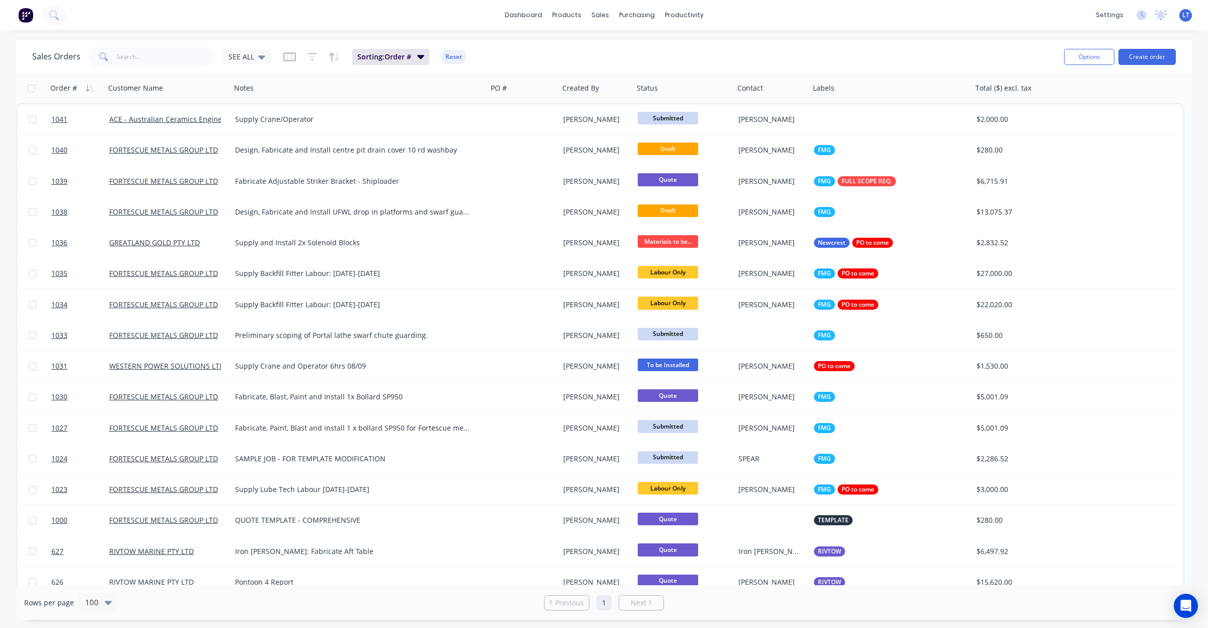
click at [259, 66] on div "Sales Orders SEE ALL Sorting: Order # Reset" at bounding box center [544, 56] width 1024 height 25
click at [255, 60] on div "SEE ALL" at bounding box center [246, 56] width 37 height 9
click at [262, 202] on button "Quotes" at bounding box center [283, 203] width 115 height 12
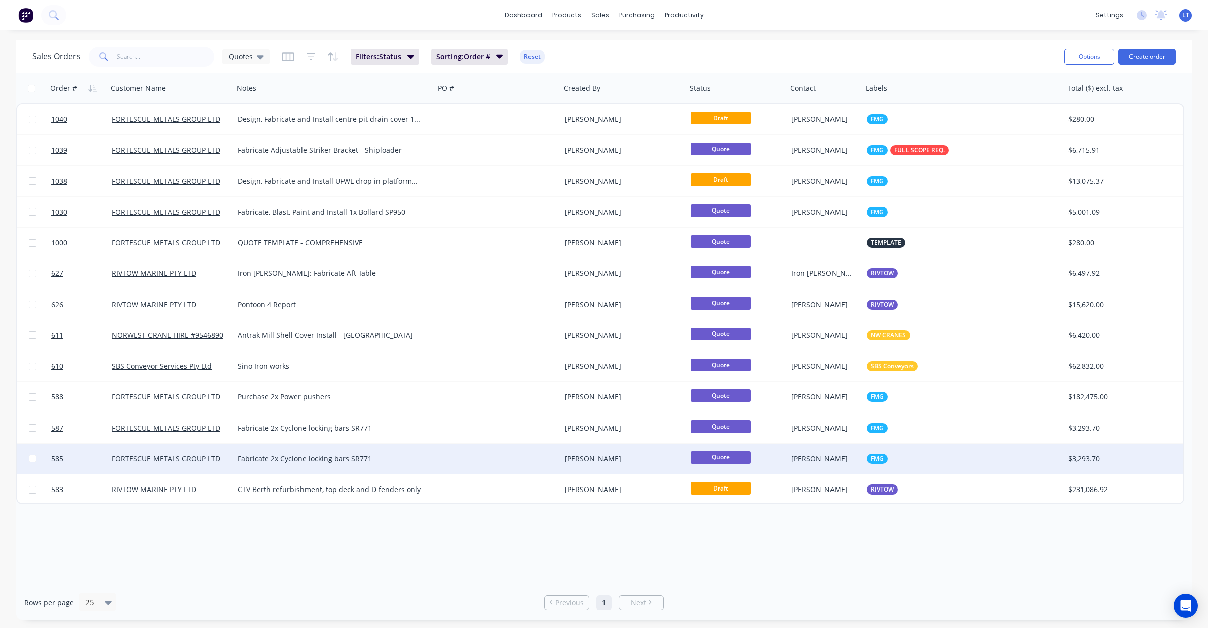
click at [469, 447] on div at bounding box center [498, 458] width 126 height 30
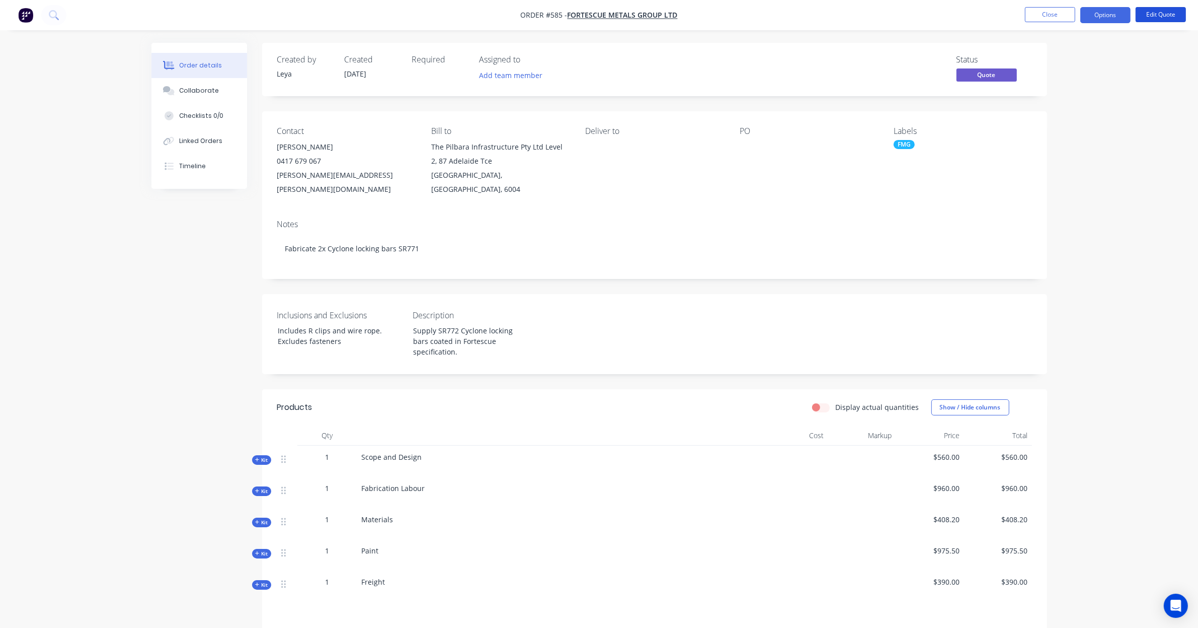
drag, startPoint x: 1144, startPoint y: 9, endPoint x: 1125, endPoint y: 81, distance: 74.8
click at [1125, 81] on div "Order #585 - FORTESCUE METALS GROUP LTD Close Options Edit Quote Order details …" at bounding box center [599, 390] width 1198 height 780
click at [1102, 16] on button "Options" at bounding box center [1105, 15] width 50 height 16
click at [1068, 121] on div "Convert to Order" at bounding box center [1075, 121] width 93 height 15
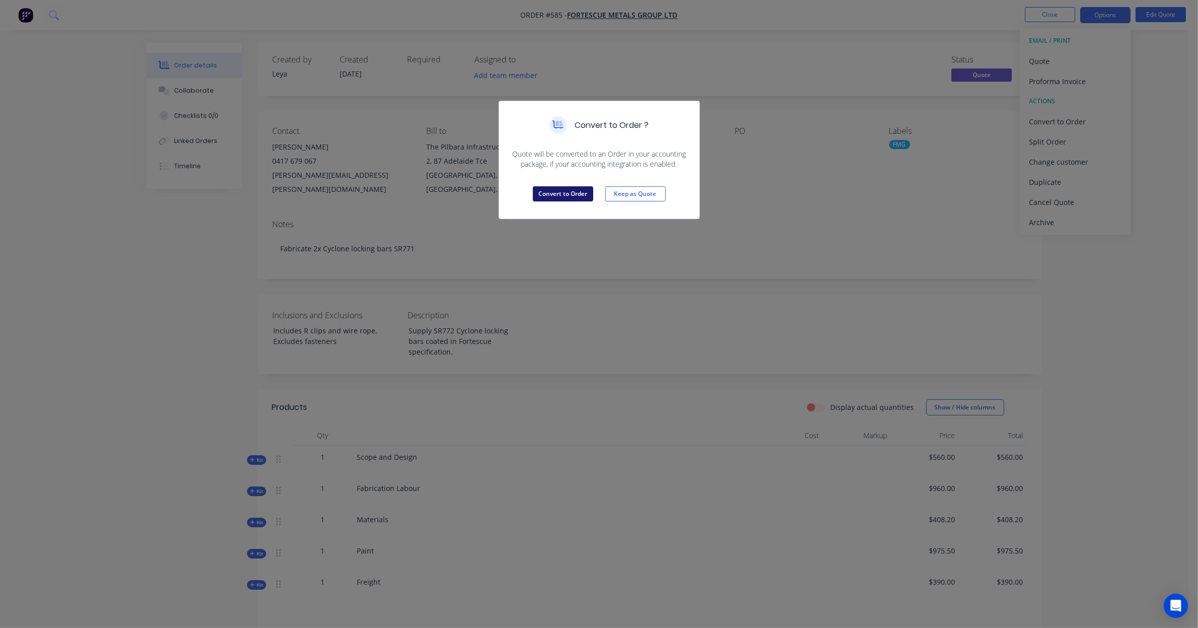
click at [570, 194] on button "Convert to Order" at bounding box center [563, 193] width 60 height 15
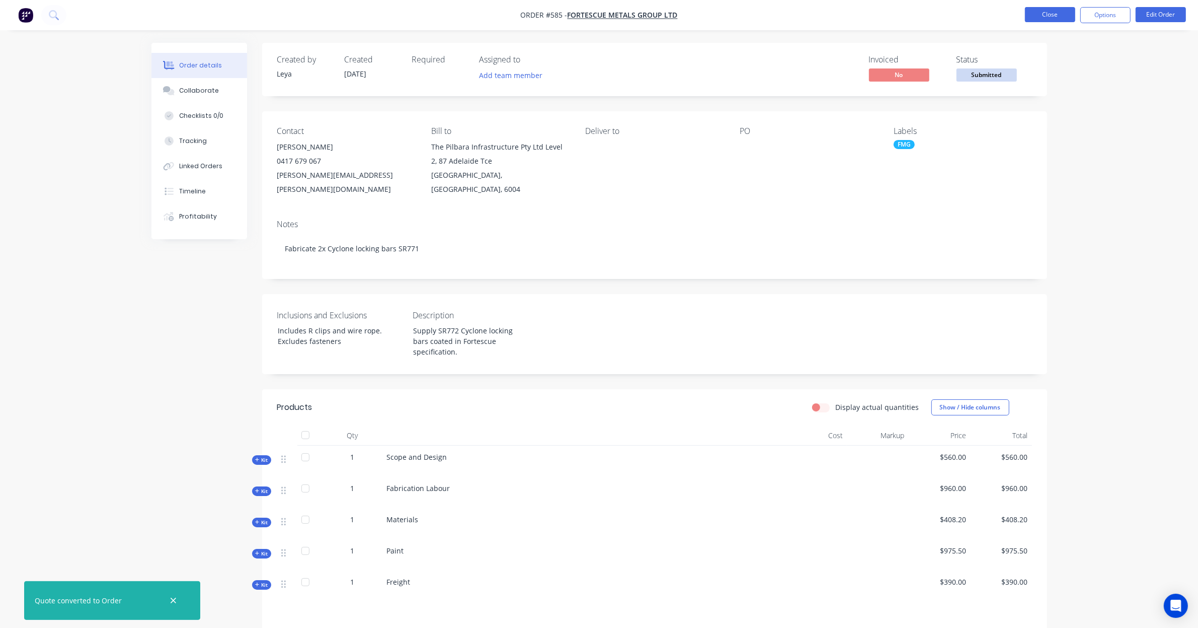
click at [1044, 12] on button "Close" at bounding box center [1050, 14] width 50 height 15
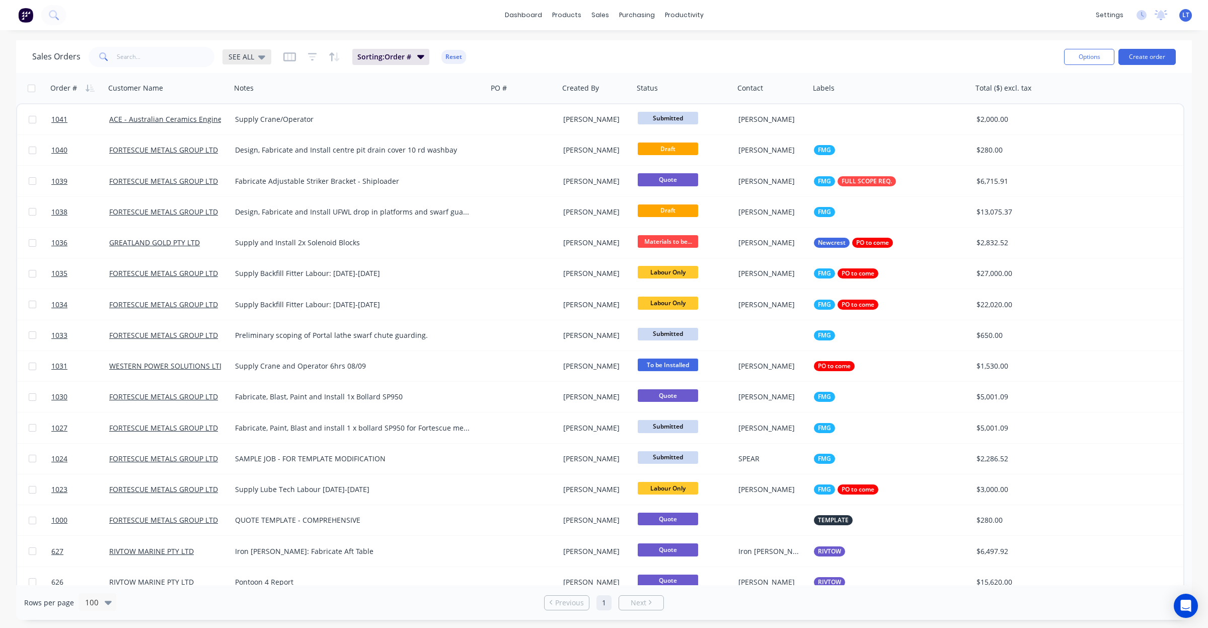
click at [247, 59] on span "SEE ALL" at bounding box center [241, 56] width 26 height 11
click at [252, 202] on button "Quotes" at bounding box center [283, 203] width 115 height 12
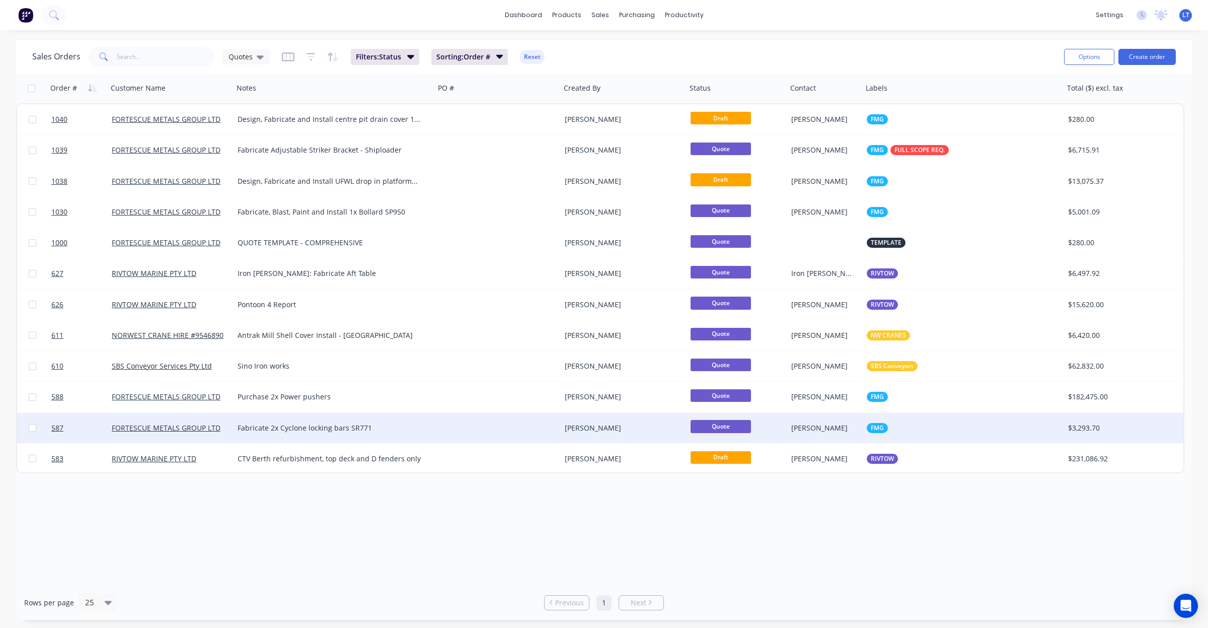
click at [499, 431] on div at bounding box center [498, 428] width 126 height 30
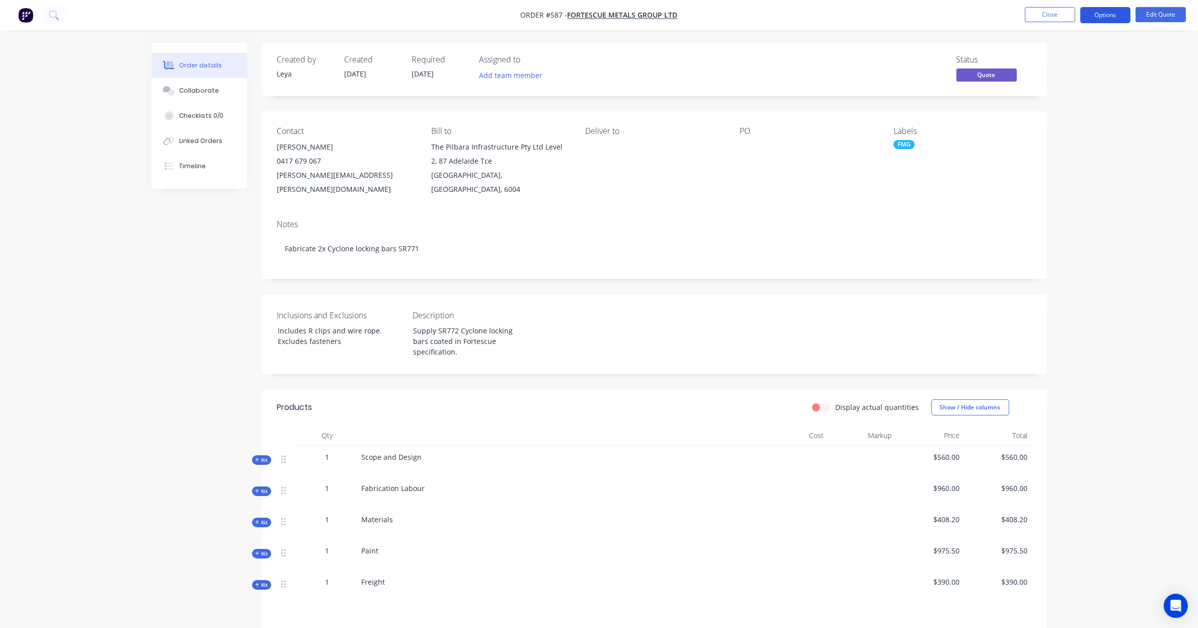
click at [1097, 9] on button "Options" at bounding box center [1105, 15] width 50 height 16
click at [1070, 124] on div "Convert to Order" at bounding box center [1075, 121] width 93 height 15
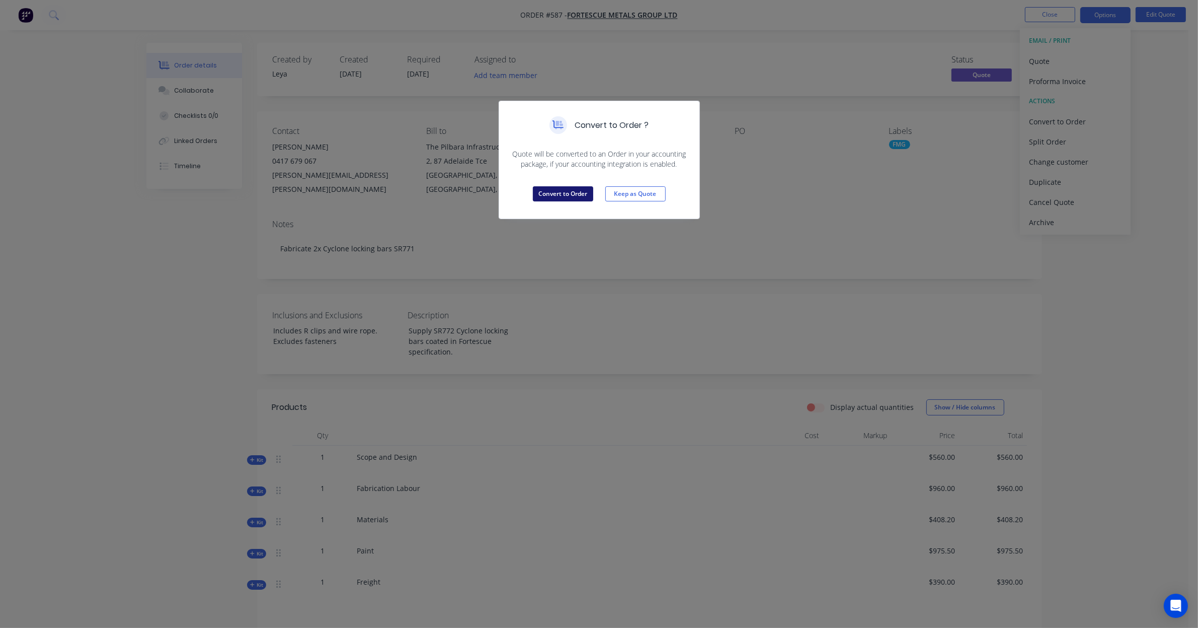
click at [554, 199] on button "Convert to Order" at bounding box center [563, 193] width 60 height 15
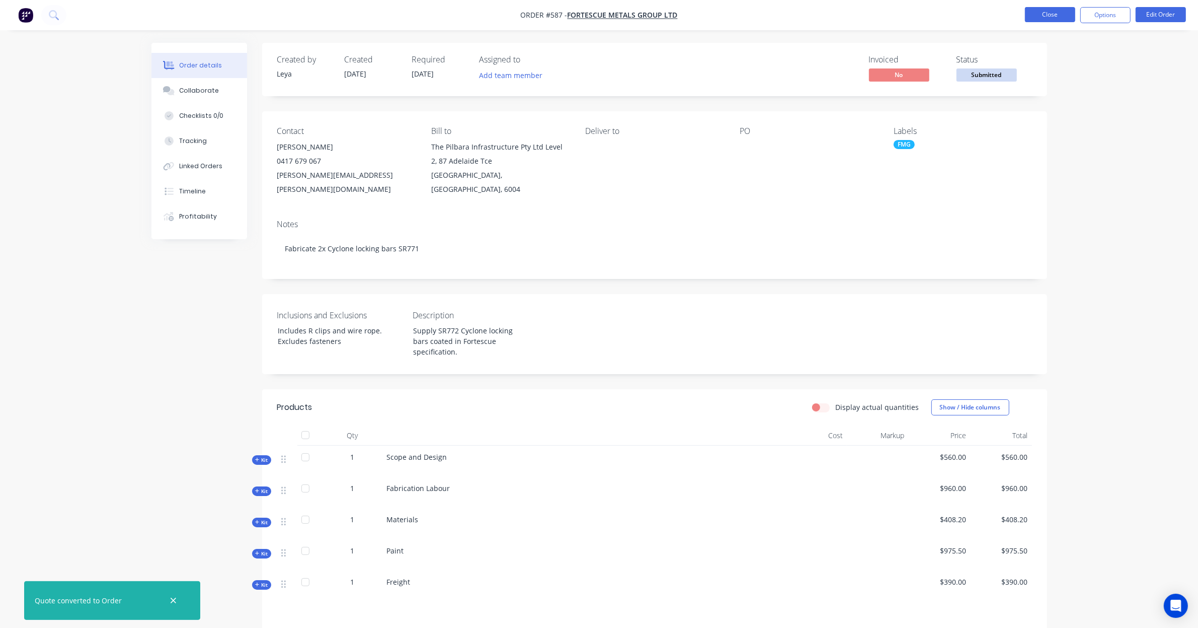
click at [1041, 15] on button "Close" at bounding box center [1050, 14] width 50 height 15
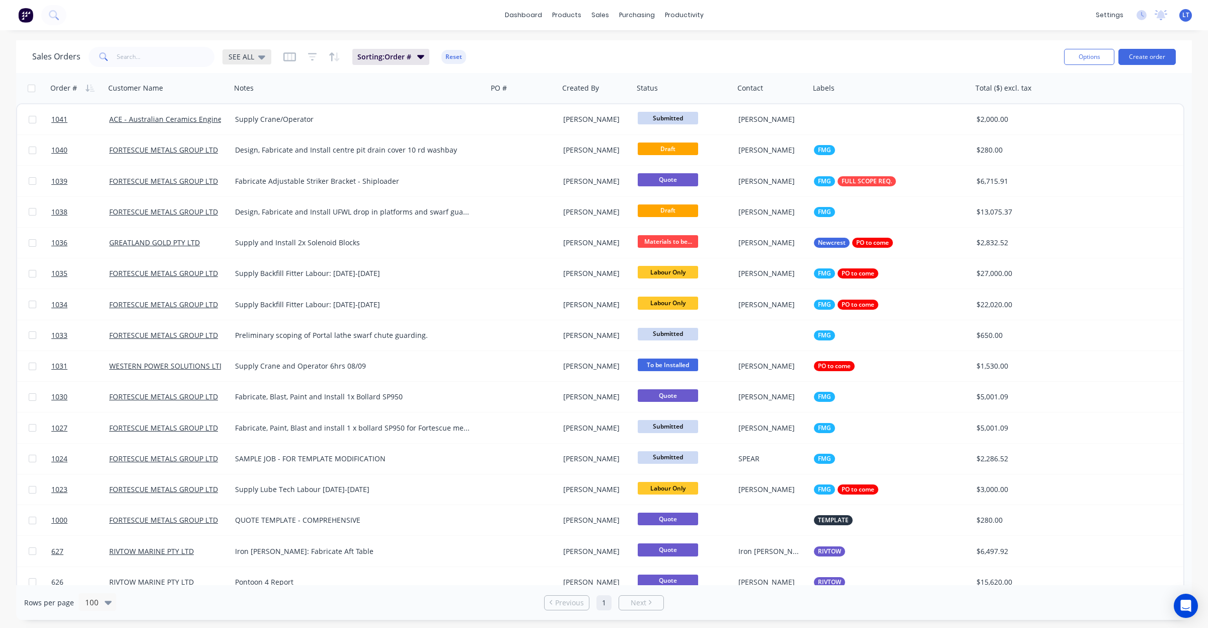
click at [249, 54] on span "SEE ALL" at bounding box center [241, 56] width 26 height 11
click at [248, 202] on button "Quotes" at bounding box center [283, 203] width 115 height 12
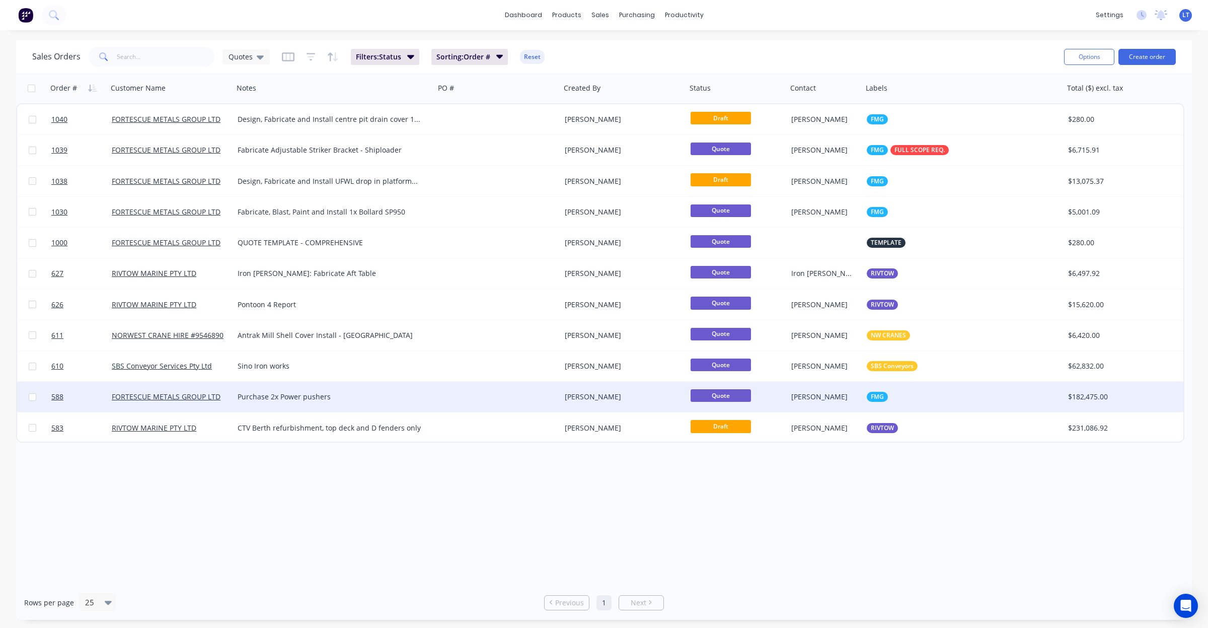
click at [468, 393] on div at bounding box center [498, 396] width 126 height 30
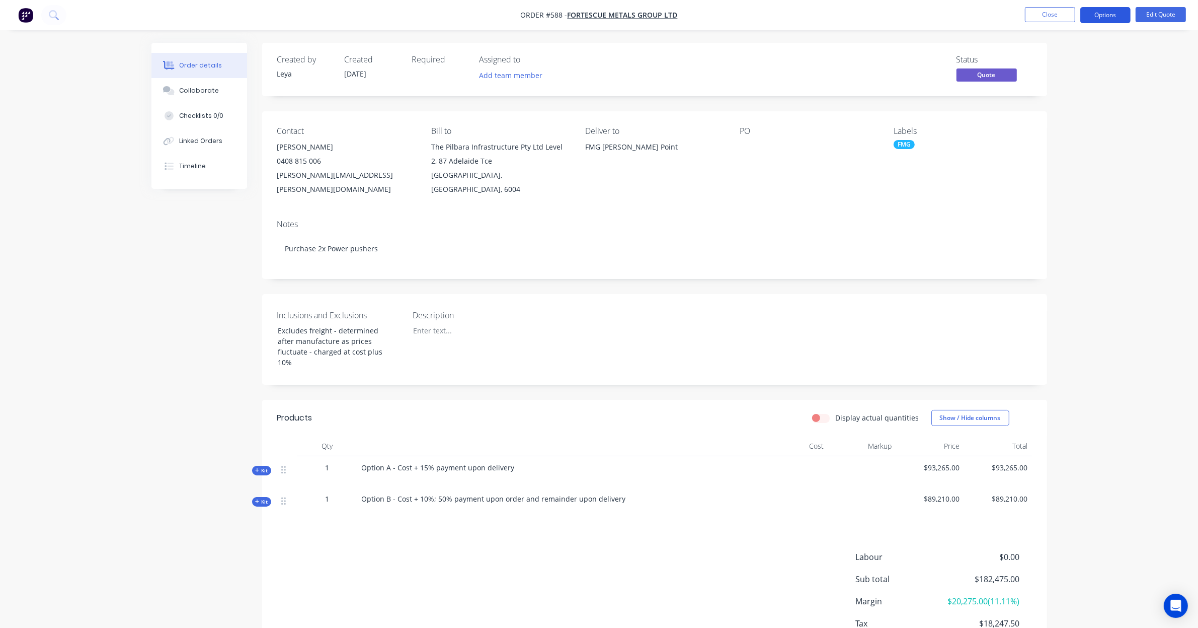
click at [1093, 17] on button "Options" at bounding box center [1105, 15] width 50 height 16
click at [1080, 121] on div "Convert to Order" at bounding box center [1075, 121] width 93 height 15
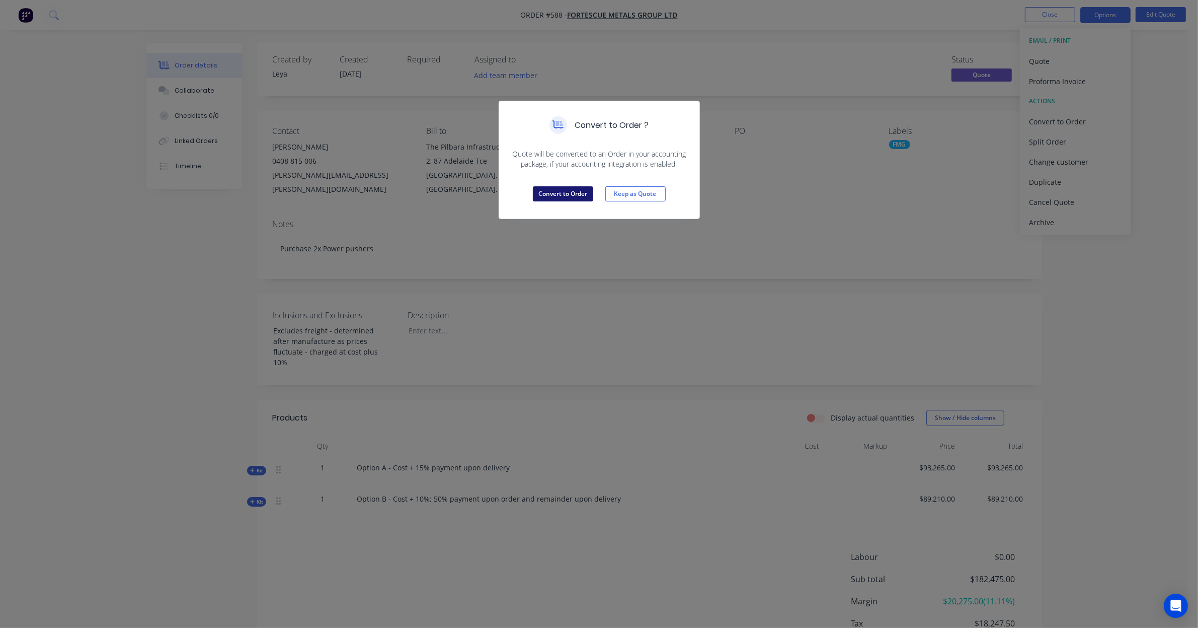
click at [568, 198] on button "Convert to Order" at bounding box center [563, 193] width 60 height 15
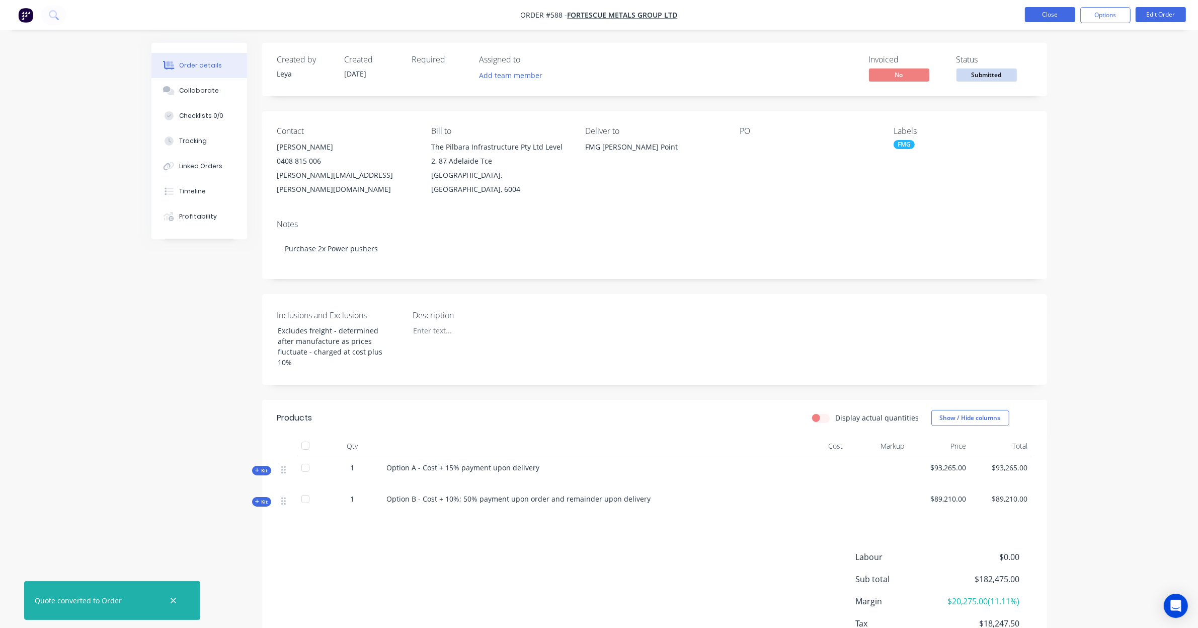
click at [1047, 18] on button "Close" at bounding box center [1050, 14] width 50 height 15
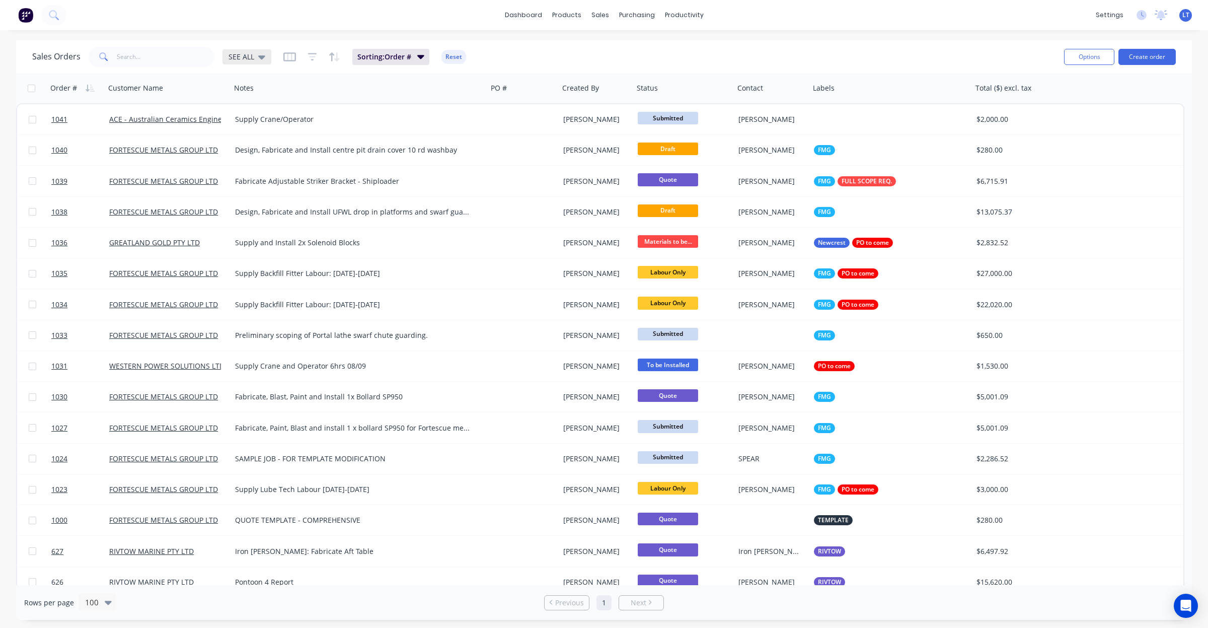
click at [254, 56] on div "SEE ALL" at bounding box center [246, 56] width 37 height 9
click at [265, 206] on button "Quotes" at bounding box center [283, 203] width 115 height 12
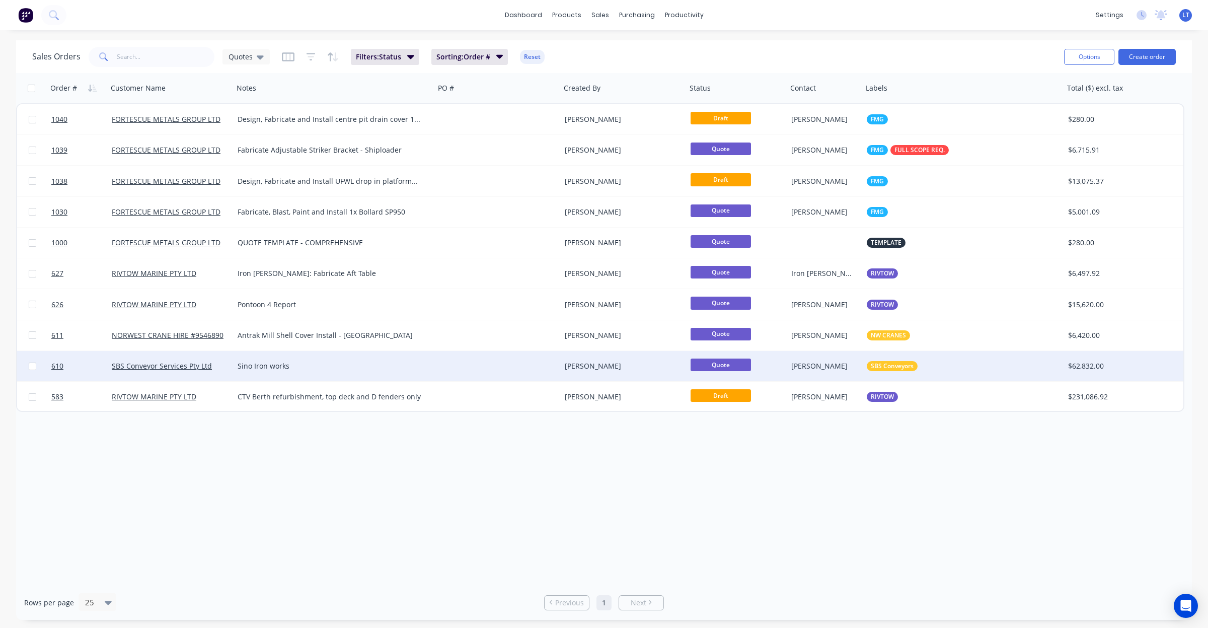
click at [525, 365] on div at bounding box center [498, 366] width 126 height 30
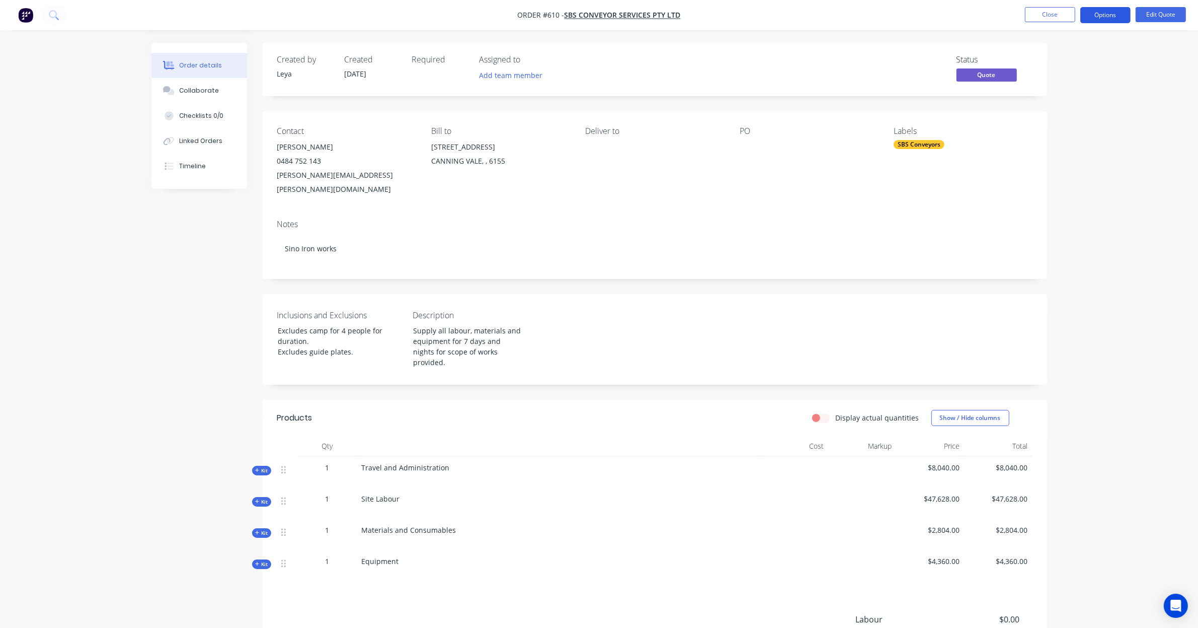
click at [1088, 15] on button "Options" at bounding box center [1105, 15] width 50 height 16
click at [1085, 119] on div "Convert to Order" at bounding box center [1075, 121] width 93 height 15
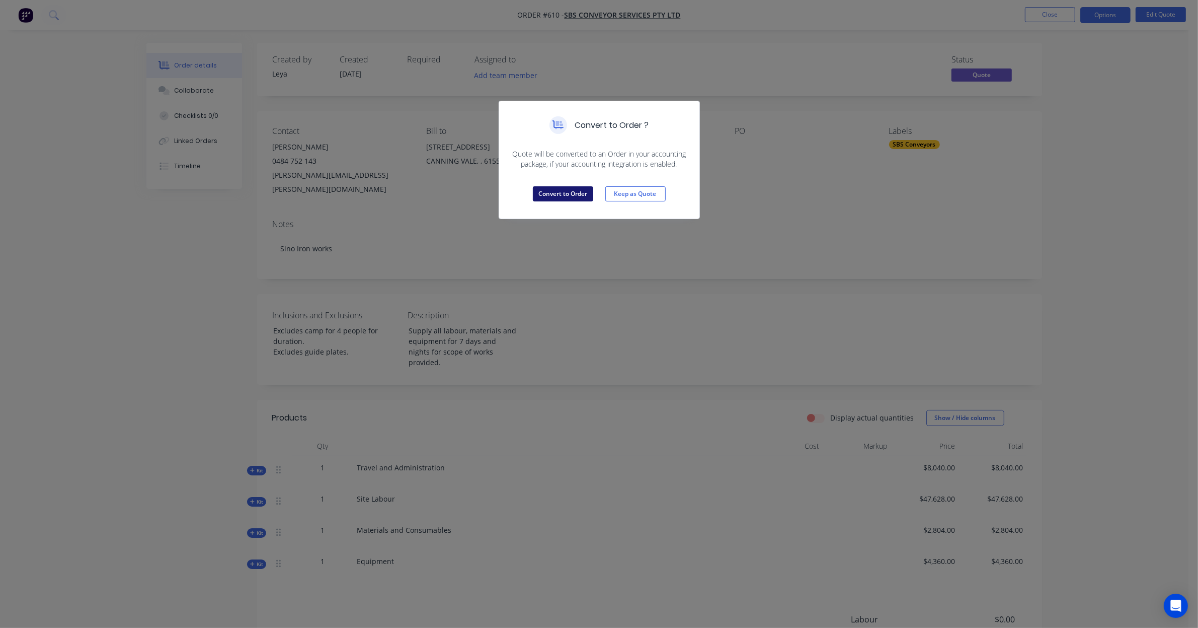
click at [578, 195] on button "Convert to Order" at bounding box center [563, 193] width 60 height 15
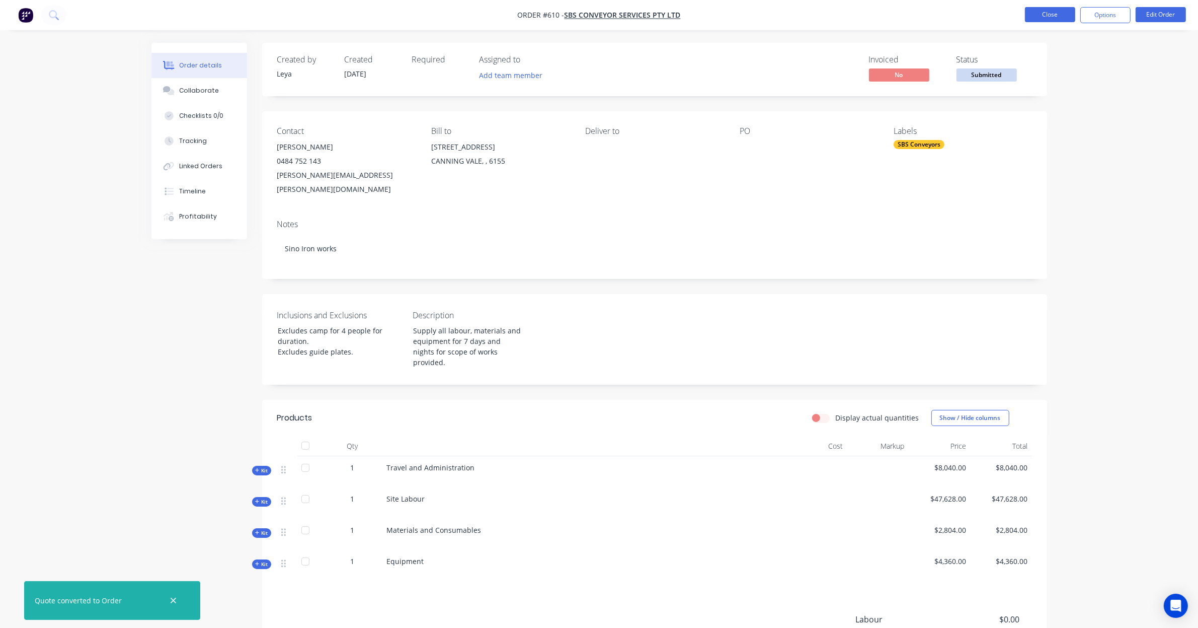
click at [1041, 18] on button "Close" at bounding box center [1050, 14] width 50 height 15
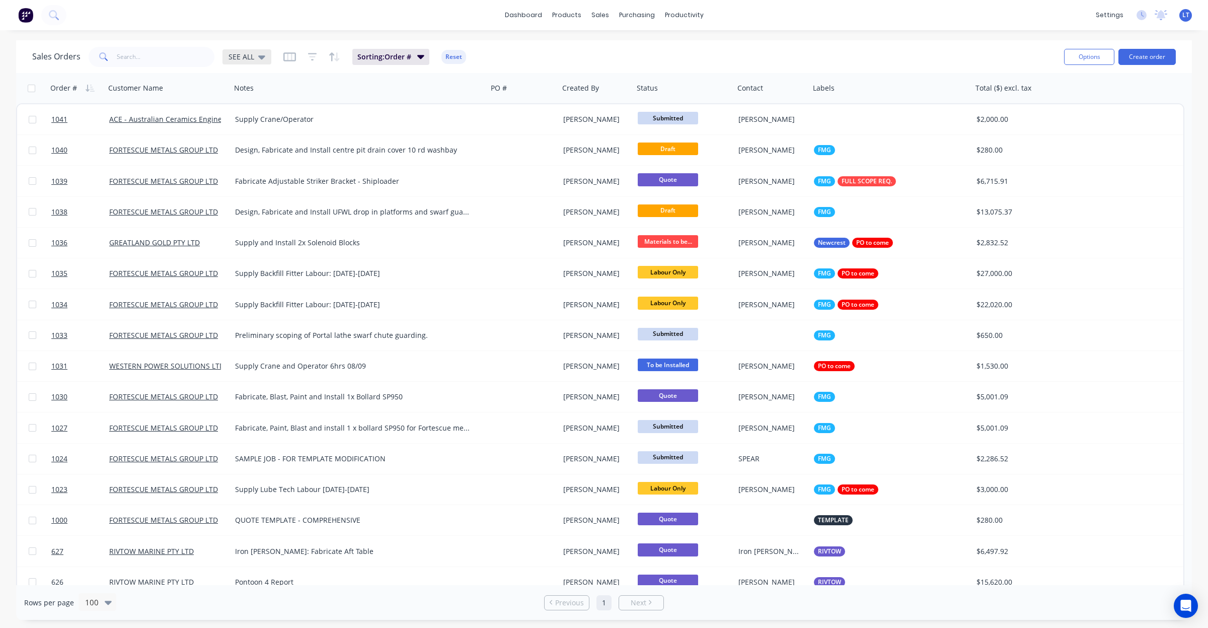
click at [232, 51] on div "SEE ALL" at bounding box center [246, 56] width 49 height 15
click at [270, 198] on button "Quotes" at bounding box center [283, 203] width 115 height 12
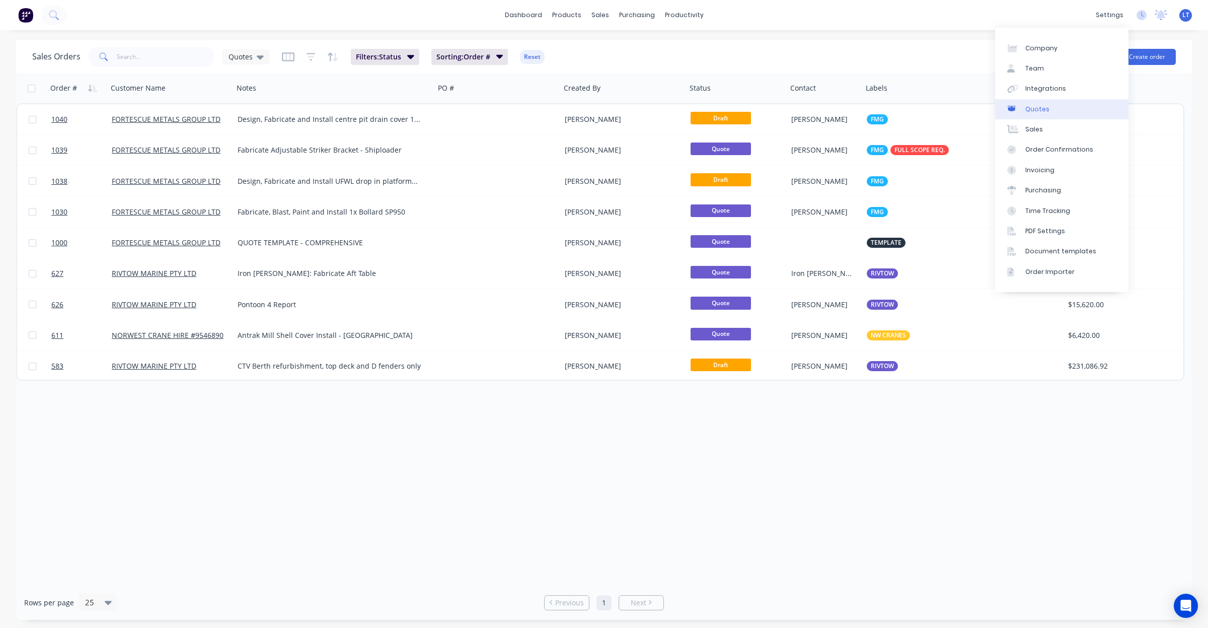
click at [1045, 108] on div "Quotes" at bounding box center [1037, 109] width 24 height 9
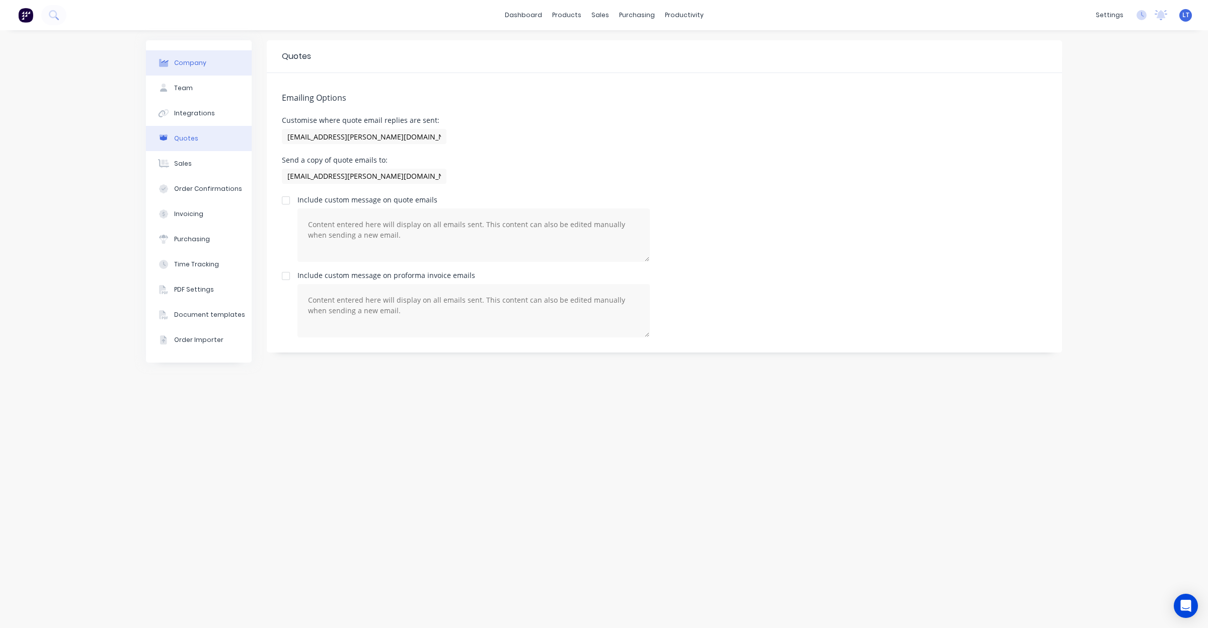
click at [199, 59] on div "Company" at bounding box center [190, 62] width 32 height 9
select select "AU"
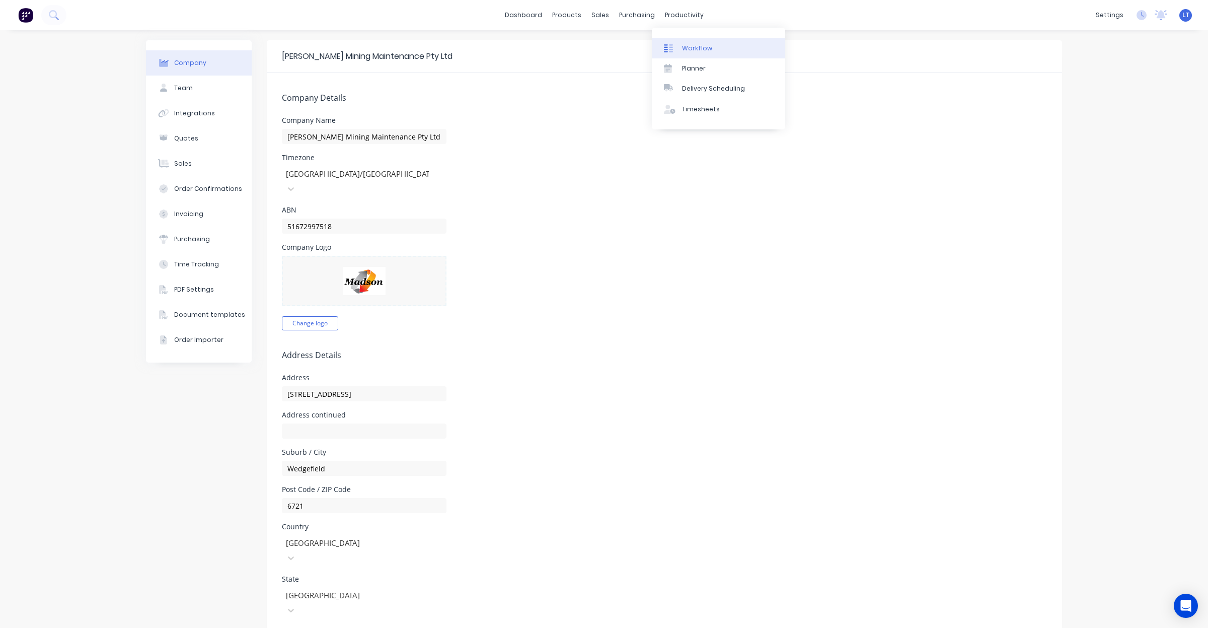
click at [702, 46] on div "Workflow" at bounding box center [697, 48] width 30 height 9
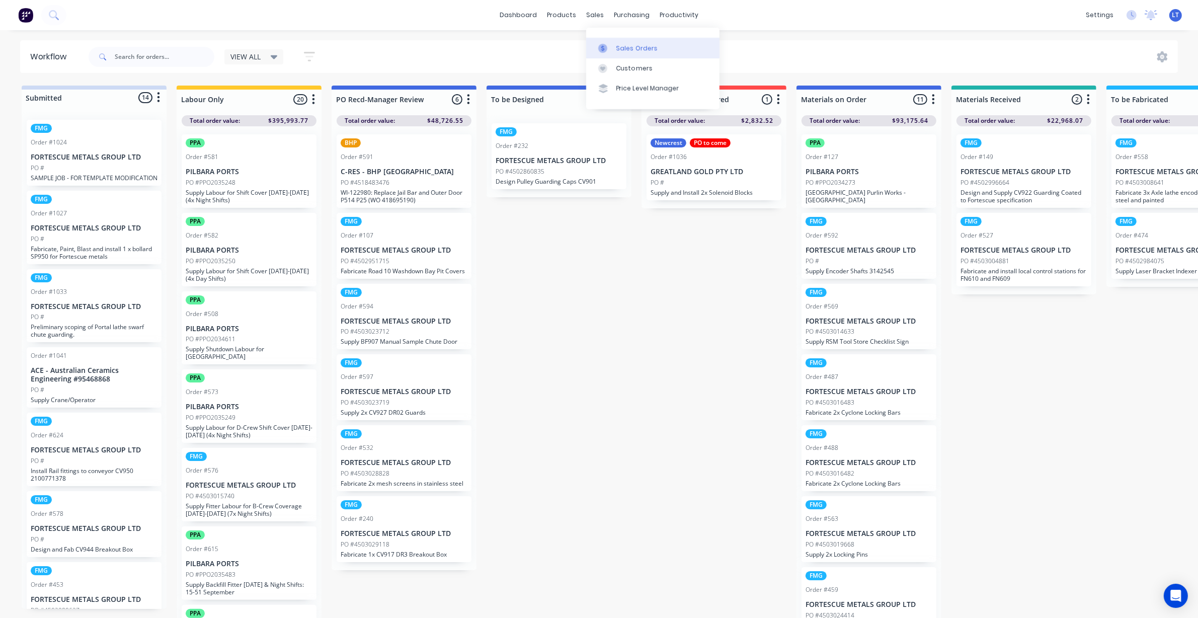
click at [605, 40] on link "Sales Orders" at bounding box center [652, 48] width 133 height 20
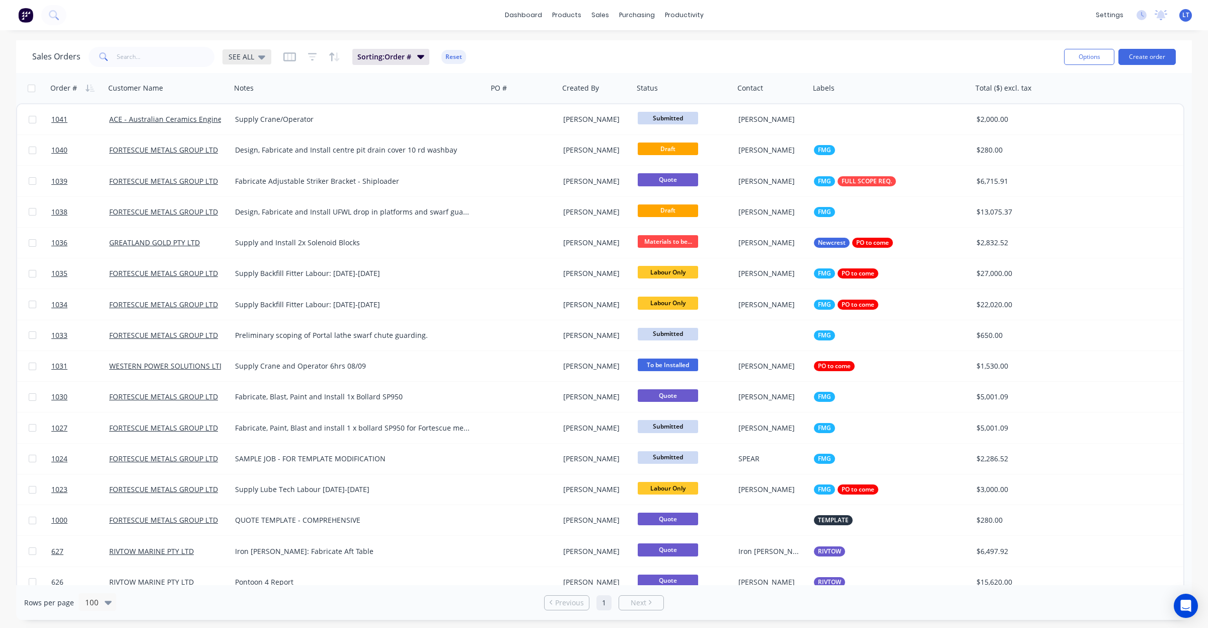
click at [242, 58] on span "SEE ALL" at bounding box center [241, 56] width 26 height 11
click at [262, 202] on button "Quotes" at bounding box center [283, 203] width 115 height 12
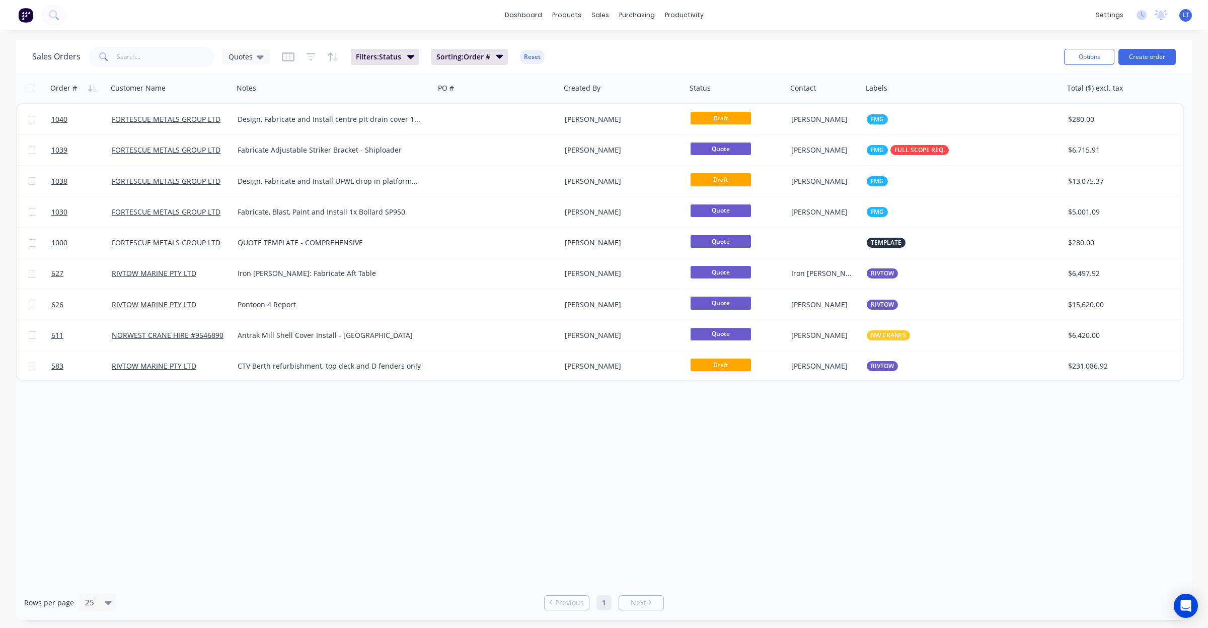
click at [676, 460] on div "Order # Customer Name Notes PO # Created By Status Contact Labels Total ($) exc…" at bounding box center [603, 329] width 1175 height 512
drag, startPoint x: 676, startPoint y: 460, endPoint x: 608, endPoint y: 456, distance: 68.1
click at [608, 456] on div "Order # Customer Name Notes PO # Created By Status Contact Labels Total ($) exc…" at bounding box center [603, 329] width 1175 height 512
click at [645, 446] on div "Order # Customer Name Notes PO # Created By Status Contact Labels Total ($) exc…" at bounding box center [603, 329] width 1175 height 512
drag, startPoint x: 645, startPoint y: 446, endPoint x: 595, endPoint y: 451, distance: 50.1
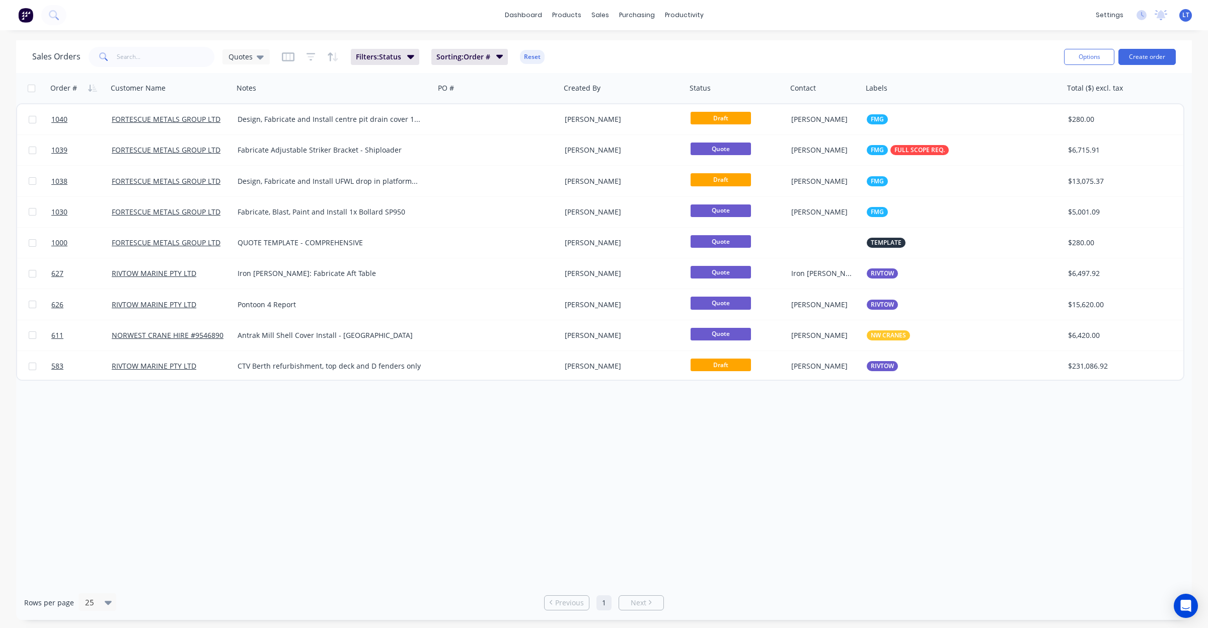
click at [595, 451] on div "Order # Customer Name Notes PO # Created By Status Contact Labels Total ($) exc…" at bounding box center [603, 329] width 1175 height 512
click at [654, 478] on div "Order # Customer Name Notes PO # Created By Status Contact Labels Total ($) exc…" at bounding box center [603, 329] width 1175 height 512
drag, startPoint x: 653, startPoint y: 477, endPoint x: 590, endPoint y: 458, distance: 66.1
drag, startPoint x: 590, startPoint y: 458, endPoint x: 551, endPoint y: 456, distance: 38.8
click at [551, 456] on div "Order # Customer Name Notes PO # Created By Status Contact Labels Total ($) exc…" at bounding box center [603, 329] width 1175 height 512
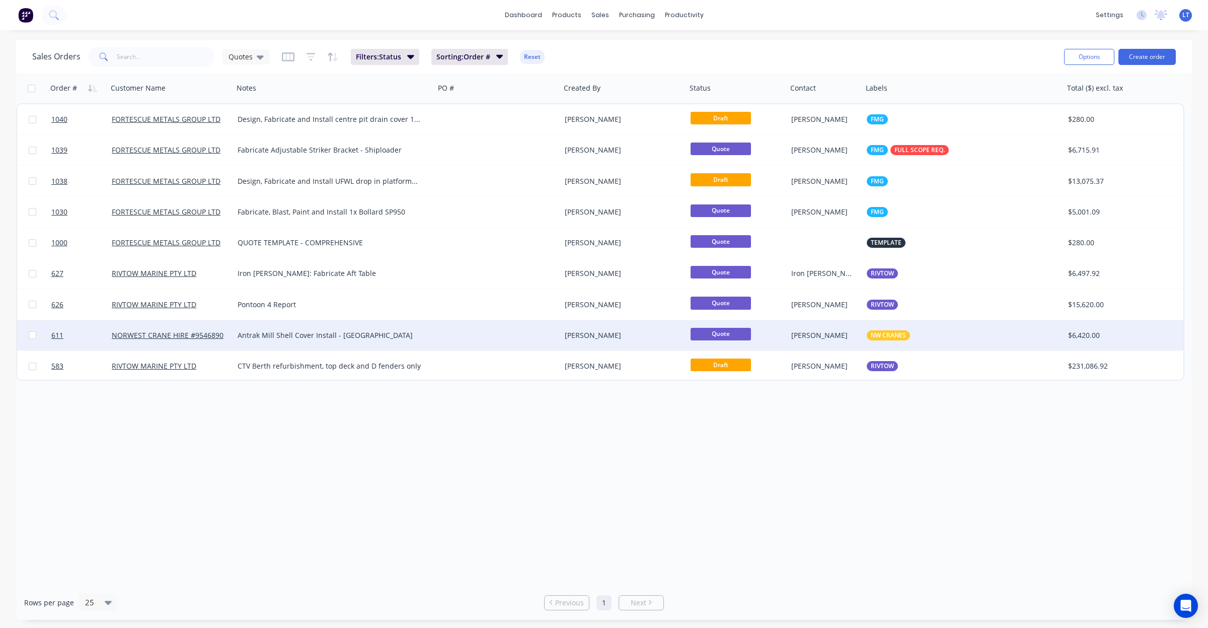
click at [413, 328] on div "Antrak Mill Shell Cover Install - Mt Dove" at bounding box center [333, 335] width 201 height 30
click at [519, 333] on div at bounding box center [498, 335] width 126 height 30
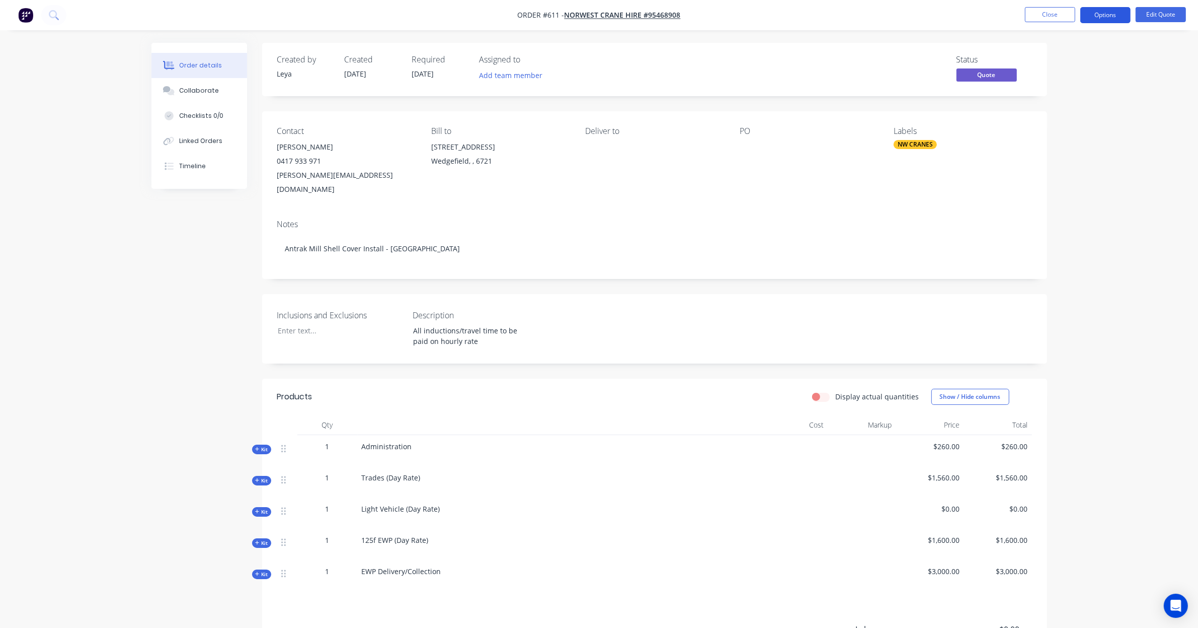
click at [1103, 14] on button "Options" at bounding box center [1105, 15] width 50 height 16
click at [1077, 118] on div "Convert to Order" at bounding box center [1075, 121] width 93 height 15
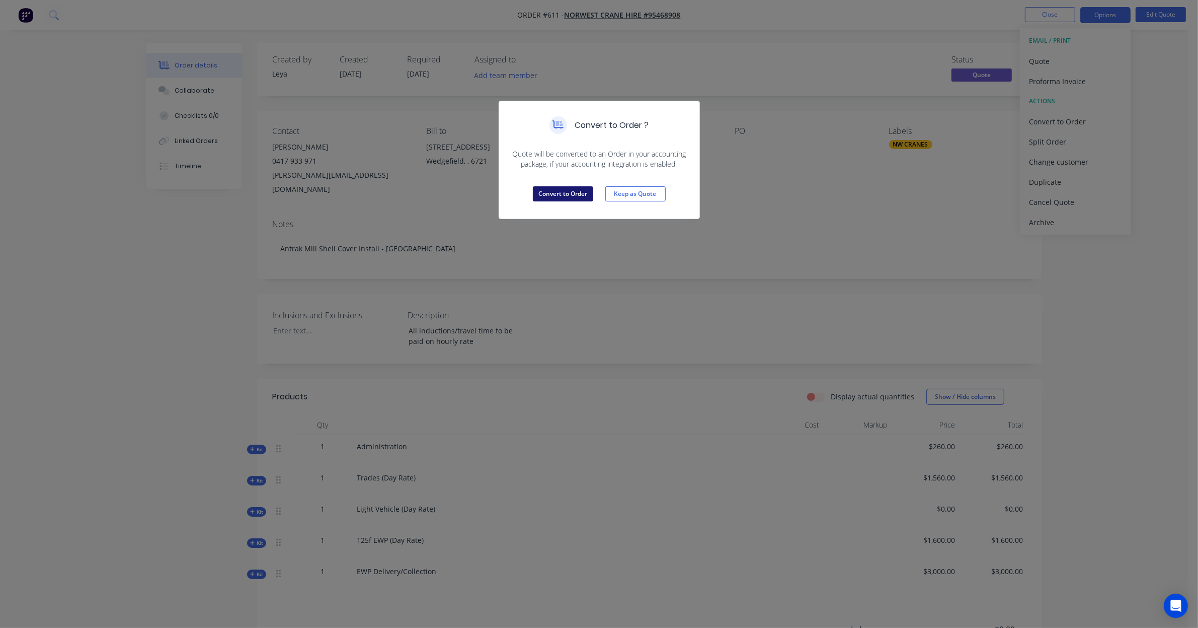
click at [541, 194] on button "Convert to Order" at bounding box center [563, 193] width 60 height 15
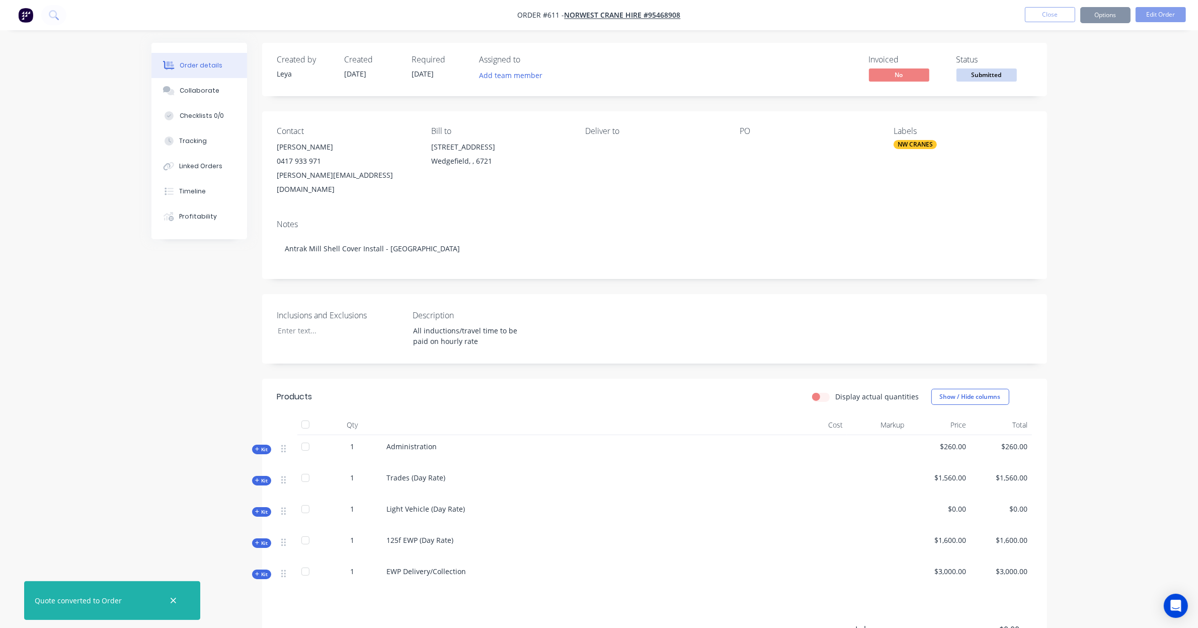
click at [1060, 20] on button "Close" at bounding box center [1050, 14] width 50 height 15
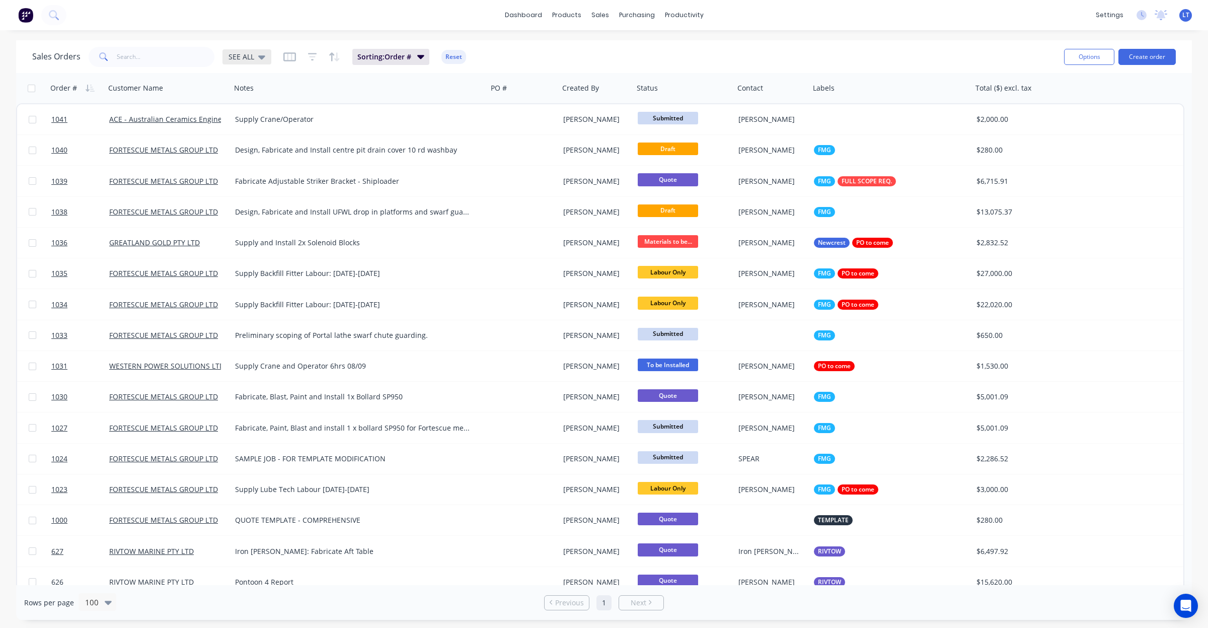
click at [246, 60] on span "SEE ALL" at bounding box center [241, 56] width 26 height 11
click at [258, 199] on button "Quotes" at bounding box center [283, 203] width 115 height 12
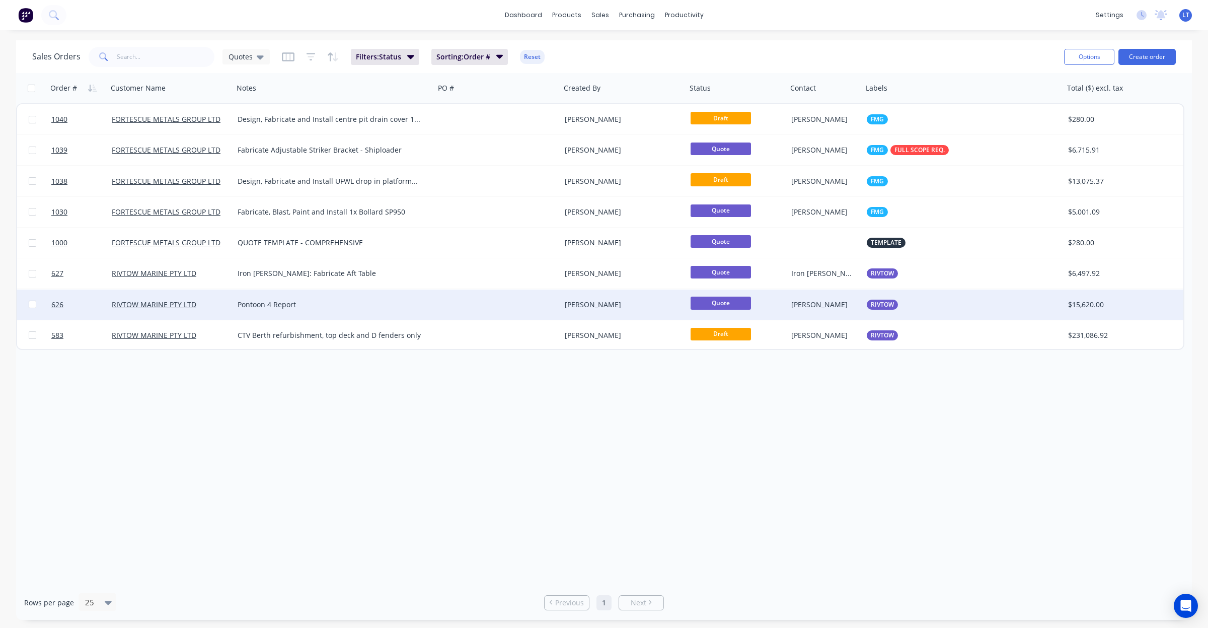
click at [536, 308] on div at bounding box center [498, 304] width 126 height 30
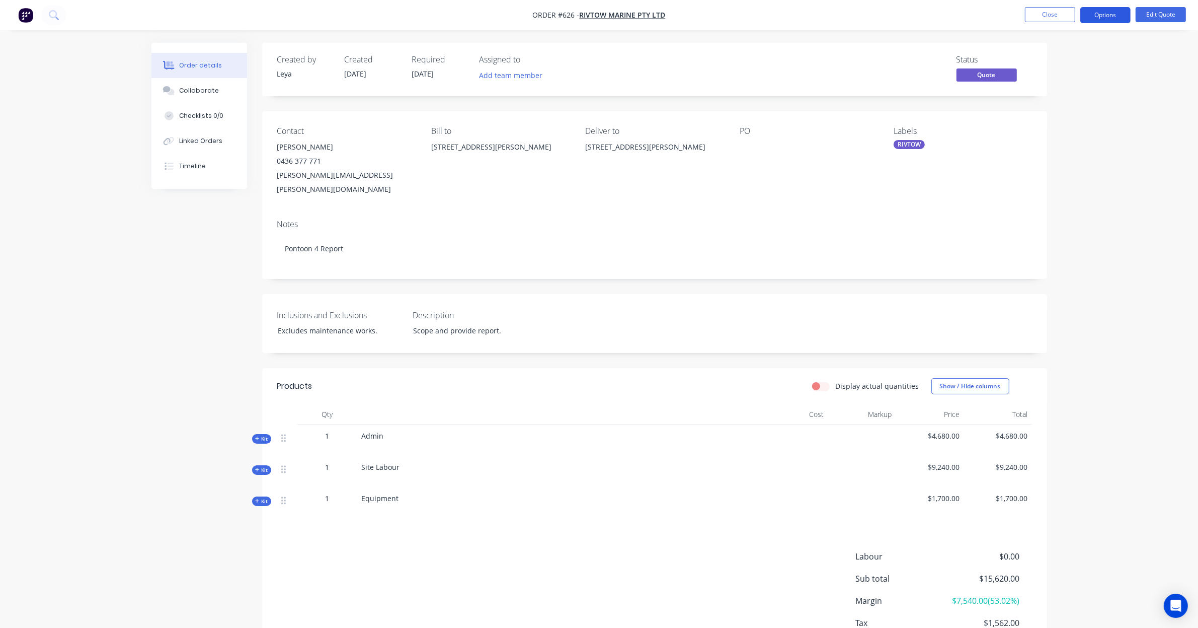
click at [1105, 13] on button "Options" at bounding box center [1105, 15] width 50 height 16
click at [1077, 124] on div "Convert to Order" at bounding box center [1075, 121] width 93 height 15
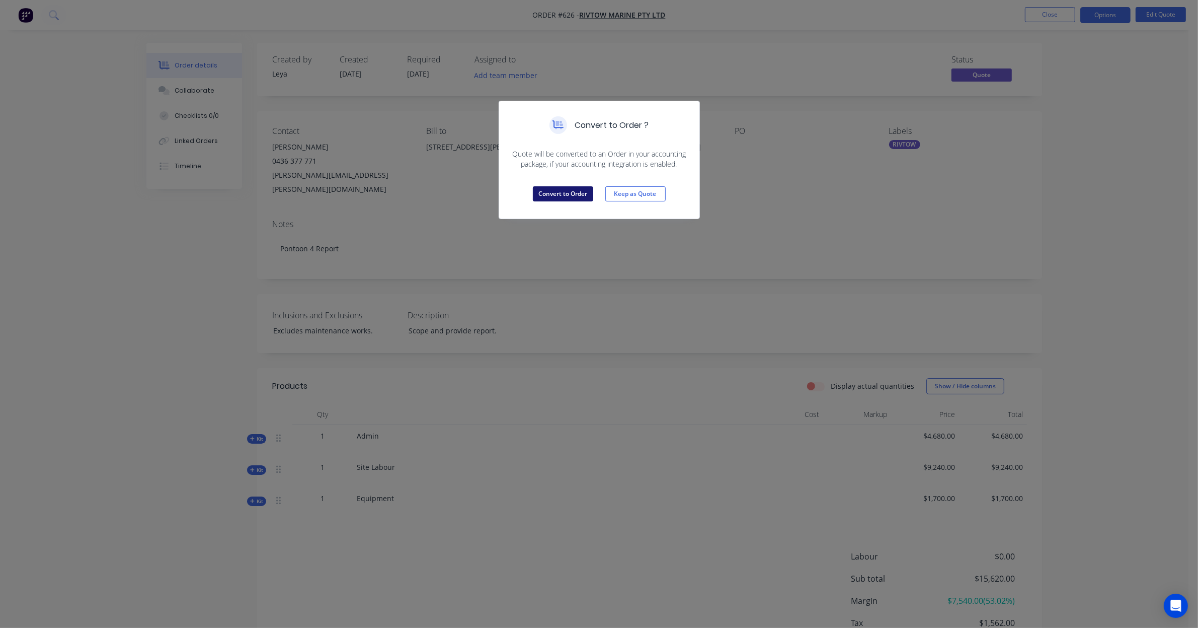
click at [544, 196] on button "Convert to Order" at bounding box center [563, 193] width 60 height 15
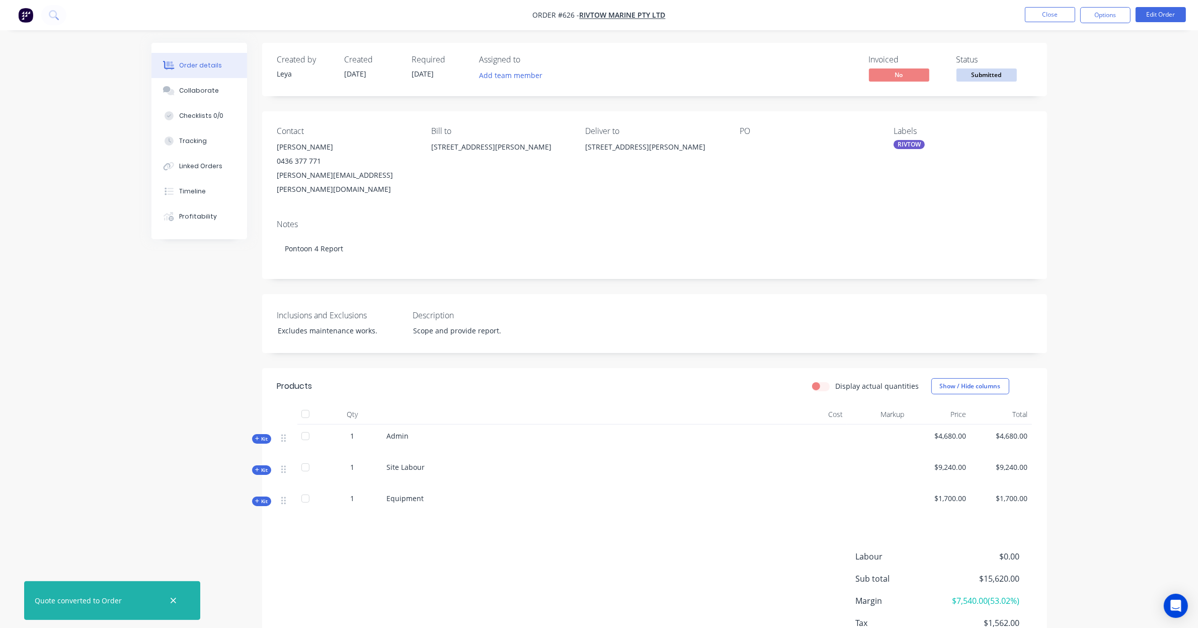
click at [1040, 26] on nav "Order #626 - RIVTOW MARINE PTY LTD Close Options Edit Order" at bounding box center [599, 15] width 1198 height 30
click at [1040, 23] on li "Close" at bounding box center [1050, 15] width 50 height 16
click at [1040, 20] on button "Close" at bounding box center [1050, 14] width 50 height 15
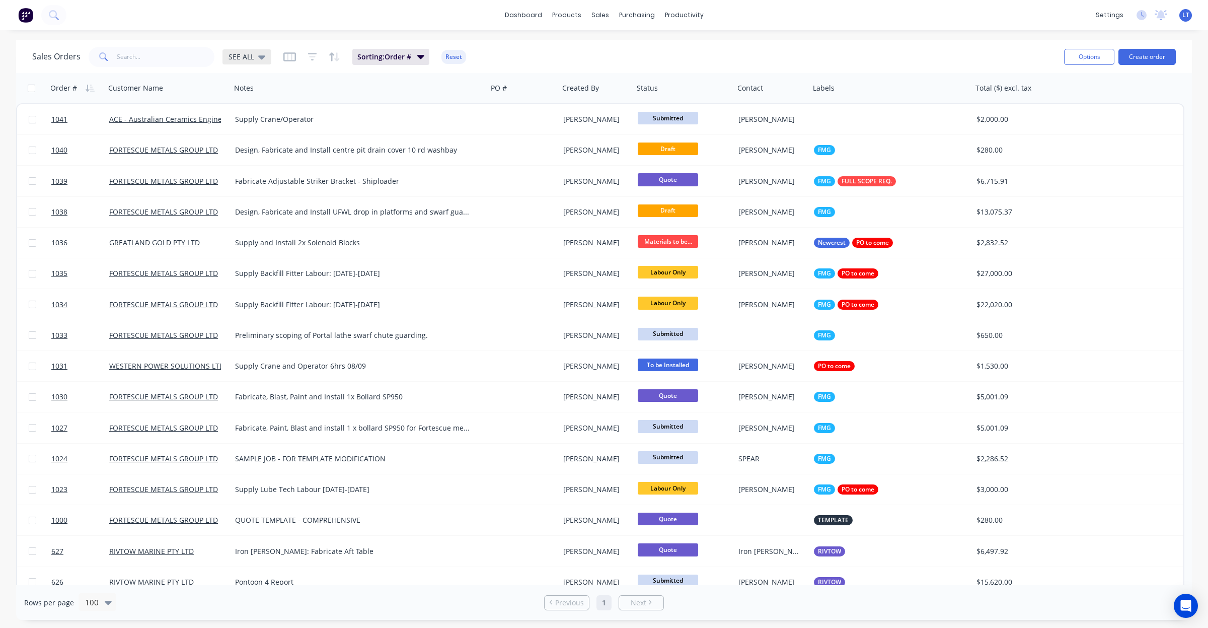
click at [247, 58] on span "SEE ALL" at bounding box center [241, 56] width 26 height 11
click at [255, 207] on button "Quotes" at bounding box center [283, 203] width 115 height 12
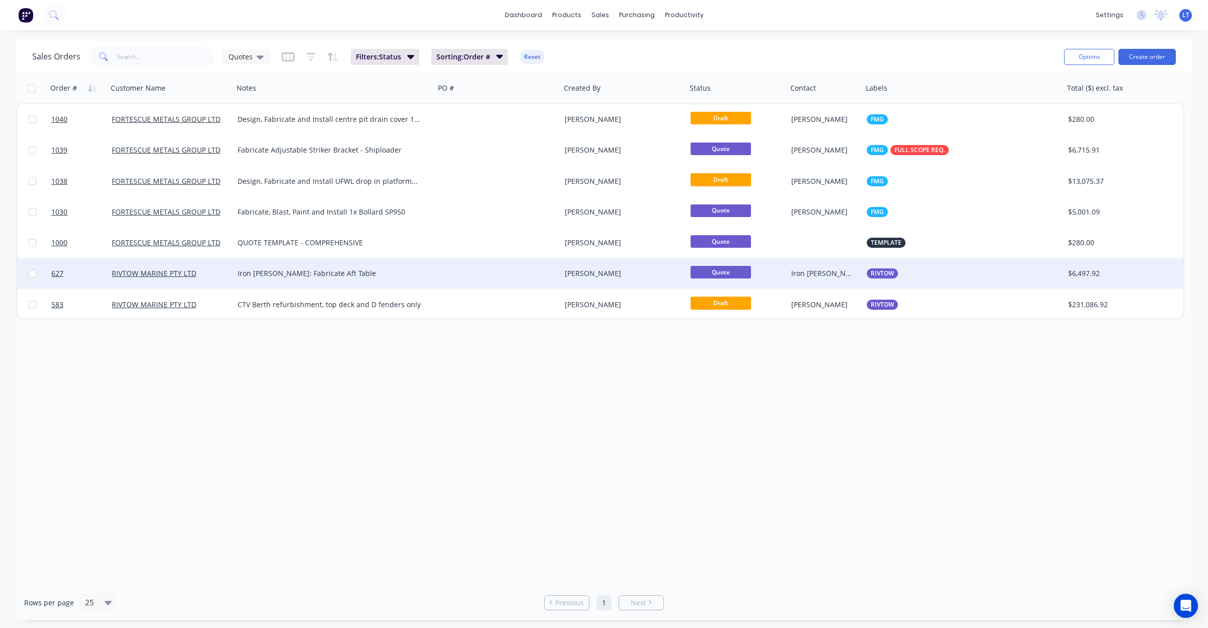
click at [496, 271] on div at bounding box center [498, 273] width 126 height 30
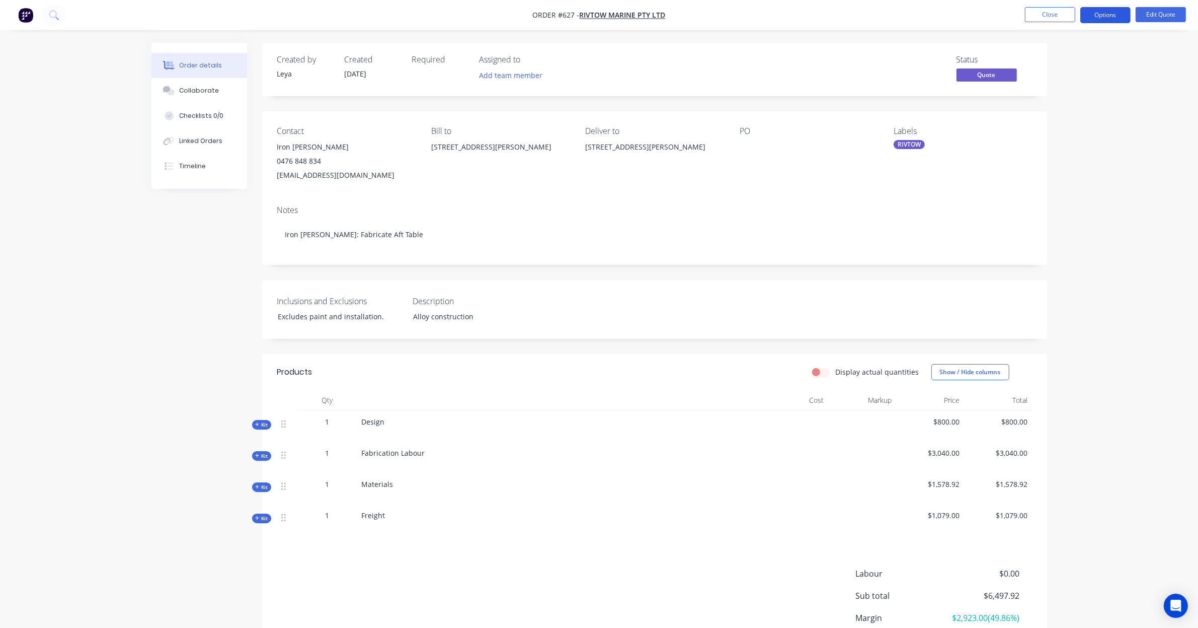
click at [1101, 19] on button "Options" at bounding box center [1105, 15] width 50 height 16
click at [1087, 124] on div "Convert to Order" at bounding box center [1075, 121] width 93 height 15
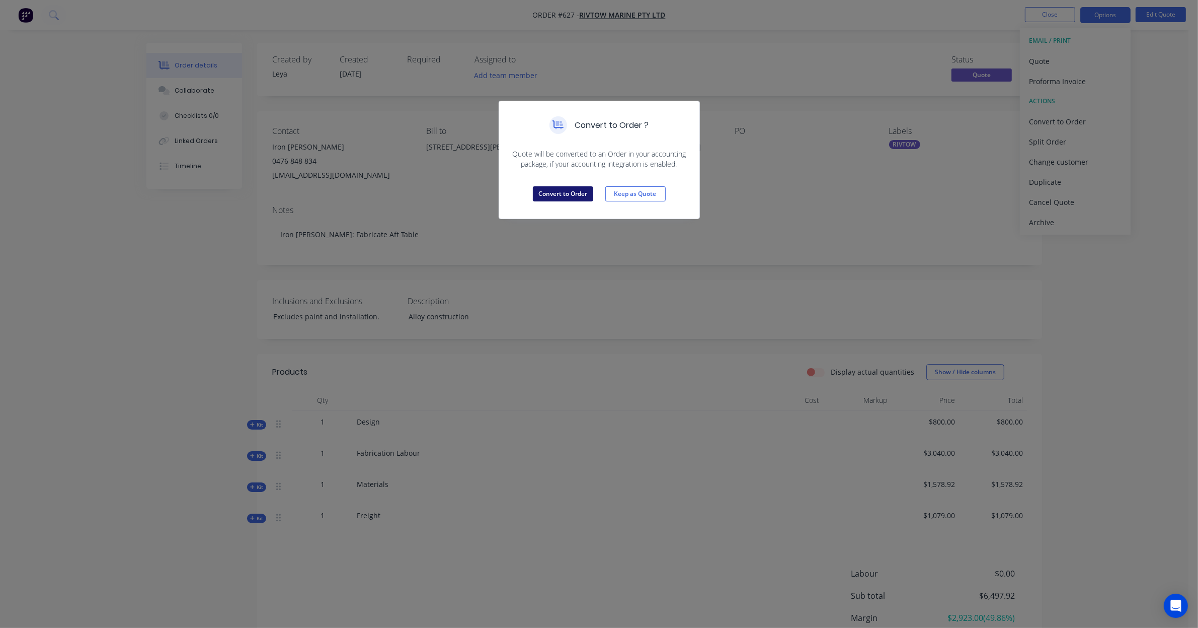
click at [544, 198] on button "Convert to Order" at bounding box center [563, 193] width 60 height 15
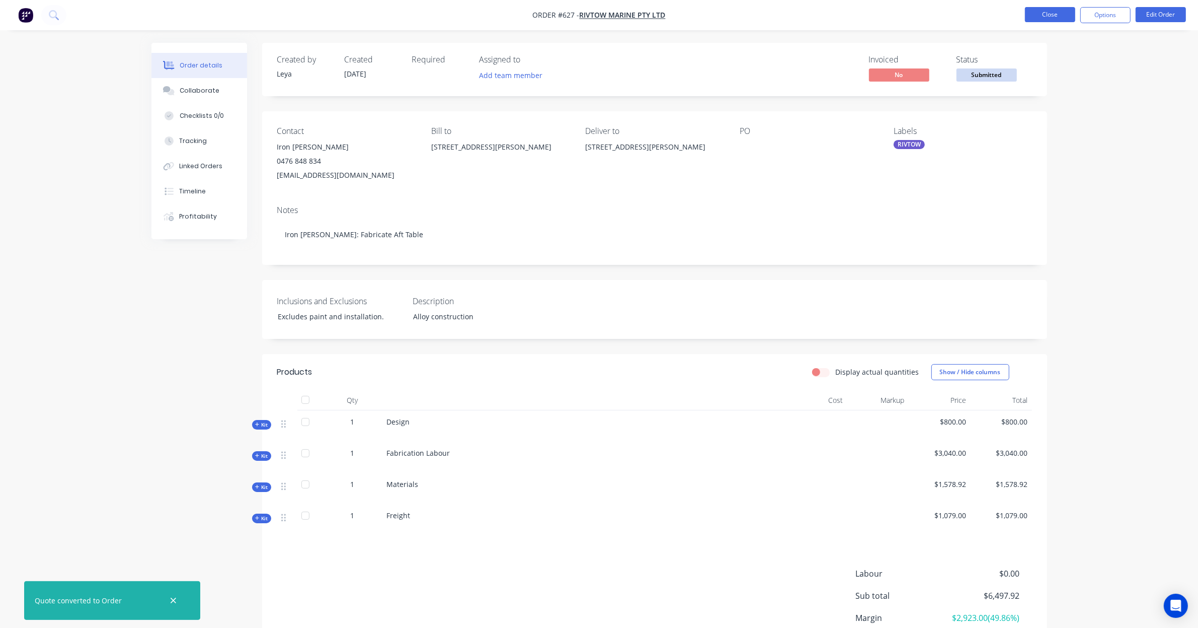
click at [1044, 18] on button "Close" at bounding box center [1050, 14] width 50 height 15
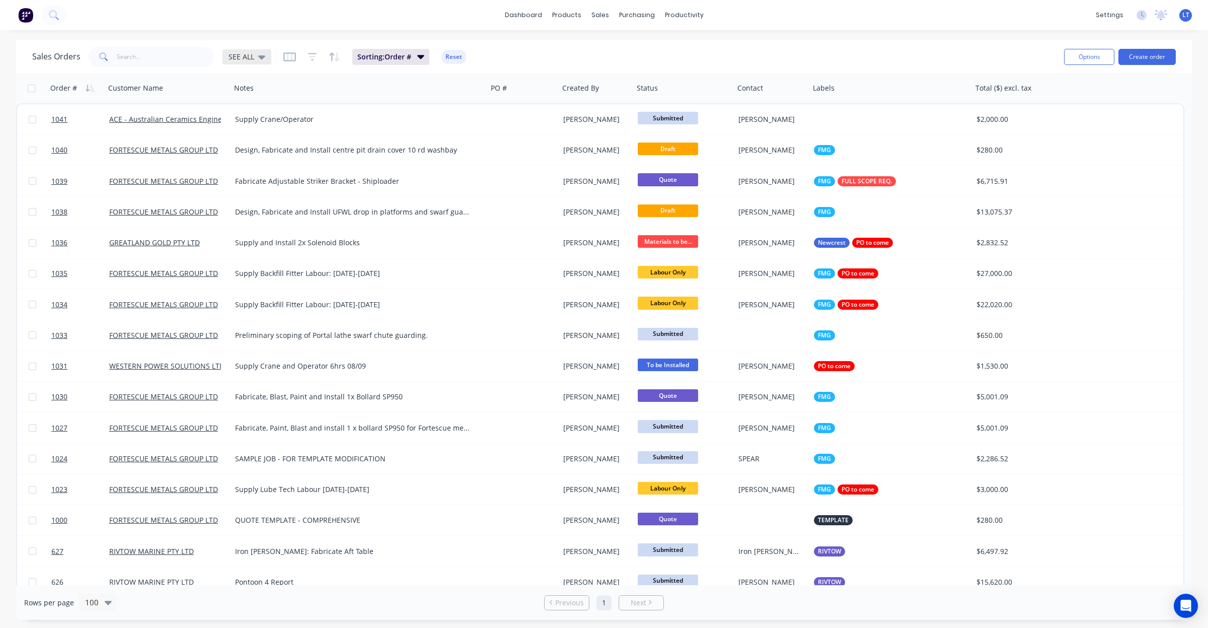
click at [236, 59] on span "SEE ALL" at bounding box center [241, 56] width 26 height 11
click at [272, 197] on button "Quotes" at bounding box center [283, 203] width 115 height 12
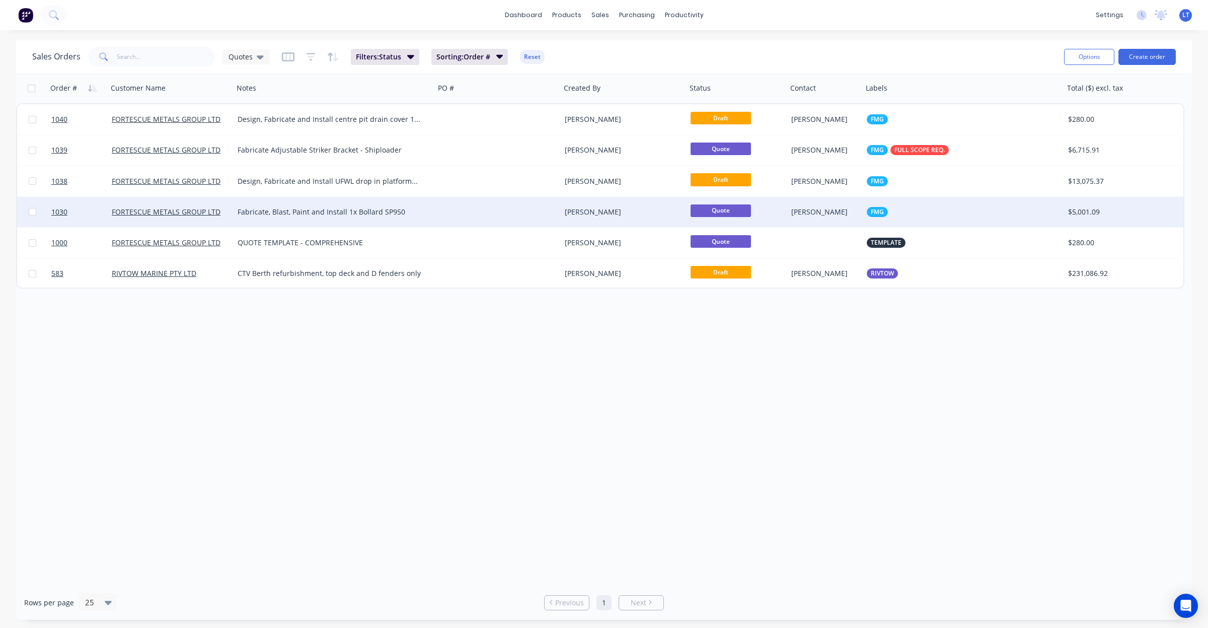
click at [564, 215] on div "[PERSON_NAME]" at bounding box center [624, 212] width 126 height 30
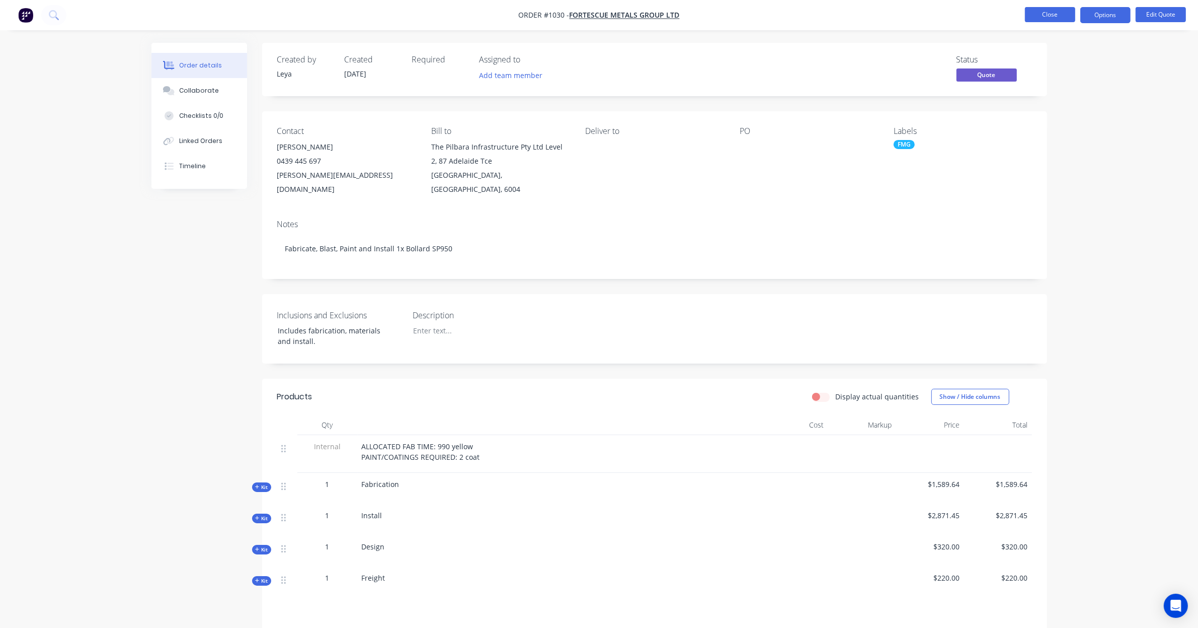
click at [1057, 13] on button "Close" at bounding box center [1050, 14] width 50 height 15
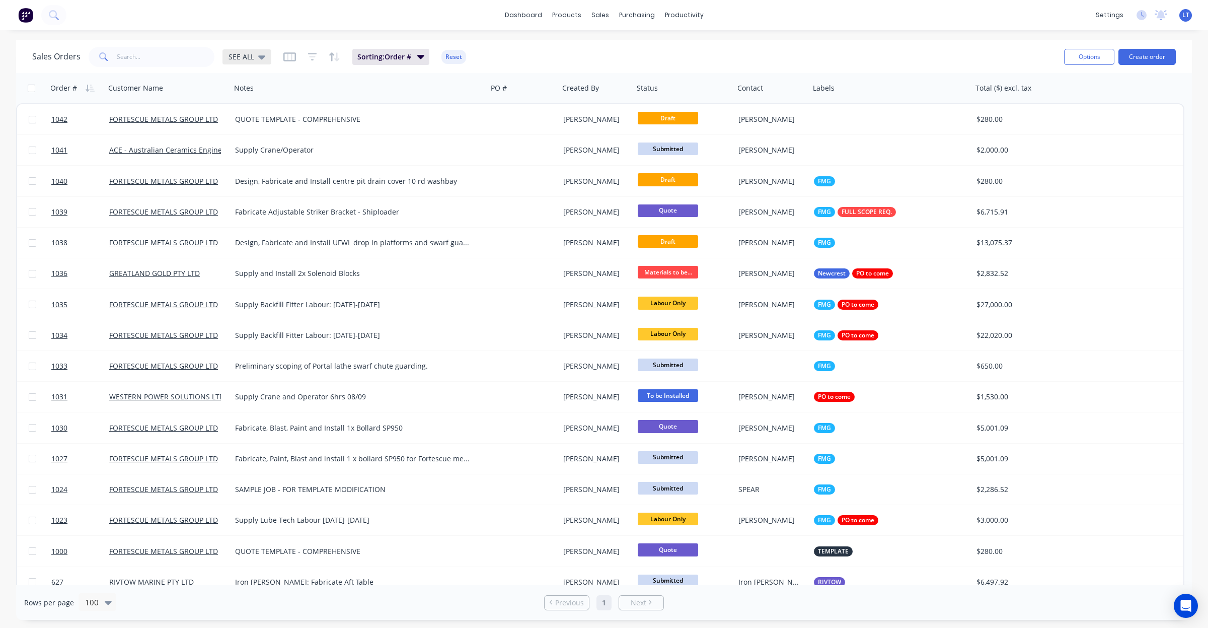
click at [267, 54] on div "SEE ALL" at bounding box center [246, 56] width 49 height 15
click at [268, 200] on button "Quotes" at bounding box center [283, 203] width 115 height 12
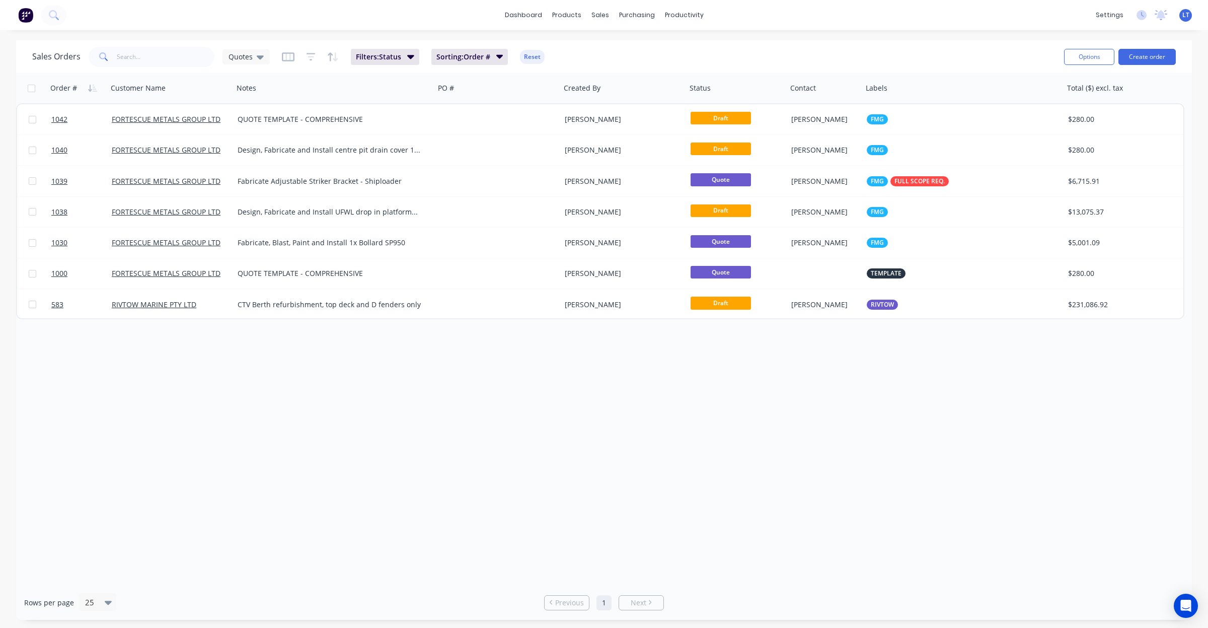
click at [456, 366] on div "Order # Customer Name Notes PO # Created By Status Contact Labels Total ($) exc…" at bounding box center [603, 329] width 1175 height 512
drag, startPoint x: 456, startPoint y: 366, endPoint x: 414, endPoint y: 351, distance: 44.2
click at [414, 351] on div "Order # Customer Name Notes PO # Created By Status Contact Labels Total ($) exc…" at bounding box center [603, 329] width 1175 height 512
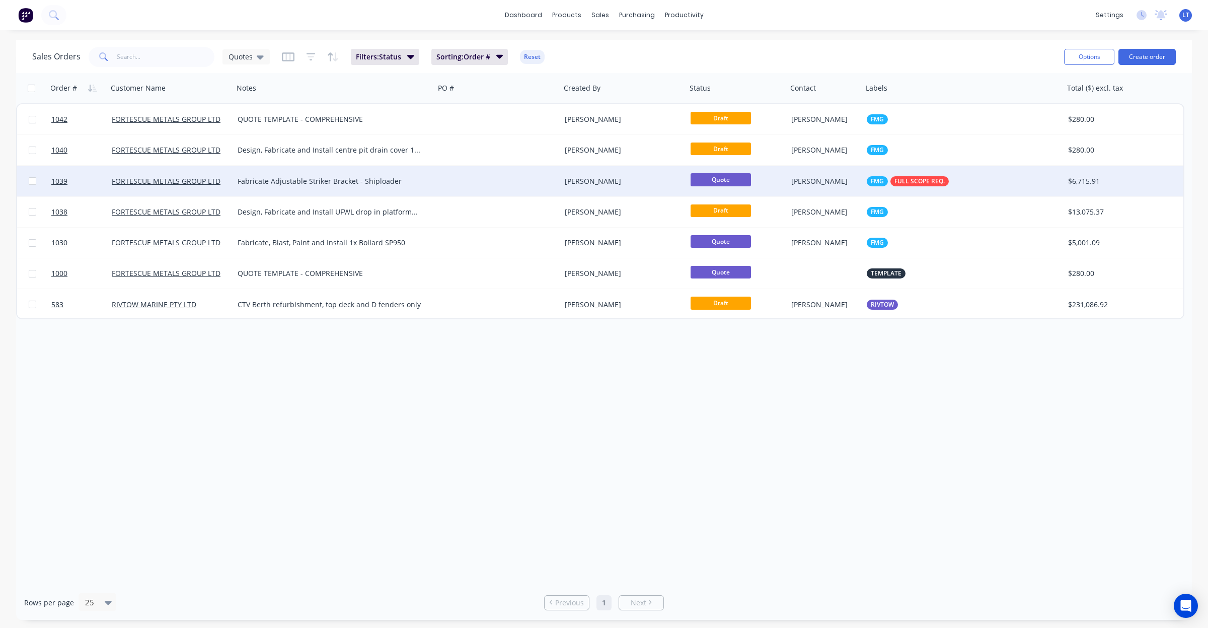
click at [793, 185] on div "Sam Hardinge" at bounding box center [823, 181] width 64 height 10
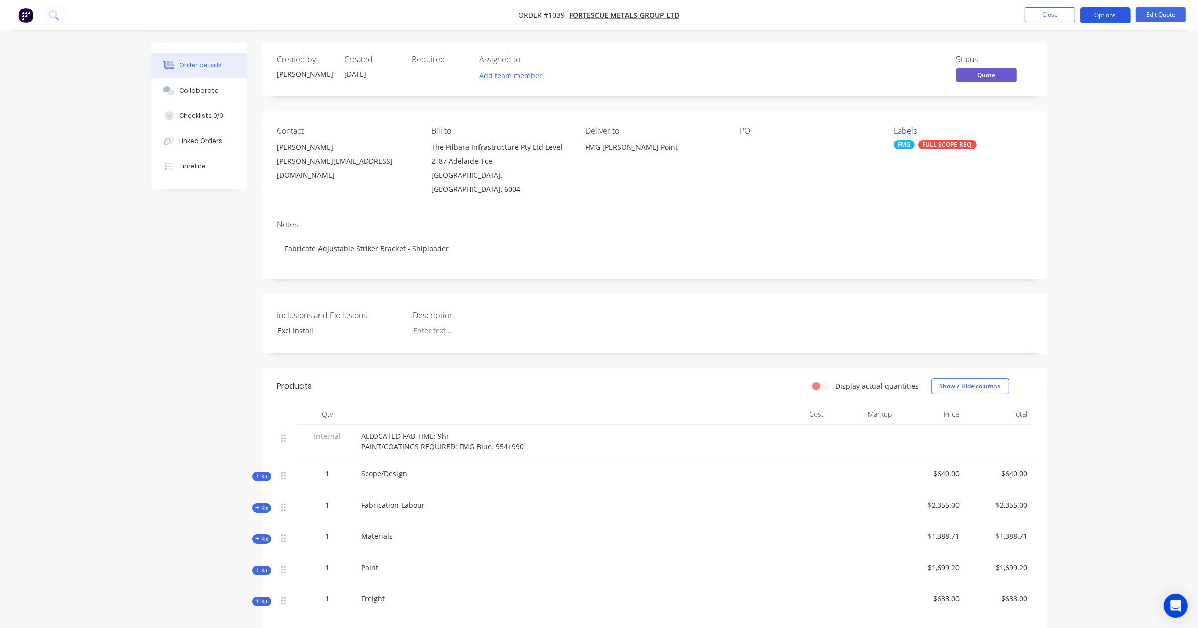
click at [1114, 14] on button "Options" at bounding box center [1105, 15] width 50 height 16
click at [1095, 111] on button "Convert to Order" at bounding box center [1075, 121] width 111 height 20
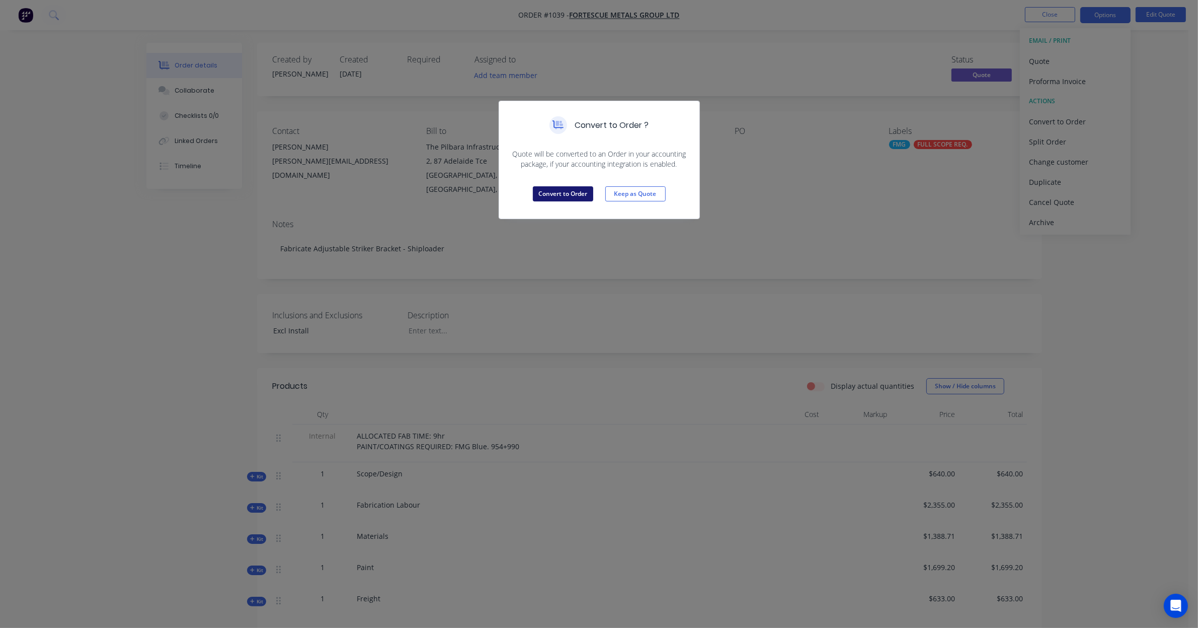
click at [559, 193] on button "Convert to Order" at bounding box center [563, 193] width 60 height 15
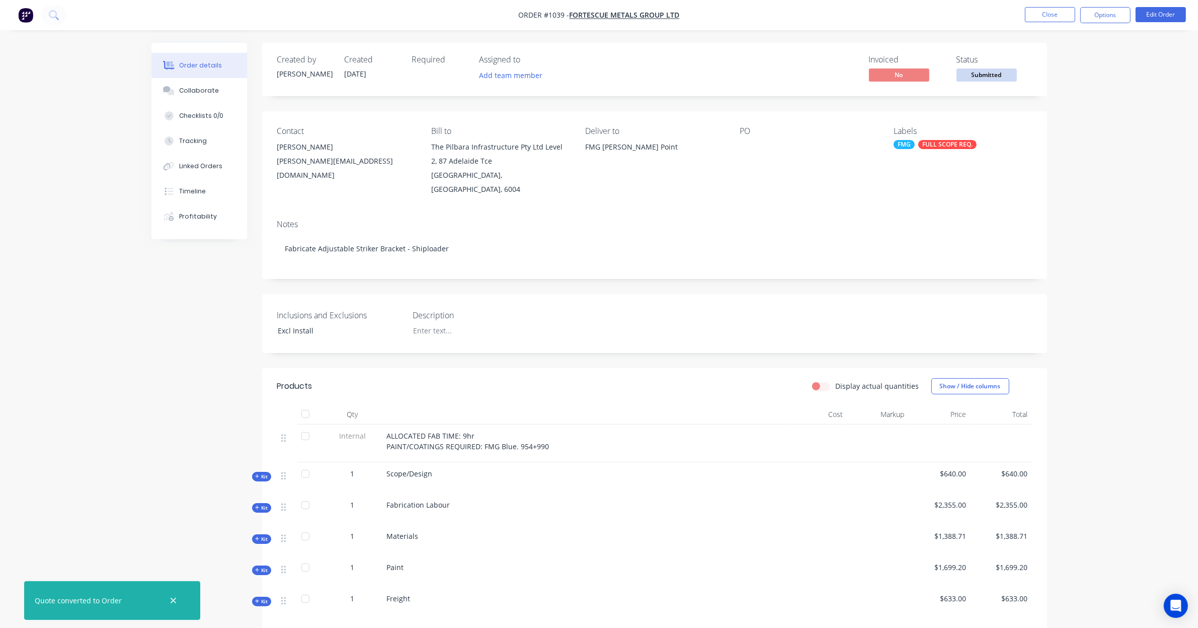
click at [1022, 8] on ul "Close Options Edit Order" at bounding box center [1105, 15] width 185 height 16
click at [1028, 11] on button "Close" at bounding box center [1050, 14] width 50 height 15
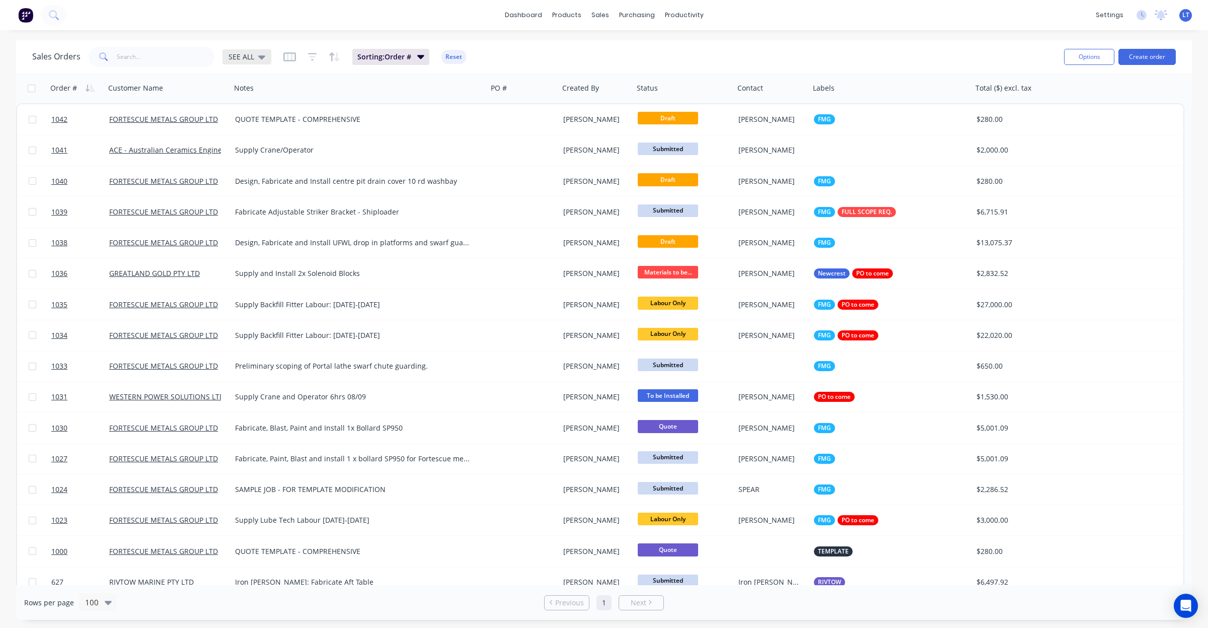
click at [224, 55] on div "SEE ALL" at bounding box center [246, 56] width 49 height 15
click at [277, 199] on button "Quotes" at bounding box center [283, 203] width 115 height 12
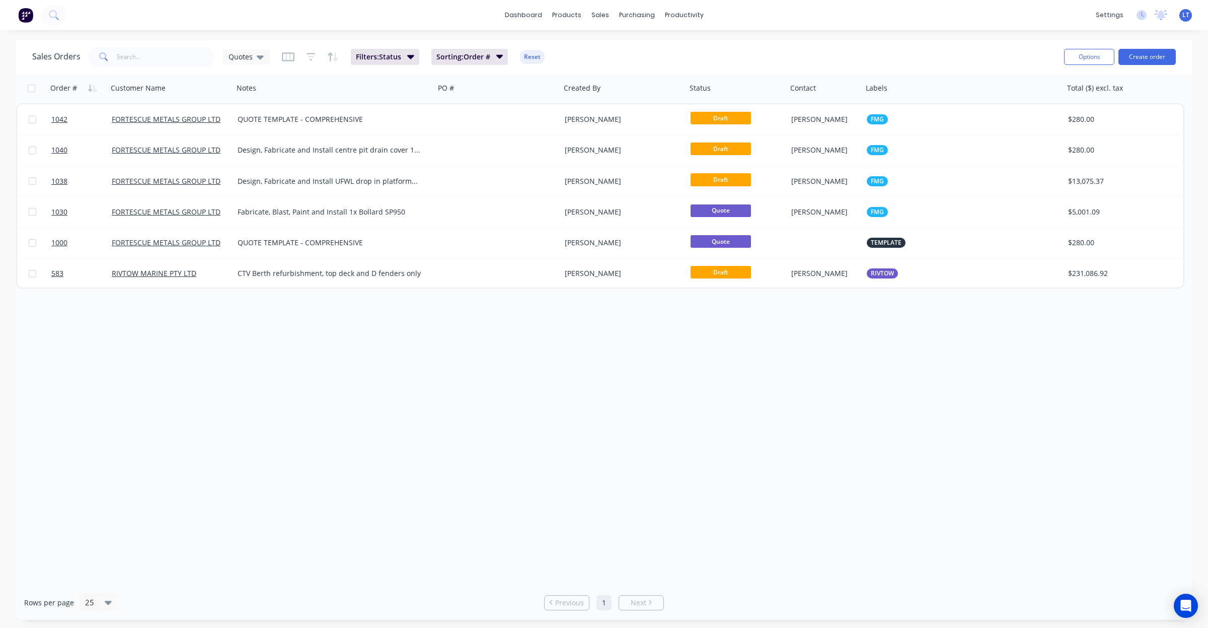
click at [577, 321] on div "Order # Customer Name Notes PO # Created By Status Contact Labels Total ($) exc…" at bounding box center [603, 329] width 1175 height 512
drag, startPoint x: 577, startPoint y: 321, endPoint x: 541, endPoint y: 329, distance: 36.6
click at [541, 329] on div "Order # Customer Name Notes PO # Created By Status Contact Labels Total ($) exc…" at bounding box center [603, 329] width 1175 height 512
click at [552, 338] on div "Order # Customer Name Notes PO # Created By Status Contact Labels Total ($) exc…" at bounding box center [603, 329] width 1175 height 512
drag, startPoint x: 552, startPoint y: 338, endPoint x: 522, endPoint y: 332, distance: 29.7
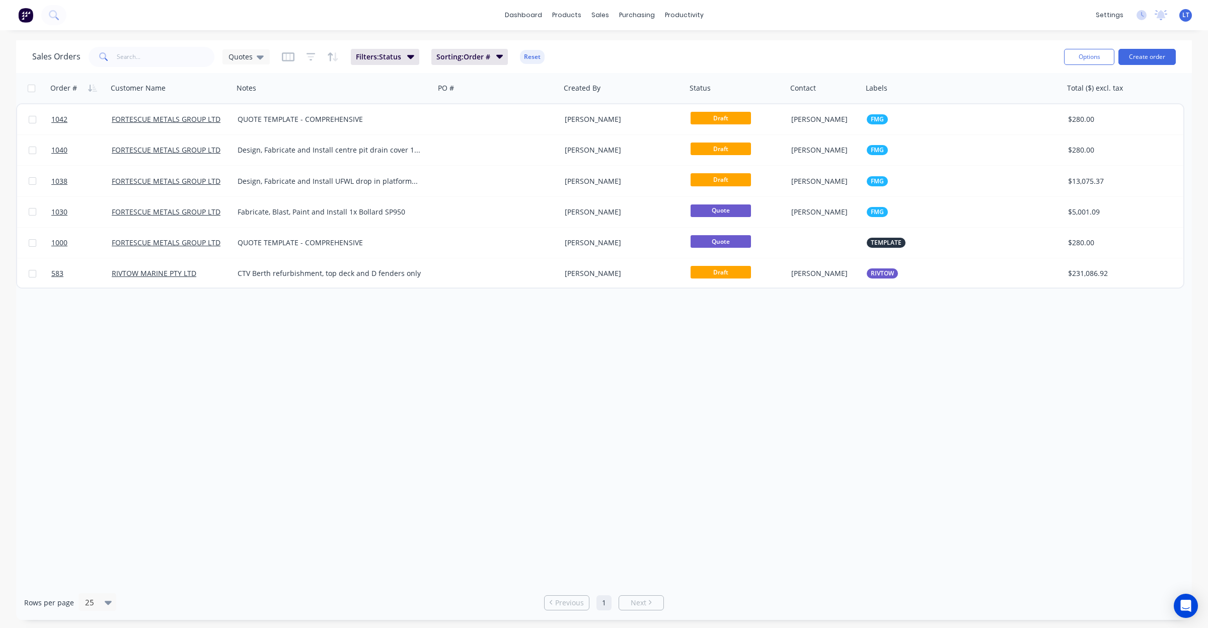
click at [522, 332] on div "Order # Customer Name Notes PO # Created By Status Contact Labels Total ($) exc…" at bounding box center [603, 329] width 1175 height 512
click at [696, 50] on div "Workflow" at bounding box center [701, 48] width 30 height 9
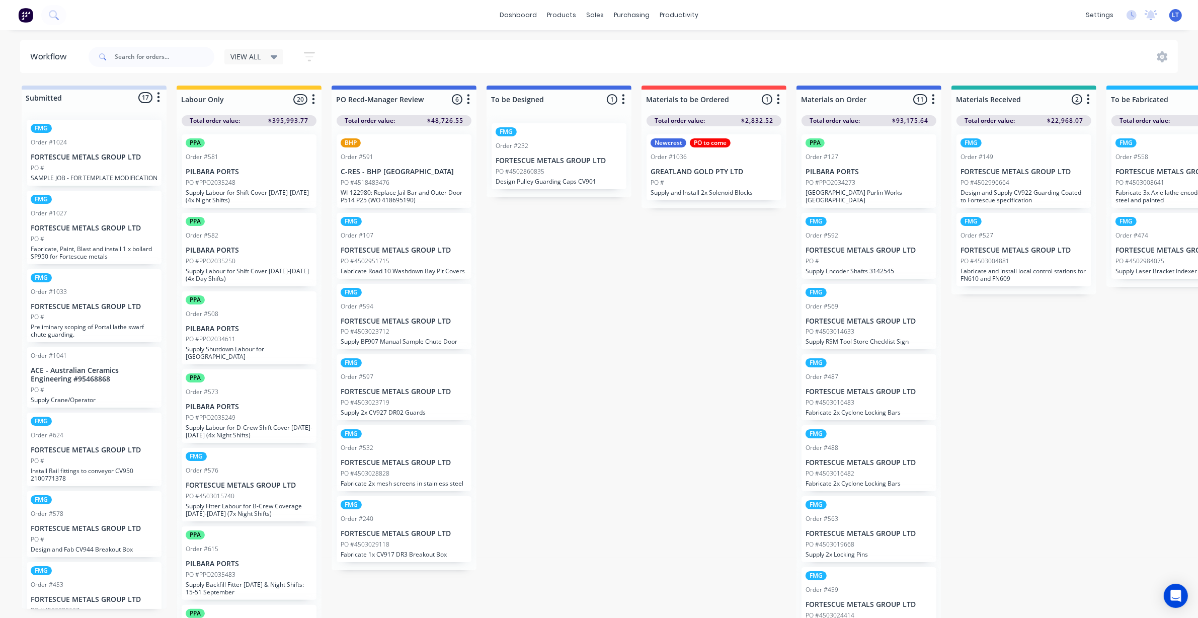
drag, startPoint x: 659, startPoint y: 265, endPoint x: 585, endPoint y: 312, distance: 87.8
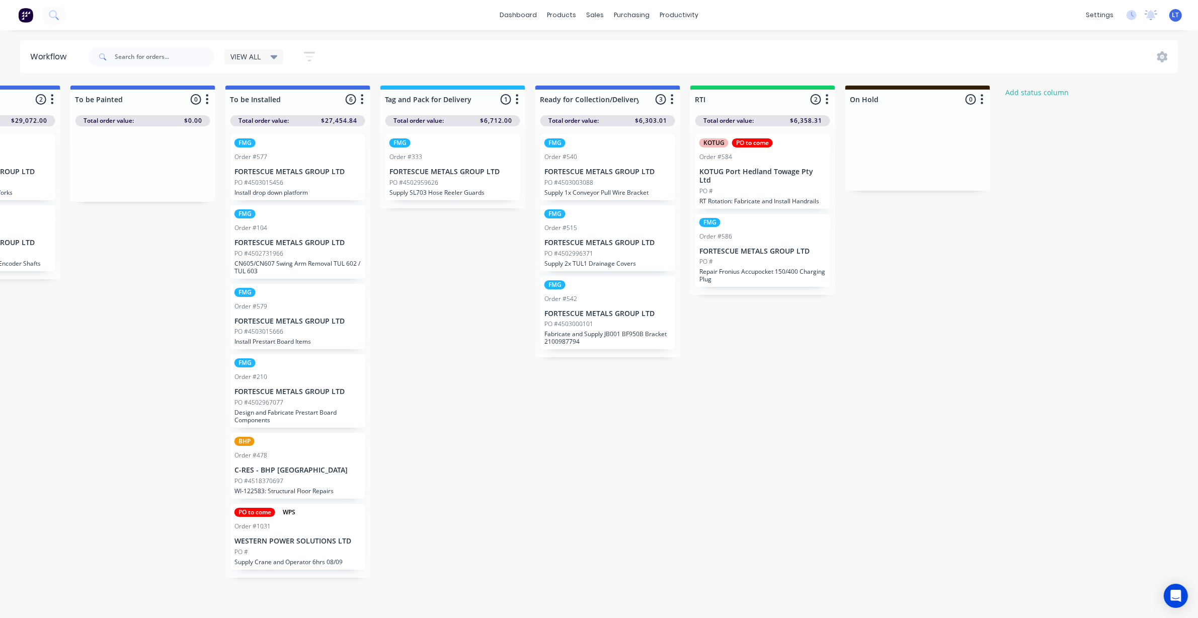
scroll to position [0, 1355]
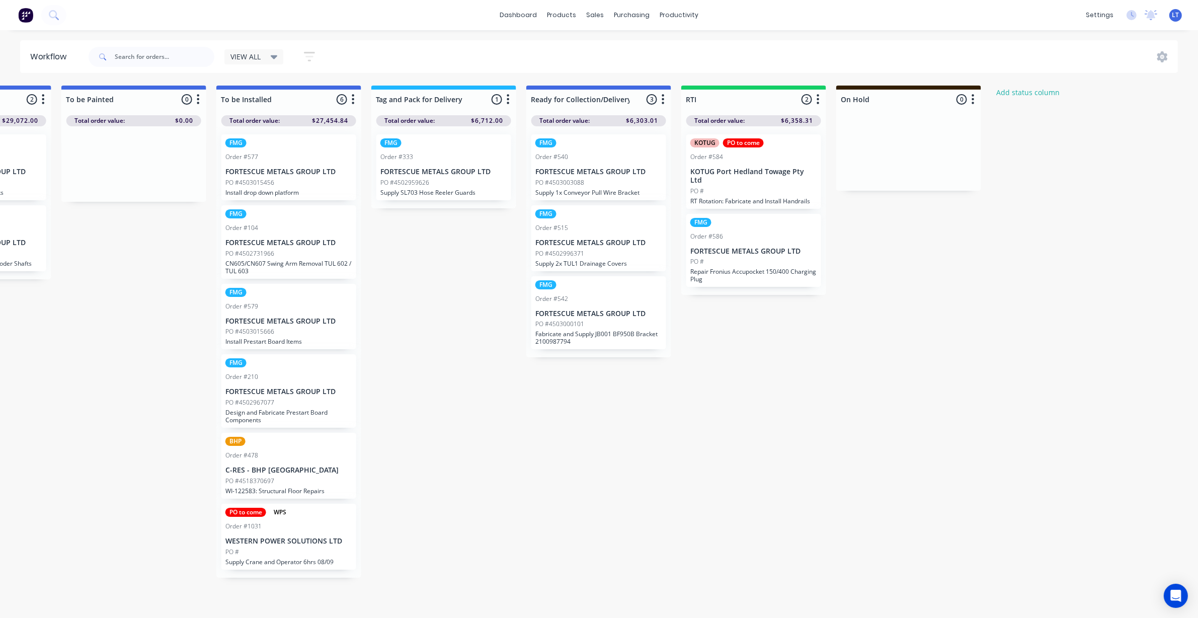
click at [748, 257] on div "PO #" at bounding box center [753, 261] width 127 height 9
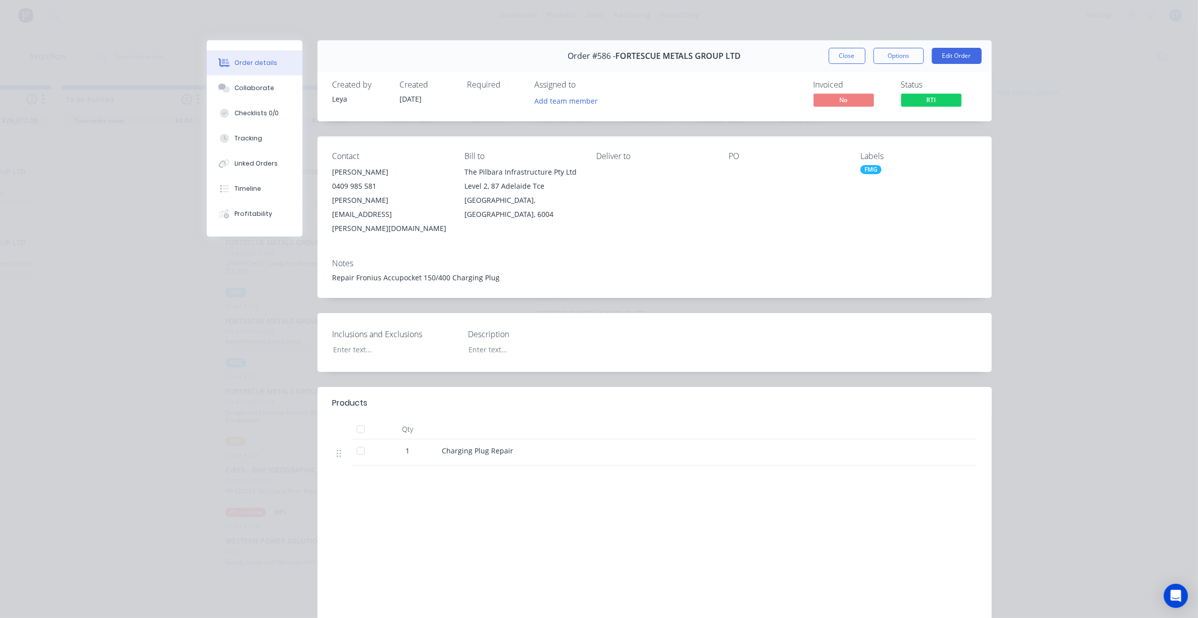
click at [913, 99] on span "RTI" at bounding box center [931, 100] width 60 height 13
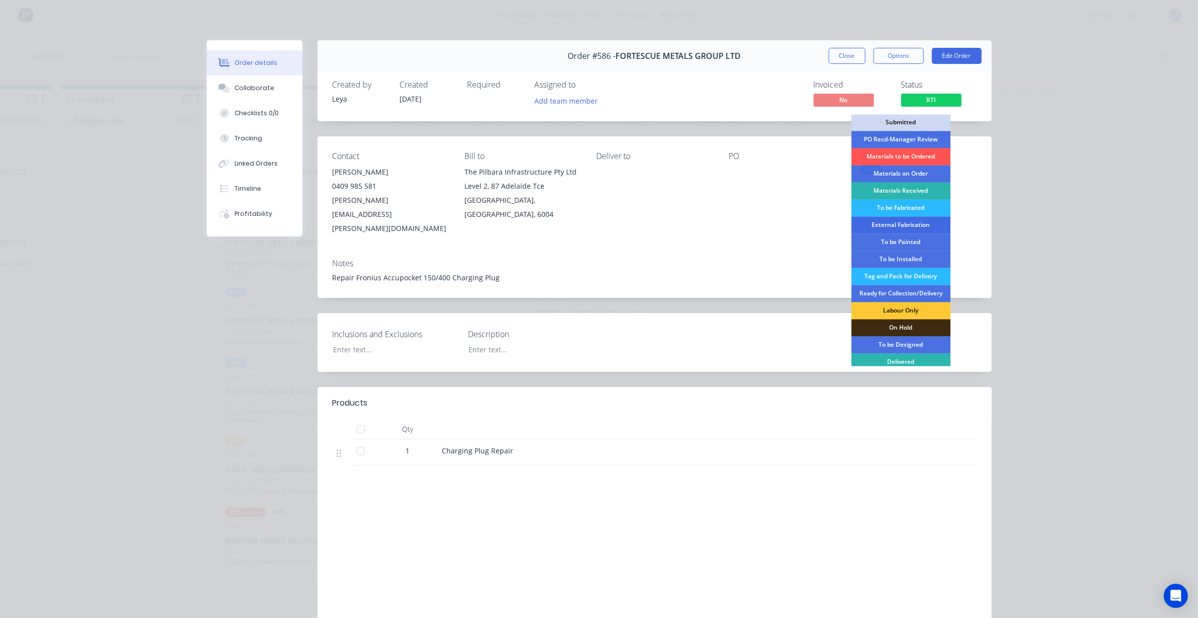
scroll to position [0, 0]
click at [817, 147] on div "Contact Jake Harris 0409 985 581 jake.harris@fortescue.com Bill to The Pilbara …" at bounding box center [655, 193] width 674 height 114
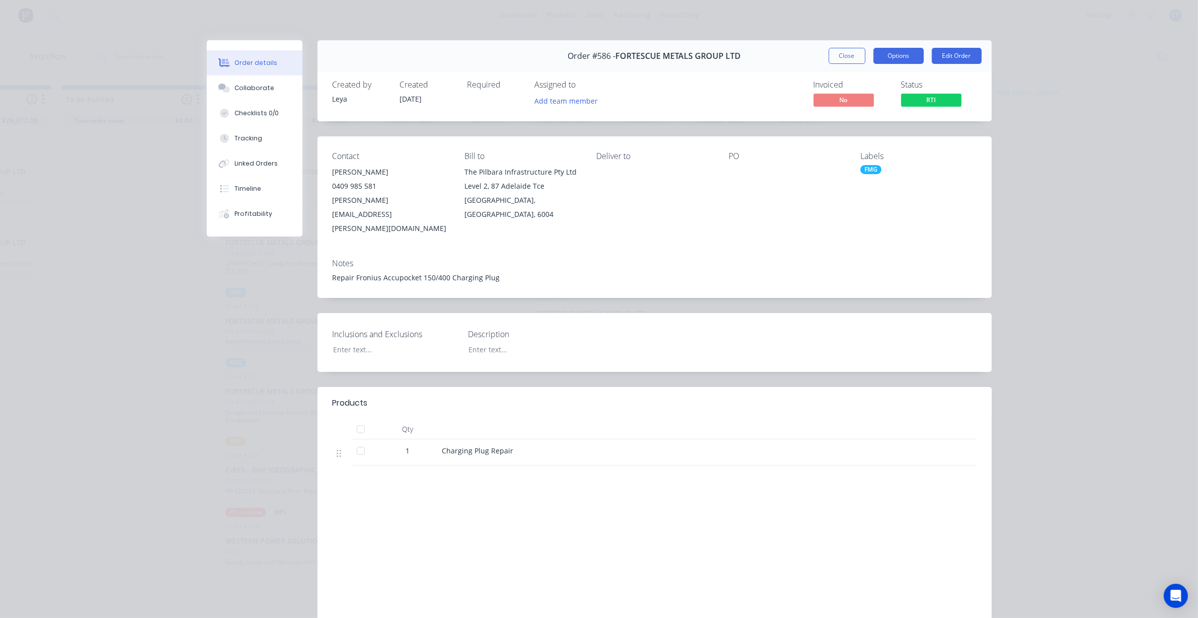
click at [882, 57] on button "Options" at bounding box center [899, 56] width 50 height 16
click at [847, 61] on button "Close" at bounding box center [847, 56] width 37 height 16
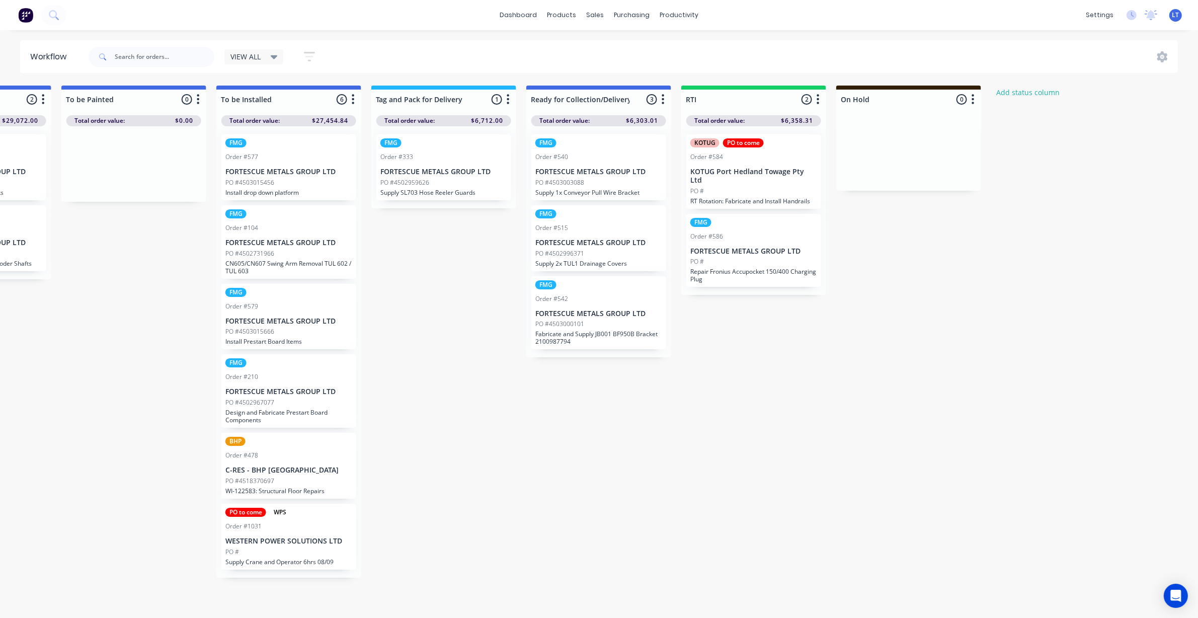
click at [778, 247] on p "FORTESCUE METALS GROUP LTD" at bounding box center [753, 251] width 127 height 9
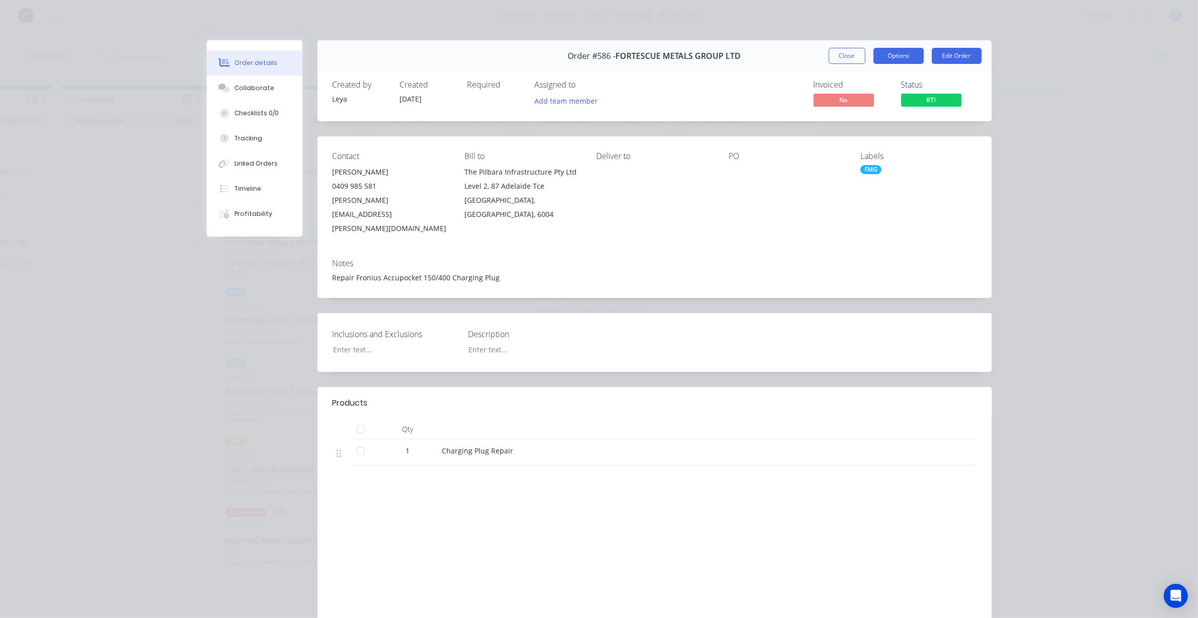
click at [876, 58] on button "Options" at bounding box center [899, 56] width 50 height 16
click at [579, 130] on div "Order #586 - FORTESCUE METALS GROUP LTD Close Options PRINT Work Order Delivery…" at bounding box center [599, 342] width 785 height 604
click at [942, 54] on button "Edit Order" at bounding box center [957, 56] width 50 height 16
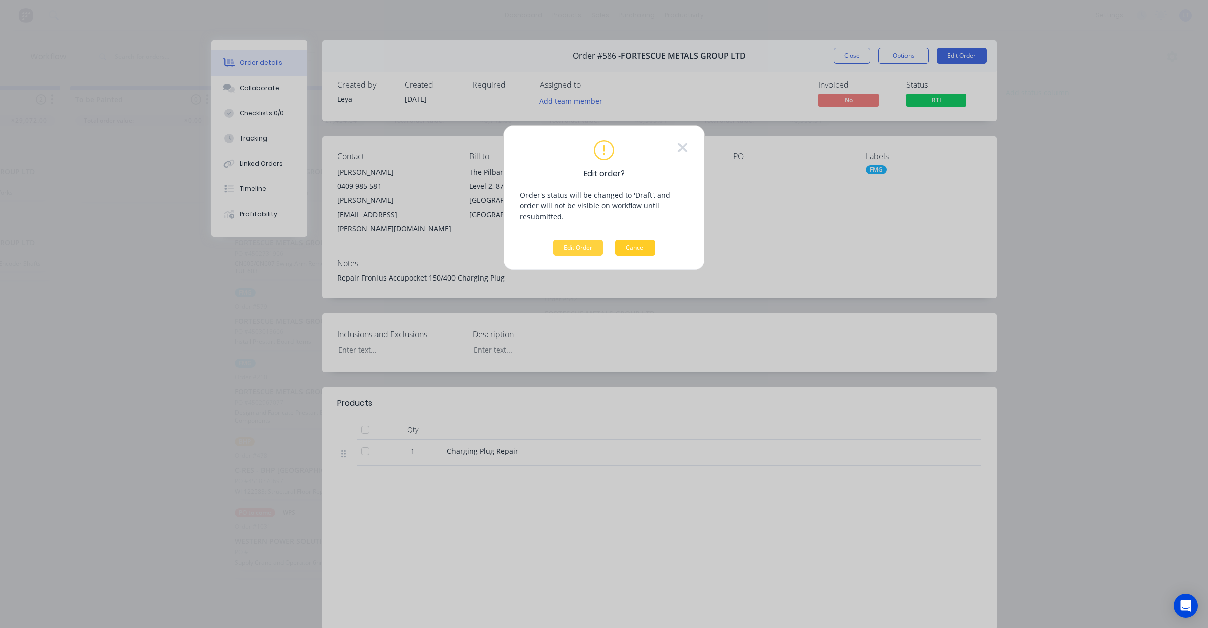
click at [631, 240] on button "Cancel" at bounding box center [635, 248] width 40 height 16
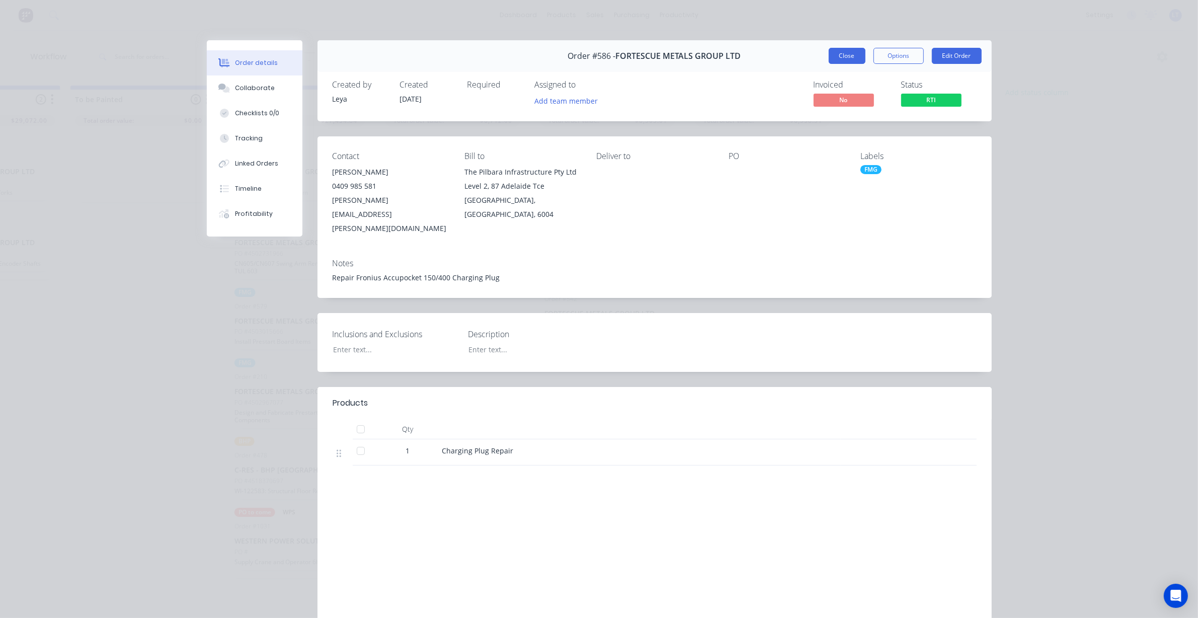
click at [839, 53] on button "Close" at bounding box center [847, 56] width 37 height 16
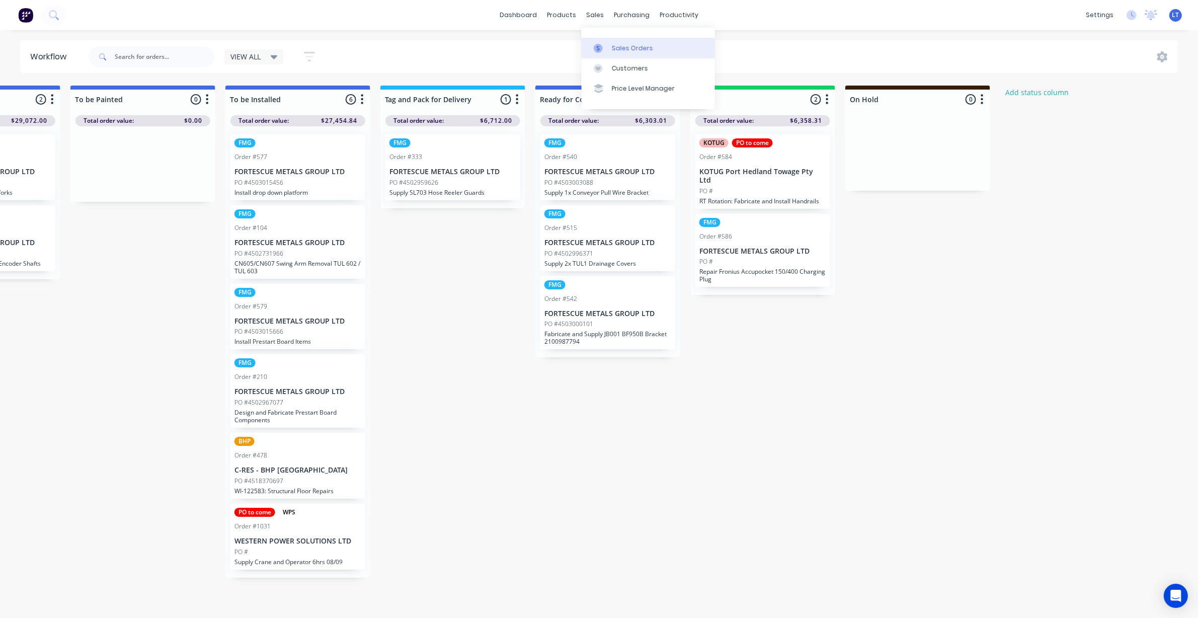
click at [620, 48] on div "Sales Orders" at bounding box center [632, 48] width 41 height 9
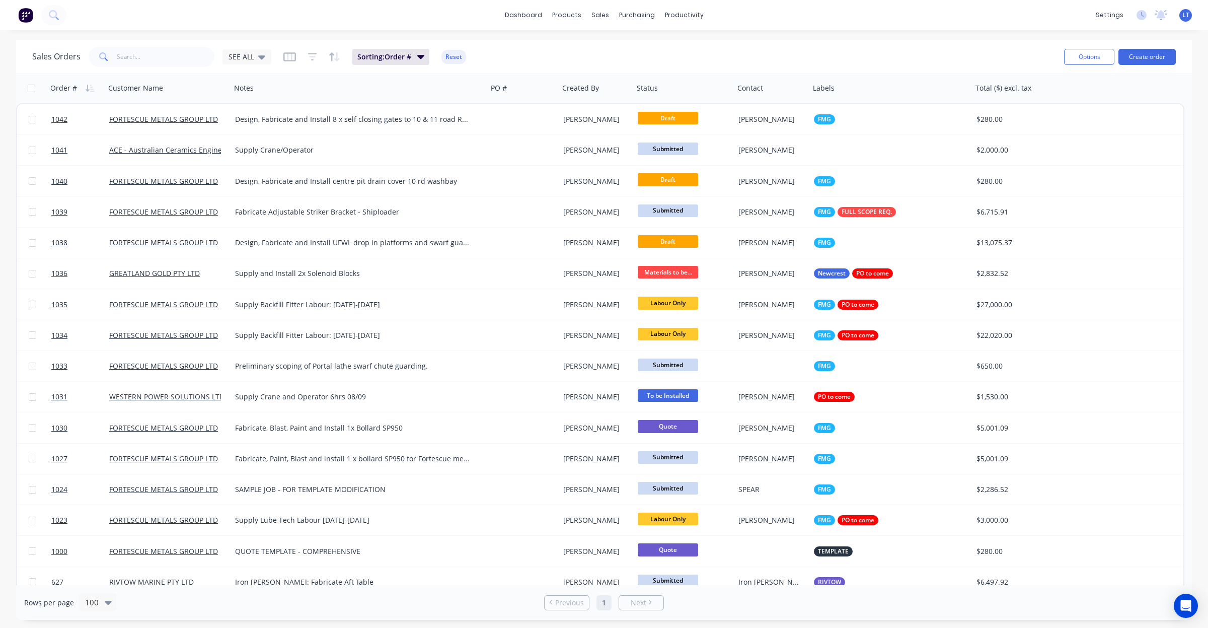
click at [248, 66] on div "Sales Orders SEE ALL" at bounding box center [151, 57] width 239 height 20
click at [252, 61] on div "SEE ALL" at bounding box center [246, 56] width 49 height 15
click at [258, 200] on button "Quotes" at bounding box center [283, 203] width 115 height 12
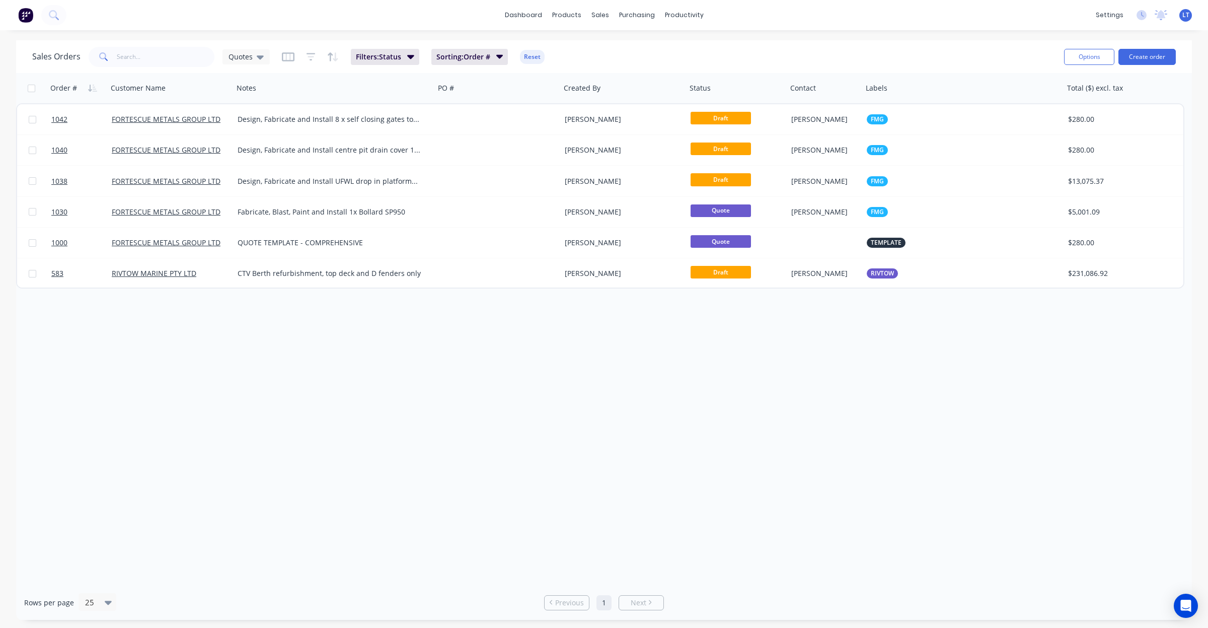
click at [468, 330] on div "Order # Customer Name Notes PO # Created By Status Contact Labels Total ($) exc…" at bounding box center [603, 329] width 1175 height 512
drag, startPoint x: 468, startPoint y: 330, endPoint x: 414, endPoint y: 330, distance: 53.8
click at [414, 330] on div "Order # Customer Name Notes PO # Created By Status Contact Labels Total ($) exc…" at bounding box center [603, 329] width 1175 height 512
click at [497, 325] on div "Order # Customer Name Notes PO # Created By Status Contact Labels Total ($) exc…" at bounding box center [603, 329] width 1175 height 512
drag, startPoint x: 497, startPoint y: 325, endPoint x: 436, endPoint y: 325, distance: 60.9
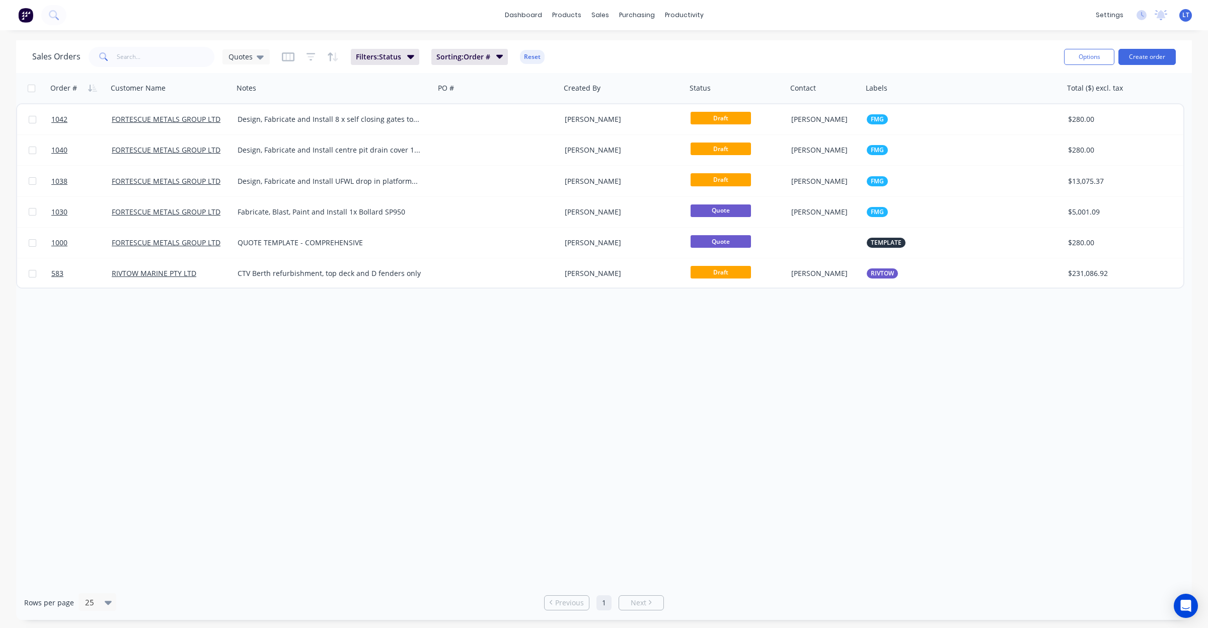
click at [436, 325] on div "Order # Customer Name Notes PO # Created By Status Contact Labels Total ($) exc…" at bounding box center [603, 329] width 1175 height 512
click at [527, 383] on div "Order # Customer Name Notes PO # Created By Status Contact Labels Total ($) exc…" at bounding box center [603, 329] width 1175 height 512
click at [464, 360] on div "Order # Customer Name Notes PO # Created By Status Contact Labels Total ($) exc…" at bounding box center [603, 329] width 1175 height 512
drag, startPoint x: 461, startPoint y: 360, endPoint x: 406, endPoint y: 344, distance: 57.6
click at [406, 344] on div "Order # Customer Name Notes PO # Created By Status Contact Labels Total ($) exc…" at bounding box center [603, 329] width 1175 height 512
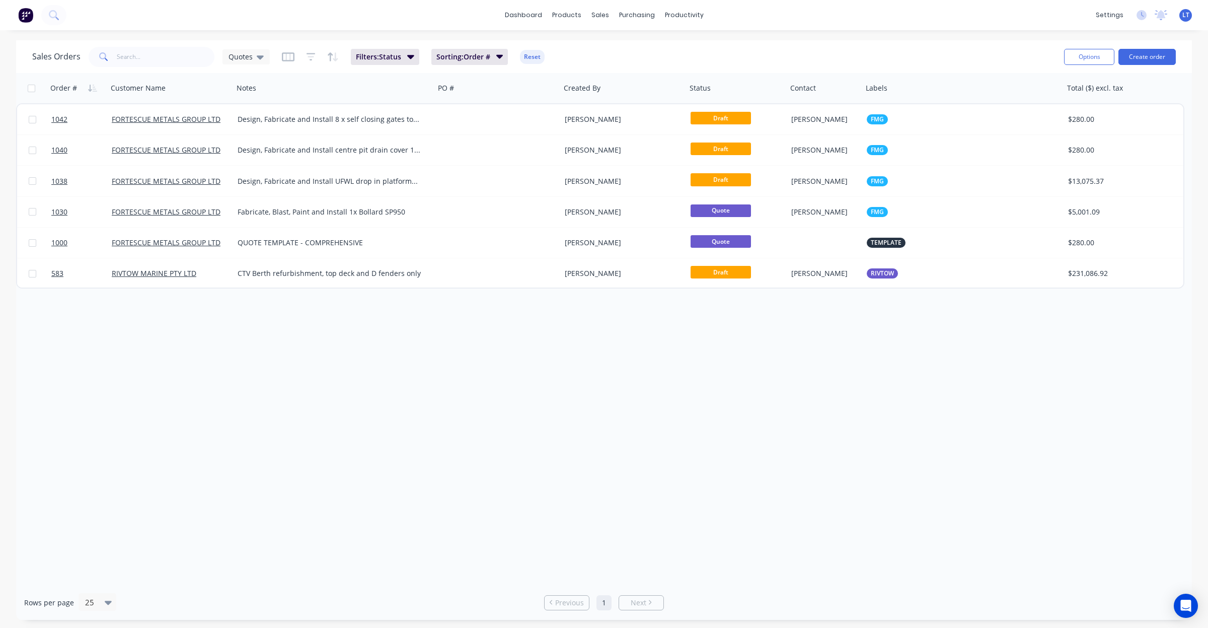
drag, startPoint x: 406, startPoint y: 344, endPoint x: 362, endPoint y: 340, distance: 43.5
click at [362, 340] on div "Order # Customer Name Notes PO # Created By Status Contact Labels Total ($) exc…" at bounding box center [603, 329] width 1175 height 512
drag, startPoint x: 590, startPoint y: 415, endPoint x: 580, endPoint y: 414, distance: 10.6
click at [590, 414] on div "Order # Customer Name Notes PO # Created By Status Contact Labels Total ($) exc…" at bounding box center [603, 329] width 1175 height 512
drag, startPoint x: 580, startPoint y: 414, endPoint x: 698, endPoint y: 452, distance: 124.1
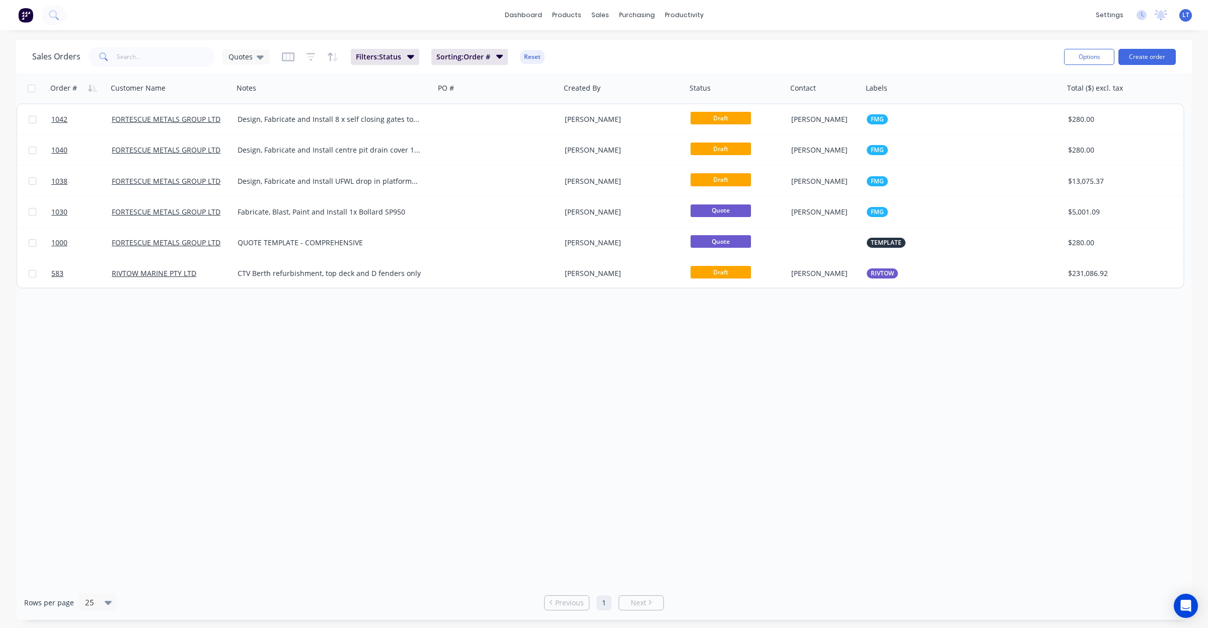
click at [491, 418] on div "Order # Customer Name Notes PO # Created By Status Contact Labels Total ($) exc…" at bounding box center [603, 329] width 1175 height 512
drag, startPoint x: 730, startPoint y: 453, endPoint x: 687, endPoint y: 461, distance: 44.1
click at [687, 461] on div "Order # Customer Name Notes PO # Created By Status Contact Labels Total ($) exc…" at bounding box center [603, 329] width 1175 height 512
click at [706, 112] on div "Timesheets" at bounding box center [705, 109] width 38 height 9
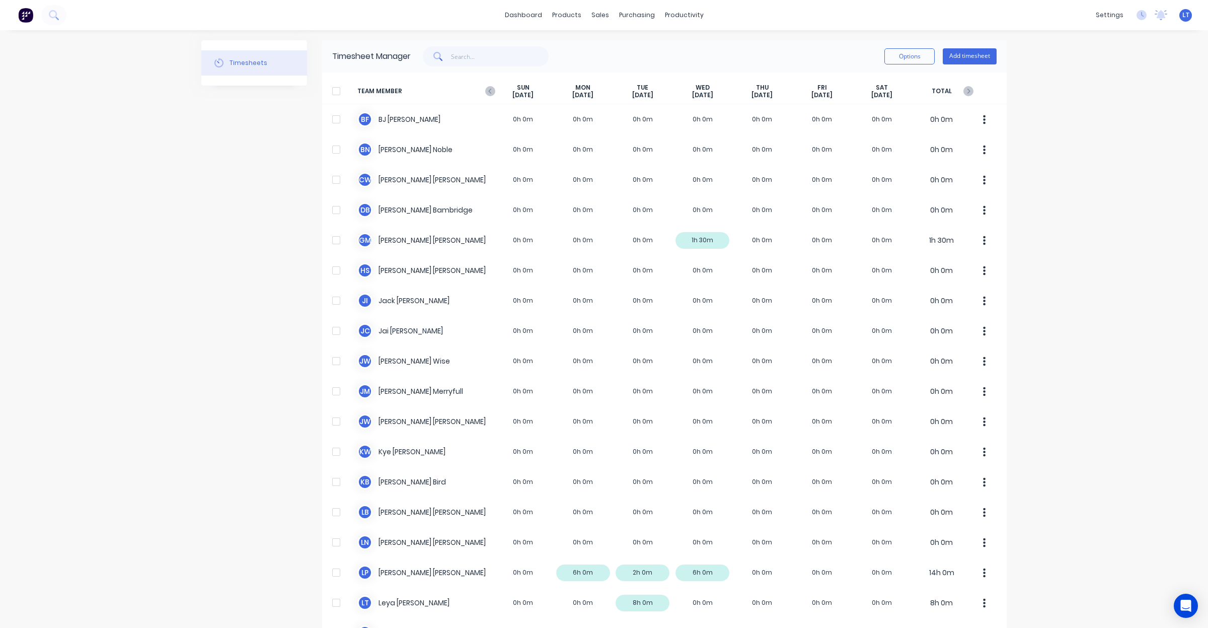
click at [331, 91] on div at bounding box center [336, 91] width 20 height 20
click at [916, 58] on button "Options" at bounding box center [909, 56] width 50 height 16
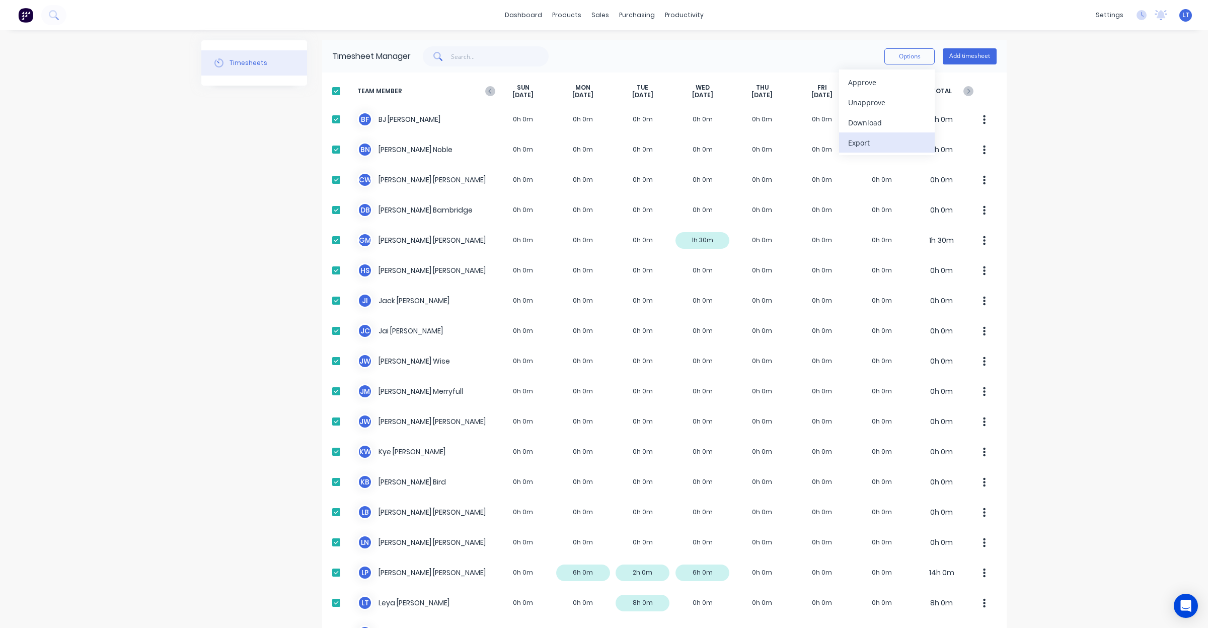
click at [877, 140] on div "Export" at bounding box center [886, 142] width 77 height 15
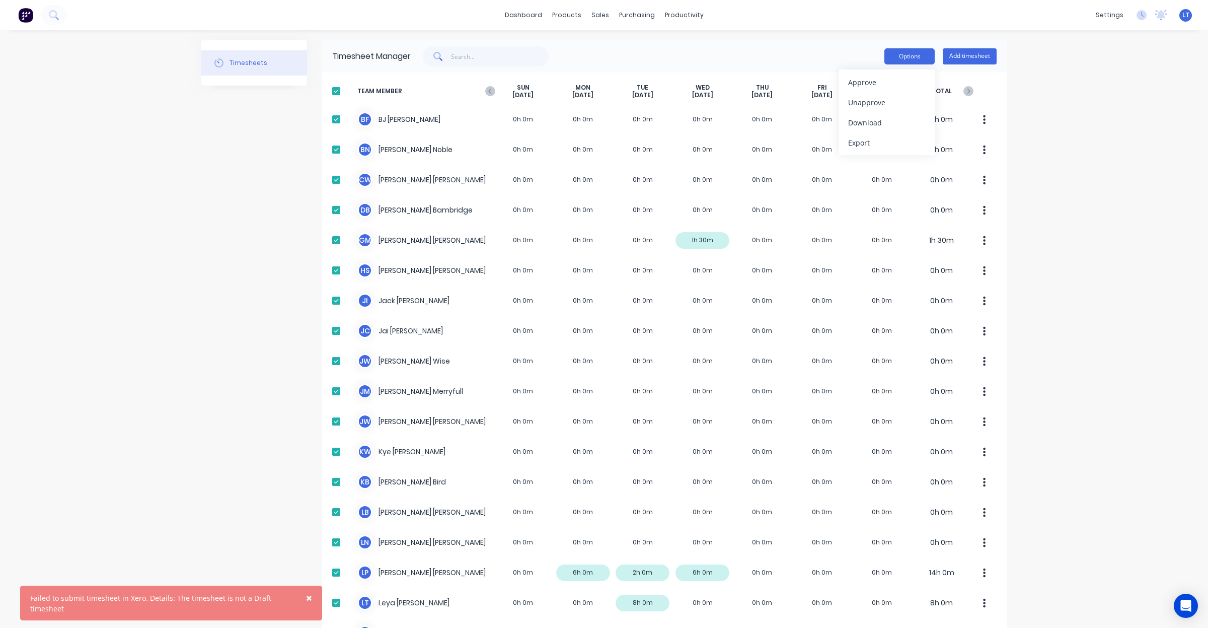
click at [911, 56] on button "Options" at bounding box center [909, 56] width 50 height 16
click at [904, 63] on button "Options" at bounding box center [909, 56] width 50 height 16
click at [907, 121] on div "Download" at bounding box center [886, 122] width 77 height 15
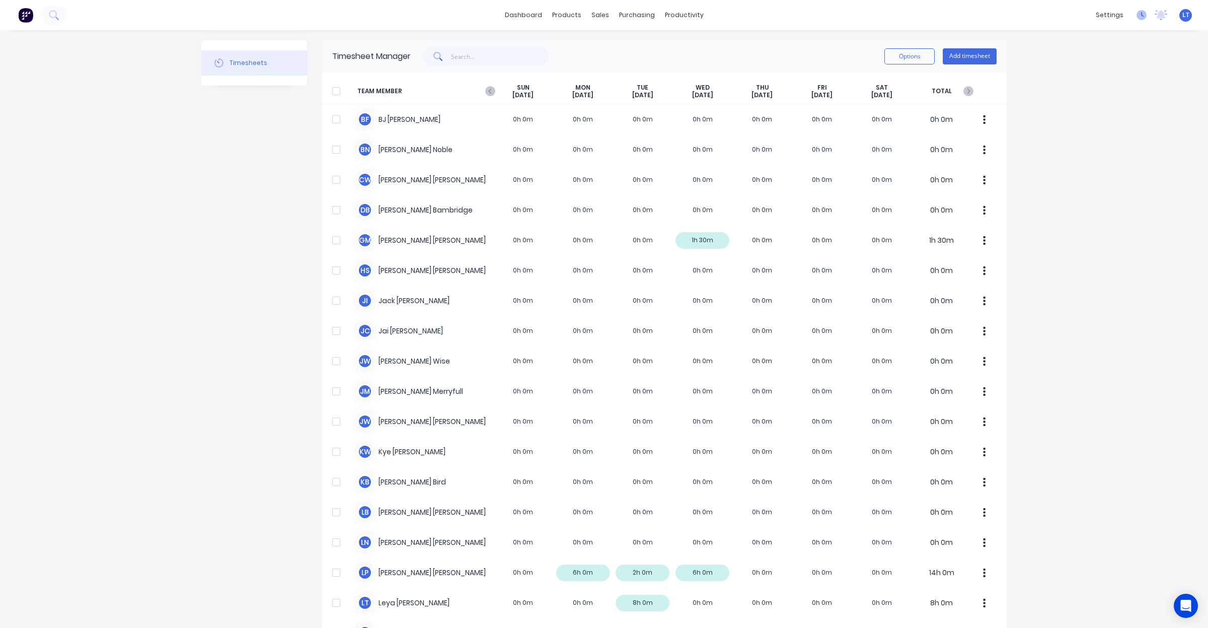
drag, startPoint x: 1083, startPoint y: 184, endPoint x: 1128, endPoint y: 13, distance: 177.2
click at [1083, 184] on div "dashboard products sales purchasing productivity dashboard products Product Cat…" at bounding box center [604, 314] width 1208 height 628
drag, startPoint x: 1060, startPoint y: 132, endPoint x: 1055, endPoint y: 123, distance: 10.4
click at [1060, 132] on div "dashboard products sales purchasing productivity dashboard products Product Cat…" at bounding box center [604, 314] width 1208 height 628
drag, startPoint x: 1054, startPoint y: 121, endPoint x: 1036, endPoint y: 109, distance: 22.2
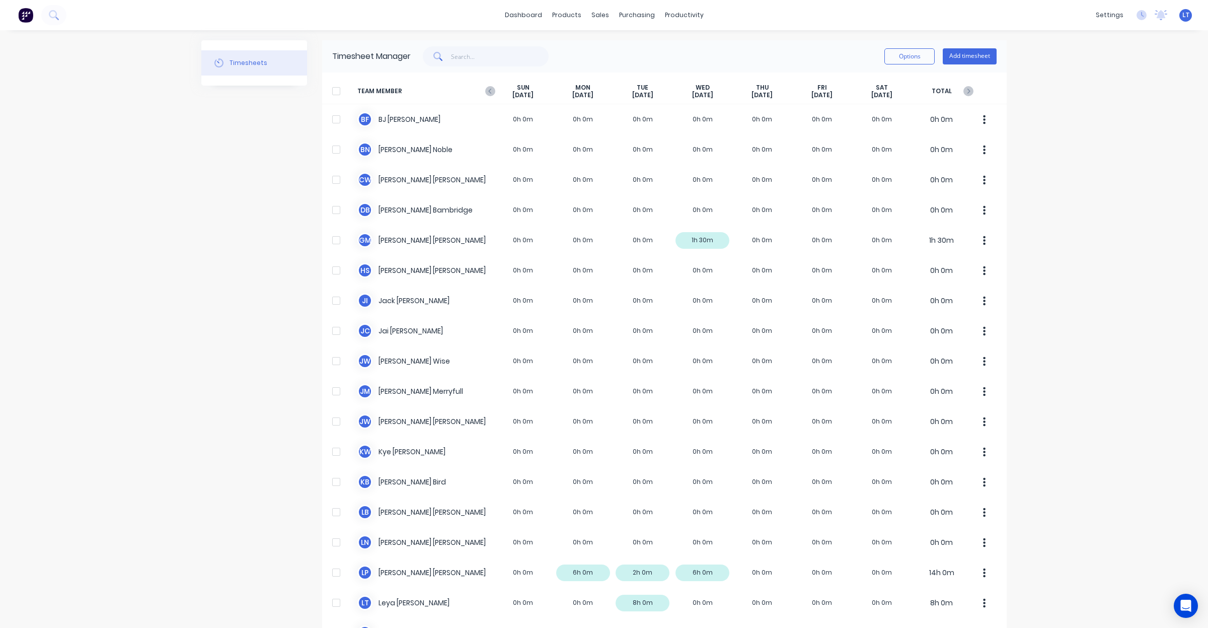
click at [1036, 109] on div "dashboard products sales purchasing productivity dashboard products Product Cat…" at bounding box center [604, 314] width 1208 height 628
click at [963, 91] on icon "button" at bounding box center [968, 91] width 10 height 10
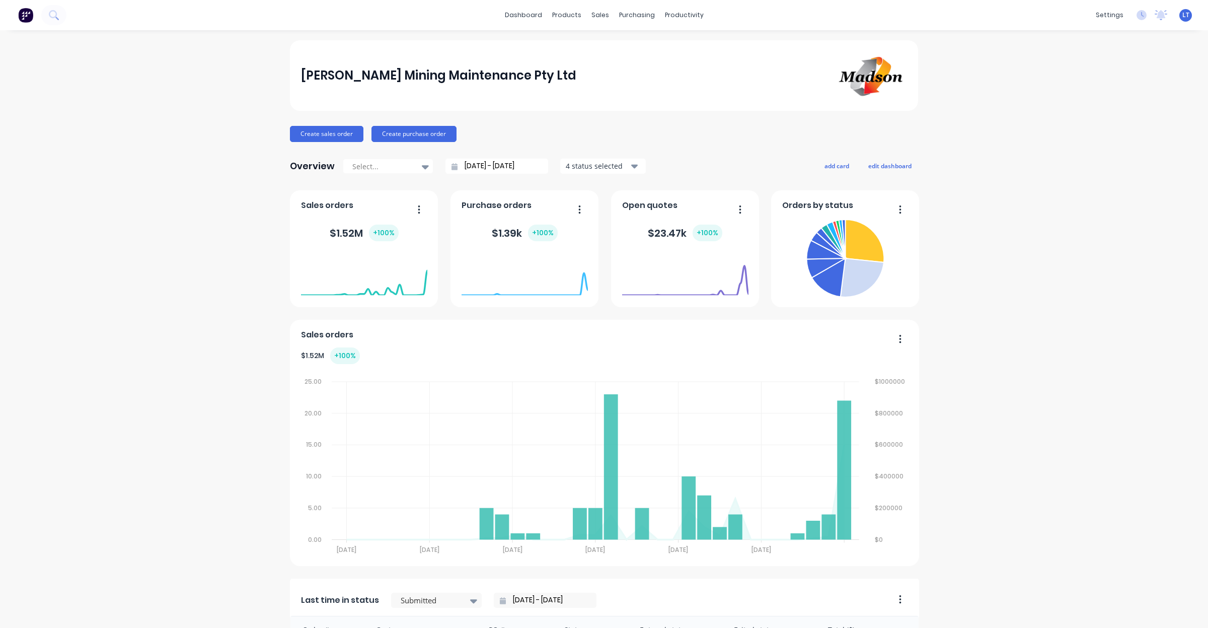
click at [584, 114] on div "Madson Mining Maintenance Pty Ltd Create sales order Create purchase order Over…" at bounding box center [604, 496] width 1208 height 913
click at [584, 91] on div "Madson Mining Maintenance Pty Ltd Create sales order Create purchase order Over…" at bounding box center [604, 496] width 1208 height 913
drag, startPoint x: 1004, startPoint y: 91, endPoint x: 975, endPoint y: 73, distance: 33.7
click at [584, 73] on div "Madson Mining Maintenance Pty Ltd Create sales order Create purchase order Over…" at bounding box center [604, 496] width 1208 height 913
click at [584, 53] on link "Sales Orders" at bounding box center [648, 48] width 133 height 20
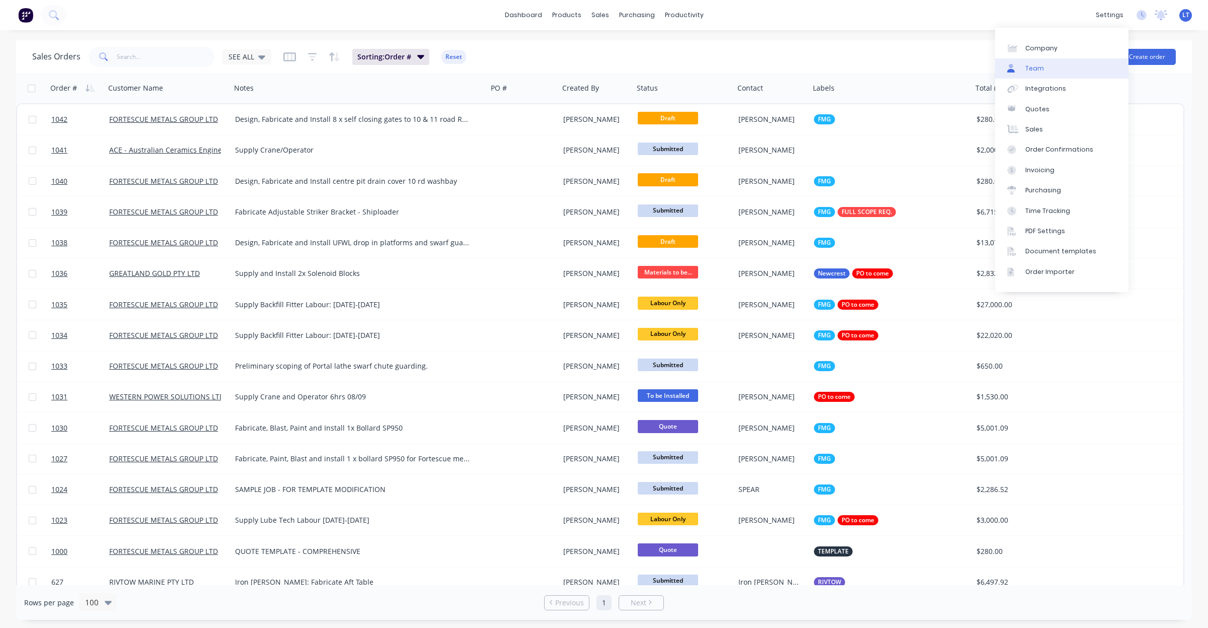
click at [584, 70] on link "Team" at bounding box center [1061, 68] width 133 height 20
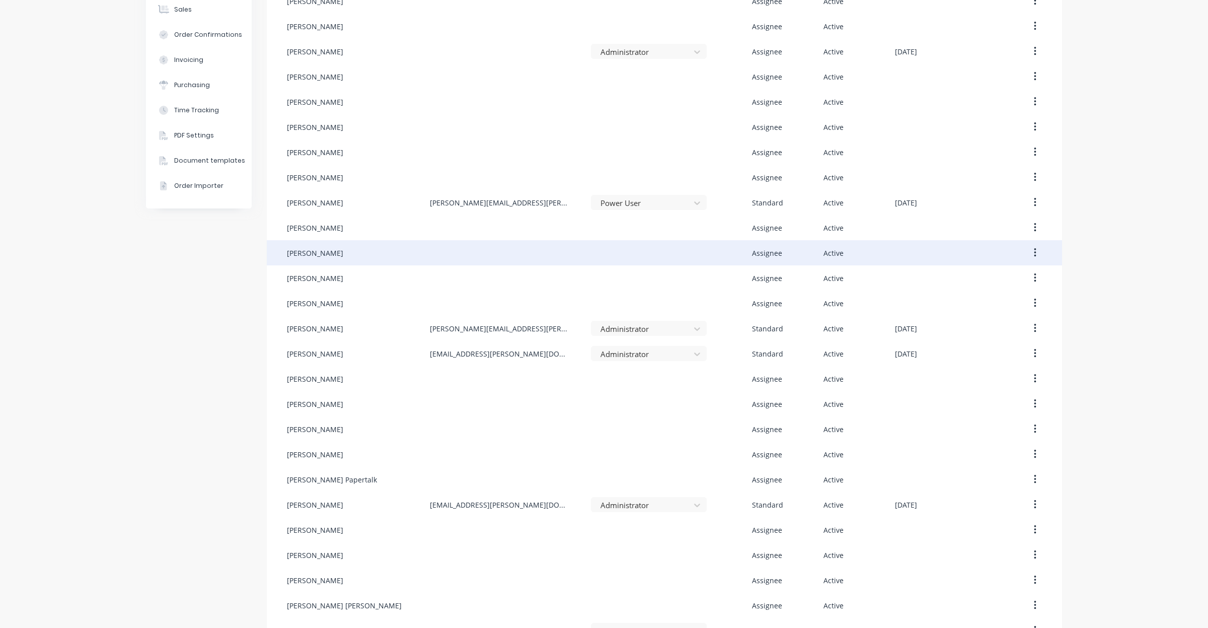
scroll to position [120, 0]
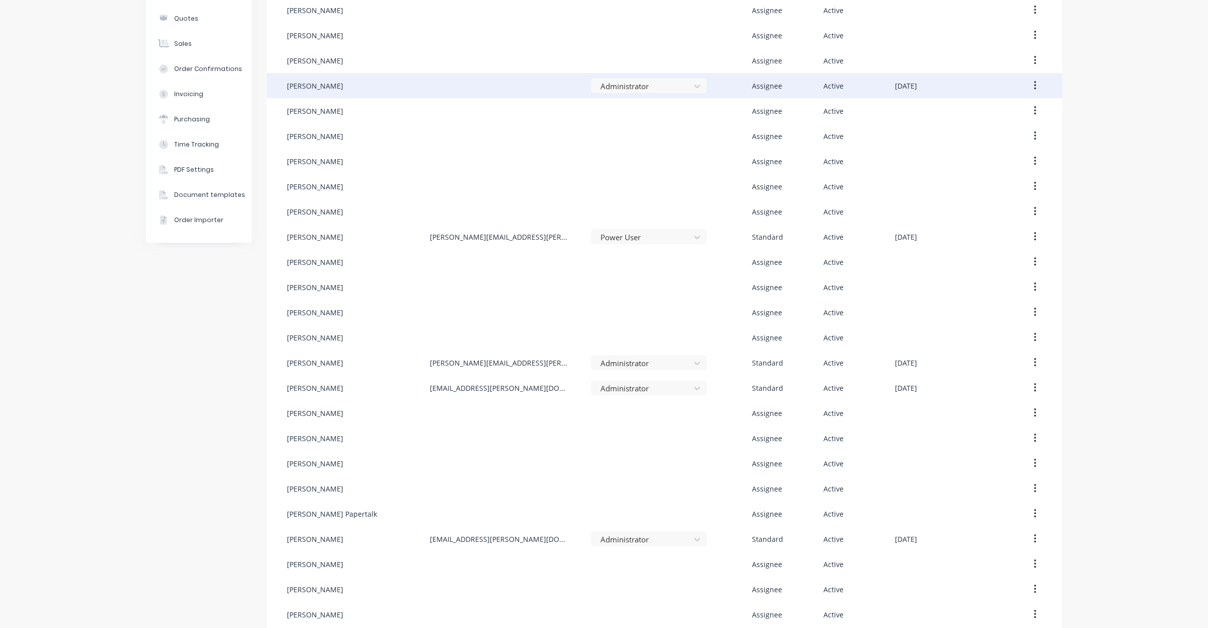
click at [584, 87] on icon "button" at bounding box center [1035, 85] width 3 height 11
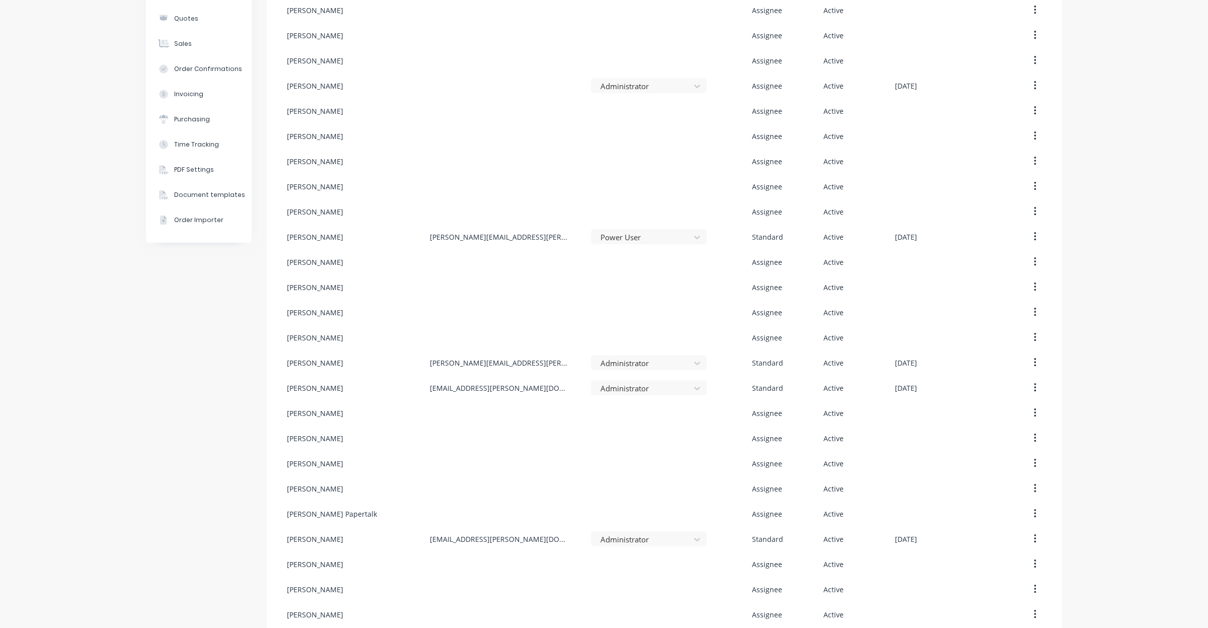
click at [584, 104] on div "Company Team Integrations Quotes Sales Order Confirmations Invoicing Purchasing…" at bounding box center [604, 311] width 1208 height 802
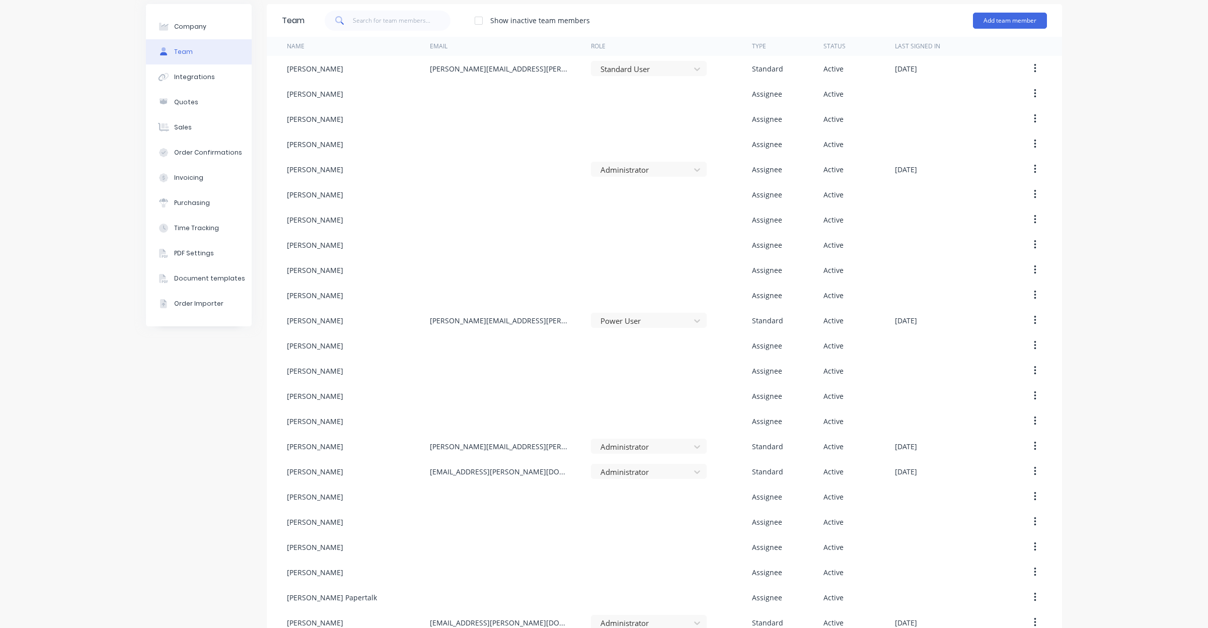
scroll to position [36, 0]
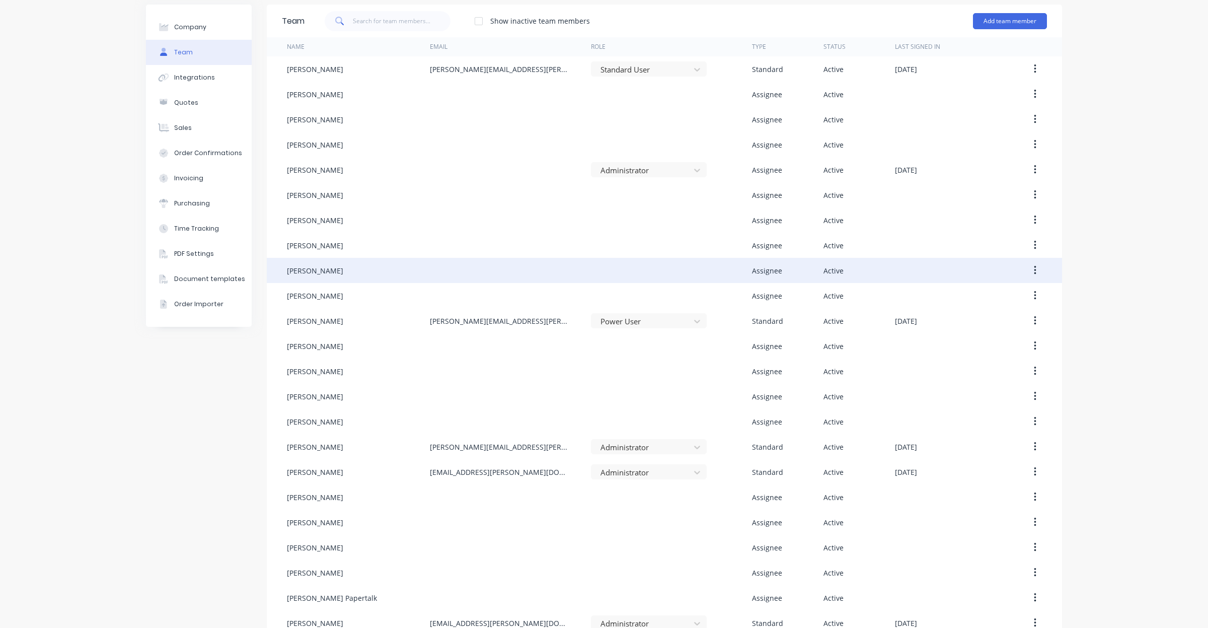
click at [584, 272] on icon "button" at bounding box center [1035, 270] width 3 height 11
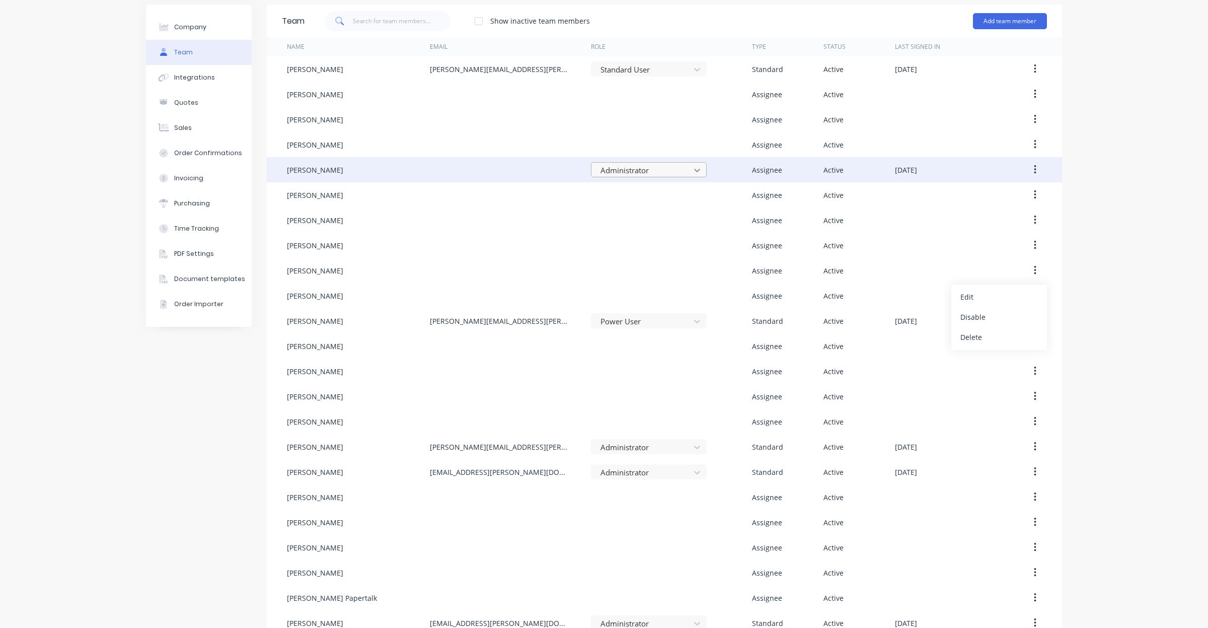
click at [584, 169] on icon at bounding box center [697, 170] width 10 height 10
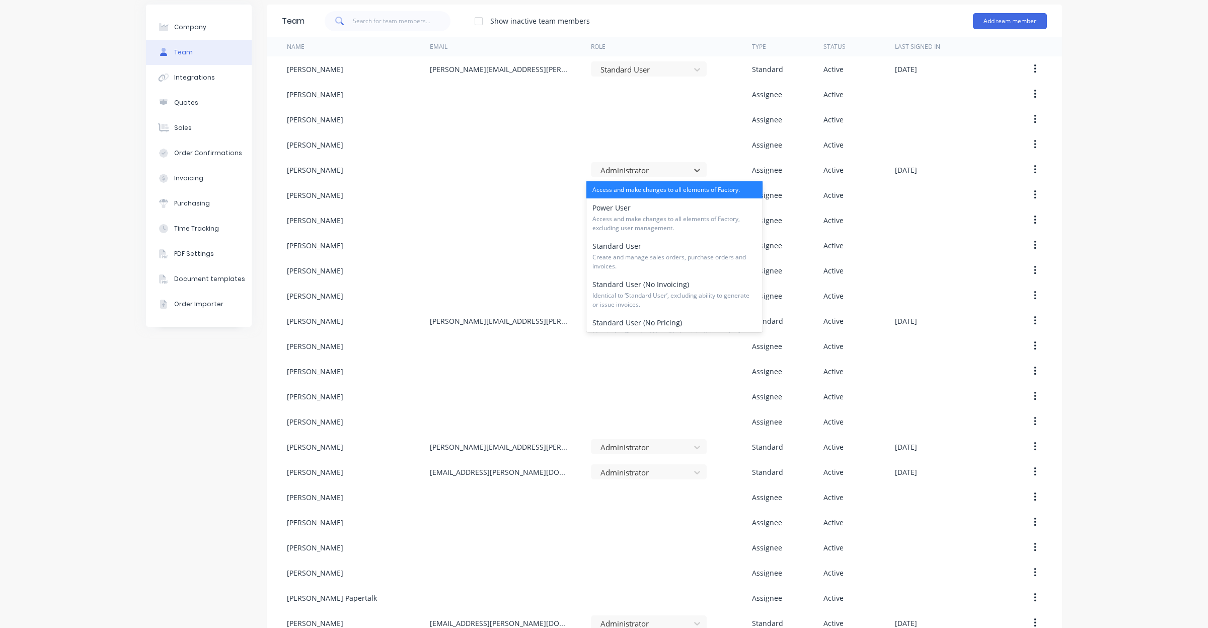
scroll to position [0, 0]
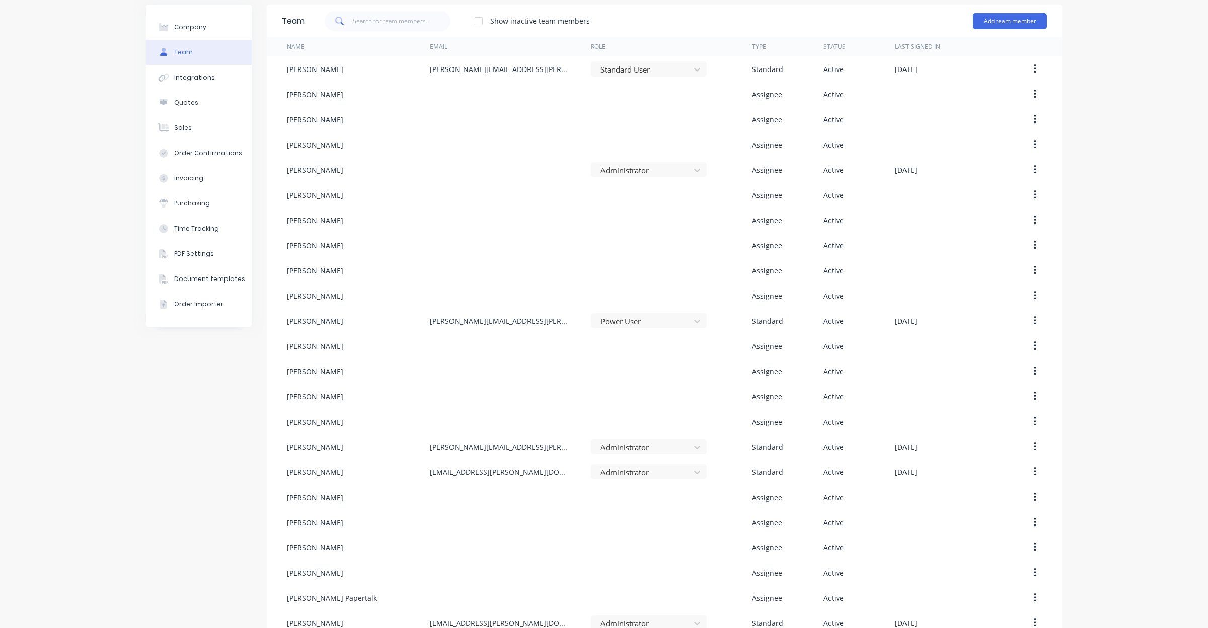
click at [584, 205] on div "Company Team Integrations Quotes Sales Order Confirmations Invoicing Purchasing…" at bounding box center [604, 395] width 1208 height 802
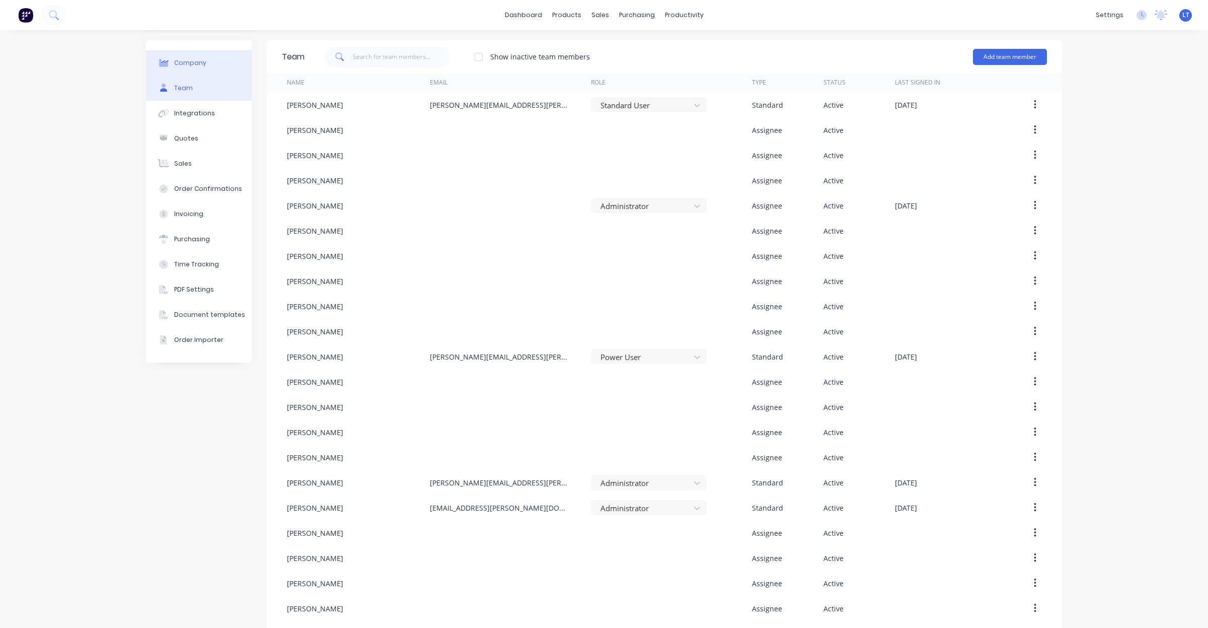
click at [197, 66] on div "Company" at bounding box center [190, 62] width 32 height 9
select select "AU"
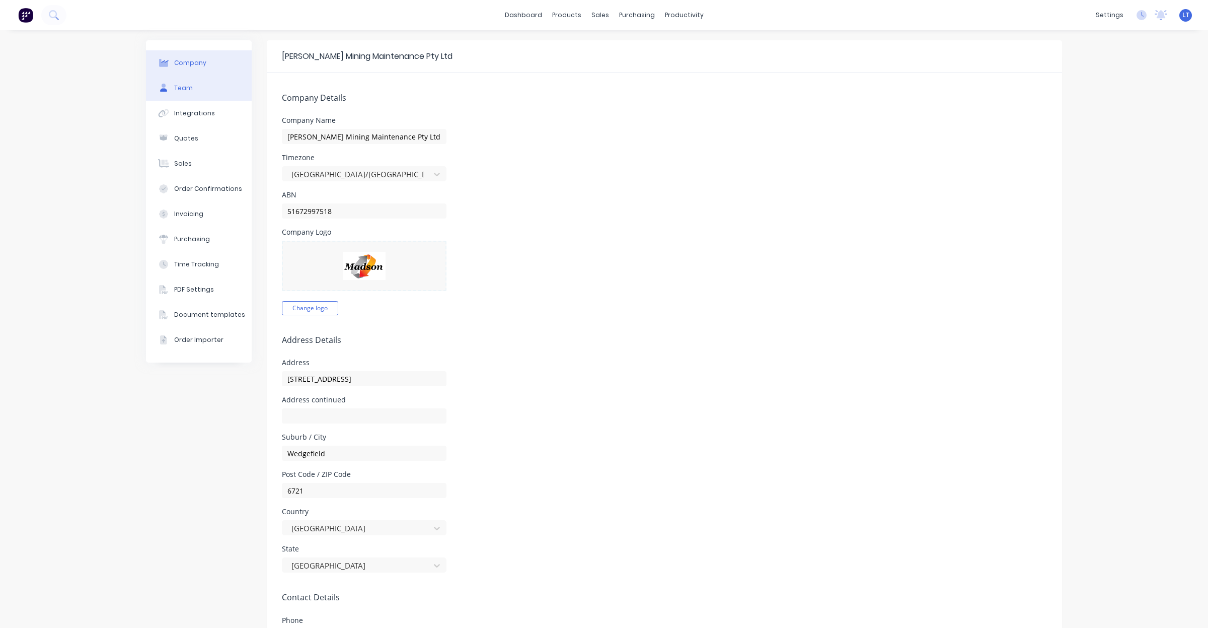
click at [195, 90] on button "Team" at bounding box center [199, 87] width 106 height 25
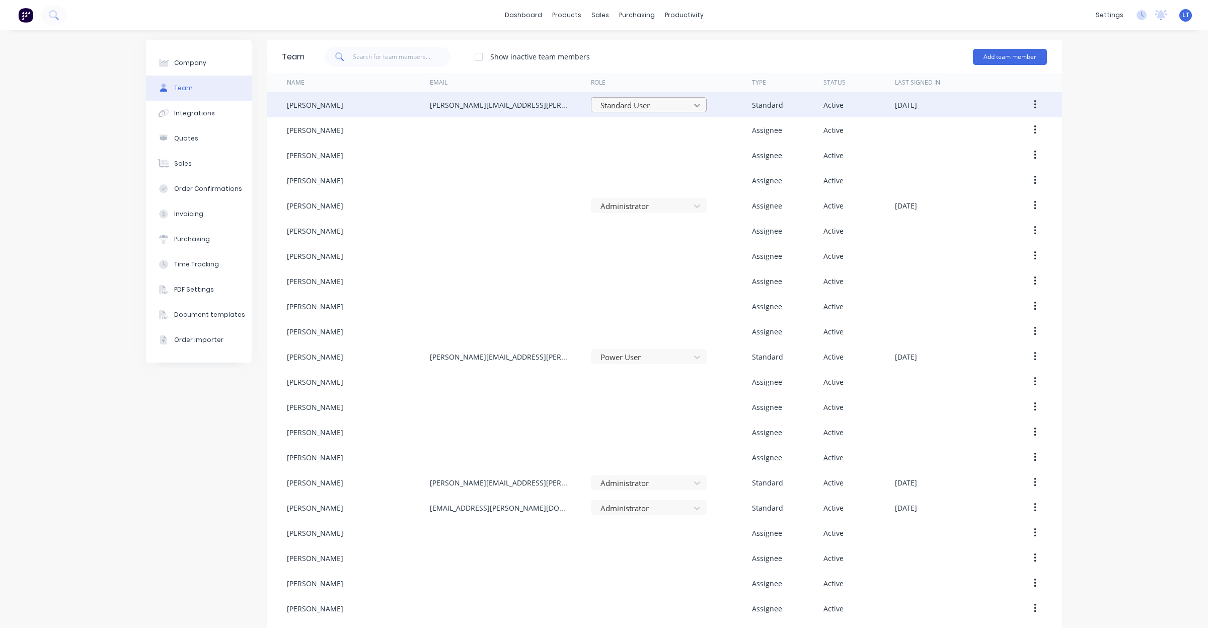
click at [584, 102] on icon at bounding box center [697, 105] width 10 height 10
click at [584, 107] on icon at bounding box center [697, 105] width 10 height 10
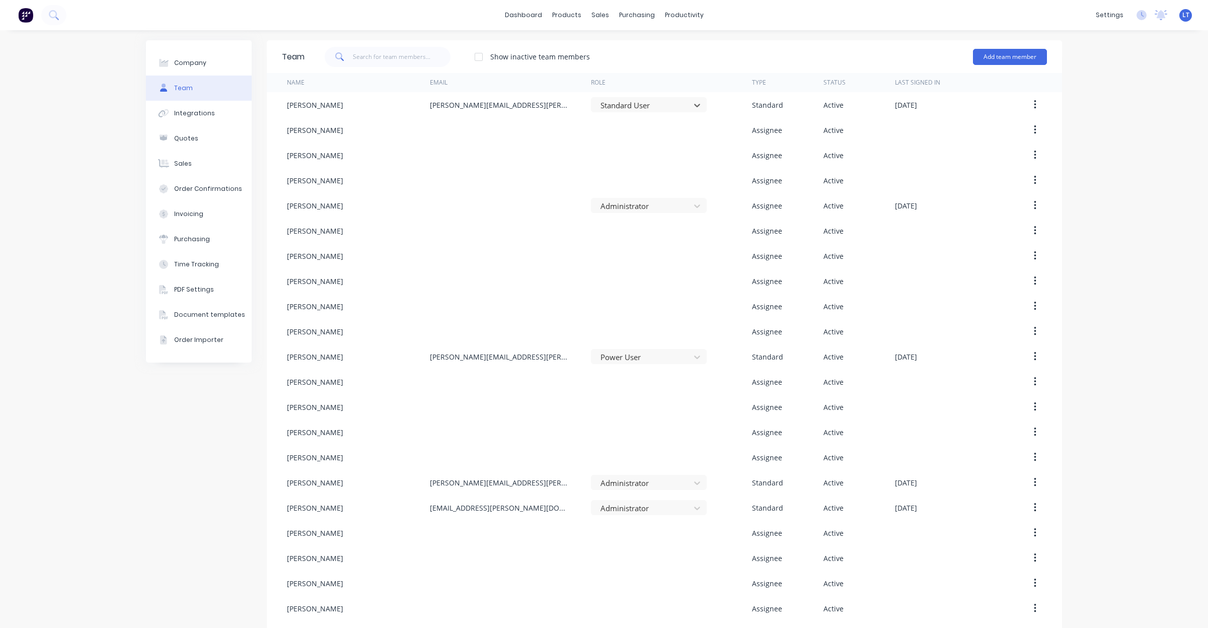
click at [584, 18] on div "LT Madson Mining Maintenance Pty ... Leya Thompson Administrator Profile Sign o…" at bounding box center [1185, 15] width 13 height 13
click at [584, 79] on link "Integrations" at bounding box center [1051, 89] width 133 height 20
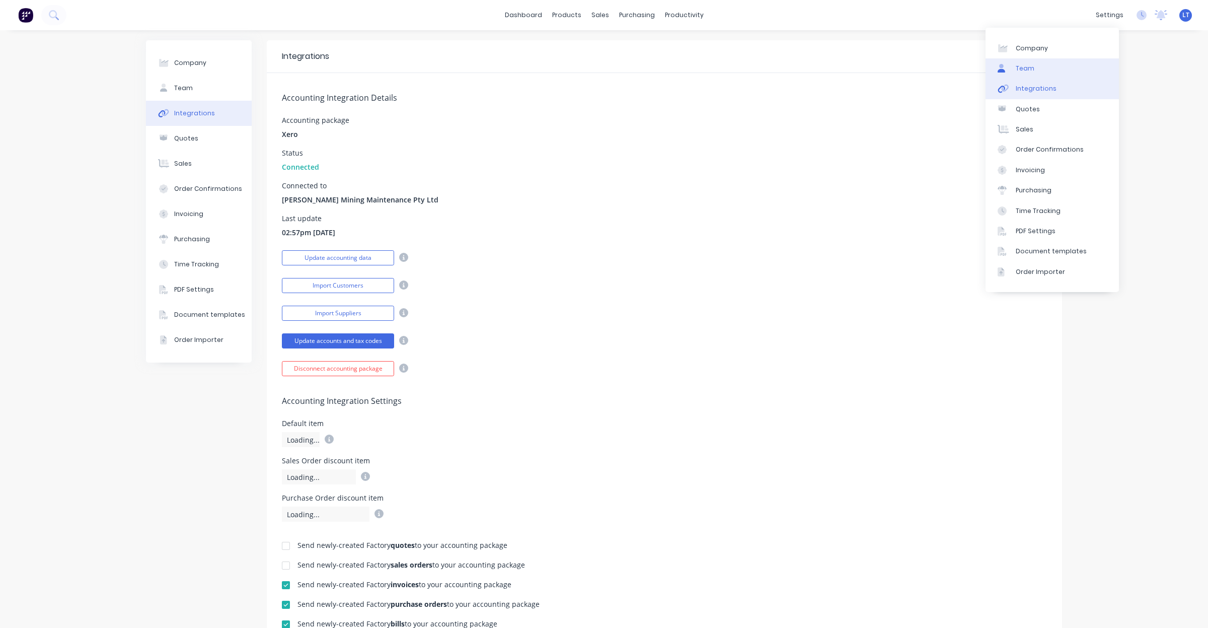
click at [584, 68] on link "Team" at bounding box center [1051, 68] width 133 height 20
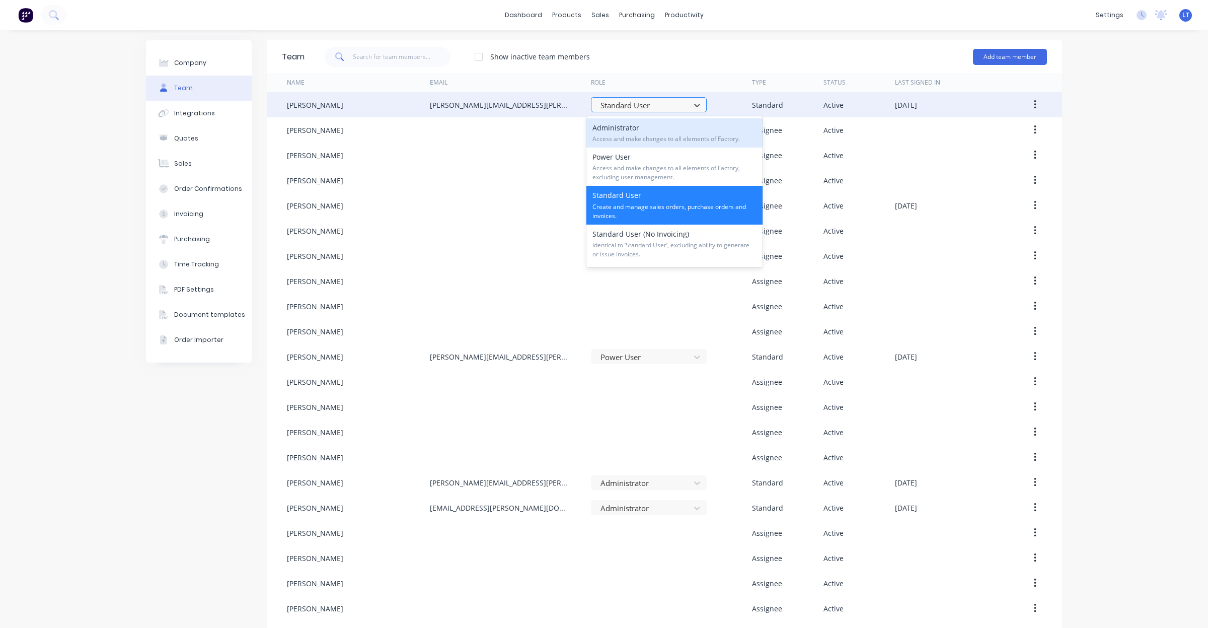
click at [584, 104] on div at bounding box center [642, 105] width 86 height 13
click at [584, 103] on icon at bounding box center [697, 105] width 10 height 10
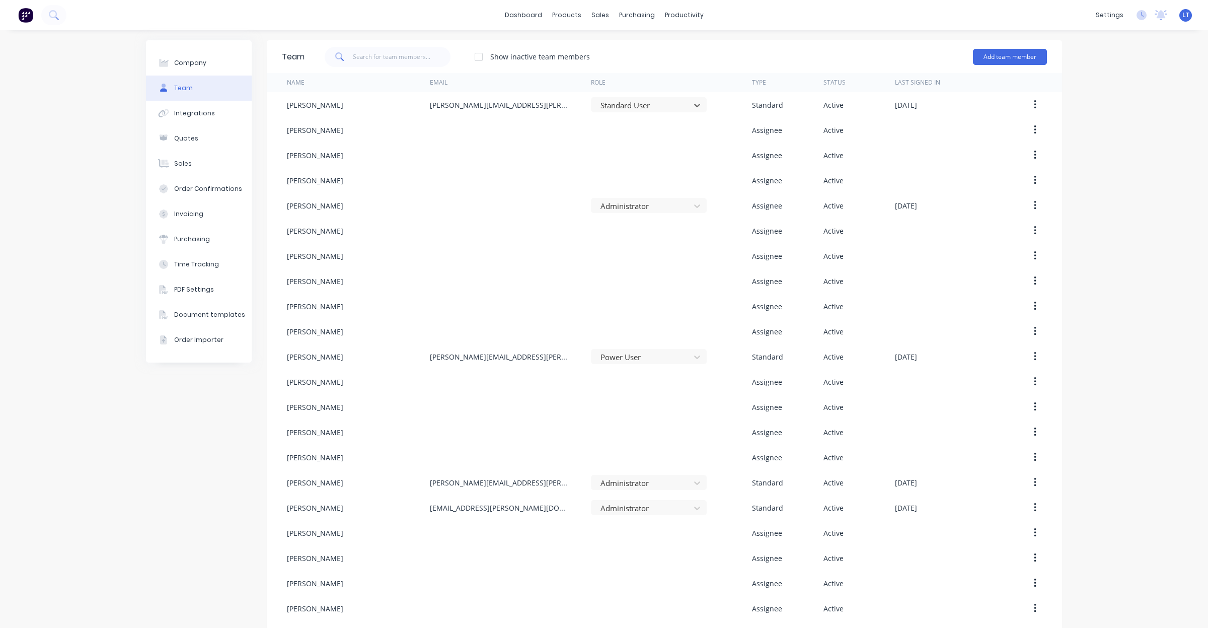
click at [584, 156] on div "Company Team Integrations Quotes Sales Order Confirmations Invoicing Purchasing…" at bounding box center [604, 431] width 1208 height 802
click at [584, 18] on icon at bounding box center [1141, 15] width 10 height 10
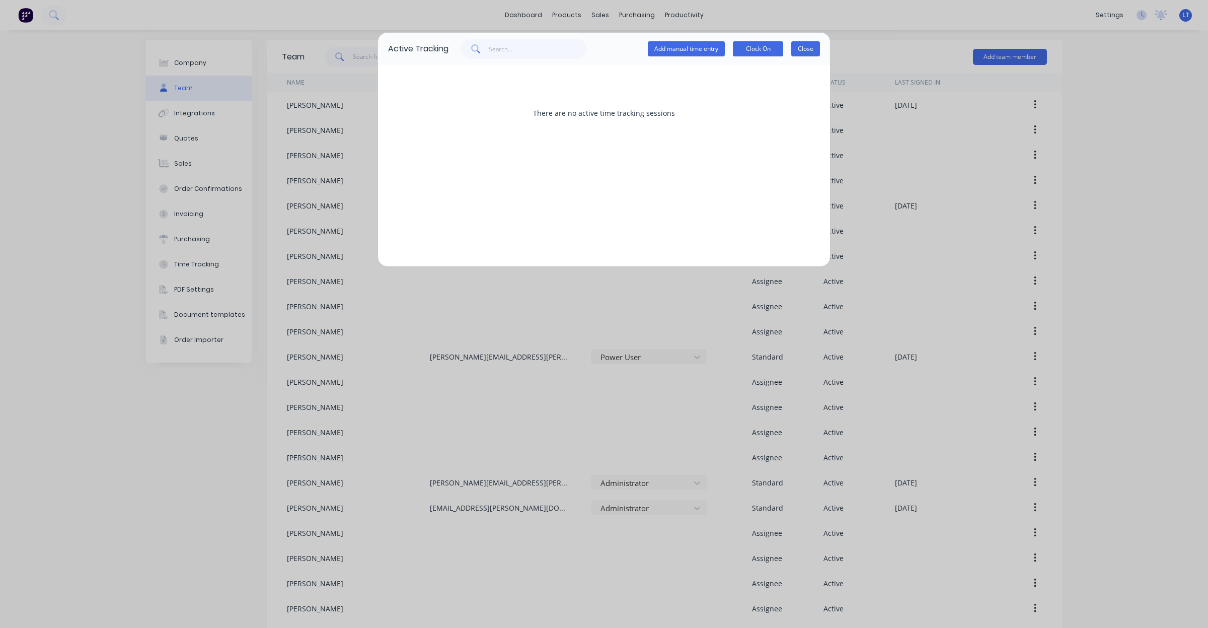
click at [584, 49] on button "Close" at bounding box center [805, 48] width 29 height 15
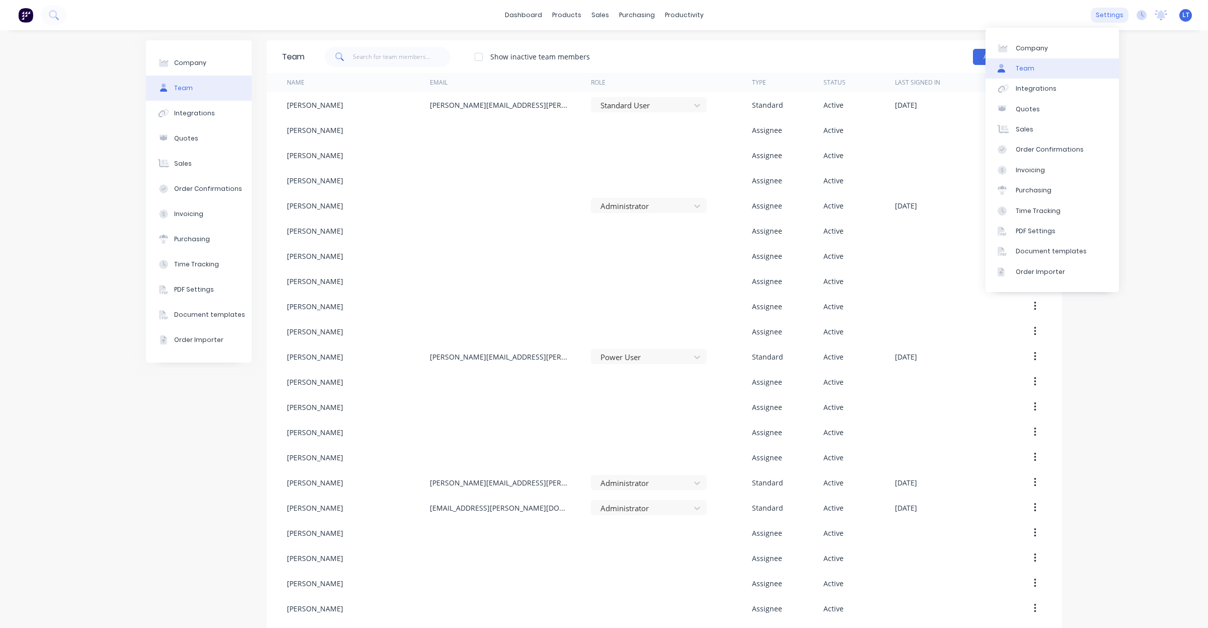
click at [584, 17] on div "settings" at bounding box center [1109, 15] width 38 height 15
click at [584, 14] on icon at bounding box center [1160, 14] width 9 height 8
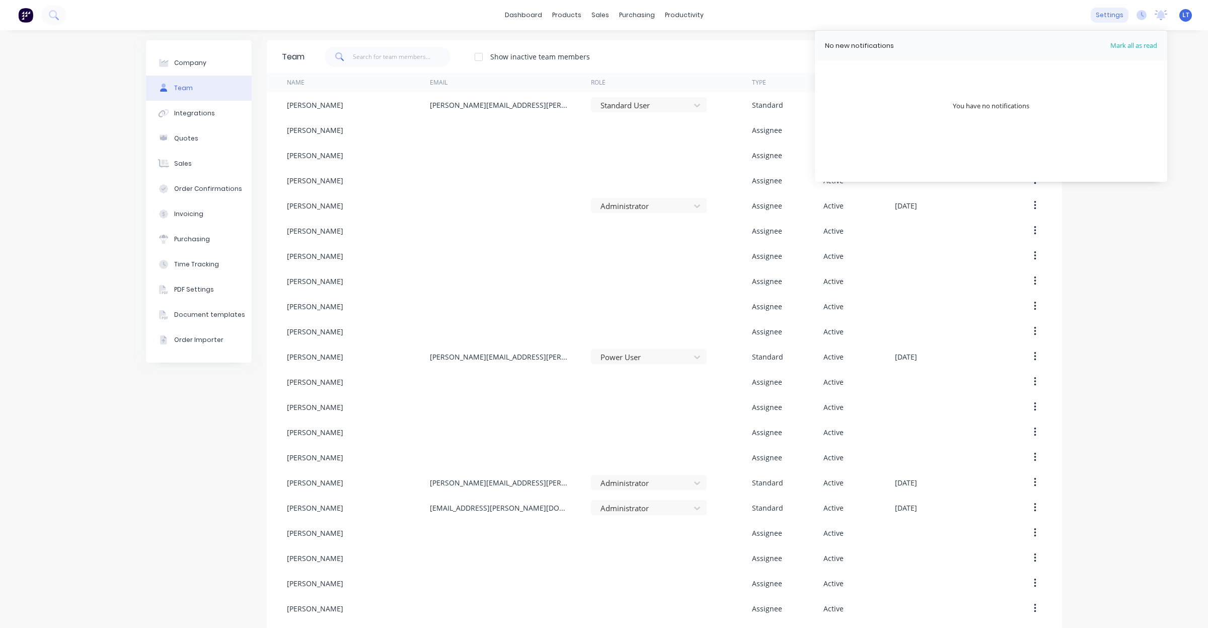
click at [584, 15] on div "settings" at bounding box center [1109, 15] width 38 height 15
click at [24, 15] on img at bounding box center [25, 15] width 15 height 15
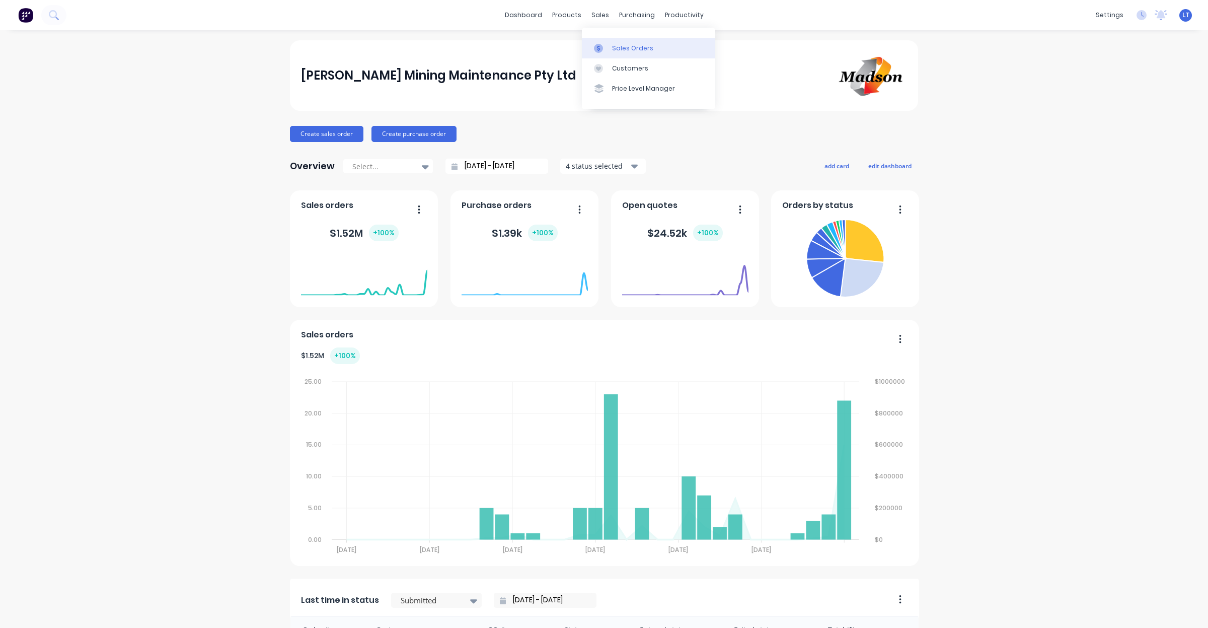
click at [584, 40] on link "Sales Orders" at bounding box center [648, 48] width 133 height 20
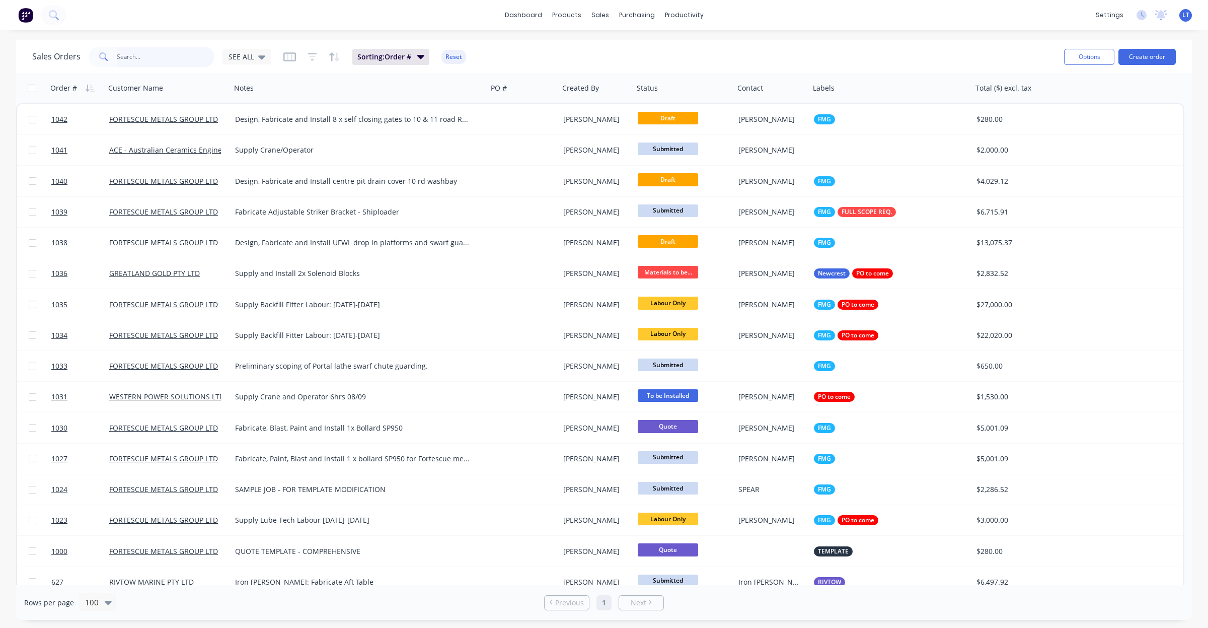
click at [180, 58] on input "text" at bounding box center [166, 57] width 98 height 20
type input "505"
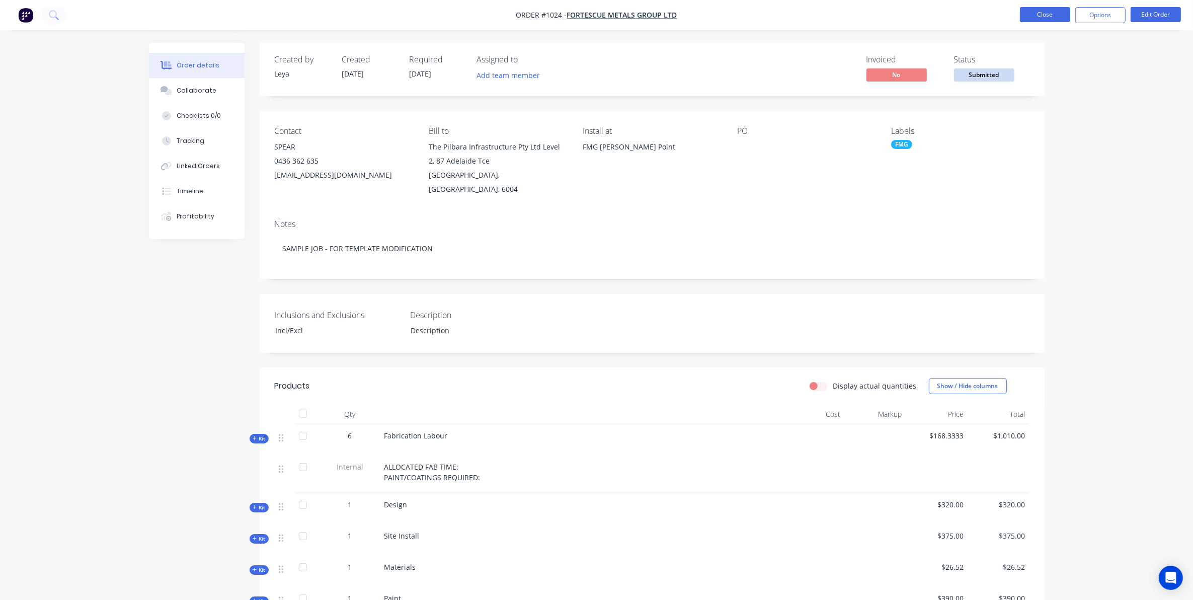
click at [1035, 11] on button "Close" at bounding box center [1045, 14] width 50 height 15
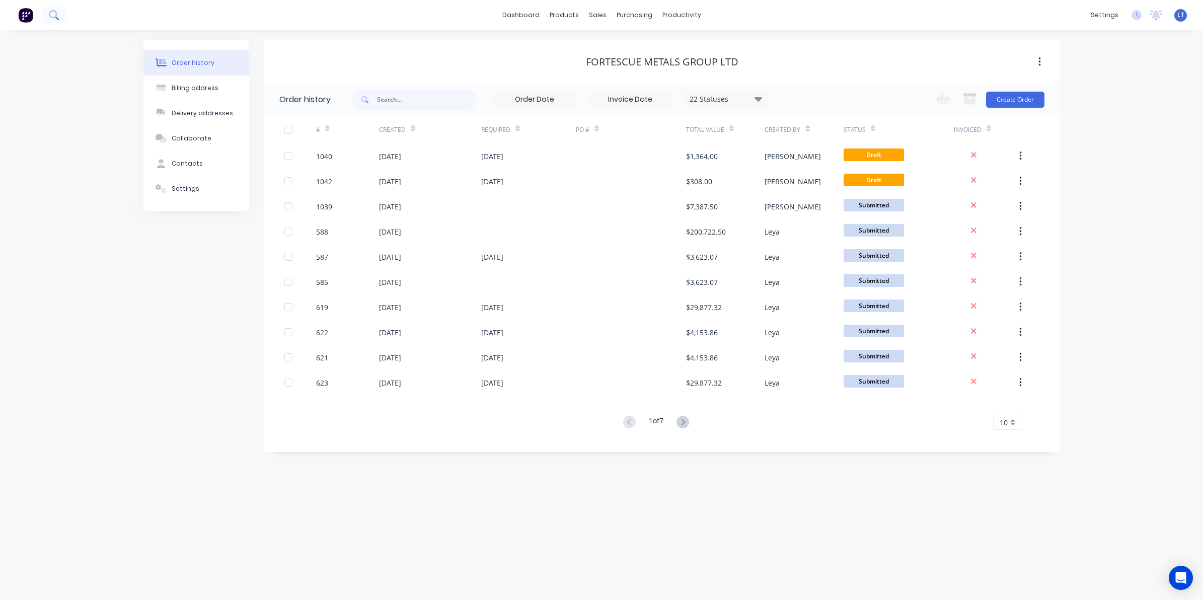
click at [53, 16] on icon at bounding box center [54, 15] width 10 height 10
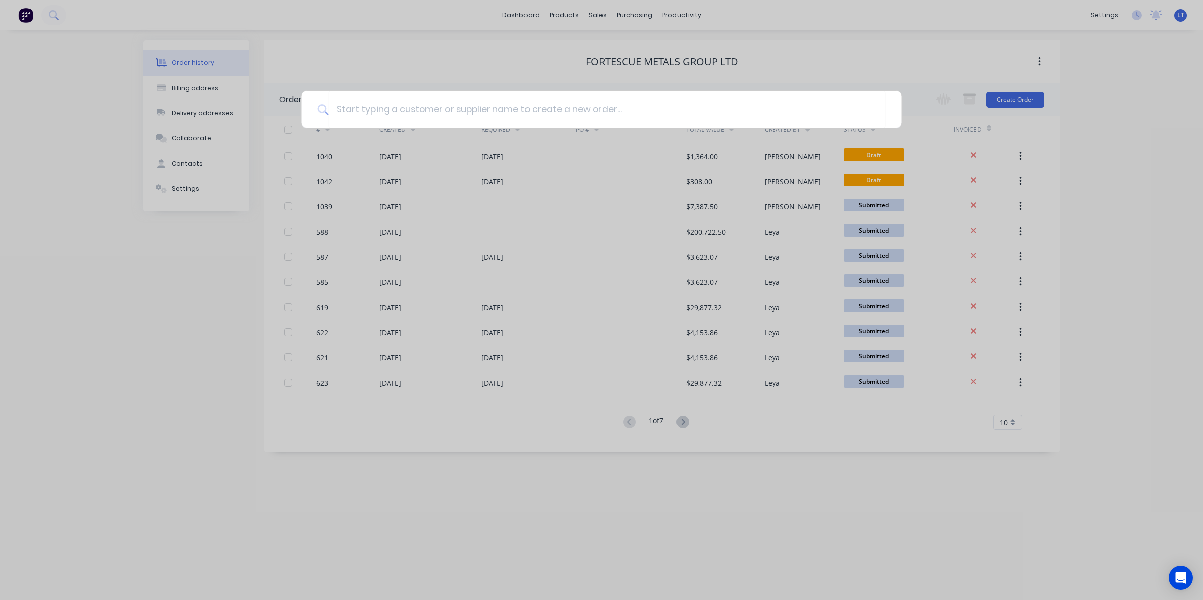
click at [195, 272] on div at bounding box center [601, 300] width 1203 height 600
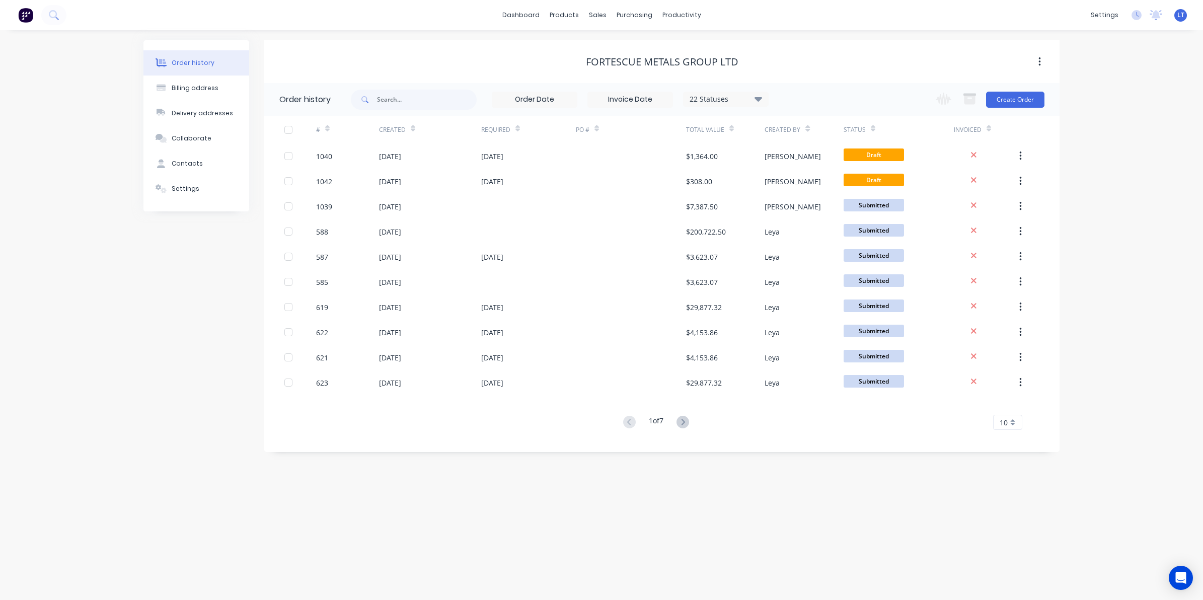
drag, startPoint x: 192, startPoint y: 271, endPoint x: 114, endPoint y: 268, distance: 78.5
drag, startPoint x: 114, startPoint y: 268, endPoint x: 78, endPoint y: 268, distance: 35.7
click at [78, 268] on div "Order history Billing address Delivery addresses Collaborate Contacts Settings …" at bounding box center [601, 315] width 1203 height 570
click at [172, 188] on div "Settings" at bounding box center [186, 188] width 28 height 9
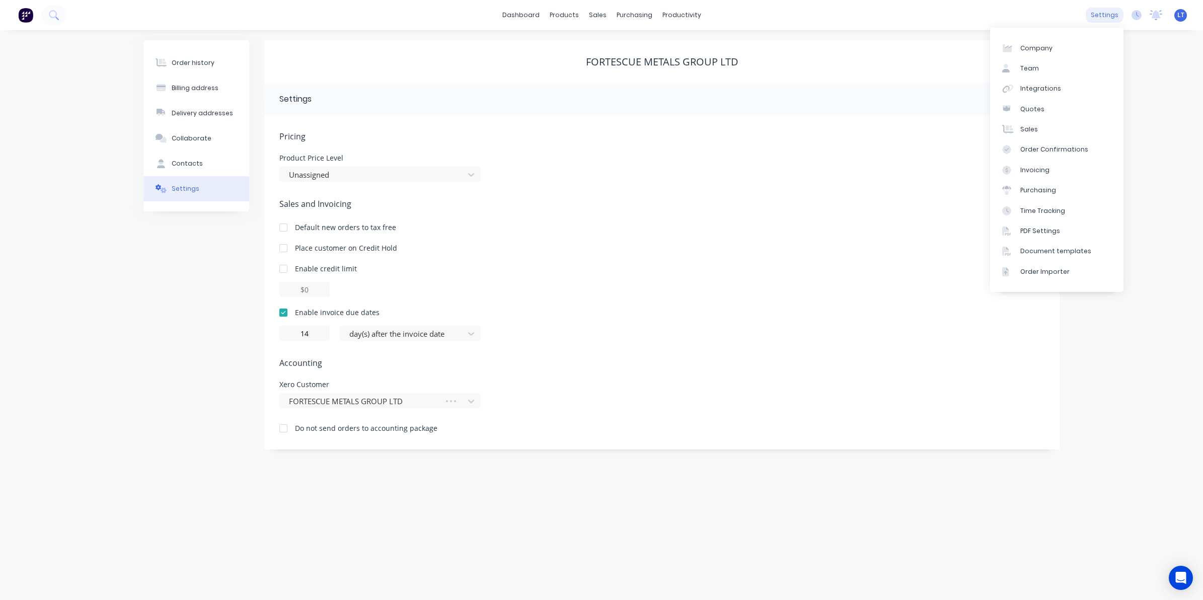
click at [1097, 15] on div "settings" at bounding box center [1104, 15] width 38 height 15
click at [1043, 66] on link "Team" at bounding box center [1056, 68] width 133 height 20
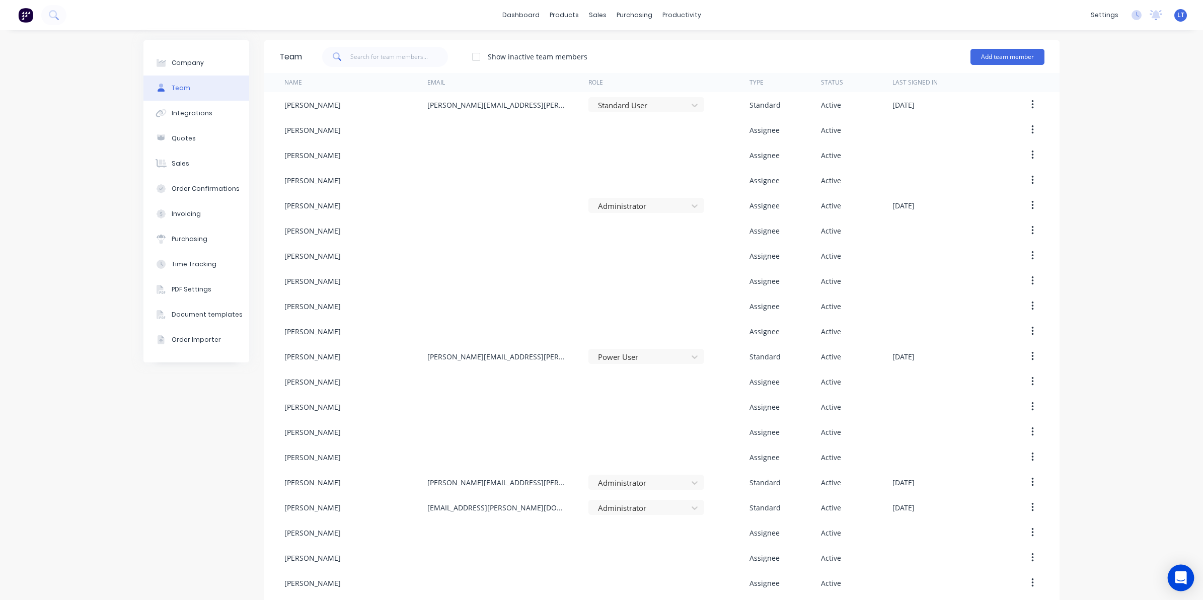
click at [1178, 579] on icon "Open Intercom Messenger" at bounding box center [1180, 577] width 12 height 13
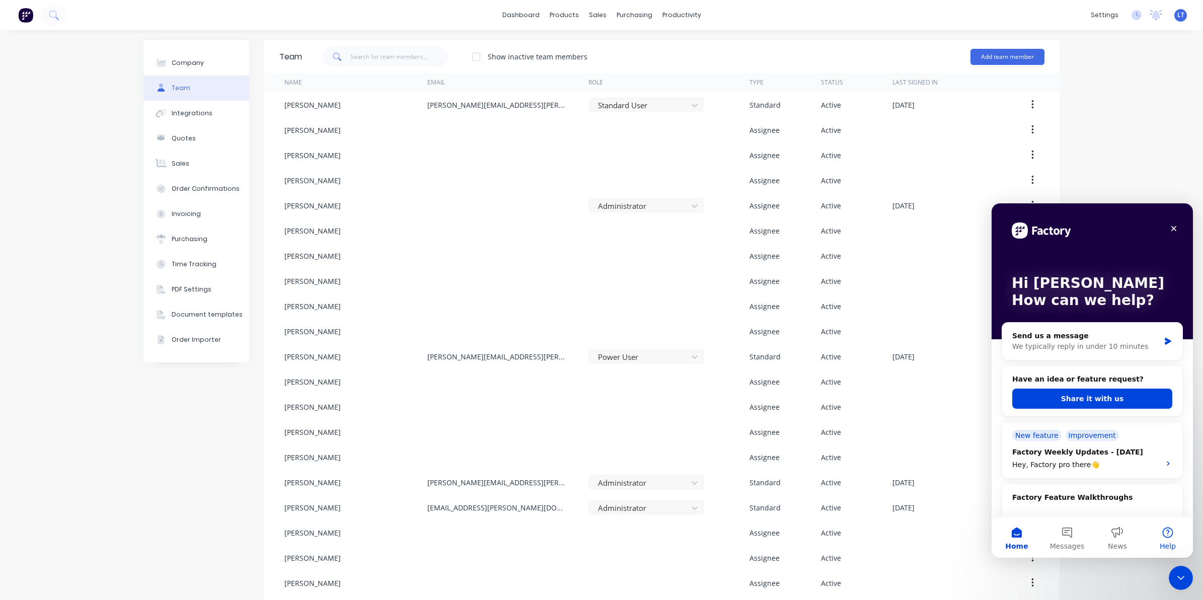
click at [1158, 528] on button "Help" at bounding box center [1167, 537] width 50 height 40
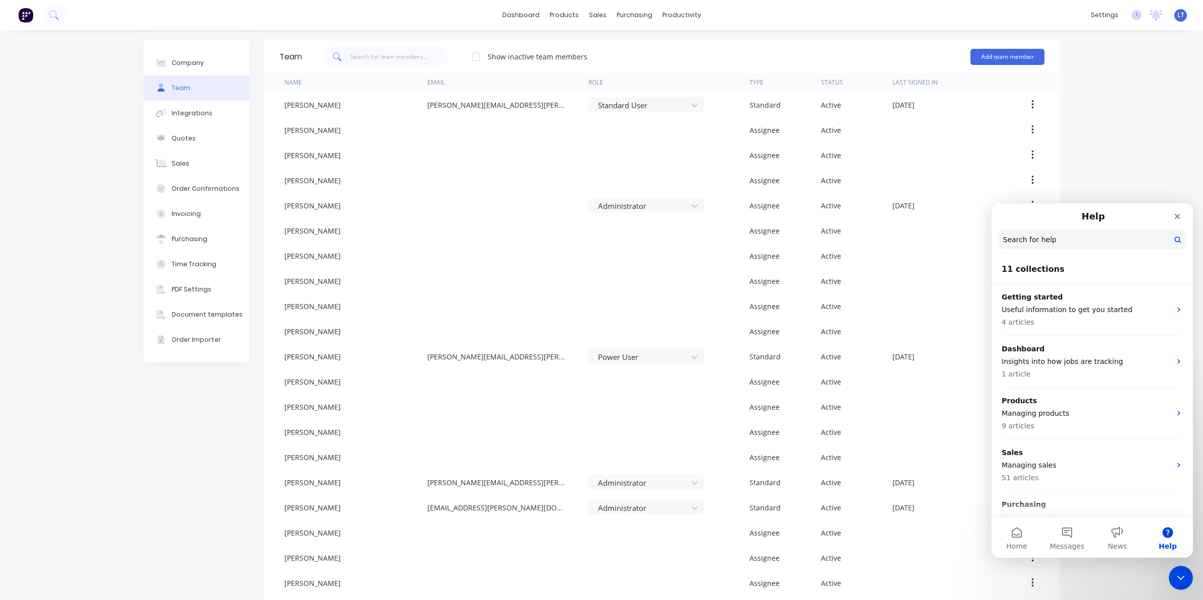
click at [1060, 243] on input "Search for help" at bounding box center [1092, 239] width 188 height 20
type input "permissions"
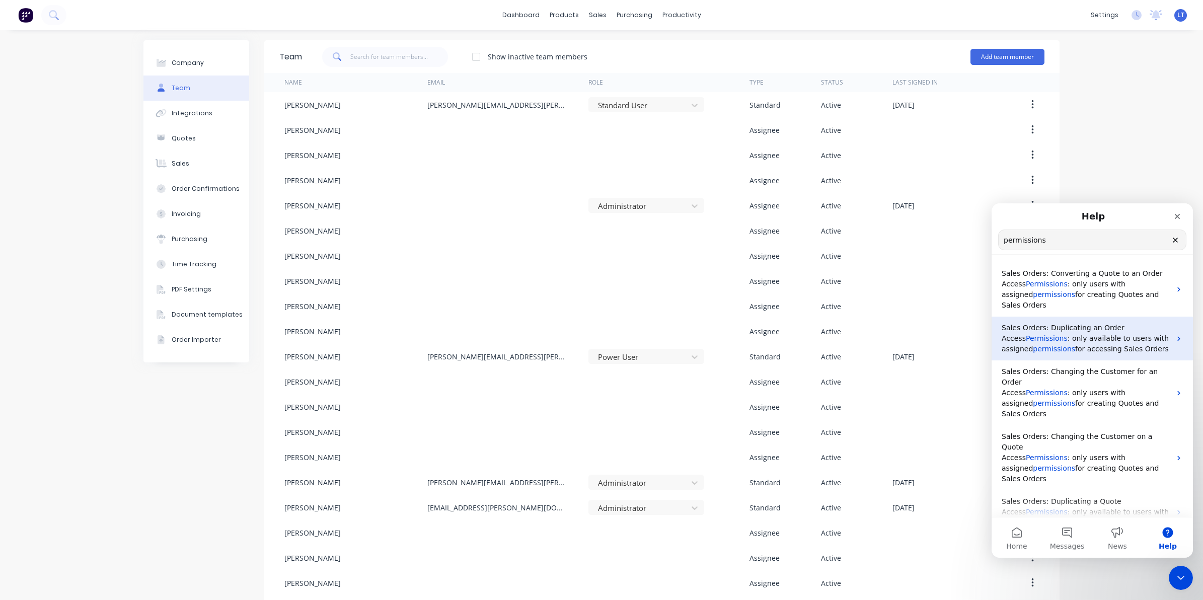
click at [1048, 345] on span "permissions" at bounding box center [1054, 349] width 42 height 8
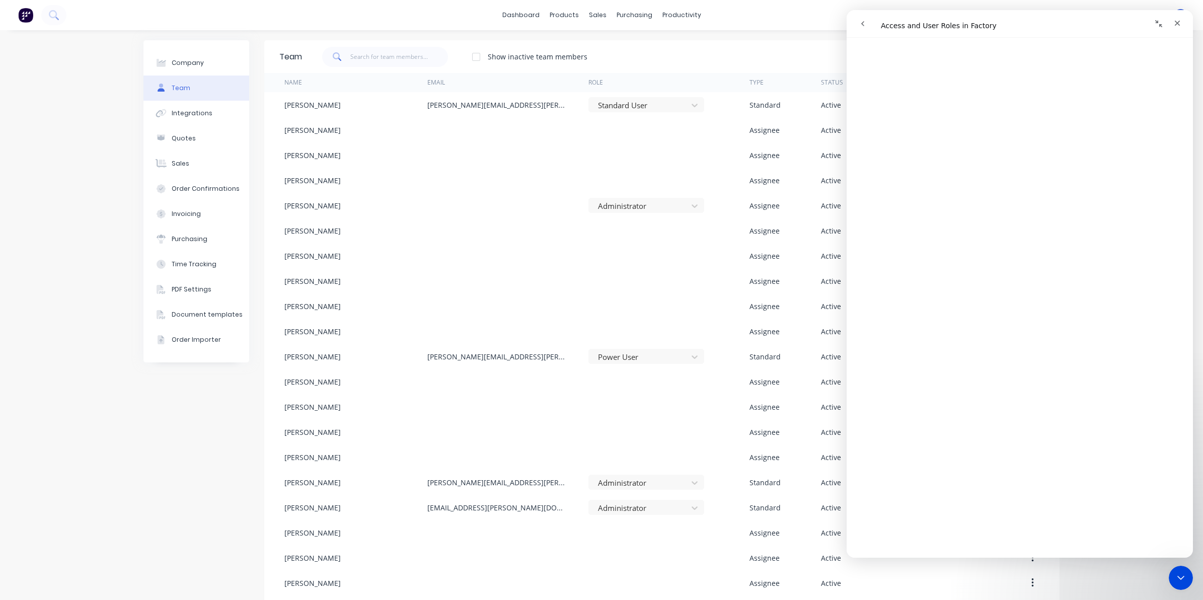
scroll to position [119, 0]
click at [905, 26] on div "Intercom messenger" at bounding box center [935, 23] width 165 height 19
click at [862, 21] on icon "go back" at bounding box center [862, 24] width 8 height 8
click at [867, 21] on button "go back" at bounding box center [862, 23] width 19 height 19
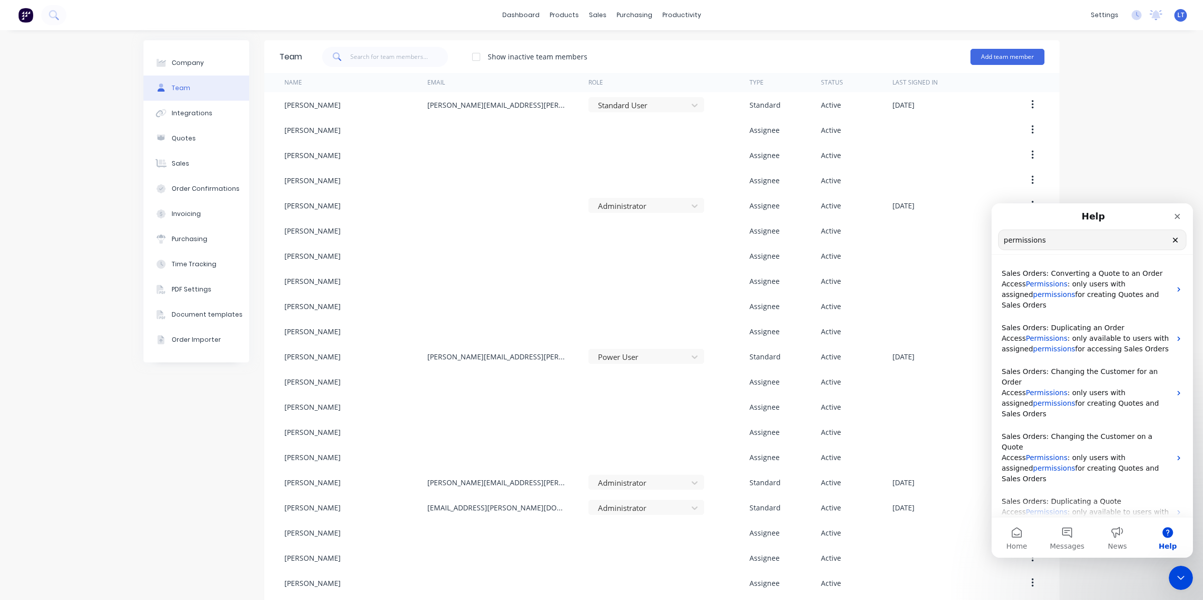
drag, startPoint x: 1065, startPoint y: 247, endPoint x: 905, endPoint y: 237, distance: 160.3
click at [991, 237] on html "Help permissions Search for help Sales Orders: Converting a Quote to an Order A…" at bounding box center [1091, 380] width 201 height 354
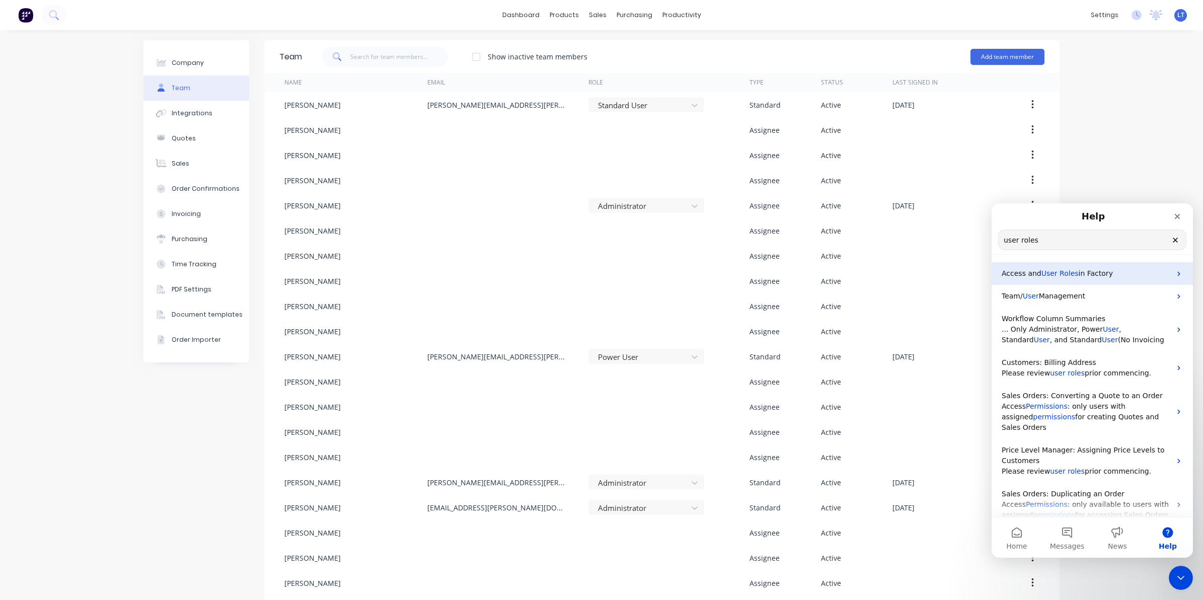
type input "user roles"
click at [1174, 273] on icon "Intercom messenger" at bounding box center [1178, 274] width 8 height 8
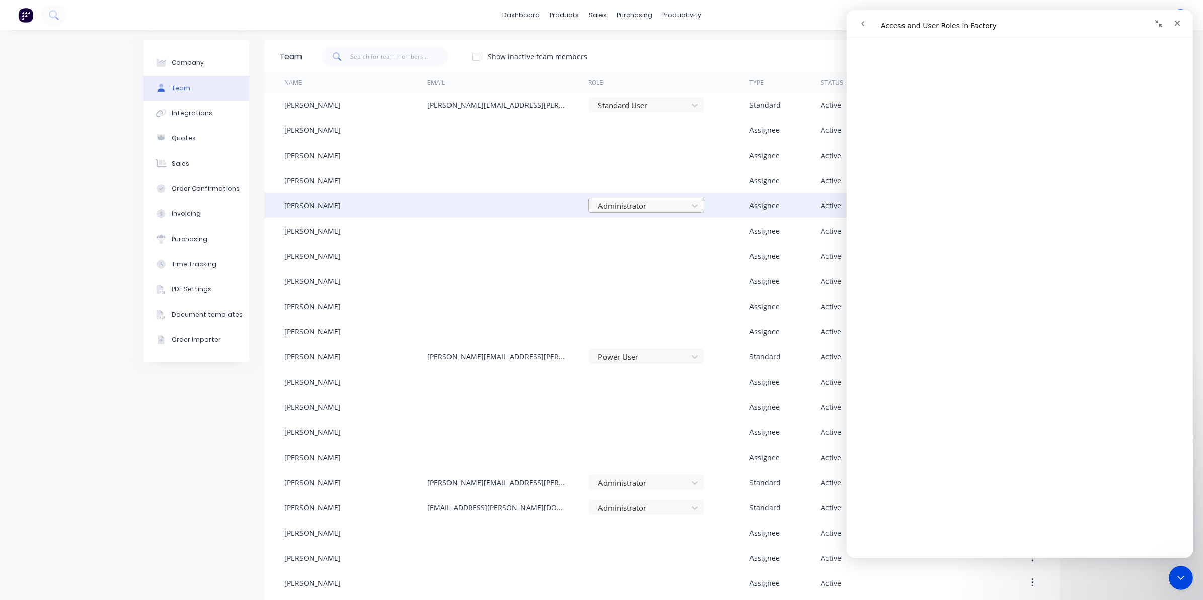
click at [645, 205] on div at bounding box center [640, 206] width 86 height 13
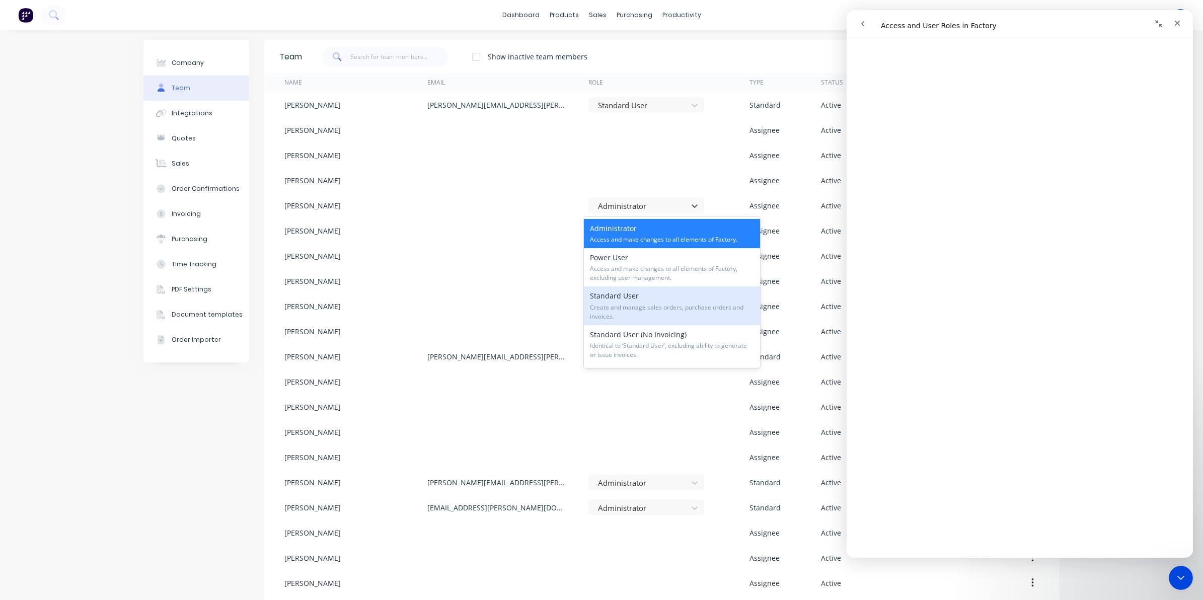
click at [684, 300] on div "Standard User Create and manage sales orders, purchase orders and invoices." at bounding box center [672, 305] width 176 height 38
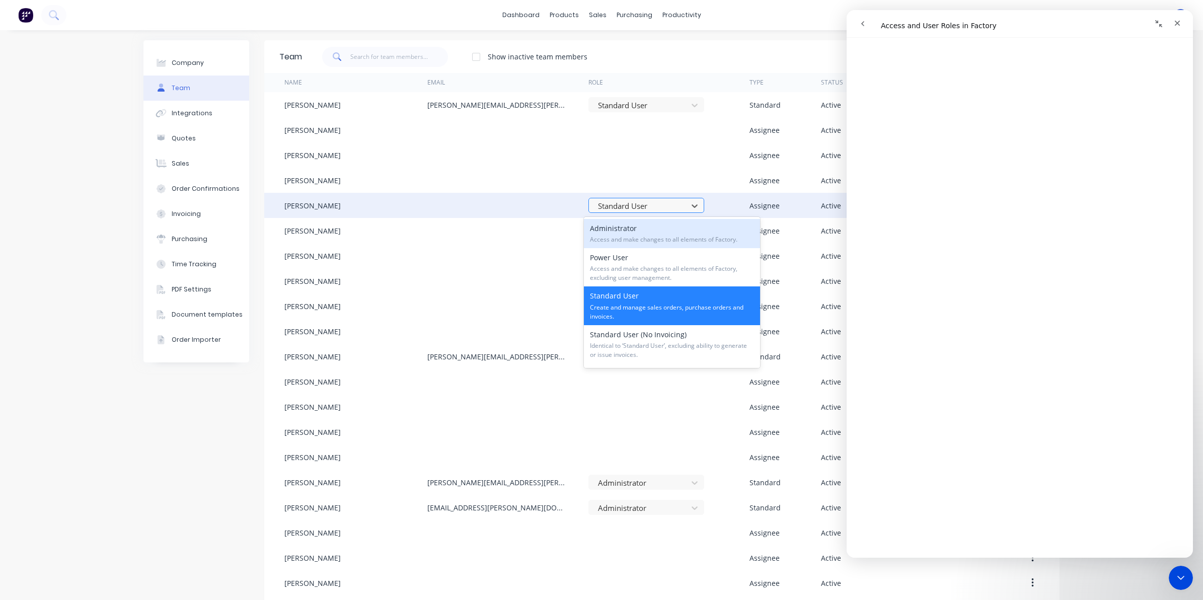
click at [672, 207] on div at bounding box center [640, 206] width 86 height 13
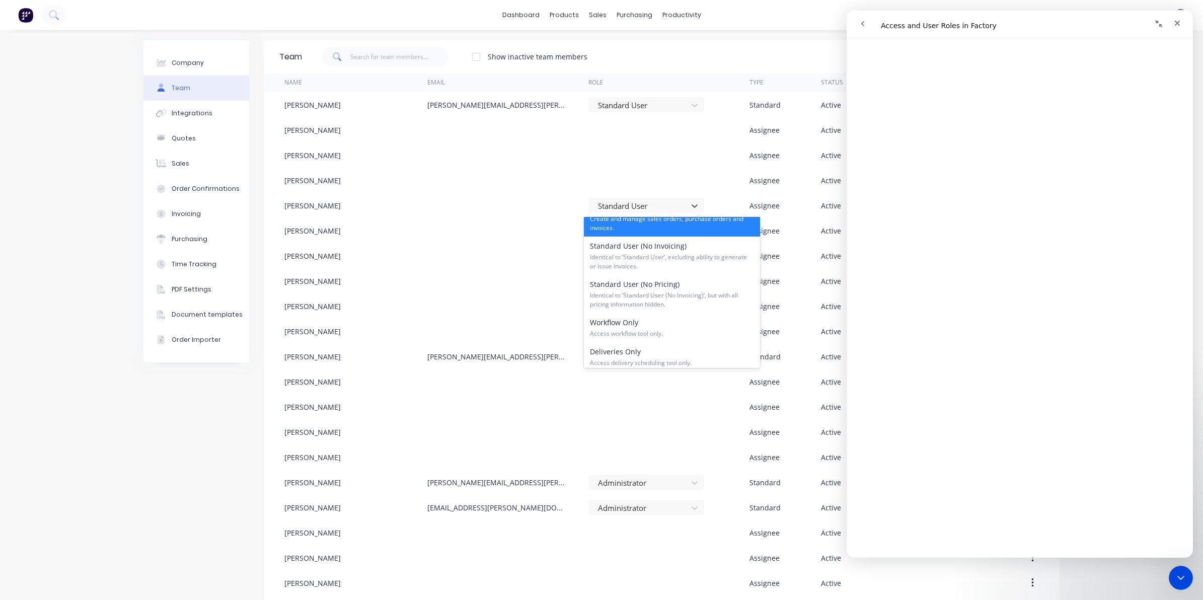
scroll to position [63, 0]
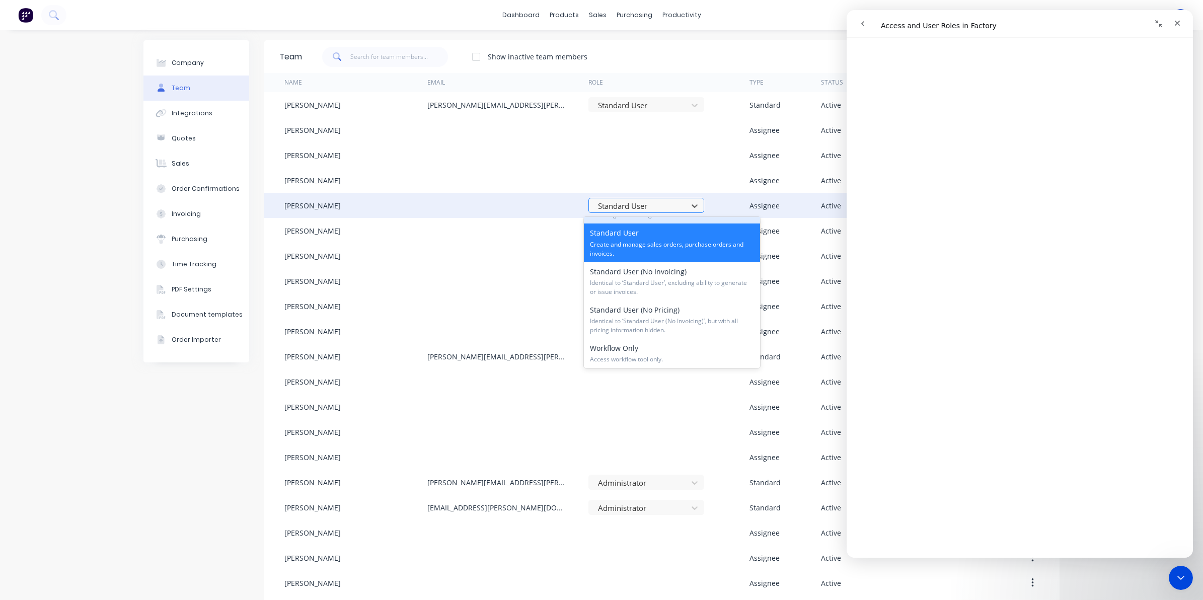
click at [662, 207] on div at bounding box center [640, 206] width 86 height 13
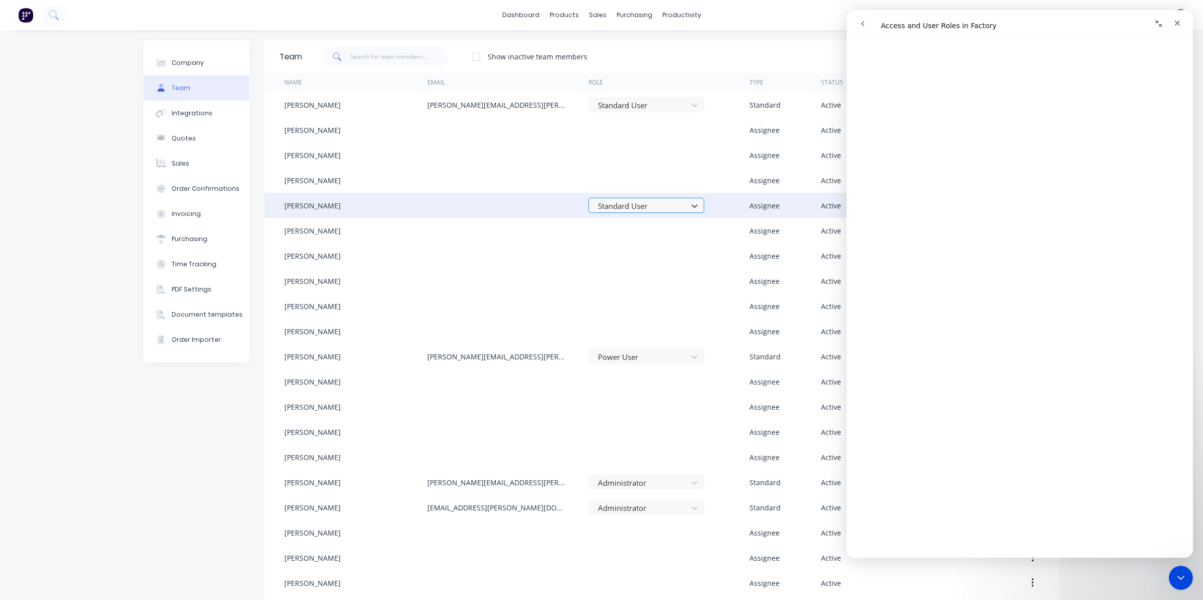
click at [657, 210] on div at bounding box center [640, 206] width 86 height 13
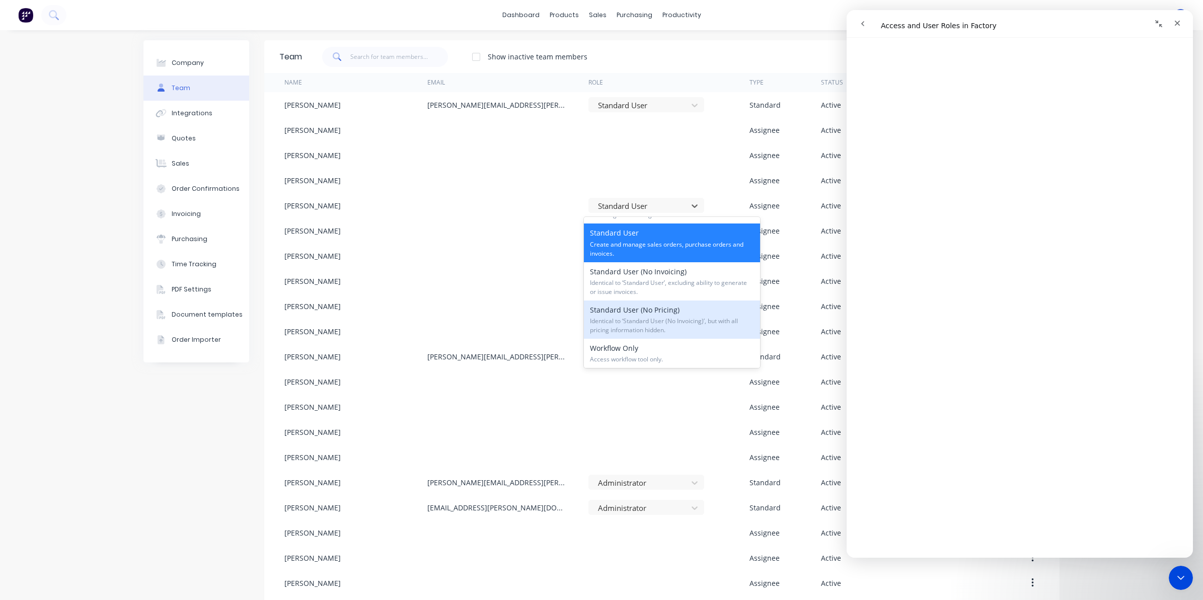
click at [653, 311] on div "Standard User (No Pricing) Identical to ‘Standard User (No Invoicing)’, but wit…" at bounding box center [672, 319] width 176 height 38
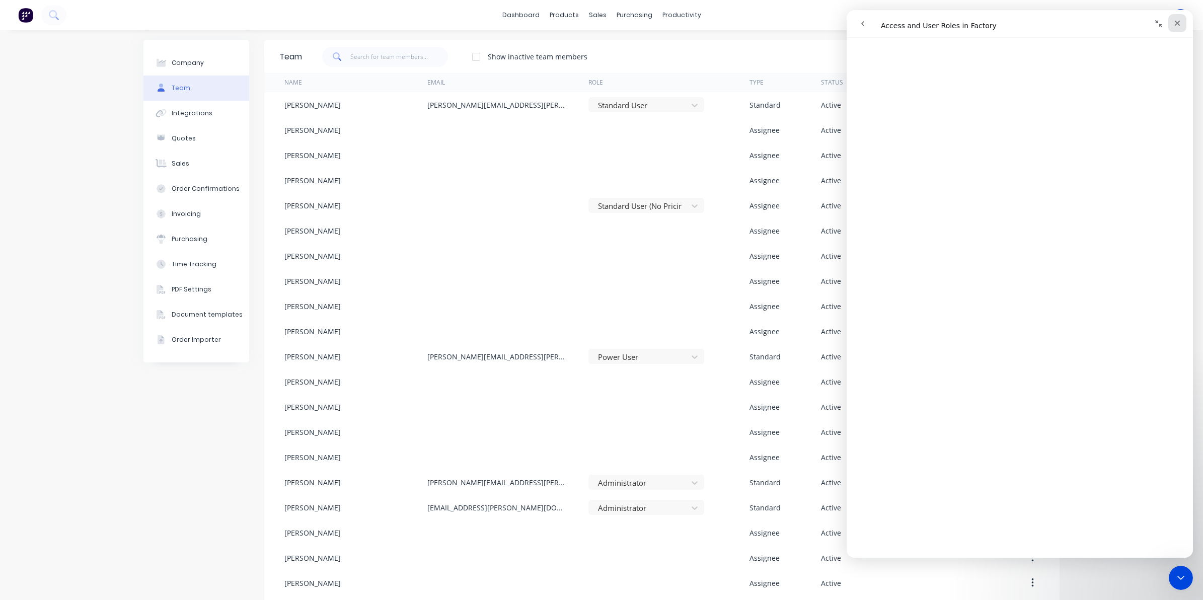
click at [1174, 22] on icon "Close" at bounding box center [1177, 23] width 8 height 8
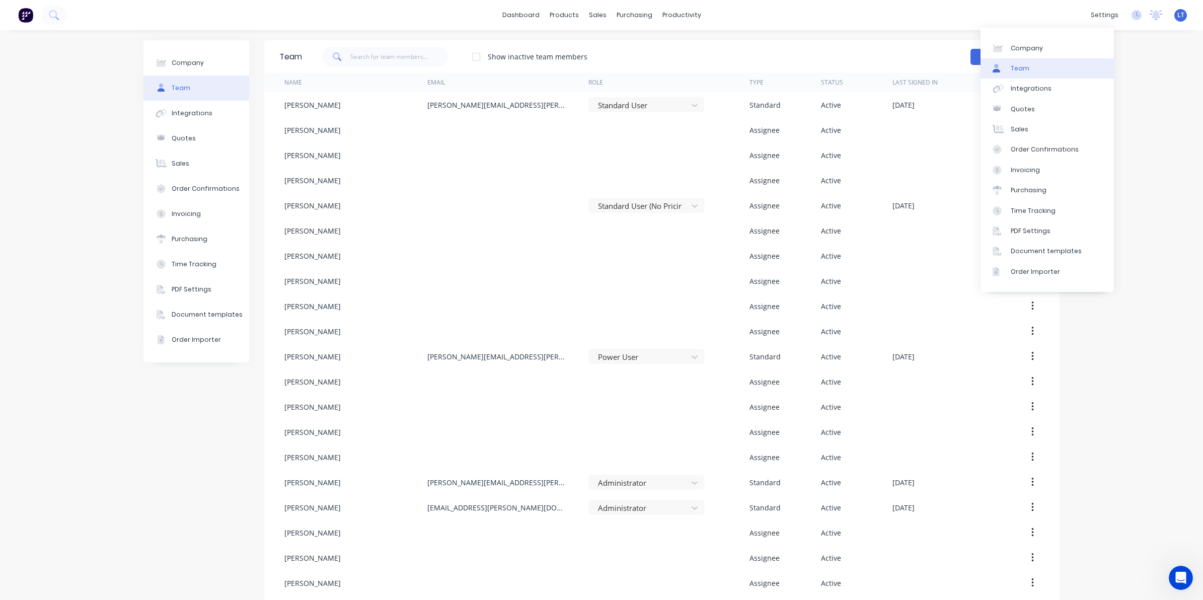
scroll to position [0, 0]
